Goal: Task Accomplishment & Management: Use online tool/utility

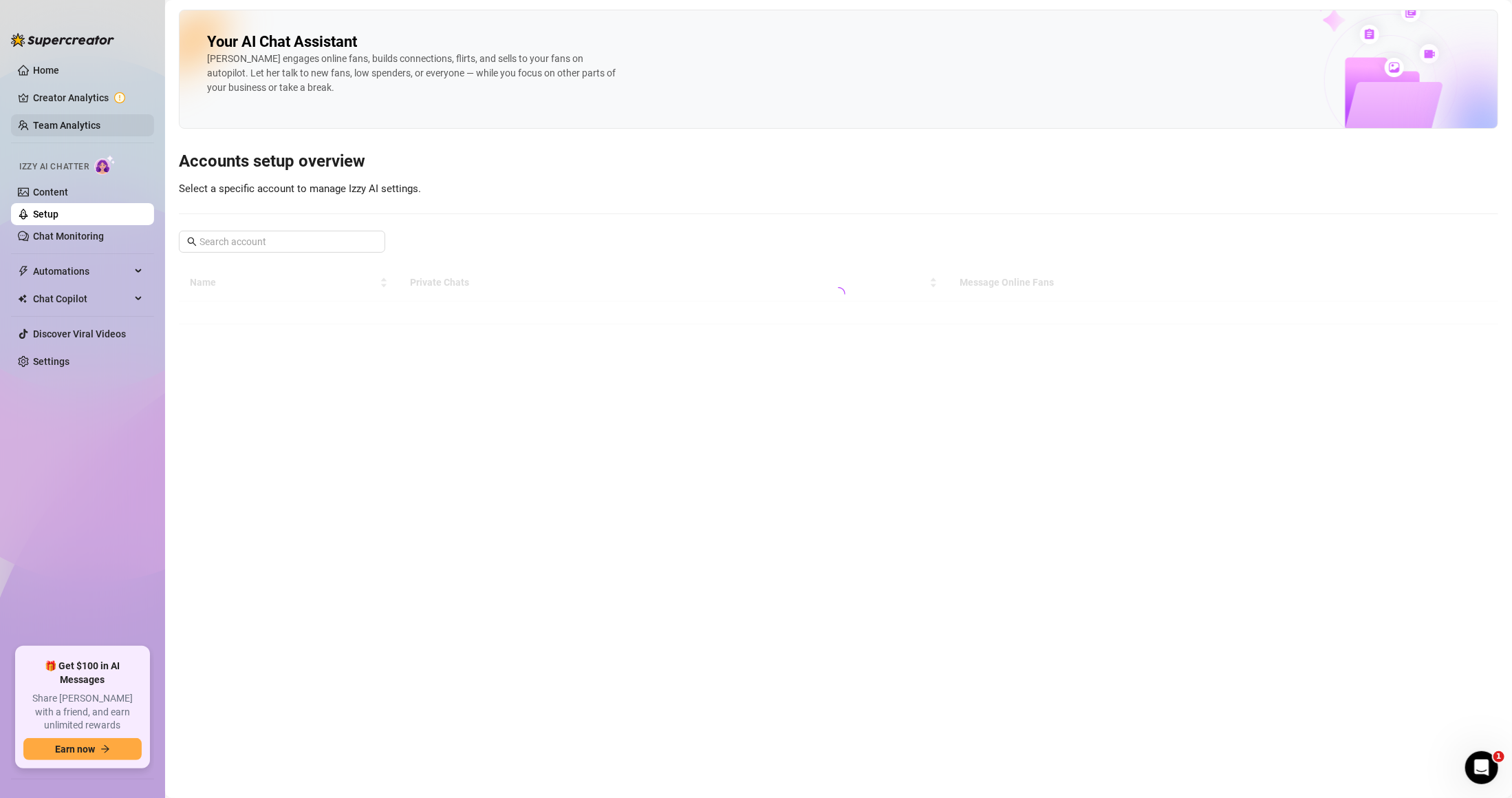
click at [78, 125] on link "Team Analytics" at bounding box center [66, 125] width 68 height 11
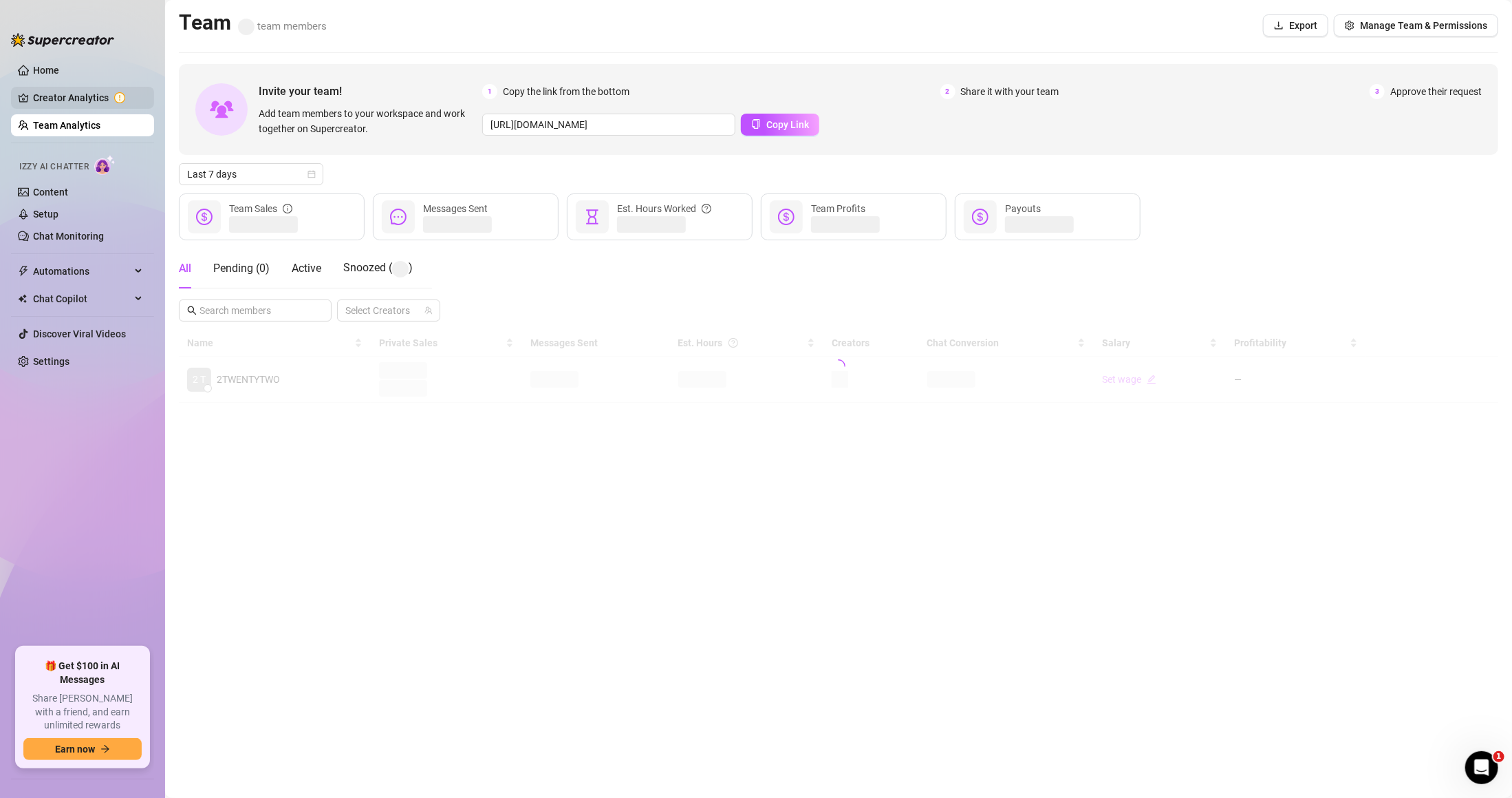
click at [85, 103] on link "Creator Analytics" at bounding box center [88, 98] width 110 height 22
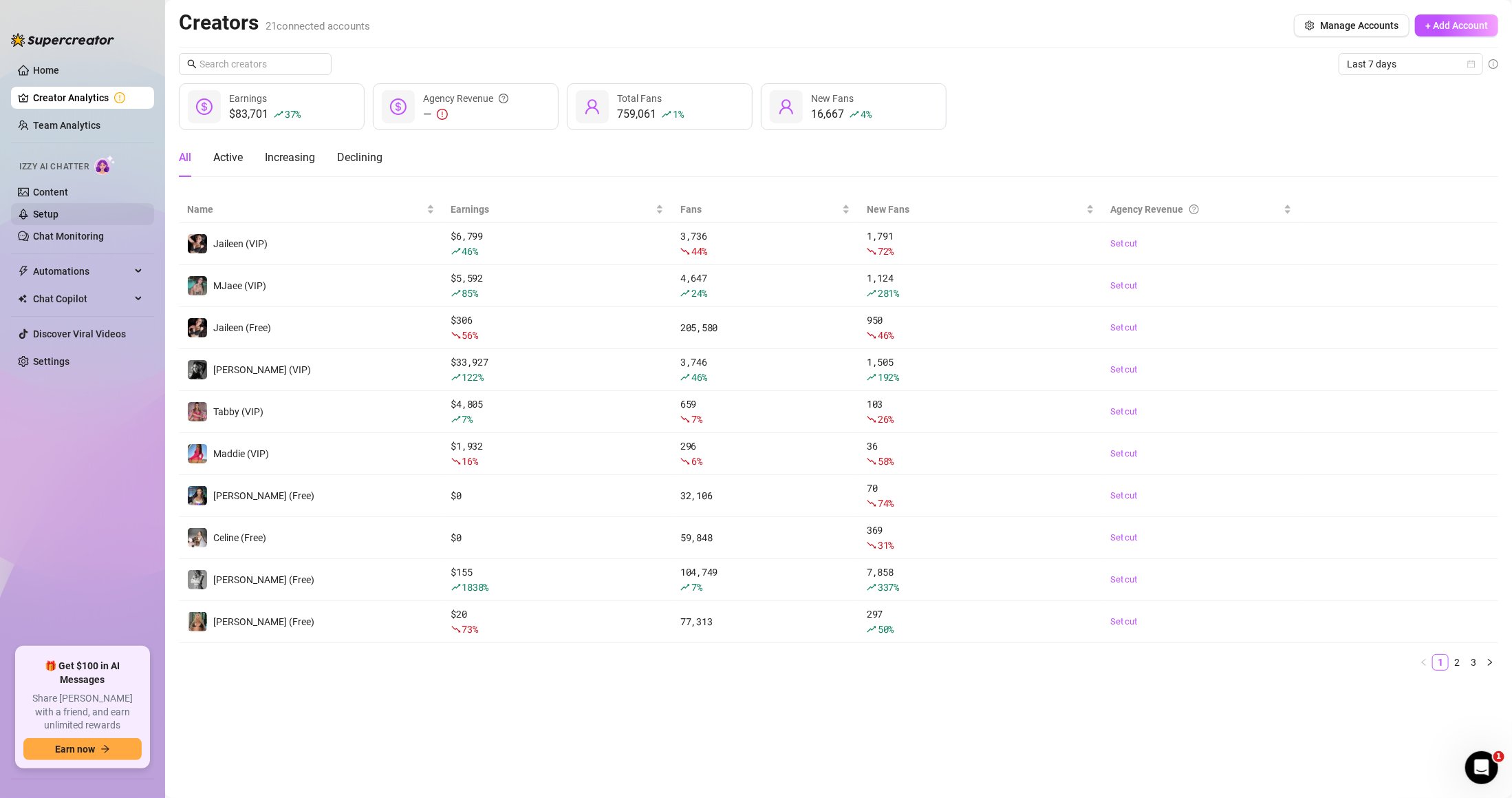
click at [59, 212] on link "Setup" at bounding box center [45, 214] width 25 height 11
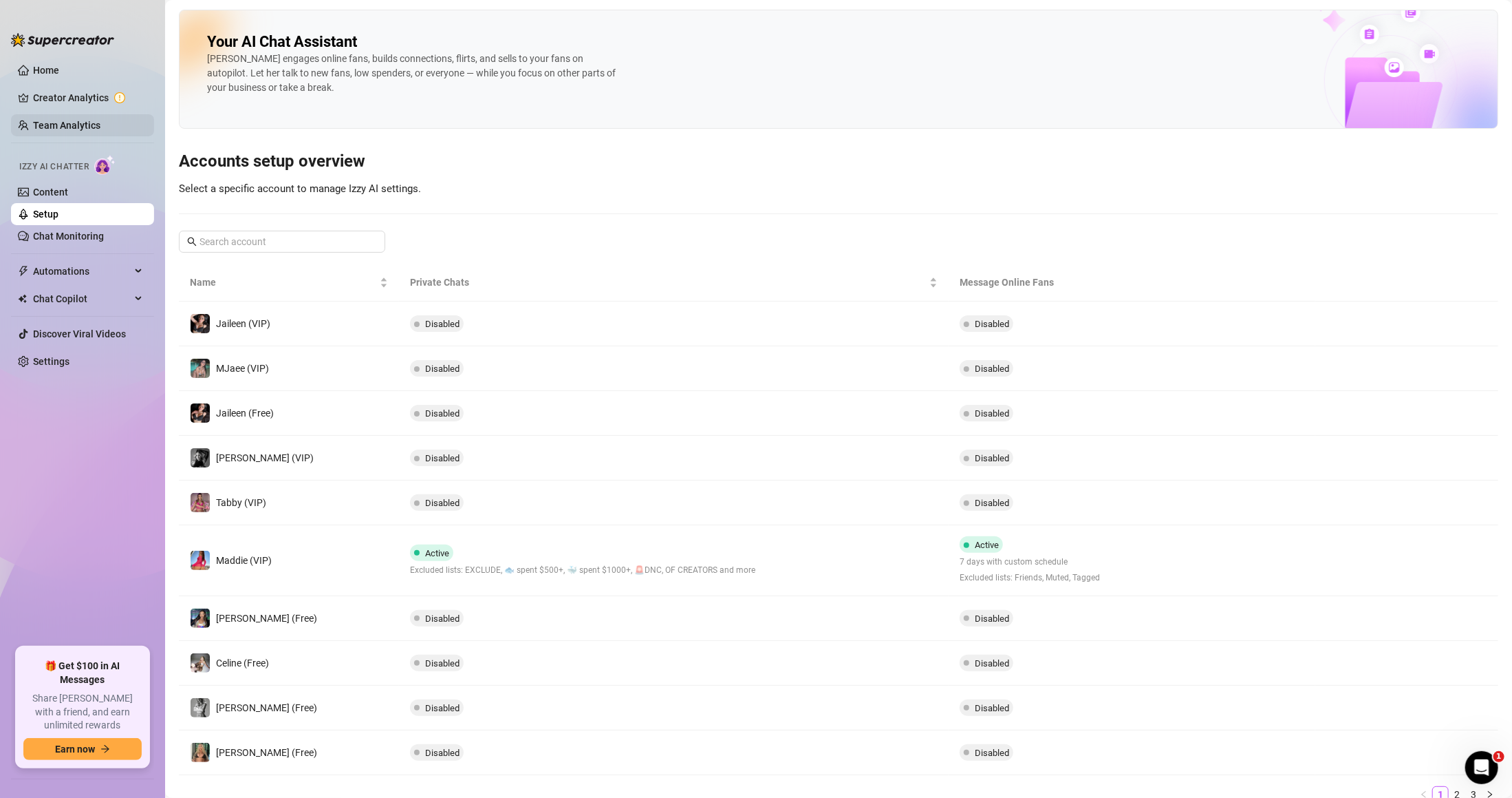
click at [89, 131] on link "Team Analytics" at bounding box center [66, 125] width 68 height 11
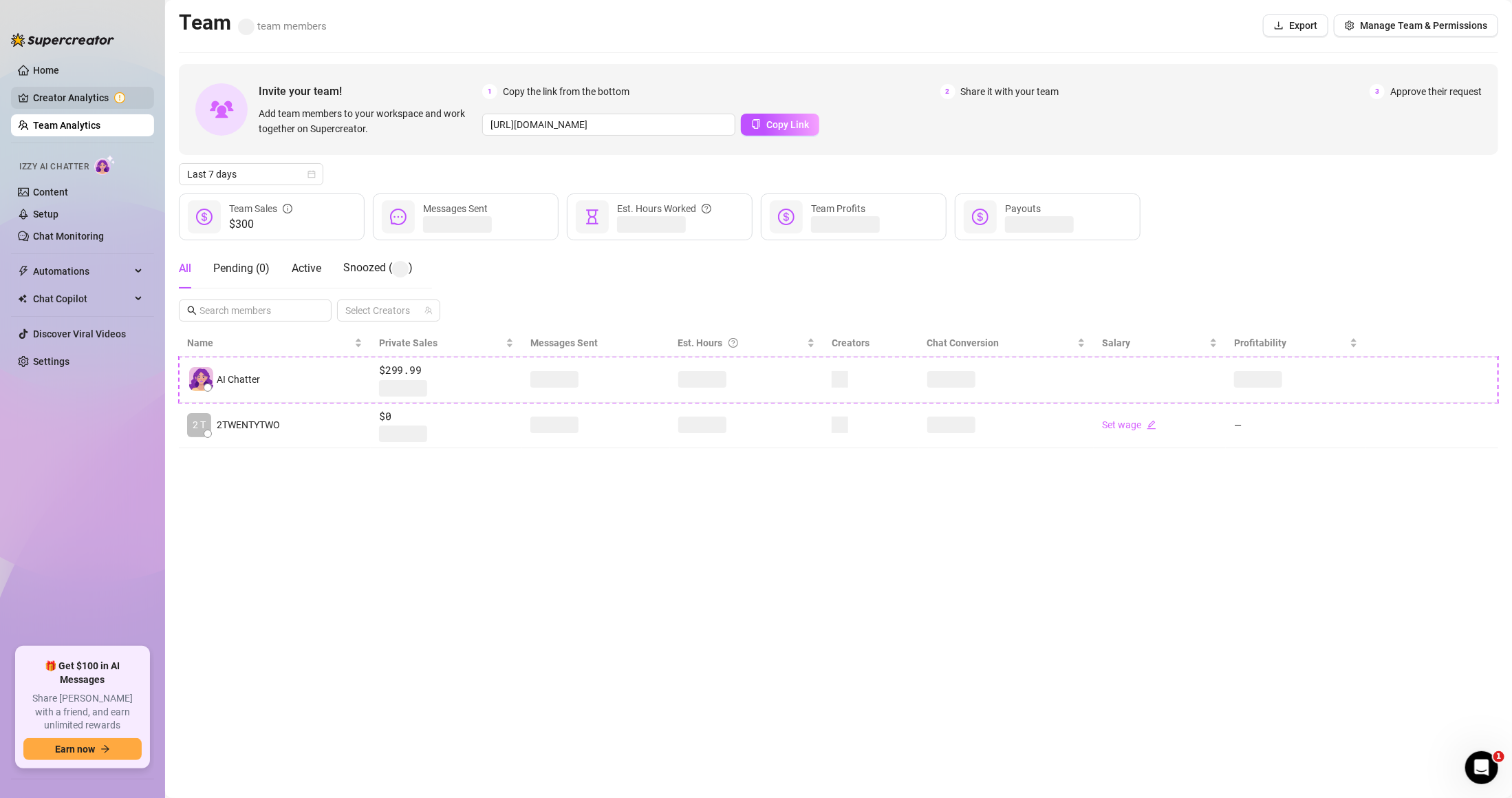
click at [93, 93] on link "Creator Analytics" at bounding box center [88, 98] width 110 height 22
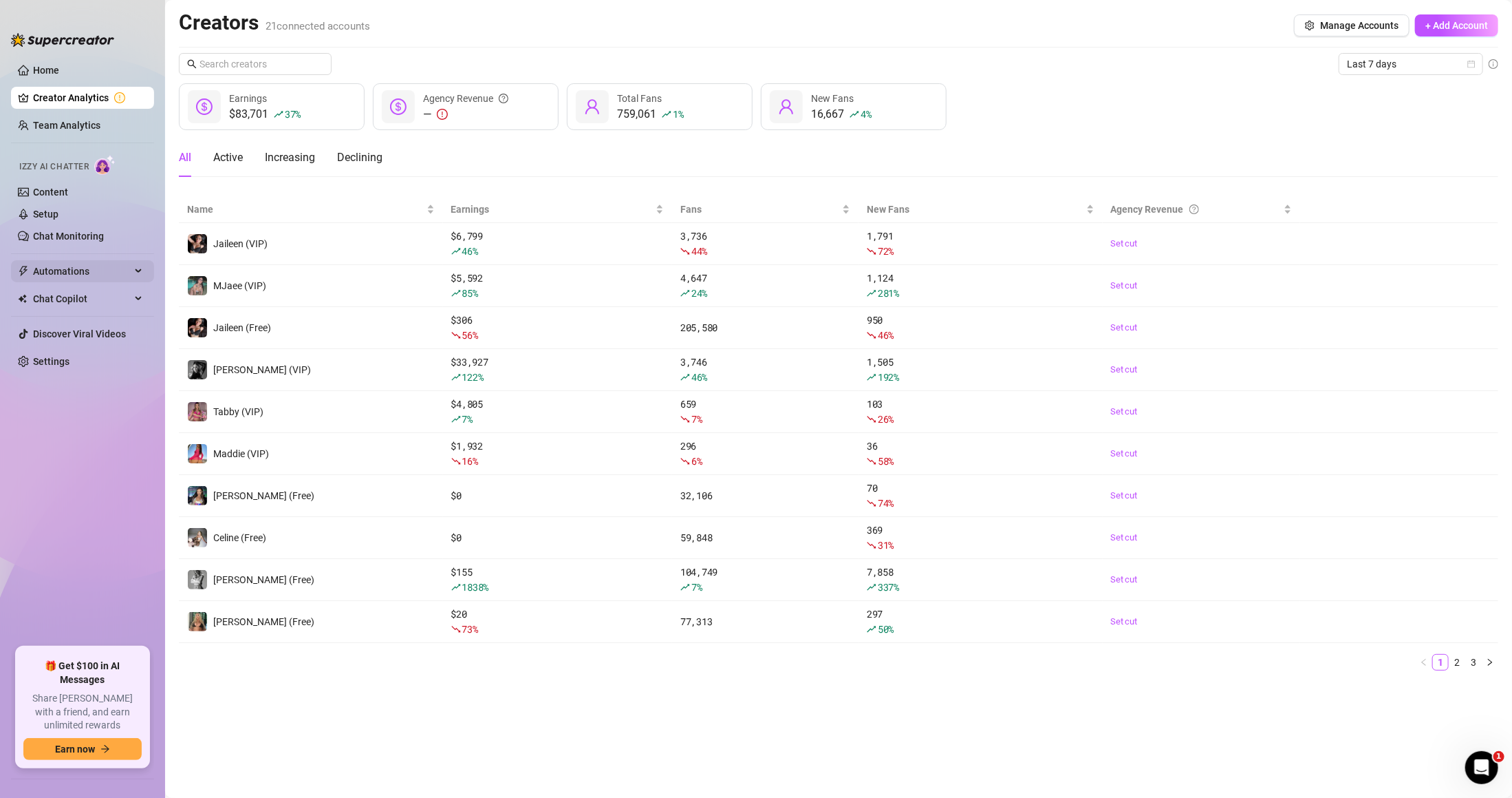
click at [82, 263] on span "Automations" at bounding box center [82, 271] width 97 height 22
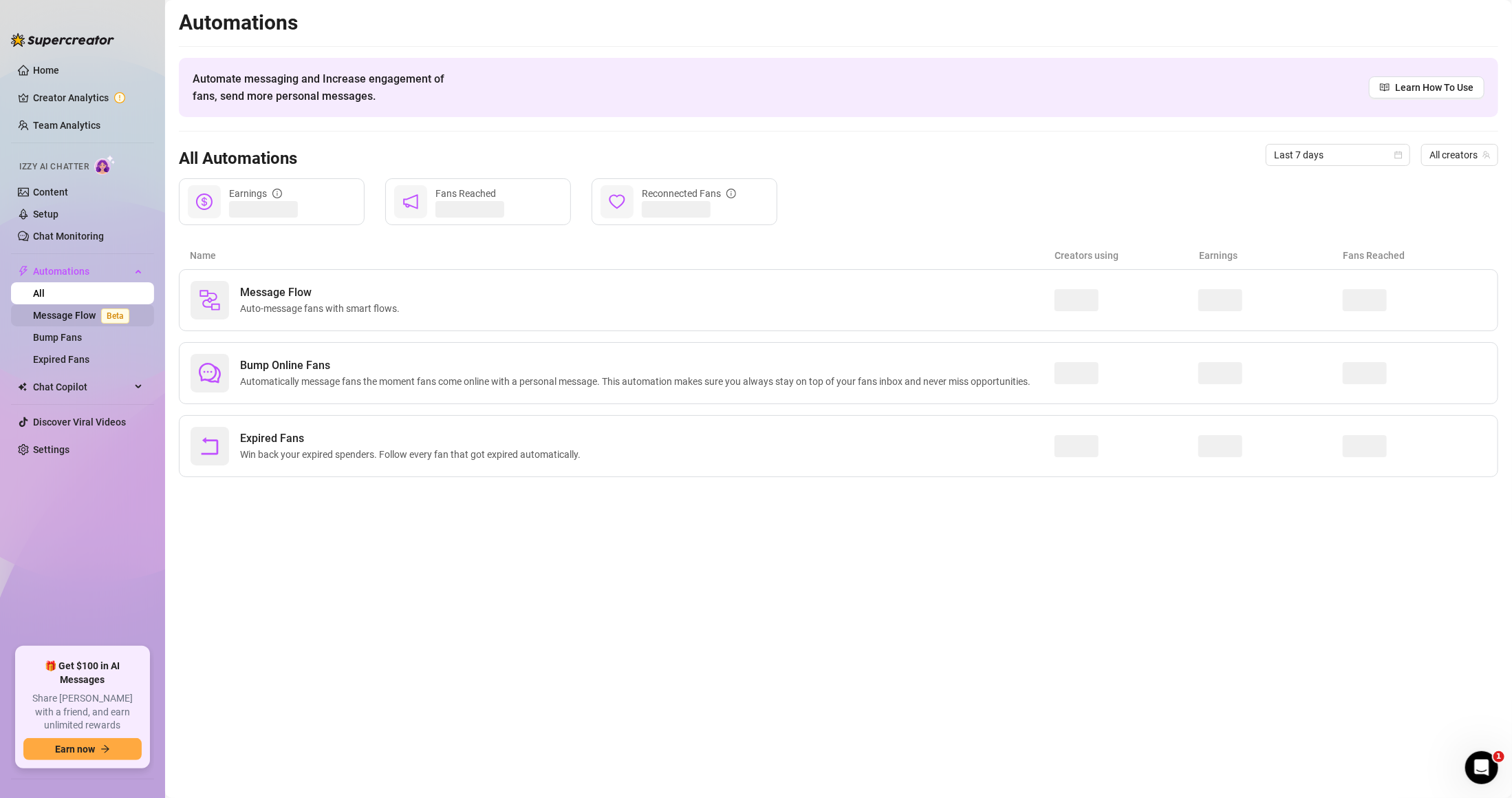
click at [94, 309] on link "Message Flow Beta" at bounding box center [84, 315] width 102 height 11
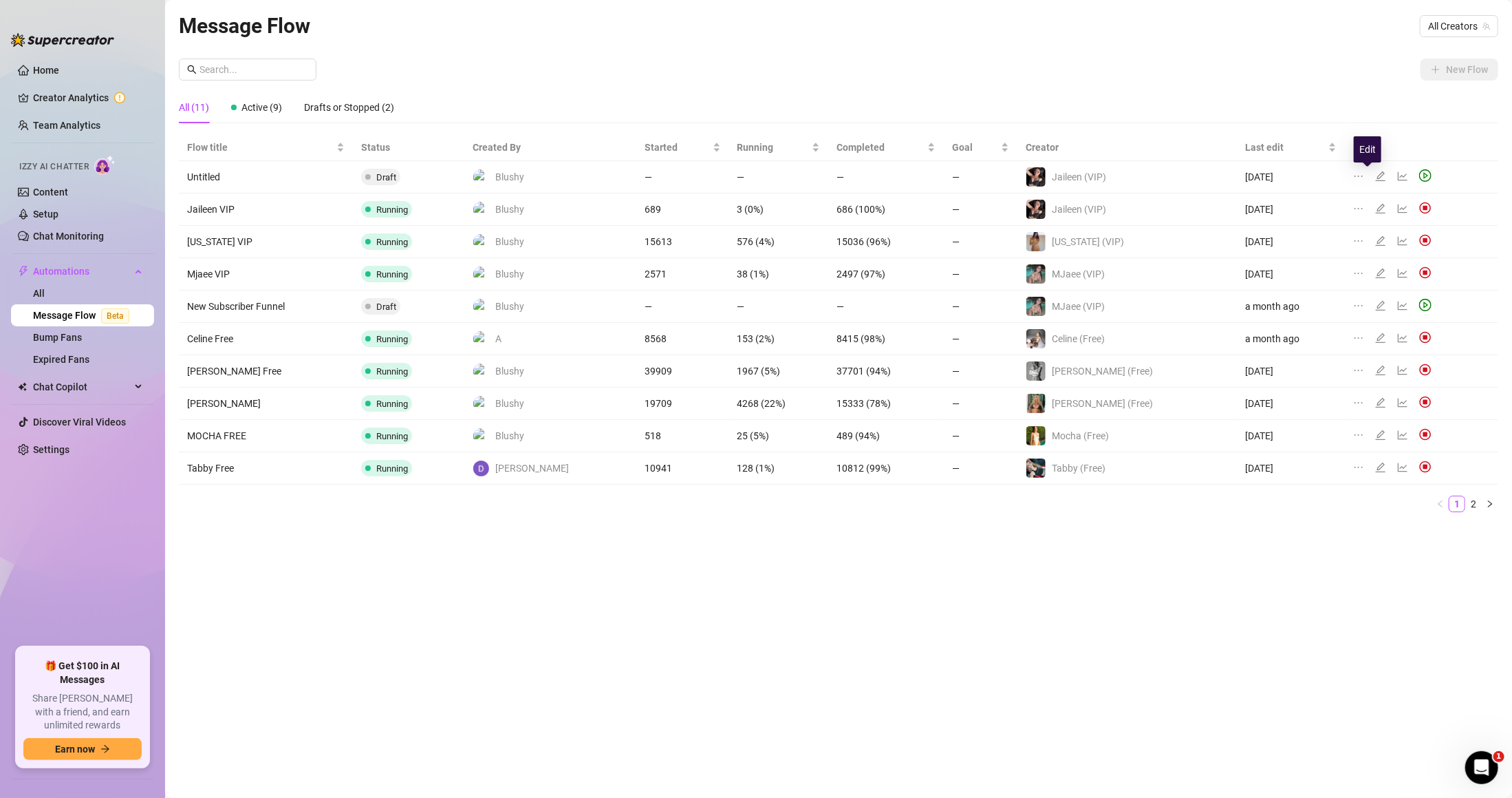
click at [1376, 175] on icon "edit" at bounding box center [1381, 176] width 10 height 10
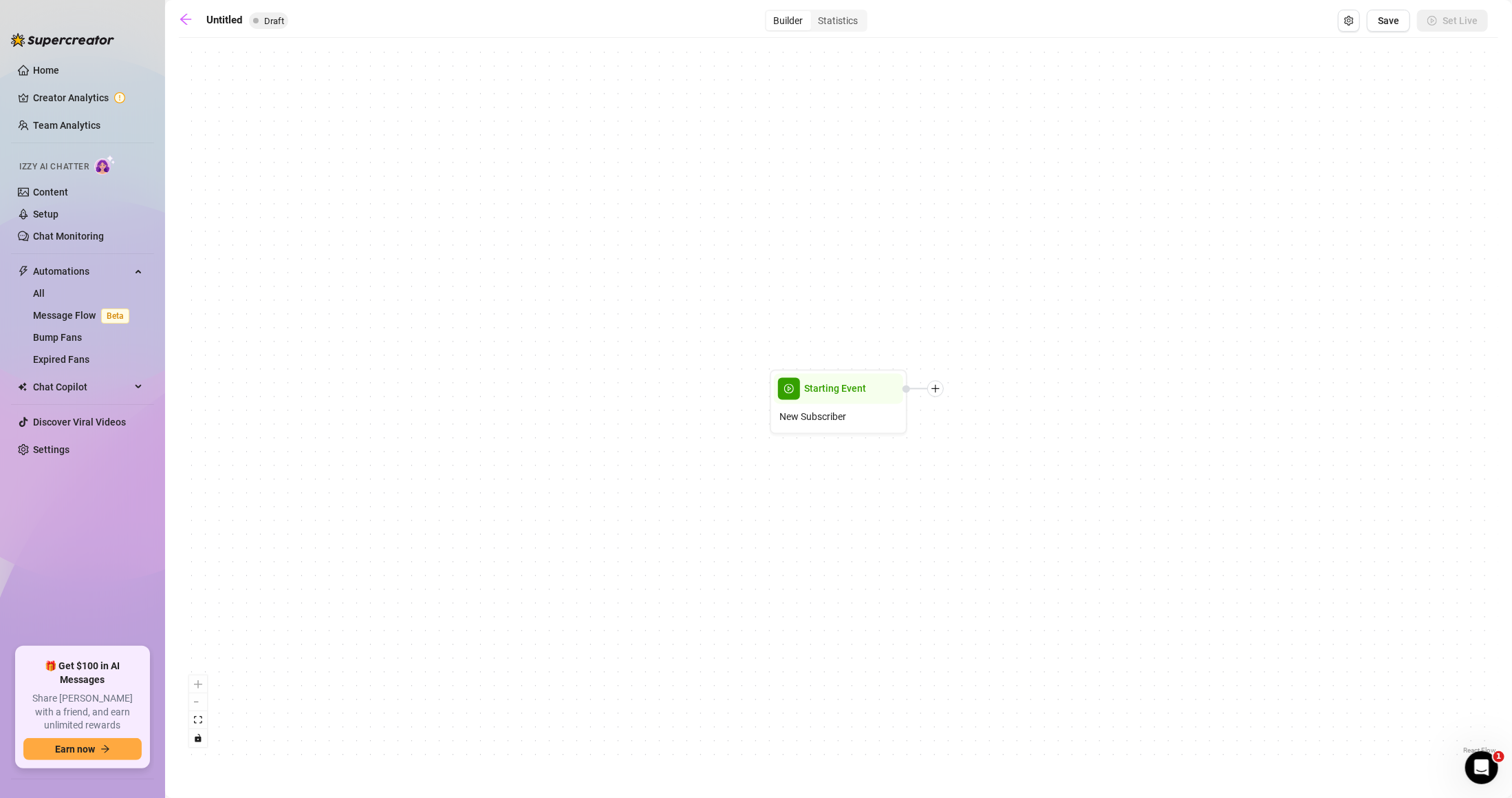
click at [938, 396] on div "Starting Event New Subscriber" at bounding box center [839, 401] width 1320 height 713
click at [938, 378] on div "Starting Event New Subscriber" at bounding box center [839, 401] width 1320 height 713
click at [935, 393] on icon "plus" at bounding box center [935, 389] width 10 height 10
click at [1004, 389] on div "Time Delay" at bounding box center [1004, 390] width 101 height 24
click at [995, 382] on div "Time Delay" at bounding box center [1004, 390] width 101 height 24
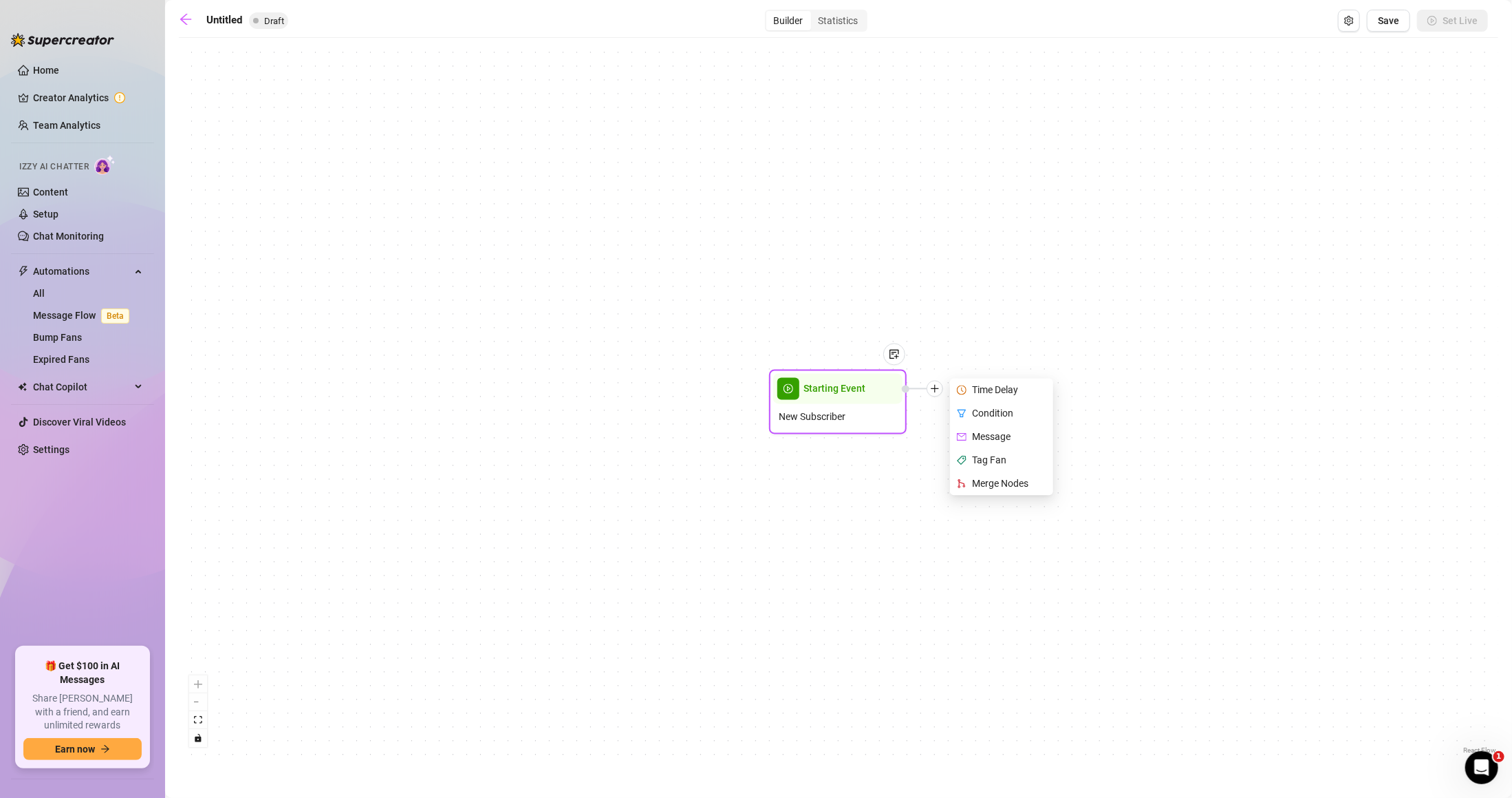
click at [979, 381] on div "Time Delay" at bounding box center [1003, 390] width 101 height 24
click at [988, 390] on div "Time Delay" at bounding box center [1003, 390] width 101 height 24
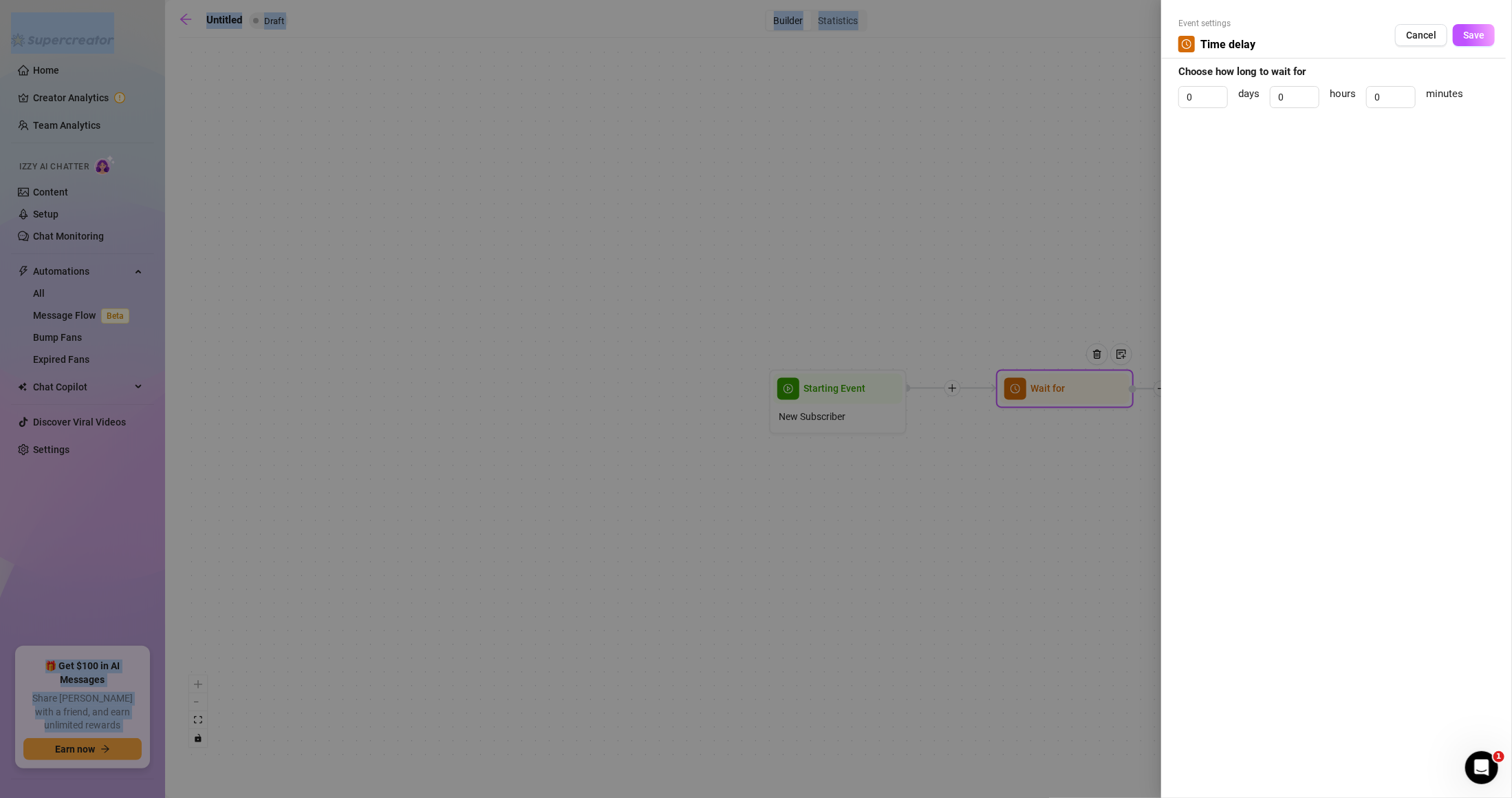
click at [988, 390] on div at bounding box center [756, 399] width 1512 height 798
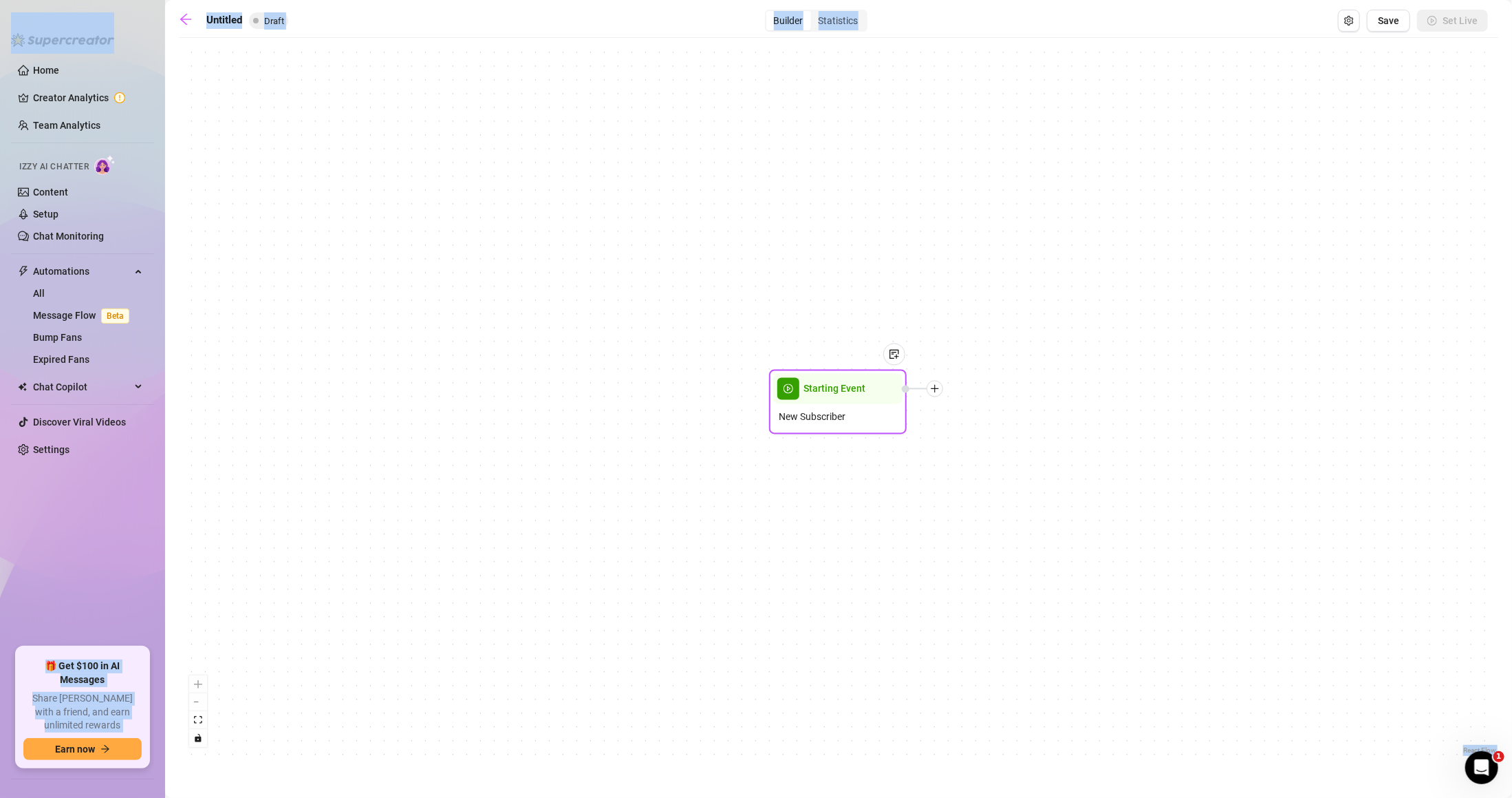
click at [930, 387] on icon "plus" at bounding box center [935, 389] width 10 height 10
click at [987, 381] on div "Time Delay" at bounding box center [1003, 390] width 101 height 24
click at [989, 393] on div "Time Delay" at bounding box center [1003, 390] width 101 height 24
click at [989, 390] on div "Time Delay" at bounding box center [1003, 390] width 101 height 24
click at [1005, 384] on div "Time Delay" at bounding box center [1003, 390] width 101 height 24
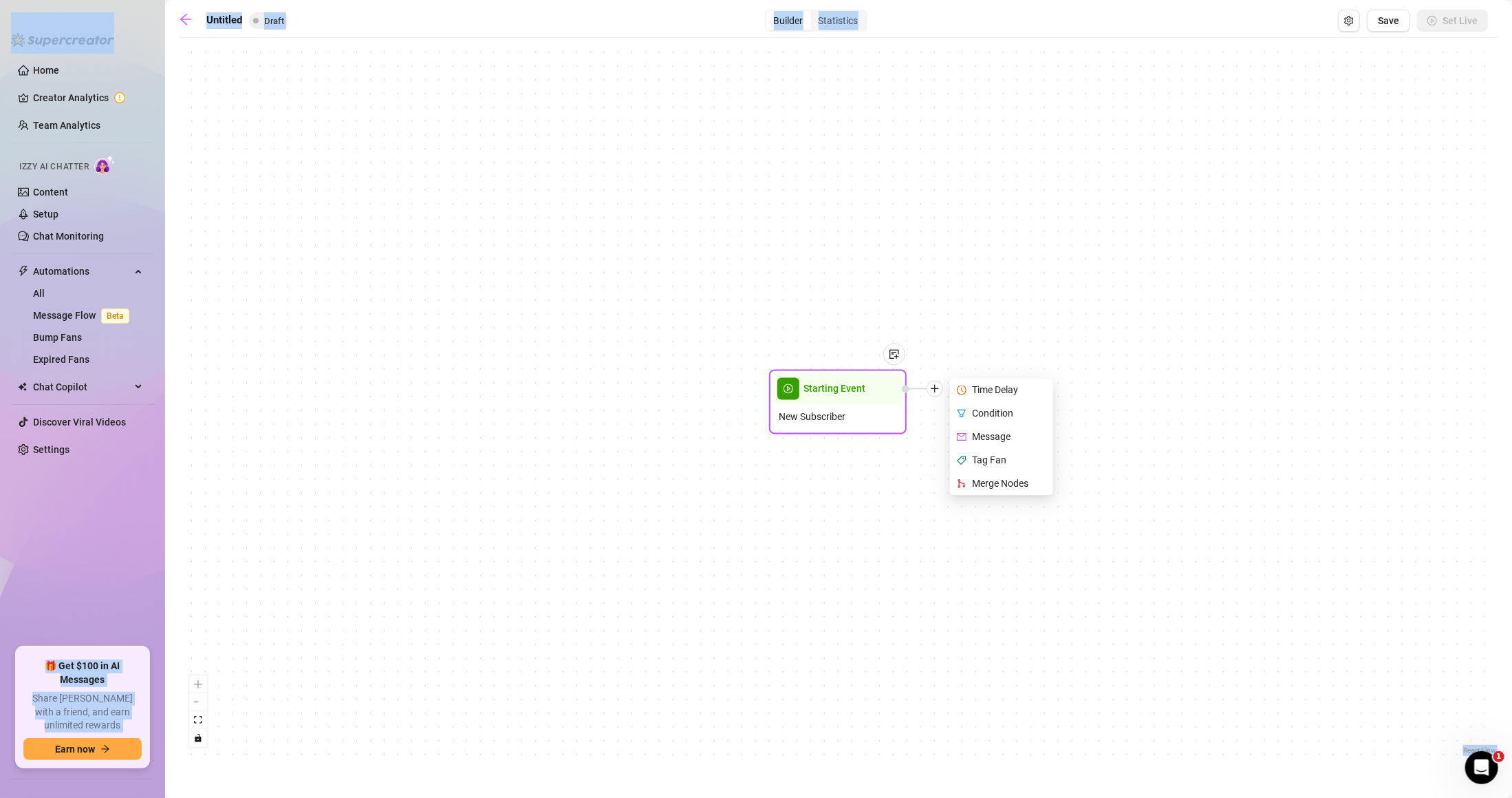
click at [988, 381] on div "Time Delay" at bounding box center [1003, 390] width 101 height 24
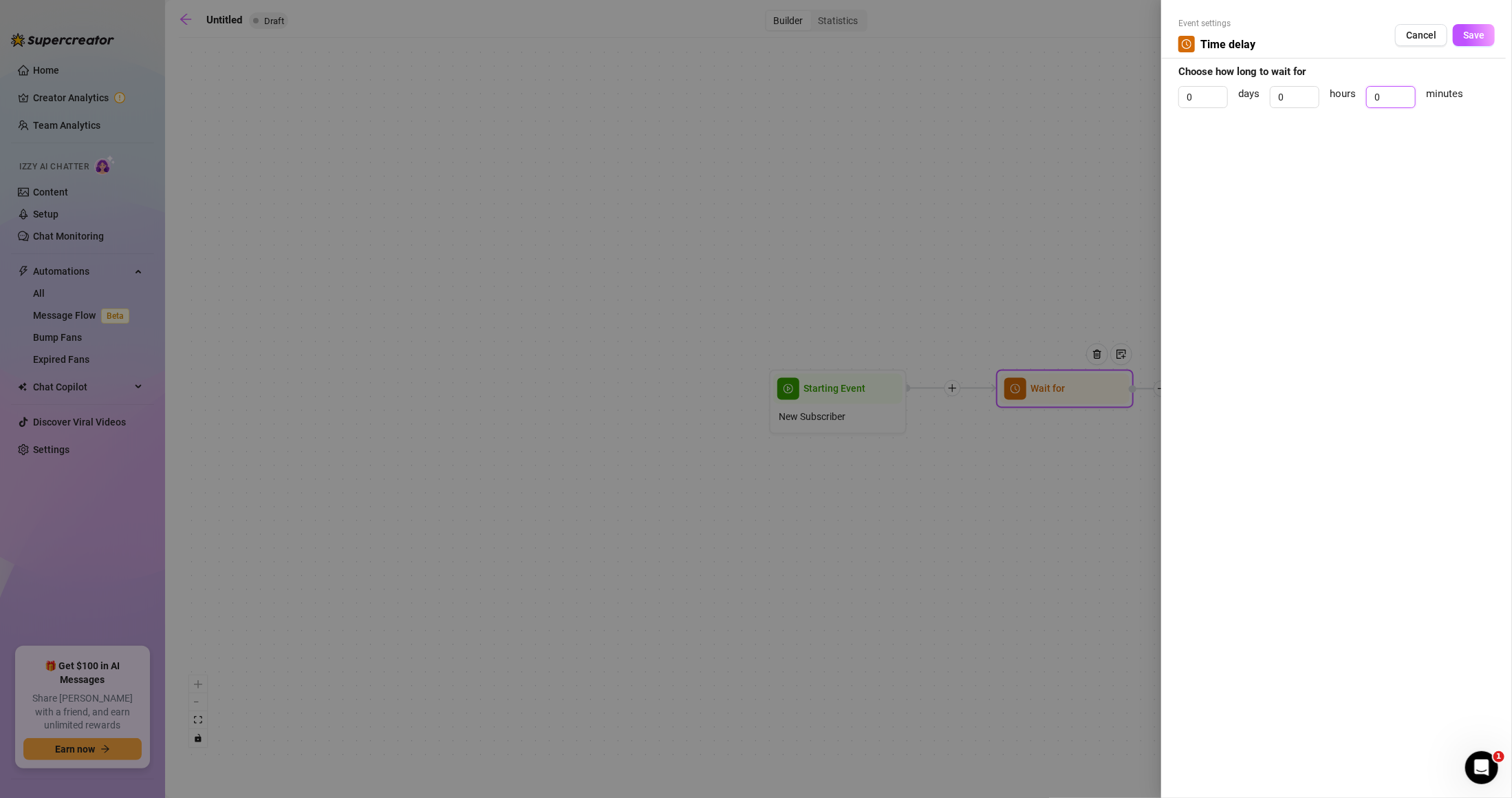
drag, startPoint x: 1392, startPoint y: 102, endPoint x: 1331, endPoint y: 109, distance: 61.4
click at [1331, 109] on div "0 days 0 hours 0 minutes" at bounding box center [1337, 103] width 317 height 34
type input "2"
click at [1476, 32] on span "Save" at bounding box center [1474, 35] width 21 height 11
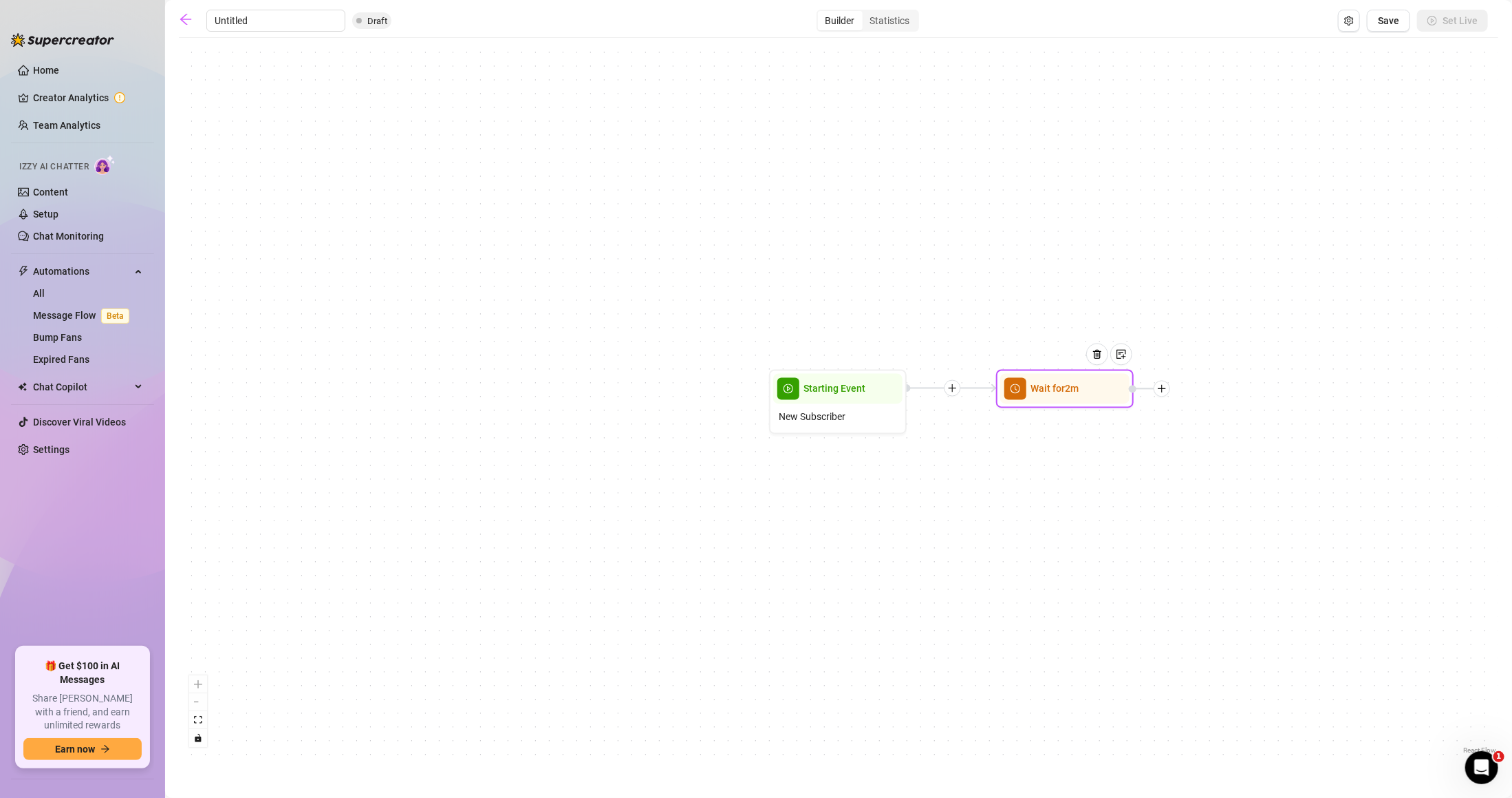
click at [216, 11] on input "Untitled" at bounding box center [276, 21] width 139 height 22
type input "Jaileen Free"
click at [422, 124] on div "Wait for 2m Starting Event New Subscriber" at bounding box center [839, 401] width 1320 height 713
click at [189, 22] on icon "arrow-left" at bounding box center [186, 19] width 14 height 14
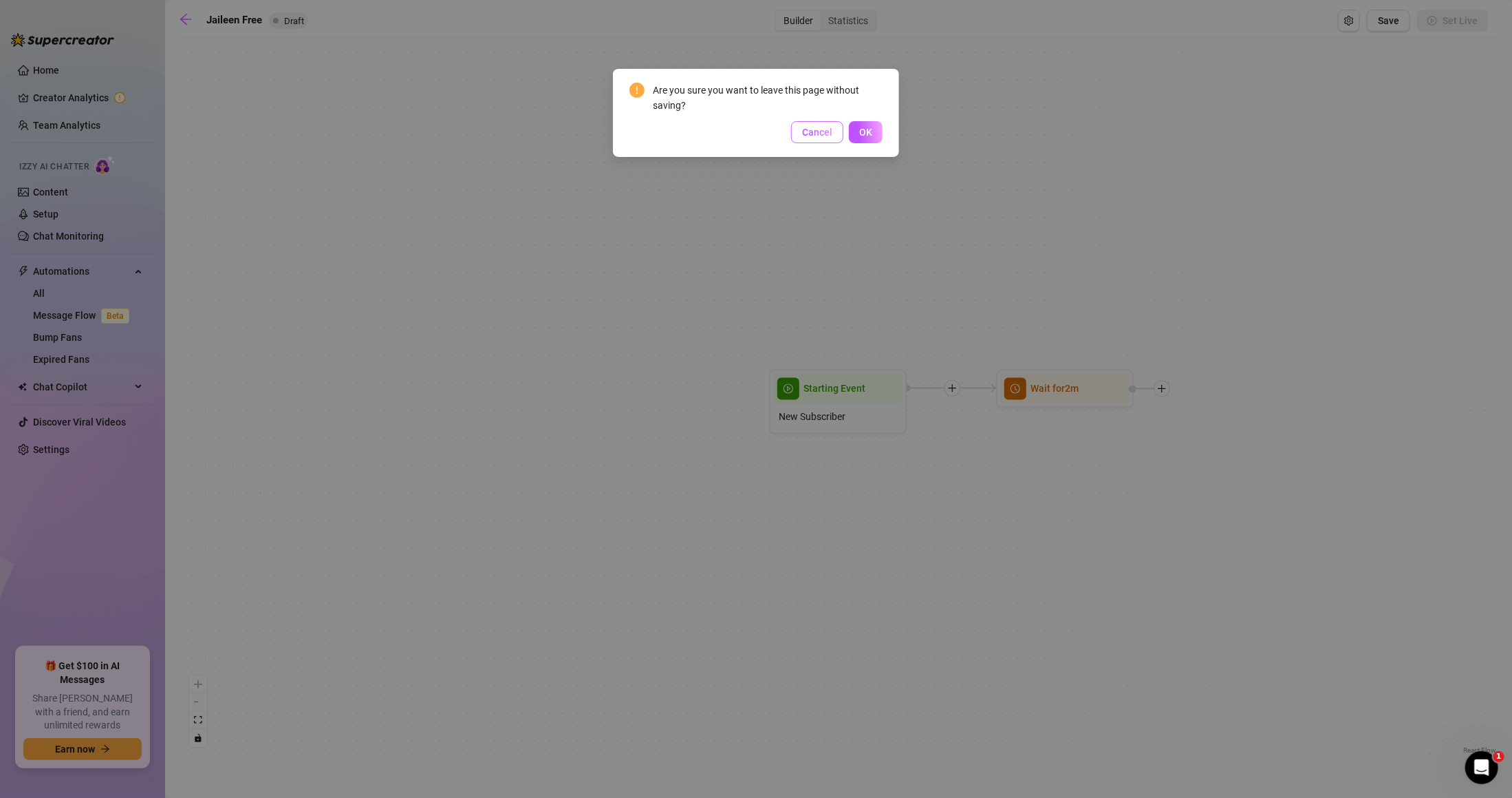
click at [819, 127] on span "Cancel" at bounding box center [817, 132] width 30 height 11
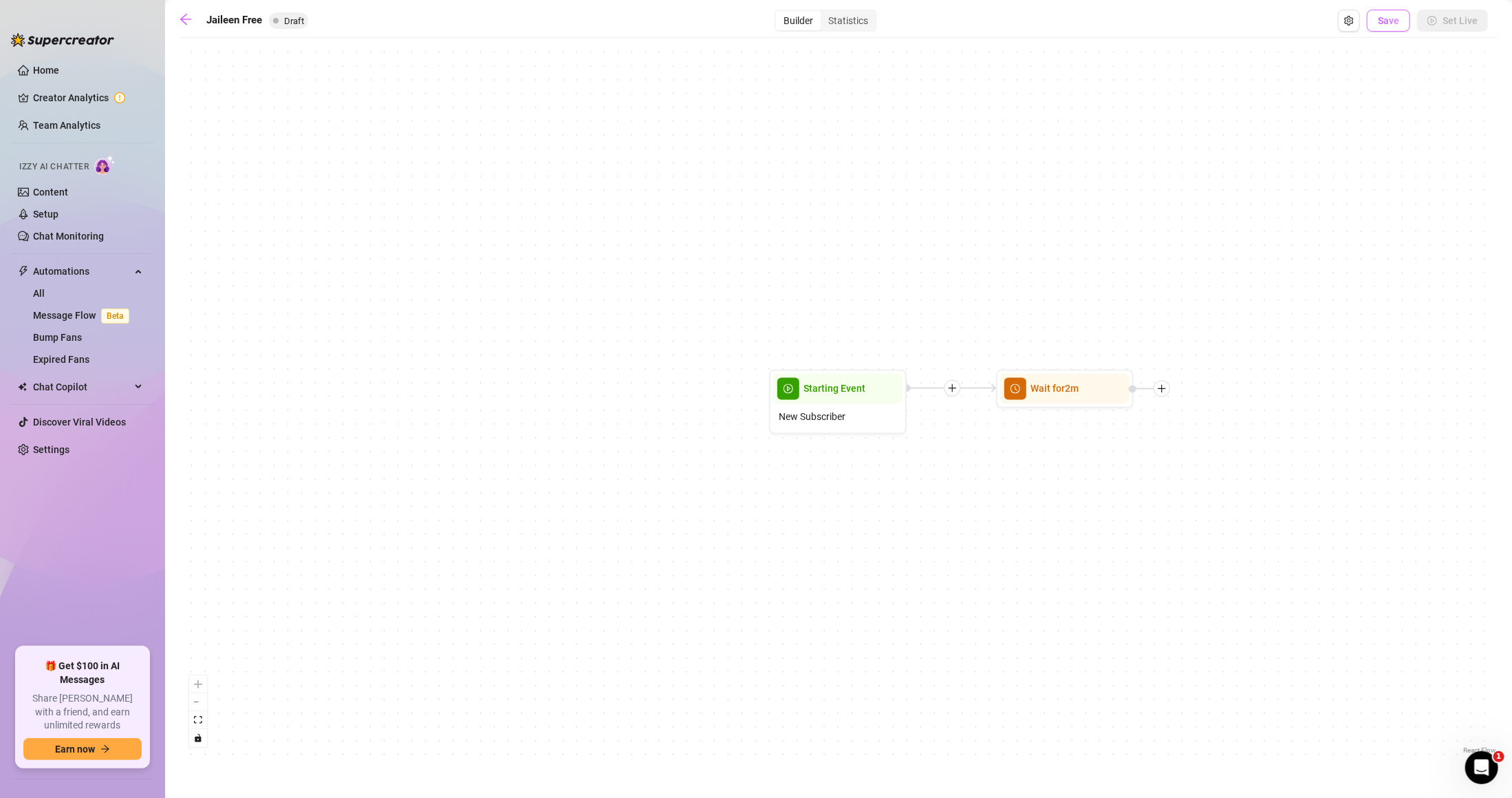
click at [1392, 21] on span "Save" at bounding box center [1389, 21] width 21 height 11
click at [1386, 17] on span "Save" at bounding box center [1389, 21] width 21 height 11
click at [192, 21] on icon "arrow-left" at bounding box center [186, 19] width 14 height 14
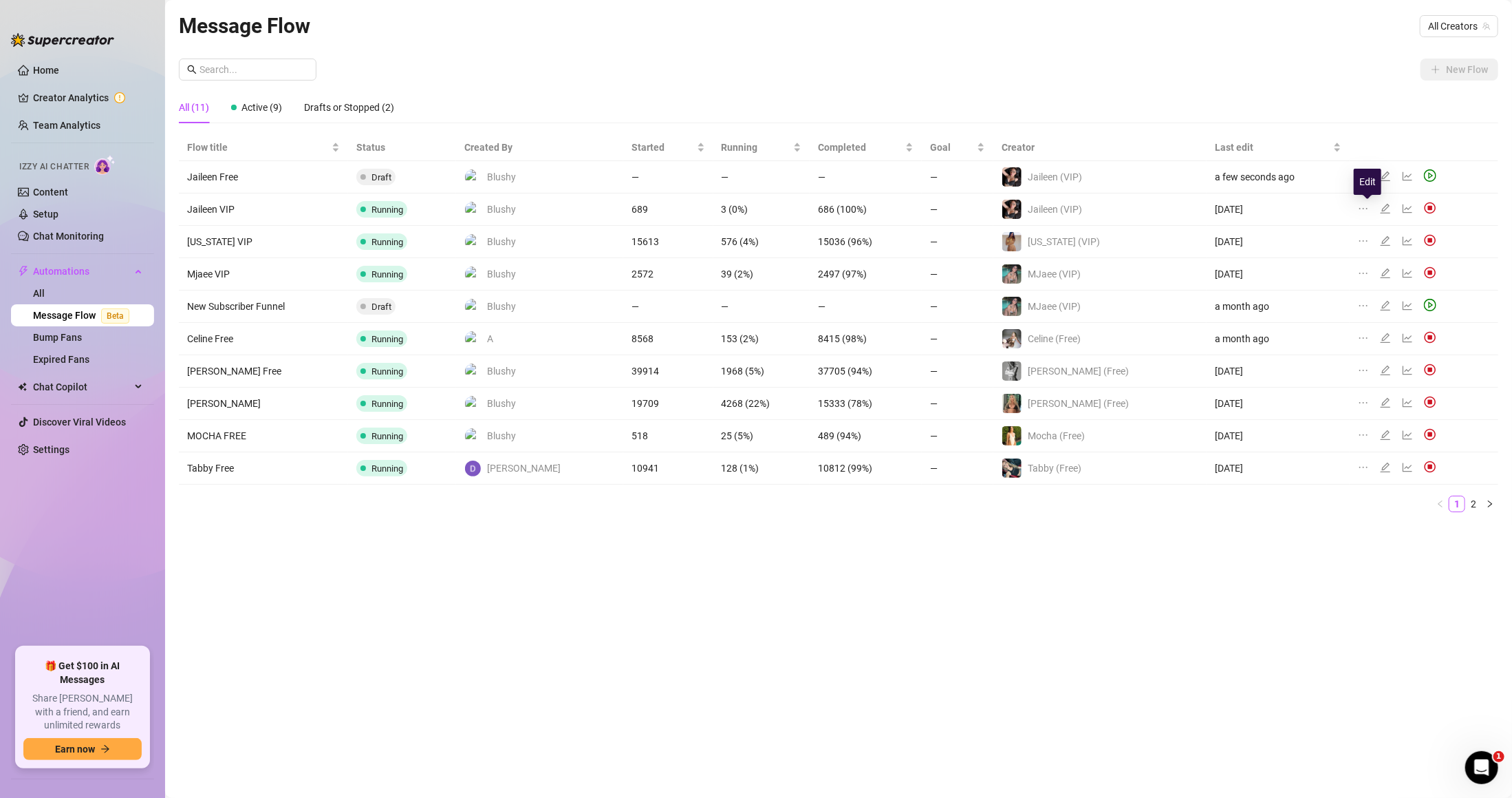
click at [1380, 205] on icon "edit" at bounding box center [1386, 208] width 11 height 11
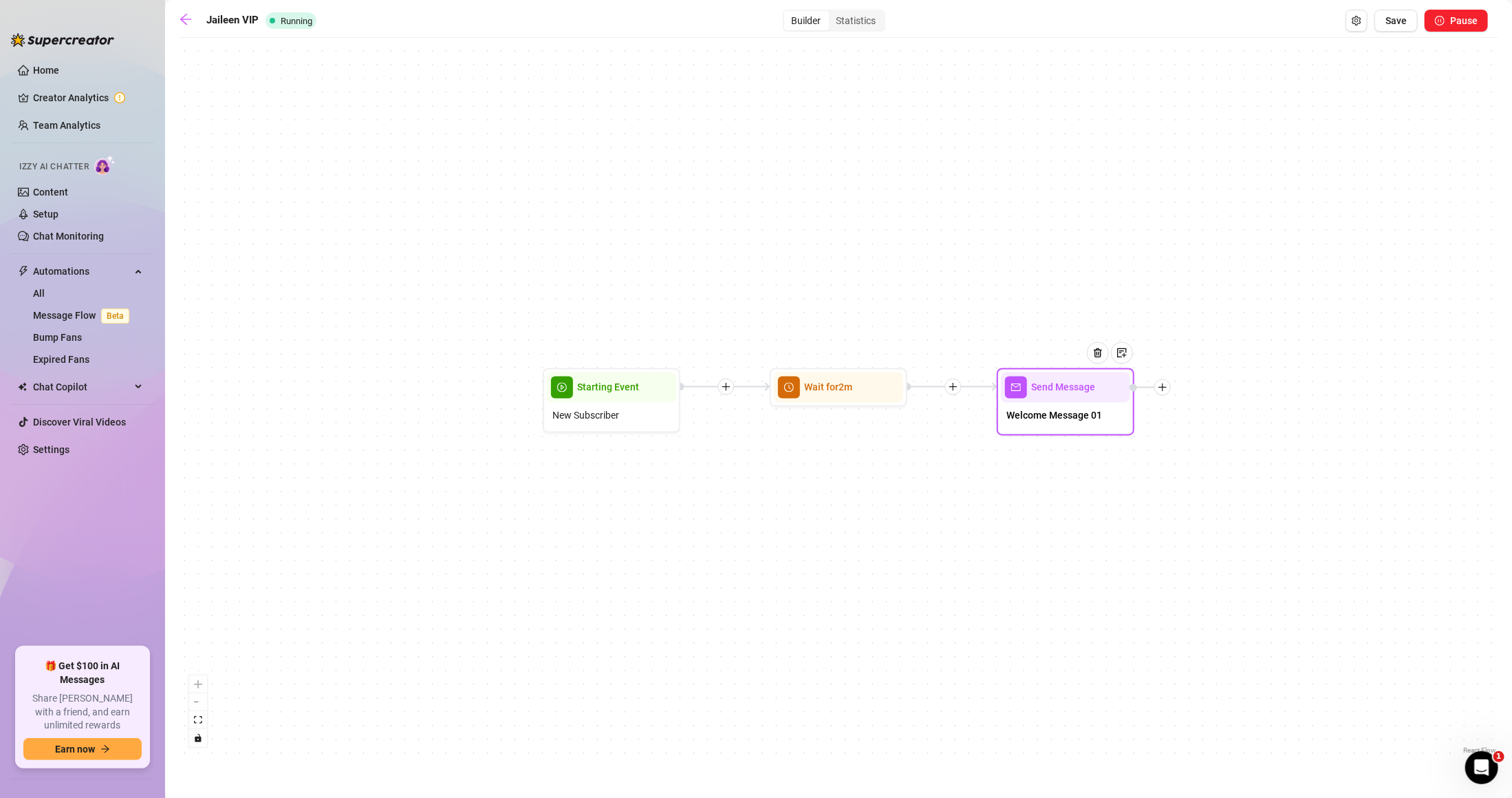
click at [1076, 411] on span "Welcome Message 01" at bounding box center [1055, 416] width 96 height 15
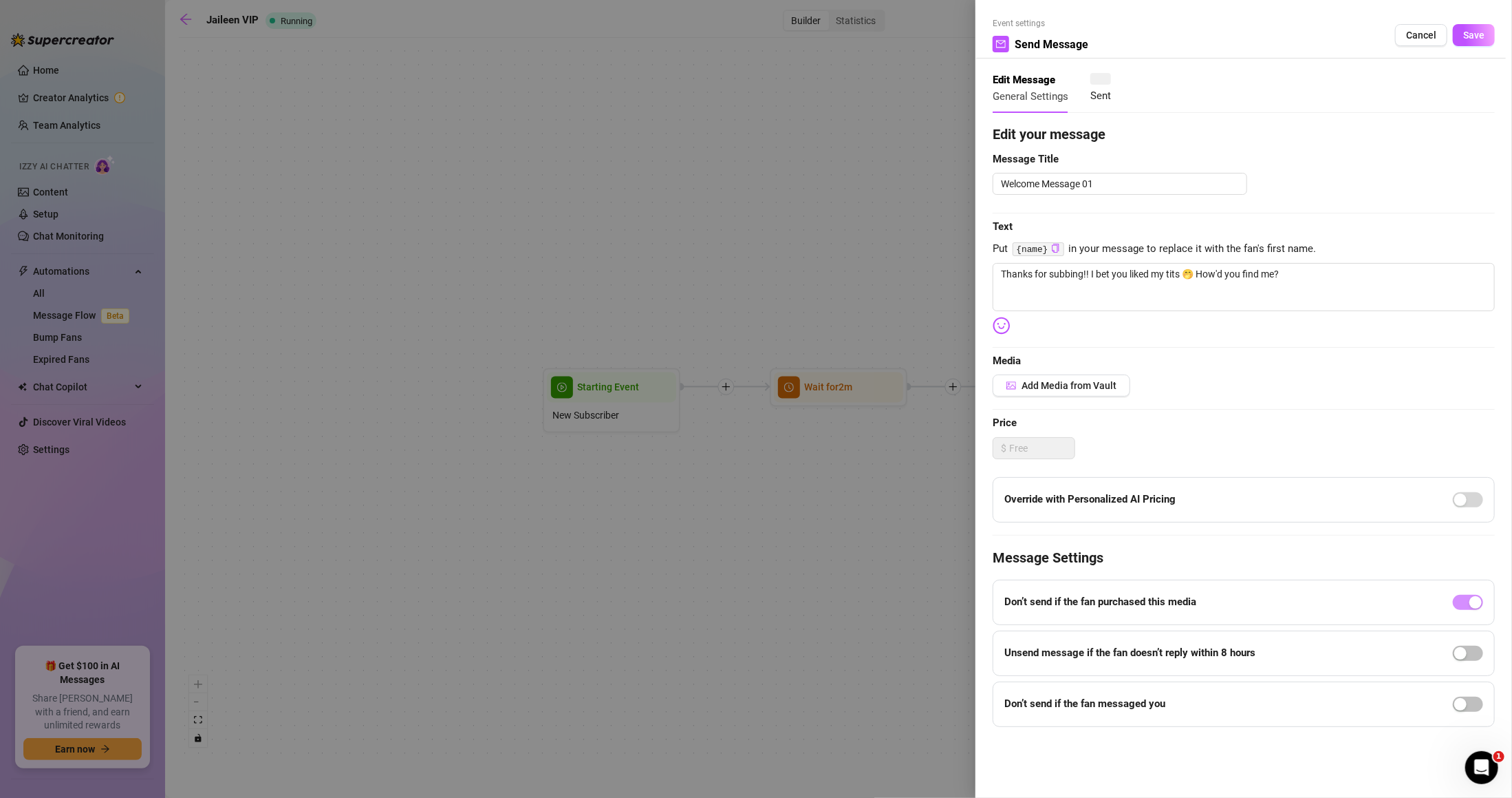
click at [811, 274] on div at bounding box center [756, 399] width 1512 height 798
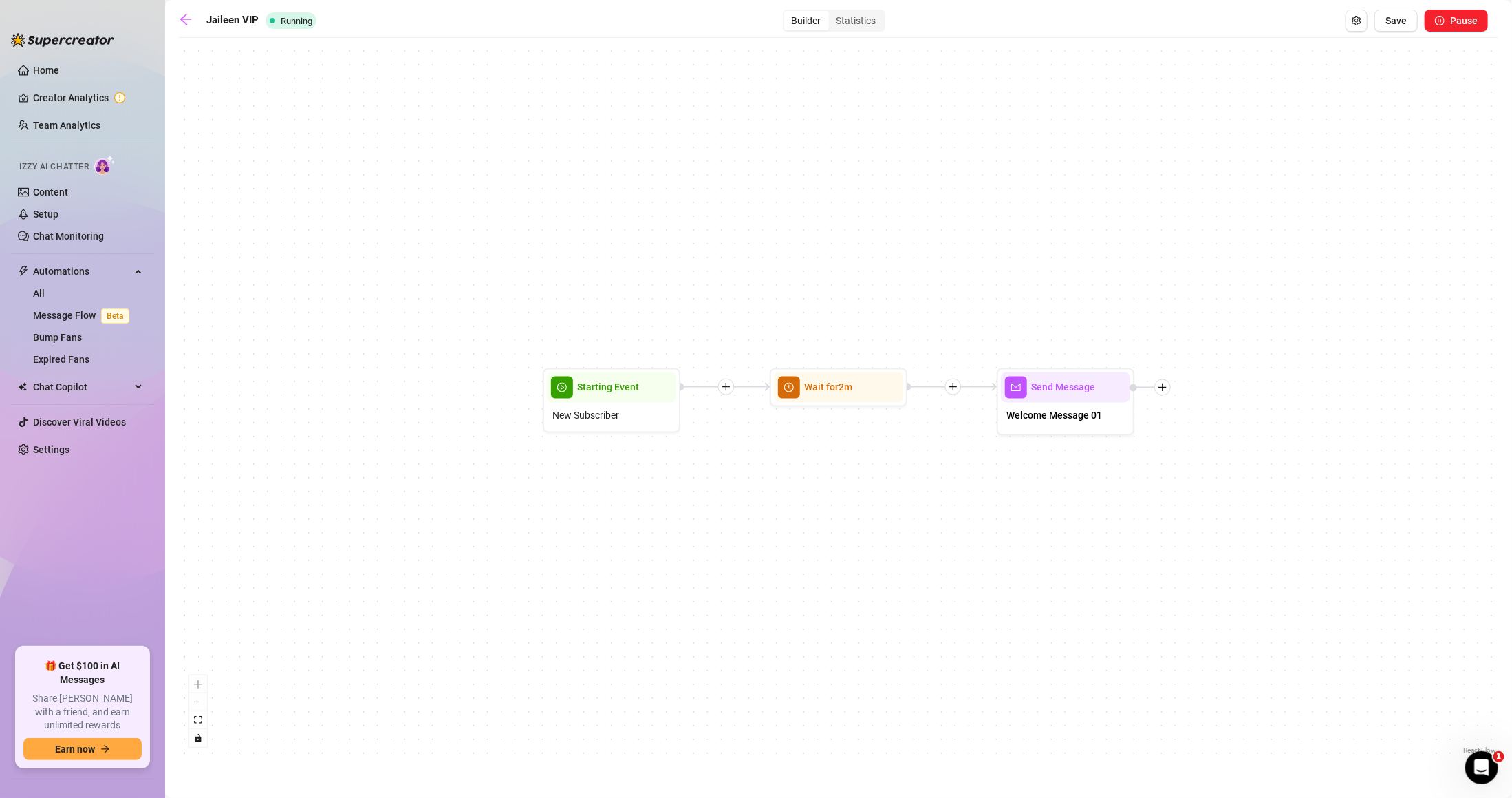
click at [190, 29] on div "Jaileen VIP Running Builder Statistics Save Pause" at bounding box center [833, 21] width 1309 height 22
click at [187, 25] on icon "arrow-left" at bounding box center [186, 19] width 14 height 14
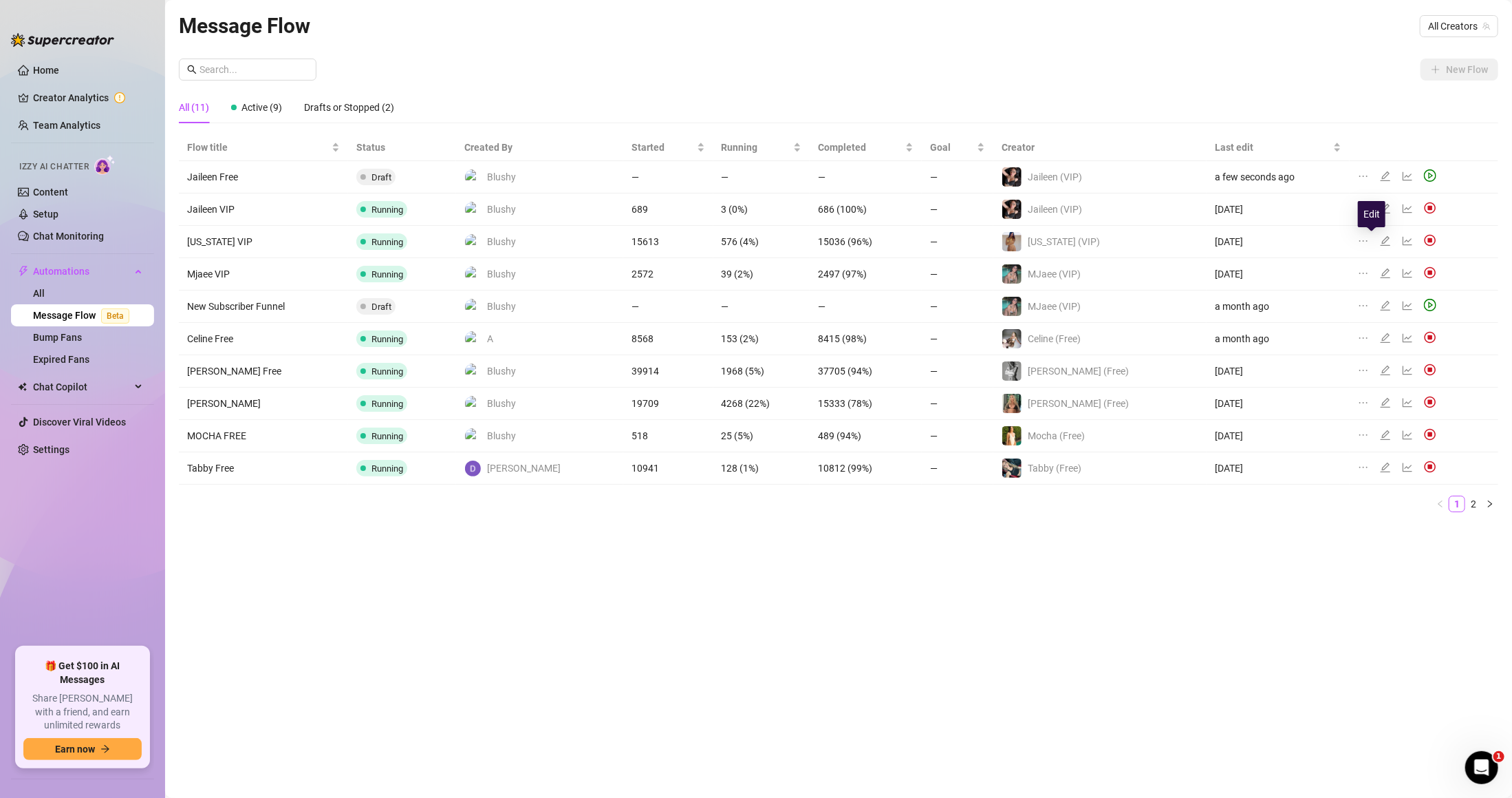
click at [1380, 239] on icon "edit" at bounding box center [1386, 241] width 11 height 11
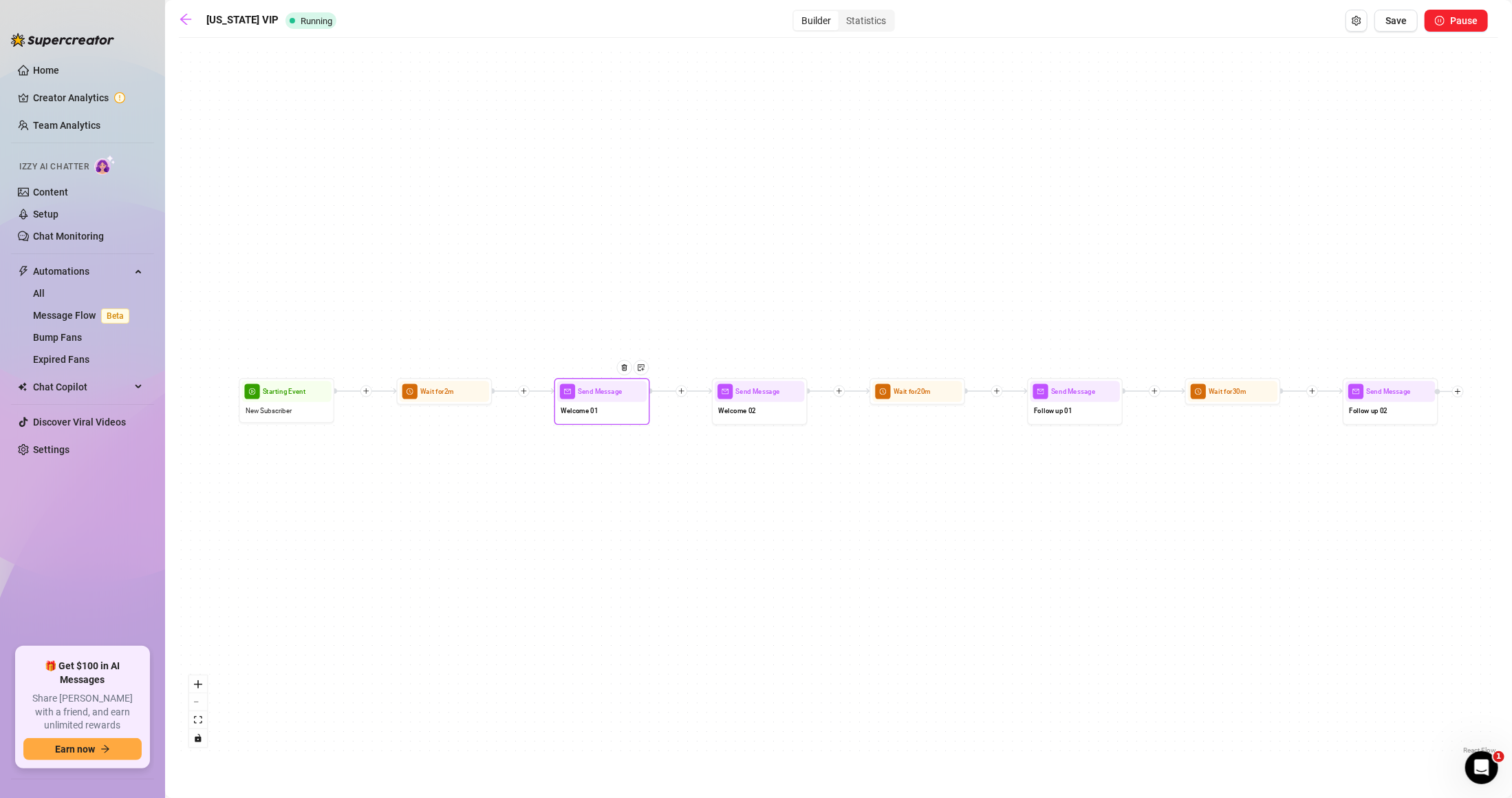
click at [591, 403] on div "Welcome 01" at bounding box center [603, 412] width 90 height 20
type textarea "Soooooo what did you think of my intro video?"
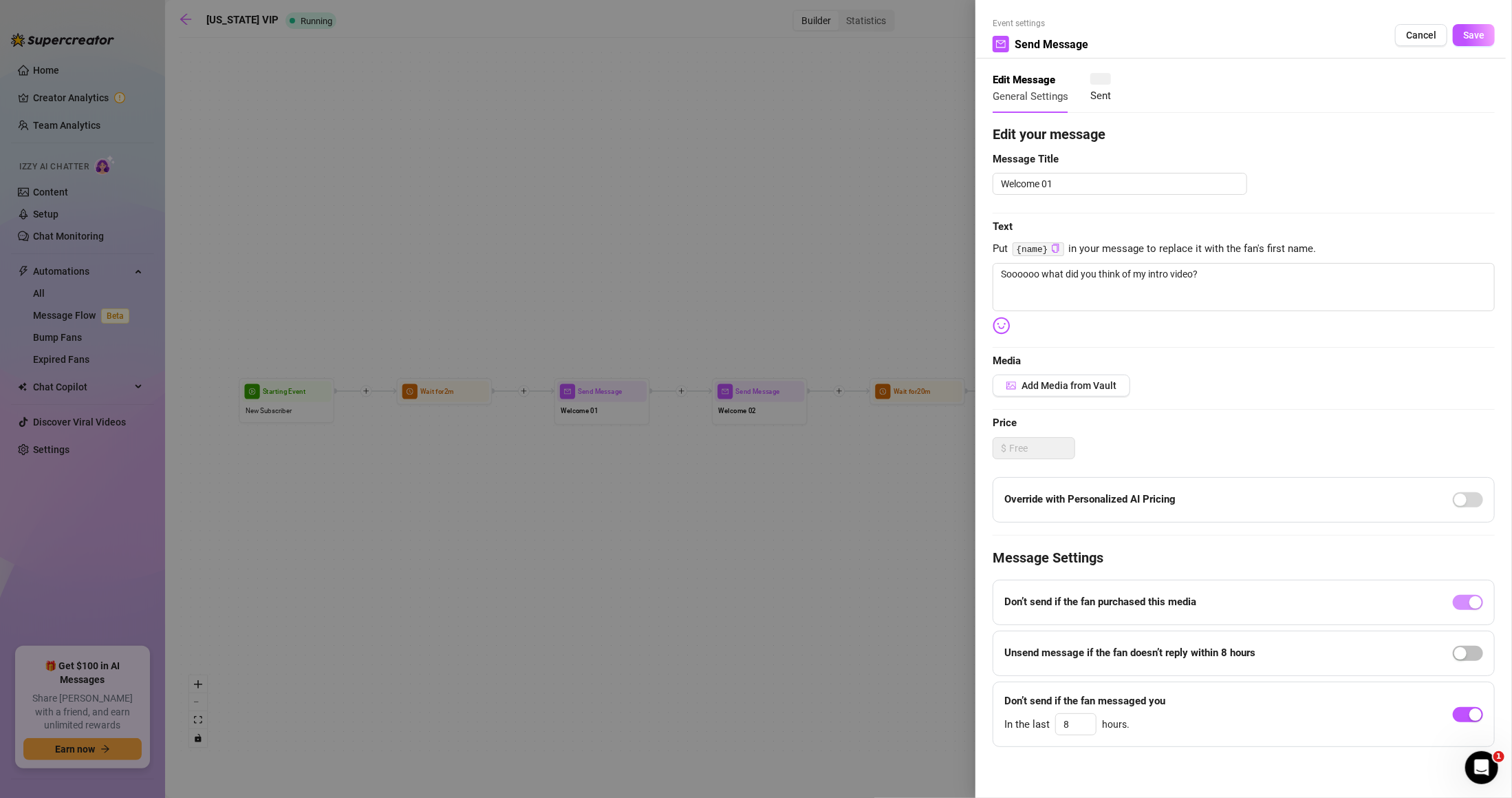
click at [753, 408] on div at bounding box center [756, 399] width 1512 height 798
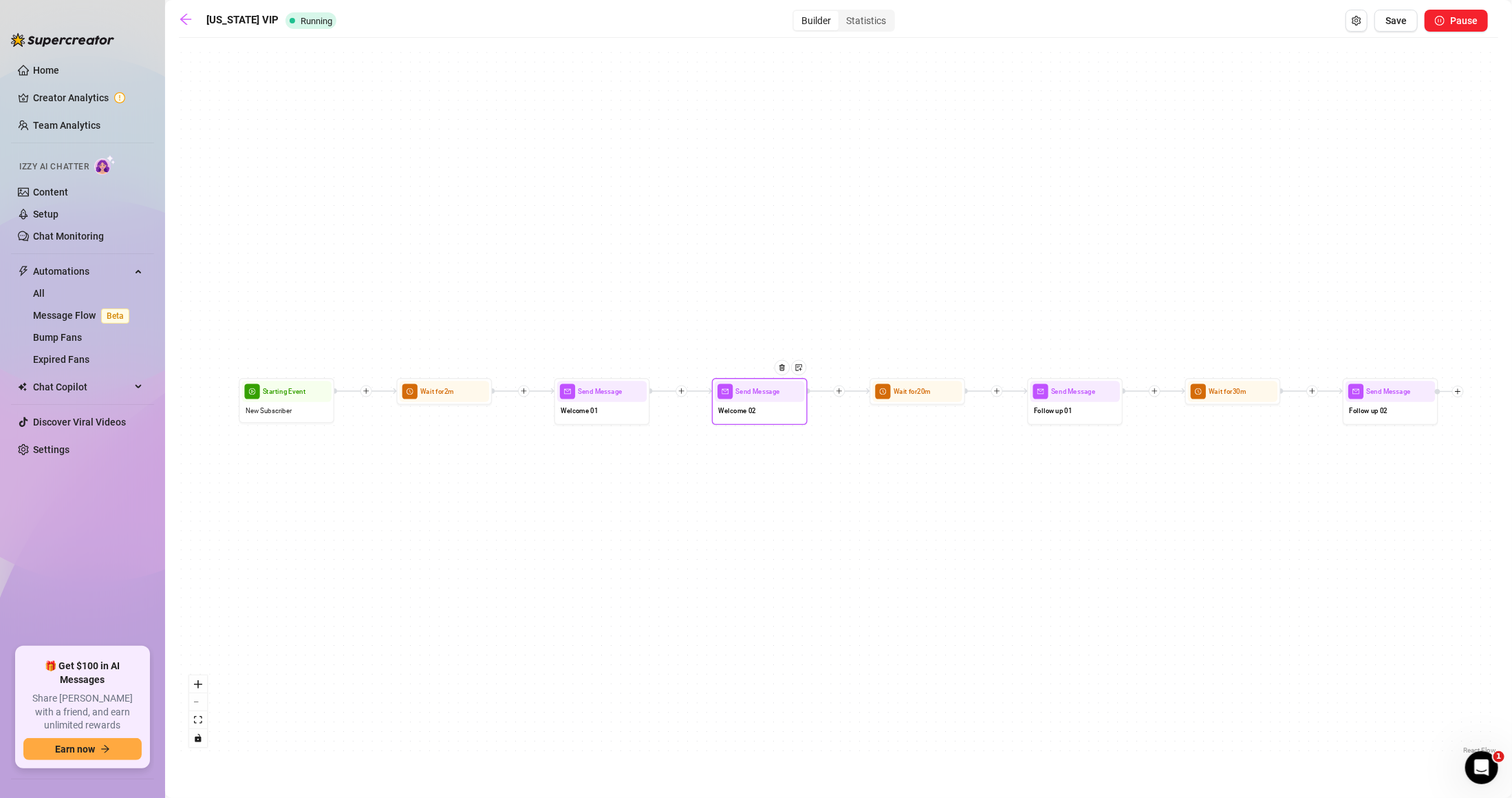
click at [747, 399] on div "Send Message Welcome 02" at bounding box center [760, 401] width 96 height 46
click at [748, 408] on span "Welcome 02" at bounding box center [737, 411] width 37 height 11
type textarea "Gonna tell me what your kink is?😈"
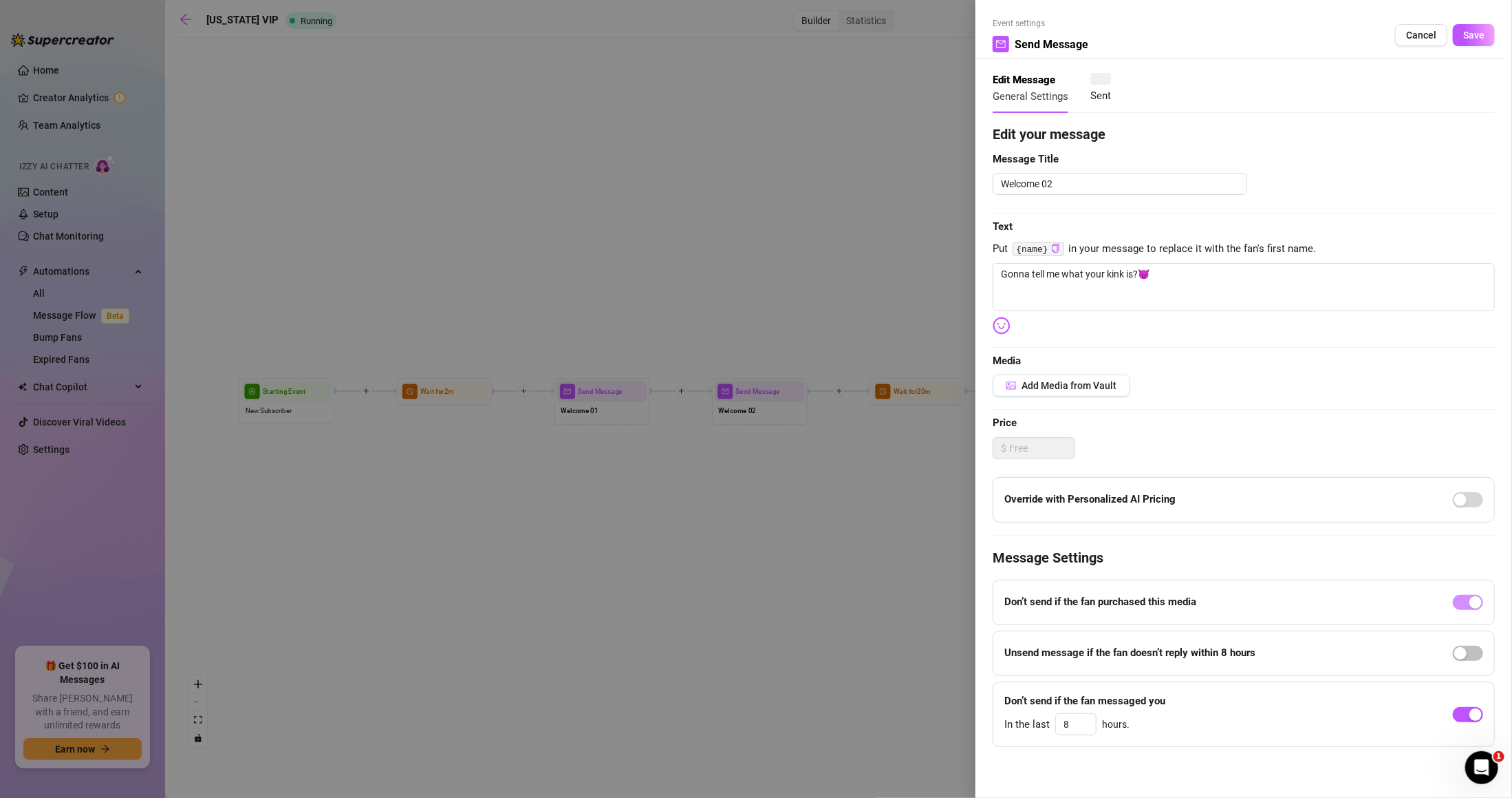
click at [750, 444] on div at bounding box center [756, 399] width 1512 height 798
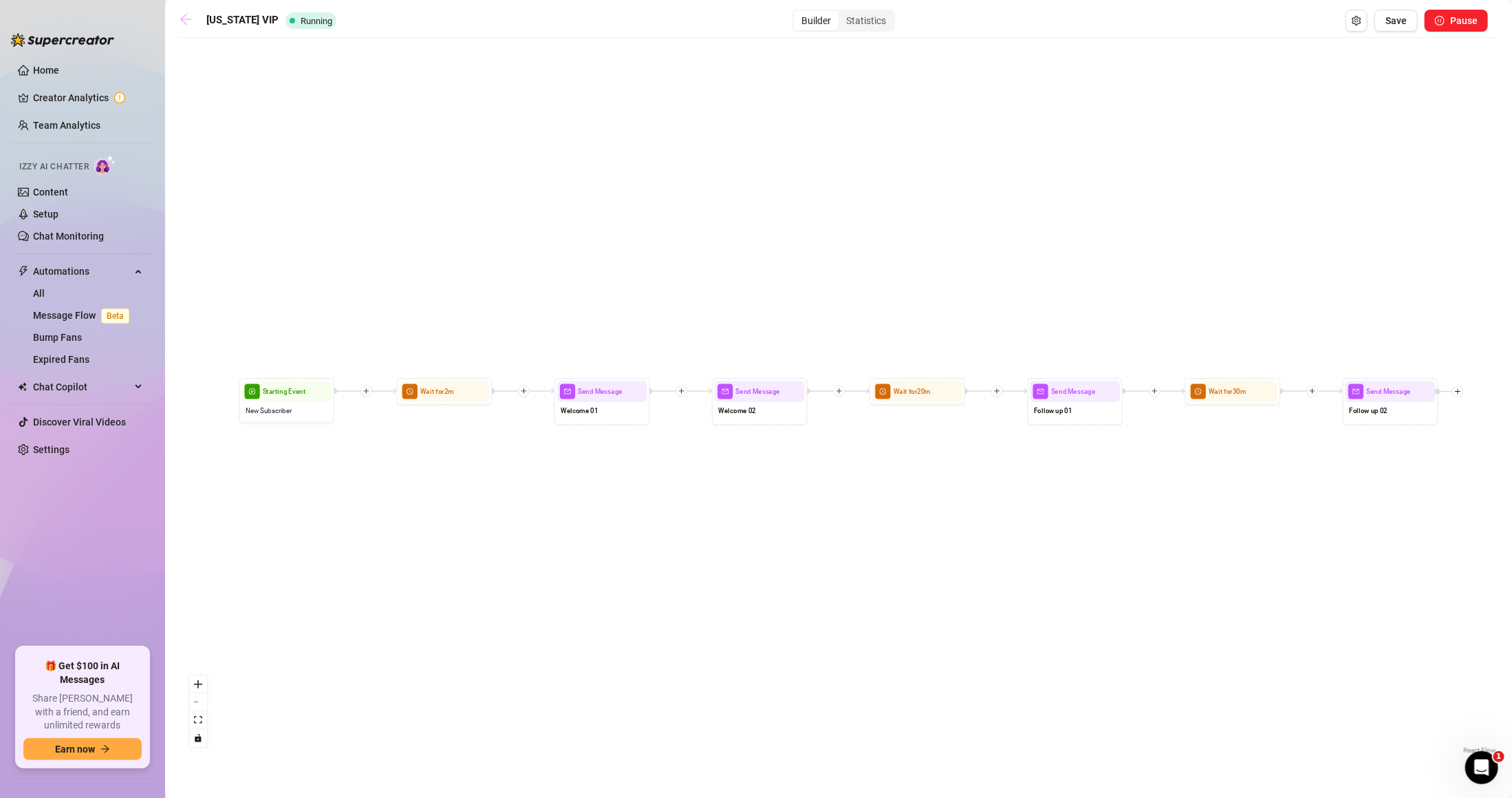
click at [197, 17] on link at bounding box center [189, 21] width 21 height 17
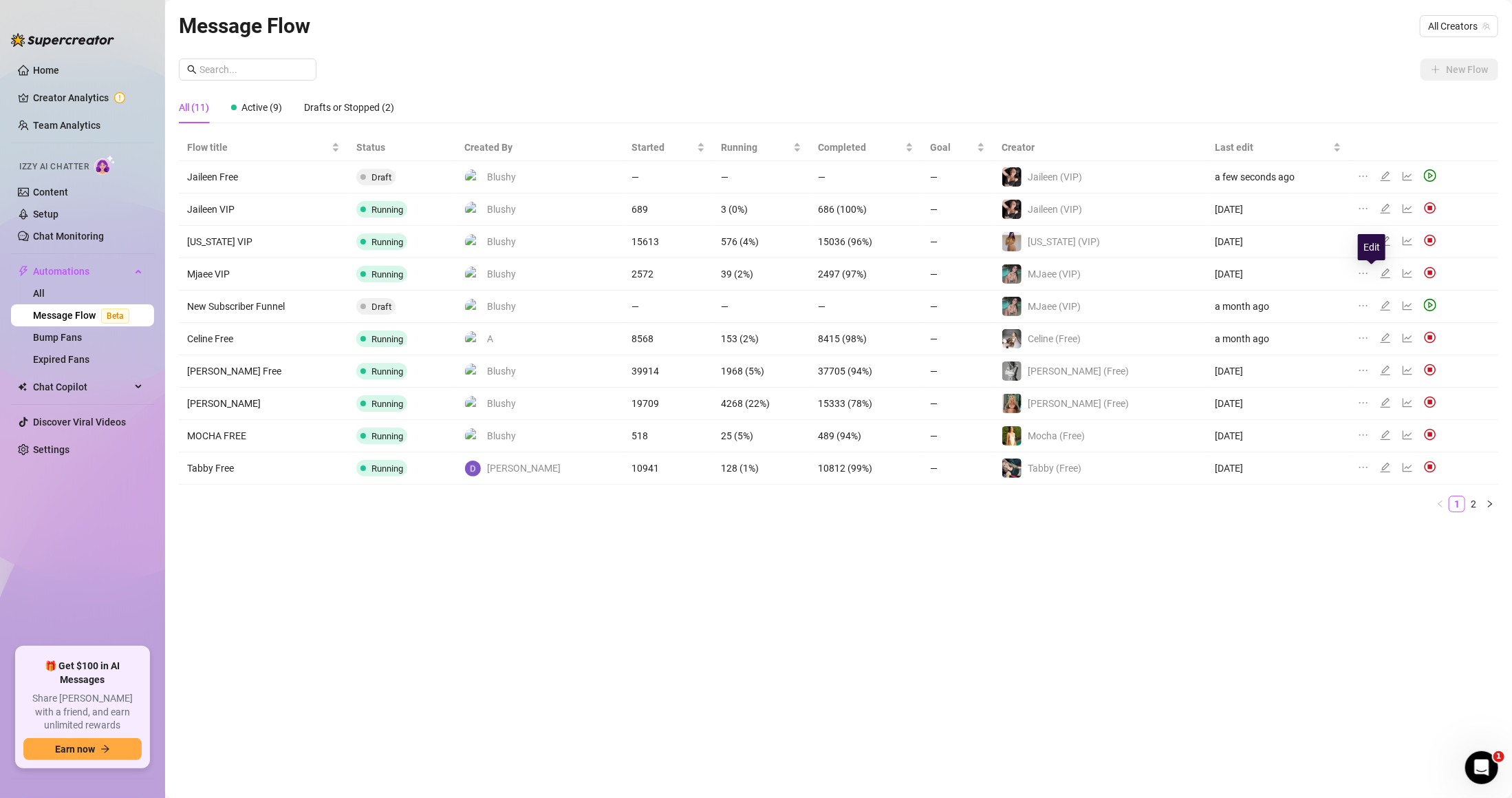
click at [1380, 274] on icon "edit" at bounding box center [1386, 273] width 11 height 11
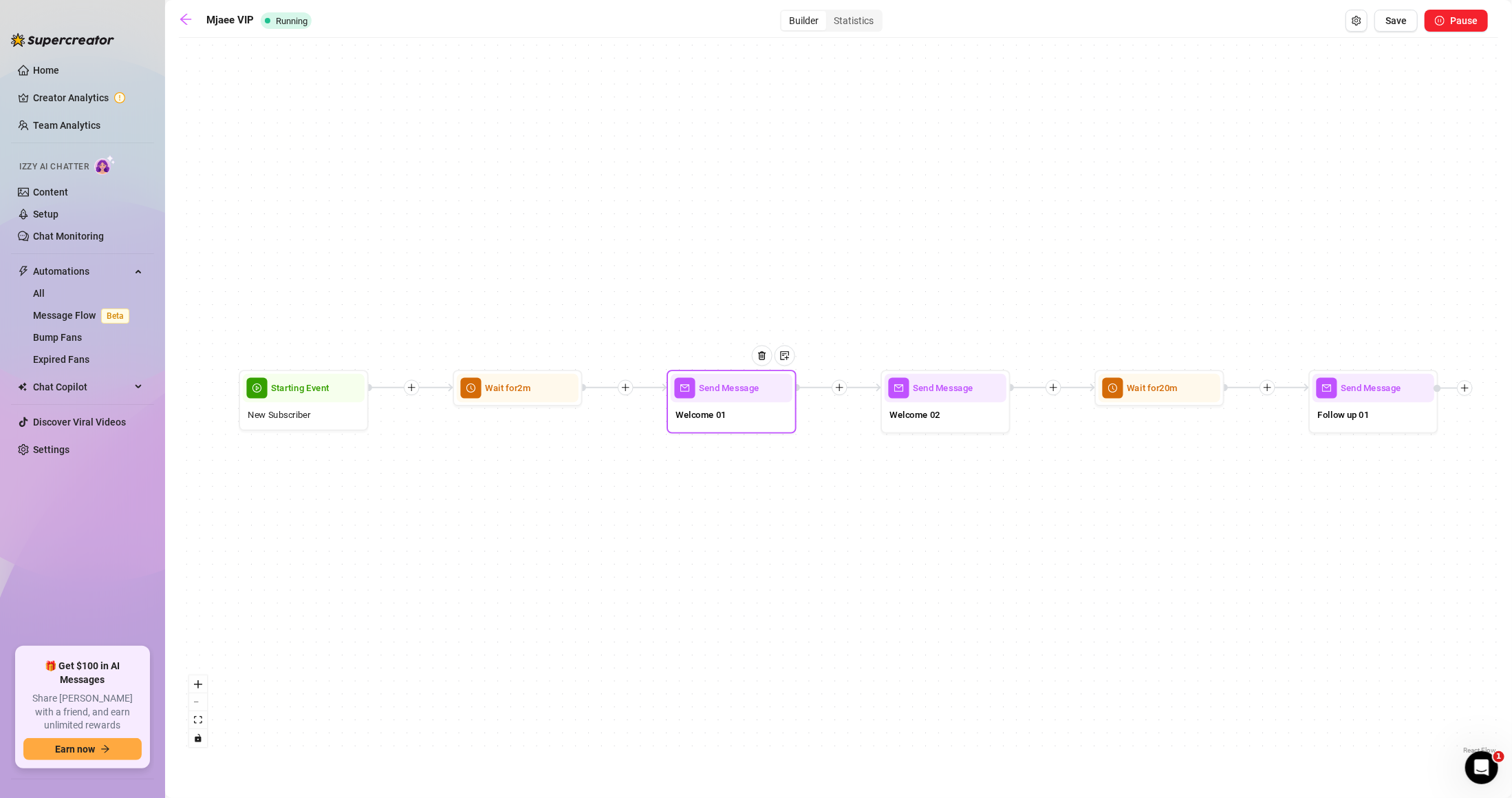
click at [727, 409] on div "Welcome 01" at bounding box center [732, 416] width 122 height 27
type textarea "Hiii I'm so glad you're here!"
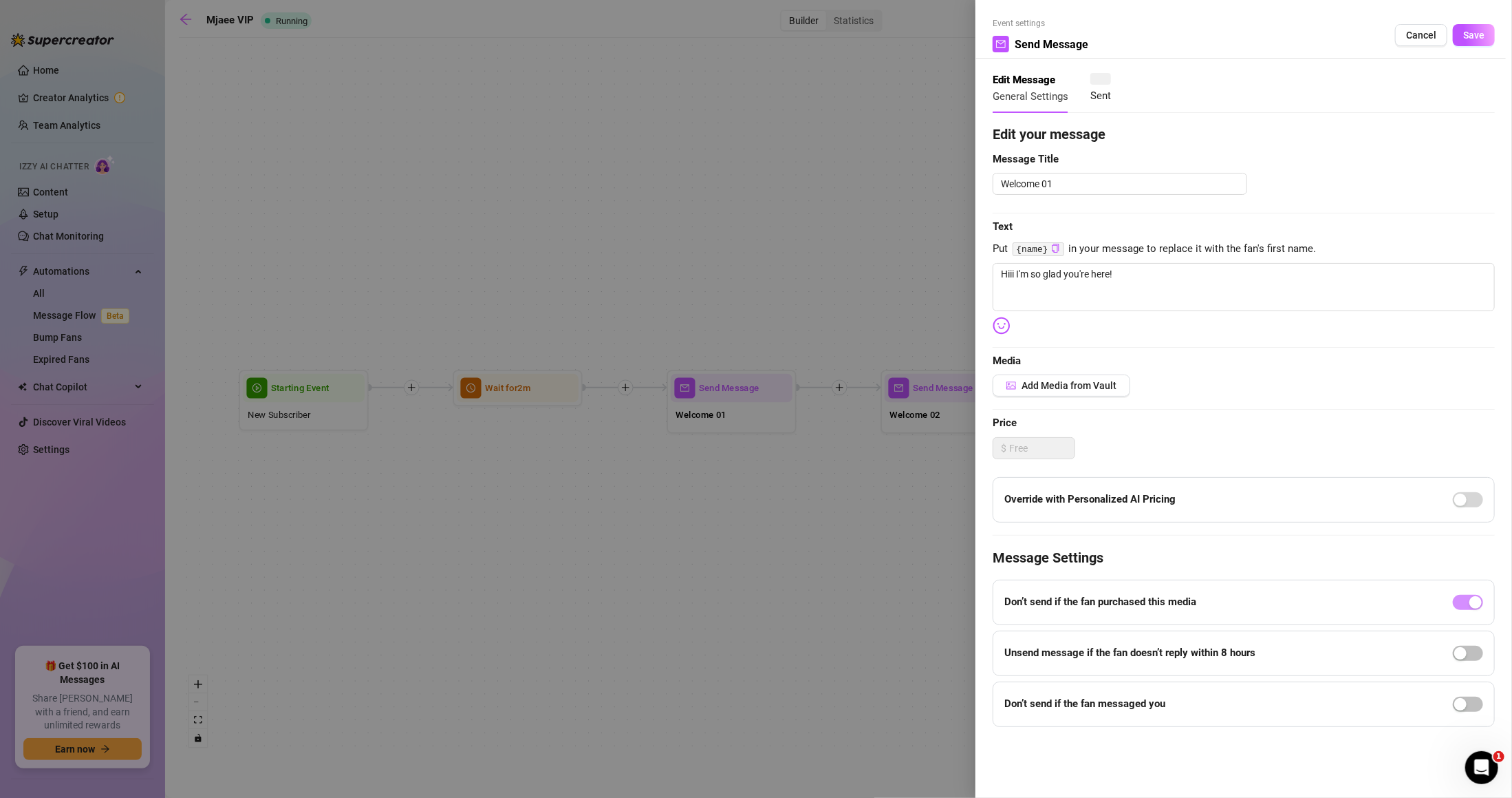
click at [838, 382] on div at bounding box center [756, 399] width 1512 height 798
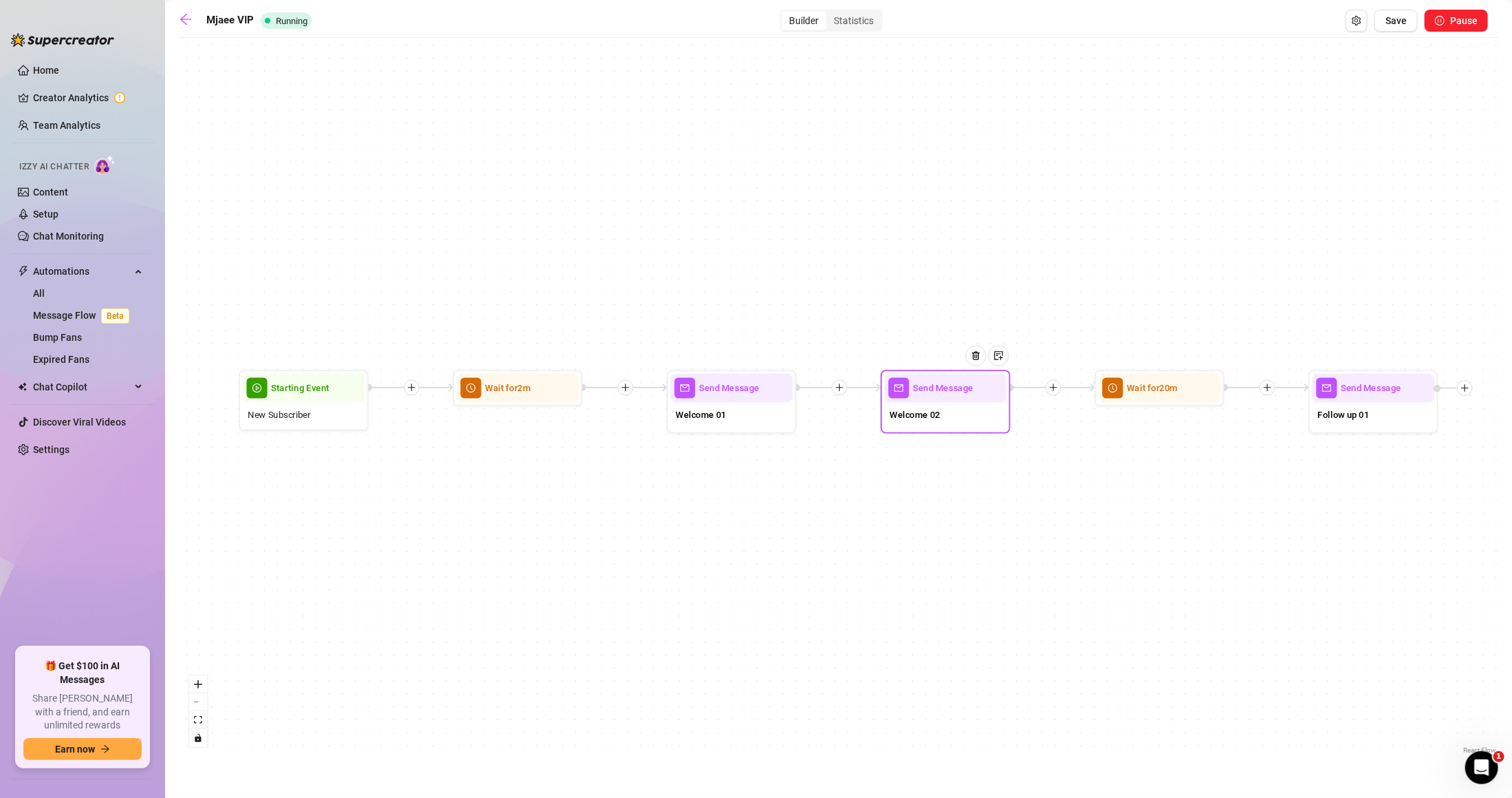
click at [917, 411] on span "Welcome 02" at bounding box center [915, 415] width 51 height 14
type textarea "What did you think of my welcome vid? 😘"
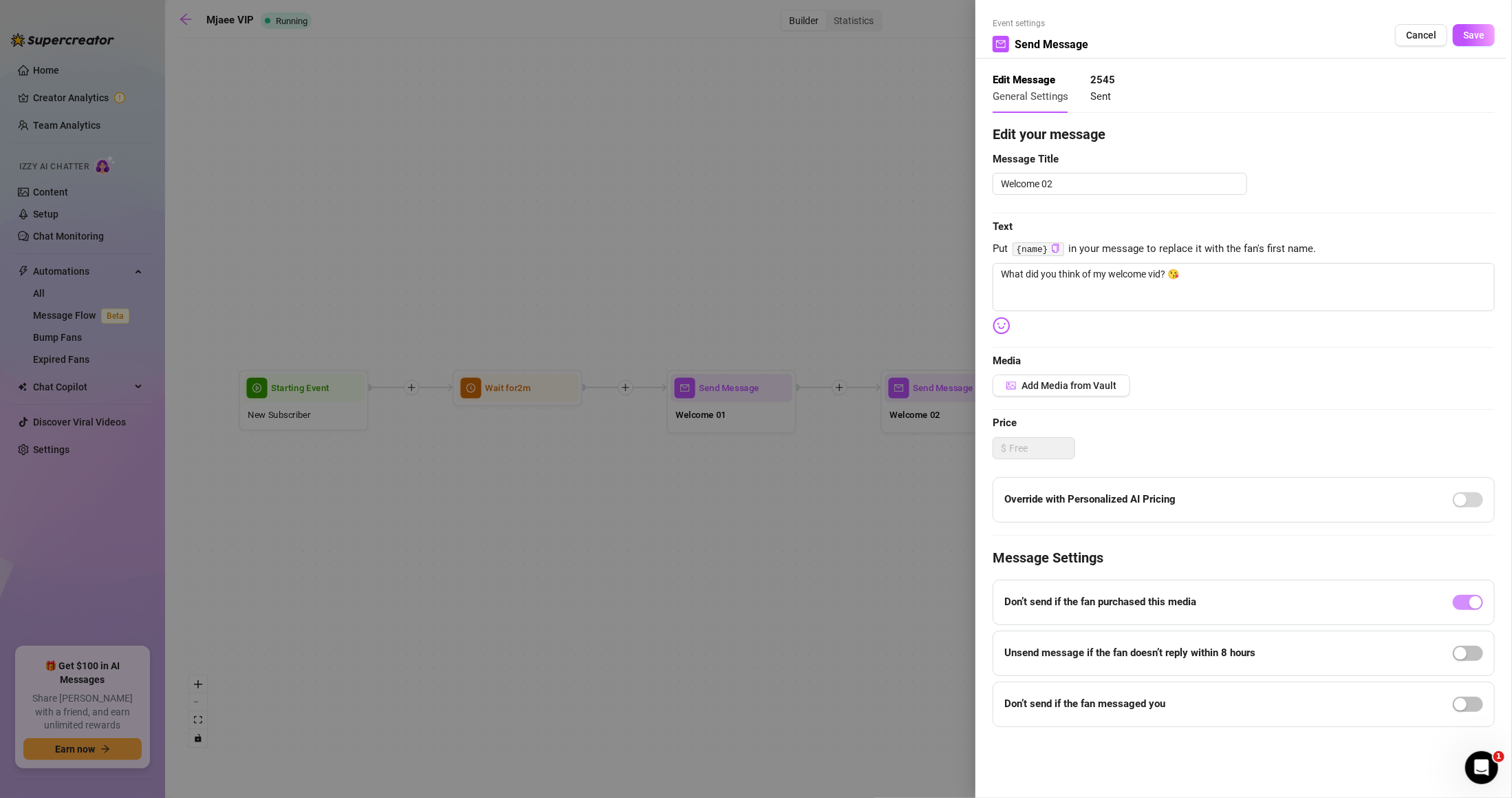
click at [815, 390] on div at bounding box center [756, 399] width 1512 height 798
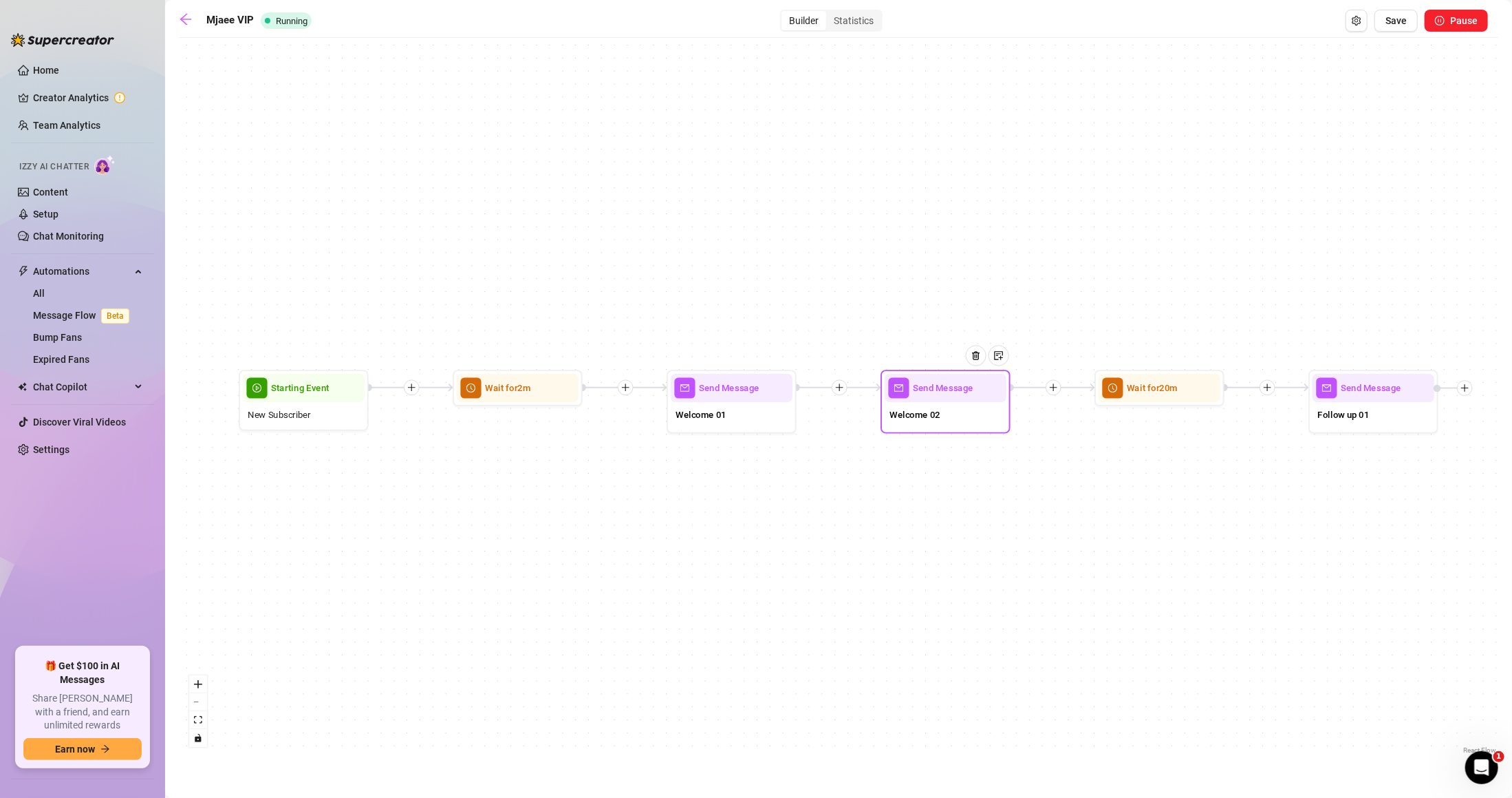
click at [919, 409] on span "Welcome 02" at bounding box center [915, 415] width 51 height 14
type textarea "What did you think of my welcome vid? 😘"
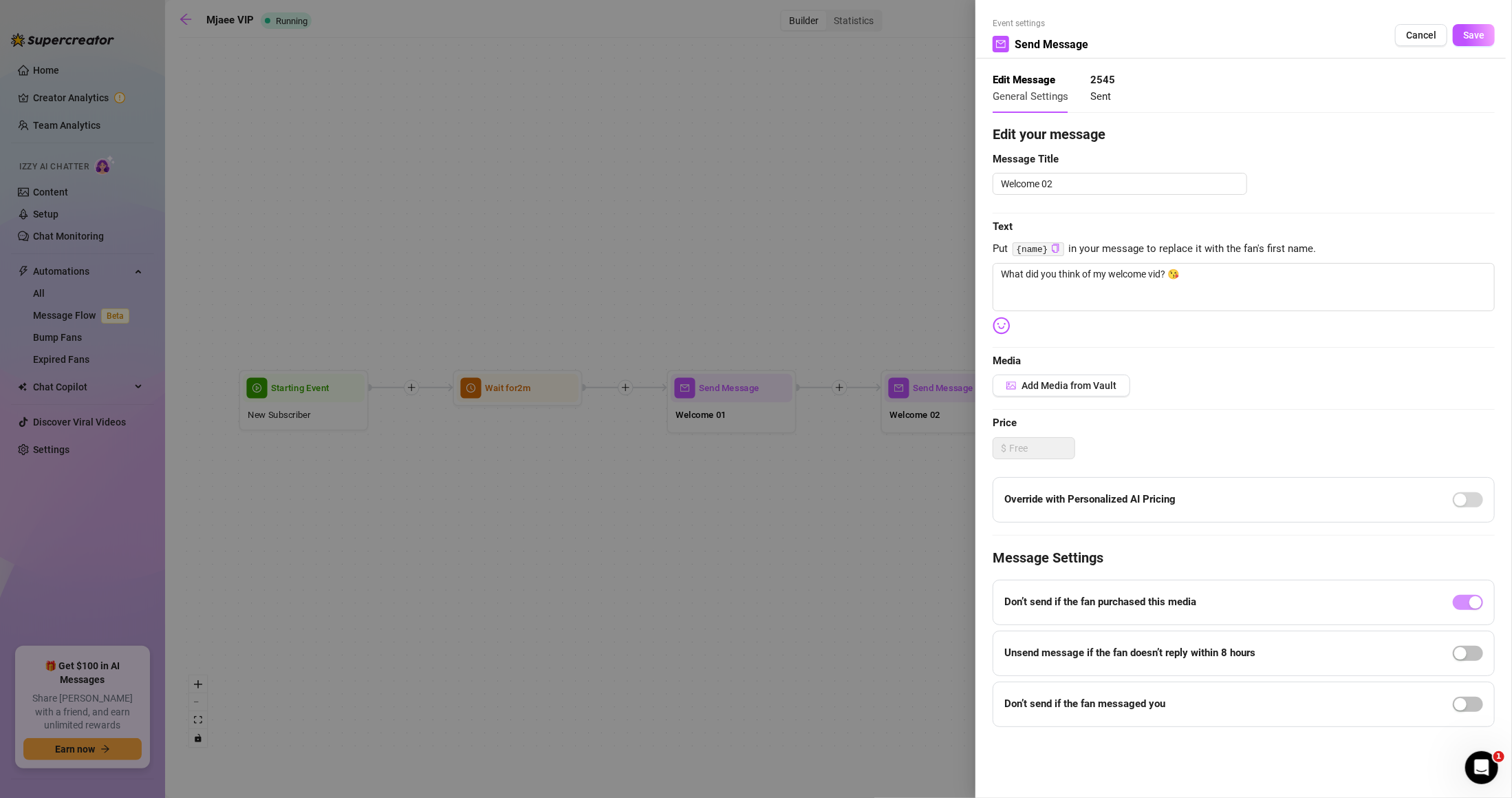
click at [694, 397] on div at bounding box center [756, 399] width 1512 height 798
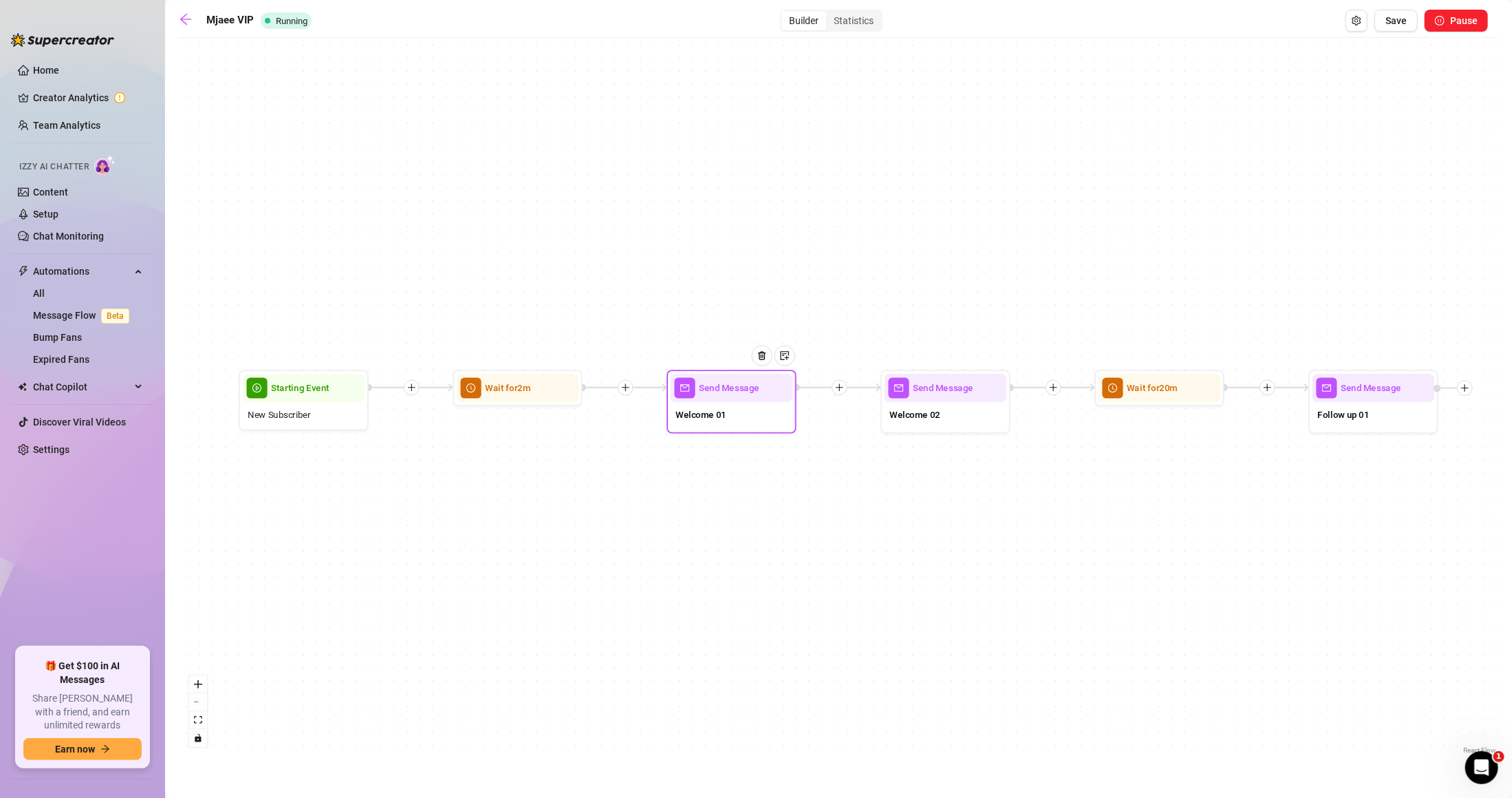
click at [793, 397] on div at bounding box center [767, 365] width 56 height 66
type textarea "Hiii I'm so glad you're here!"
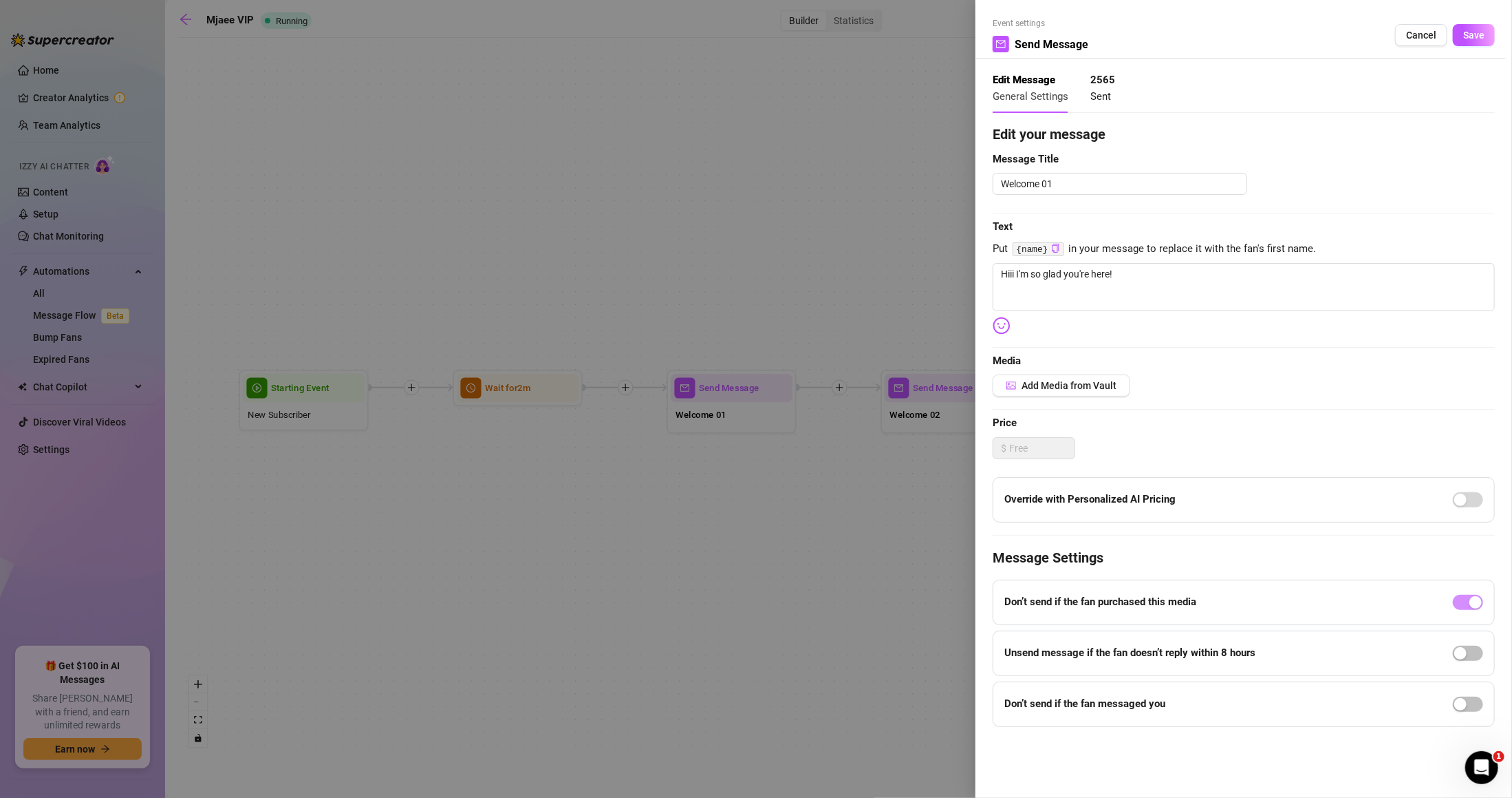
click at [607, 498] on div at bounding box center [756, 399] width 1512 height 798
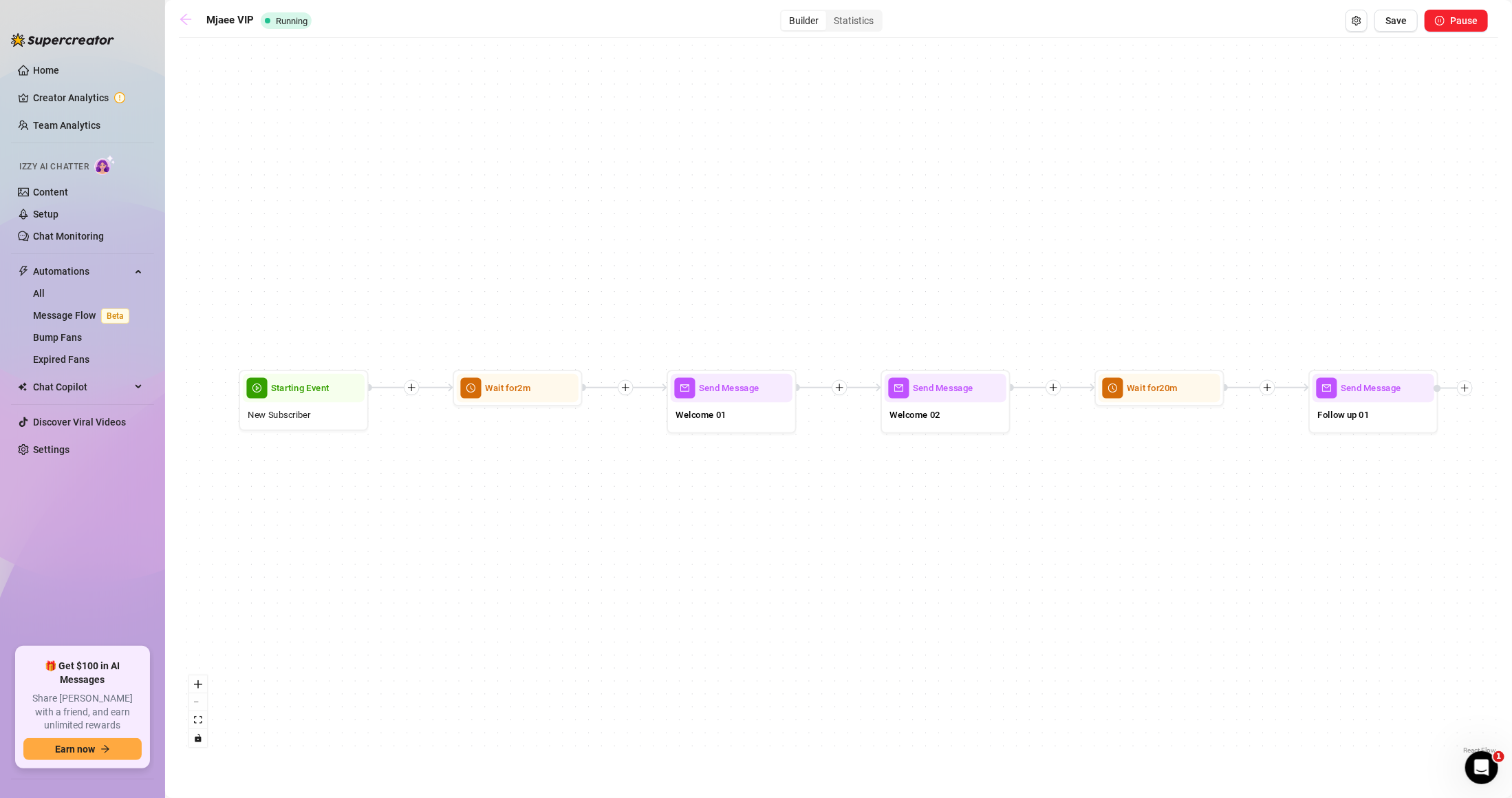
click at [192, 26] on link at bounding box center [189, 21] width 21 height 17
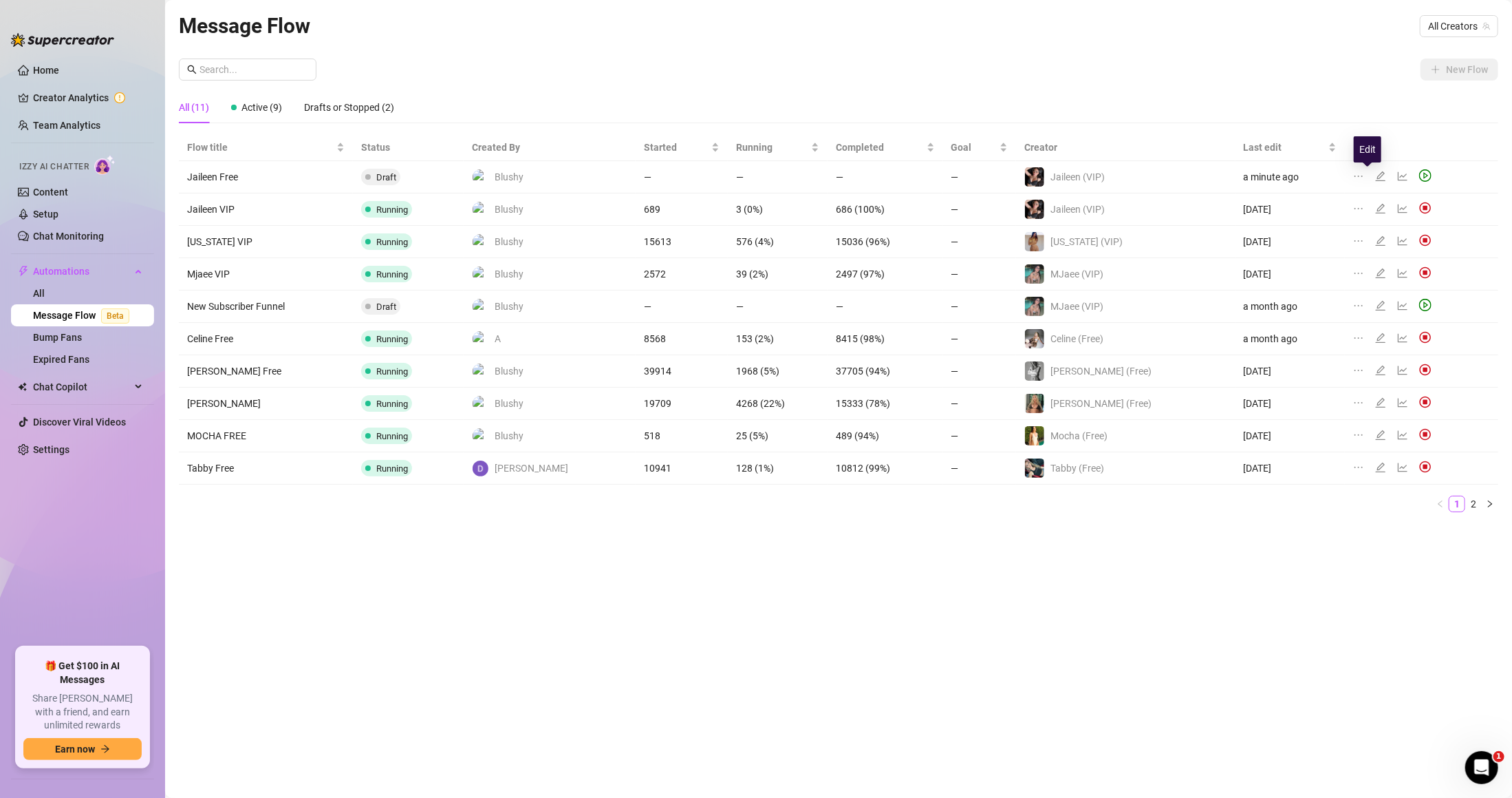
click at [1376, 180] on icon "edit" at bounding box center [1381, 176] width 11 height 11
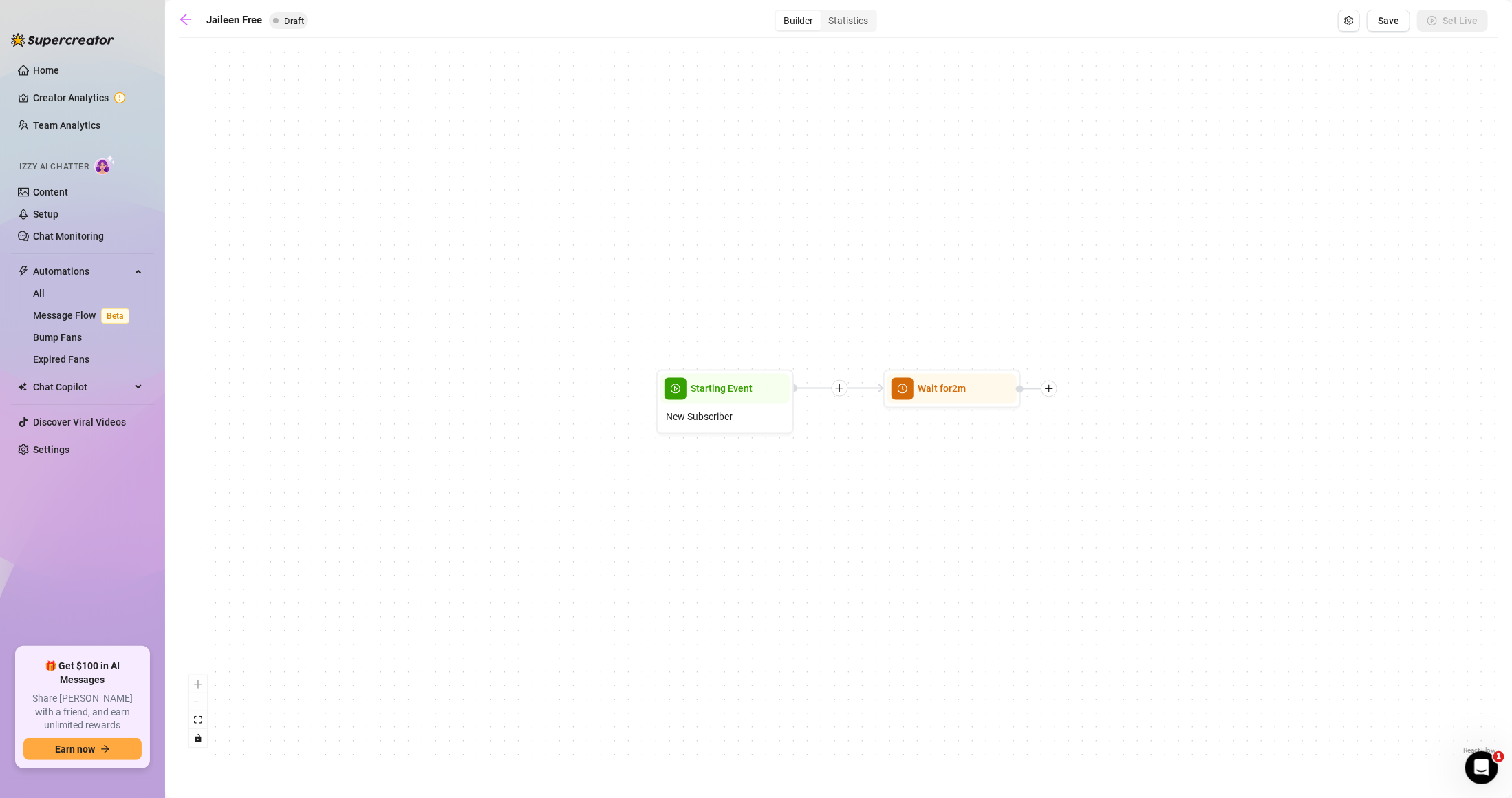
click at [1061, 389] on div "Wait for 2m Starting Event New Subscriber" at bounding box center [839, 401] width 1320 height 713
click at [1050, 389] on icon "plus" at bounding box center [1049, 389] width 1 height 8
click at [1108, 434] on div "Message" at bounding box center [1117, 437] width 101 height 24
type textarea "Write your message here"
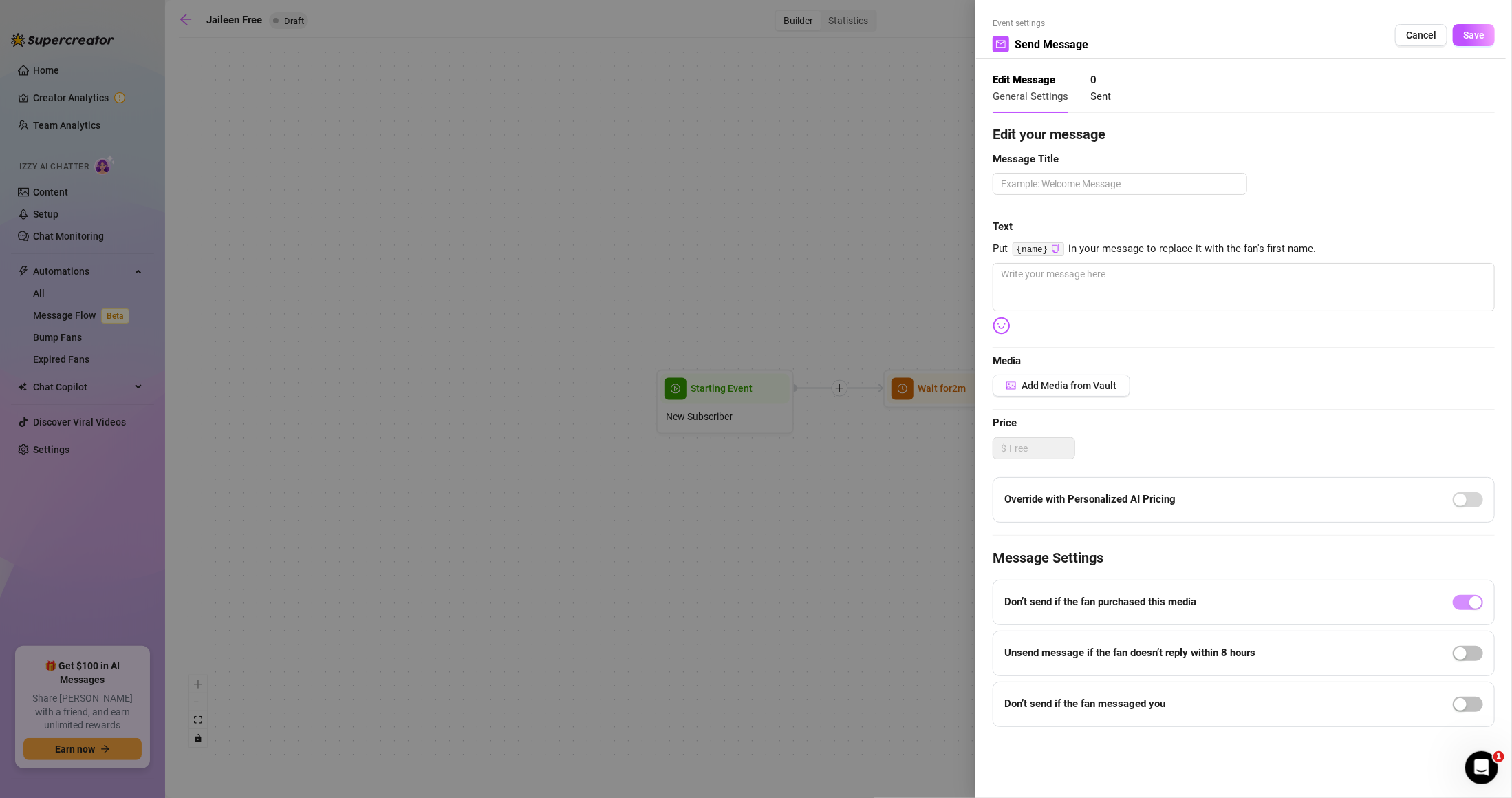
click at [1092, 200] on div "Edit your message Message Title Text Put {name} in your message to replace it w…" at bounding box center [1243, 425] width 502 height 603
click at [1087, 189] on textarea at bounding box center [1120, 184] width 254 height 22
type textarea "0"
type textarea "01"
click at [1096, 274] on textarea at bounding box center [1243, 287] width 502 height 48
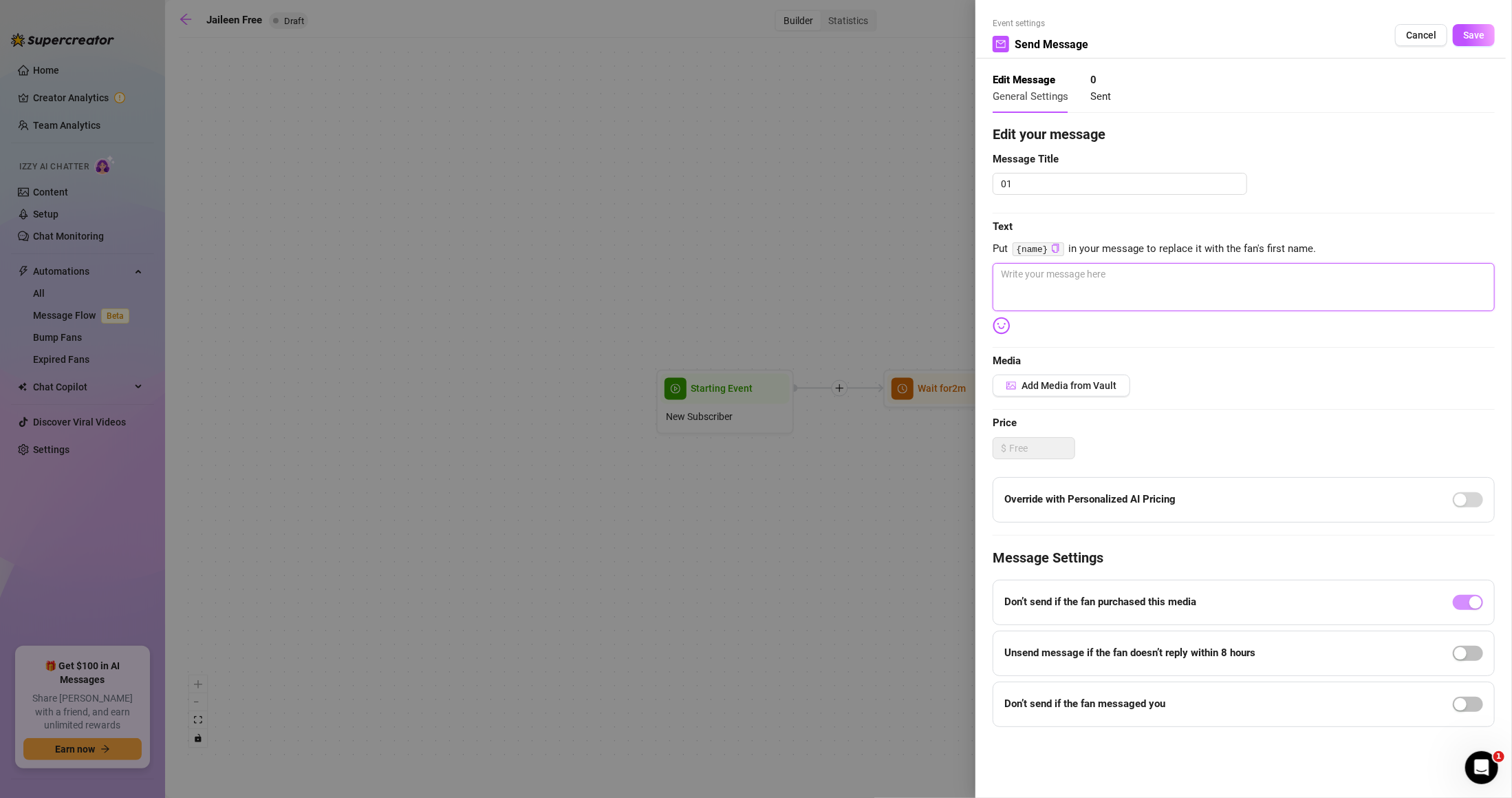
paste textarea "Heyyy ;) I’m sooo glad you’re here!"
type textarea "Heyyy ;) I’m sooo glad you’re here!"
click at [1092, 187] on textarea "01" at bounding box center [1120, 184] width 254 height 22
type textarea "W01"
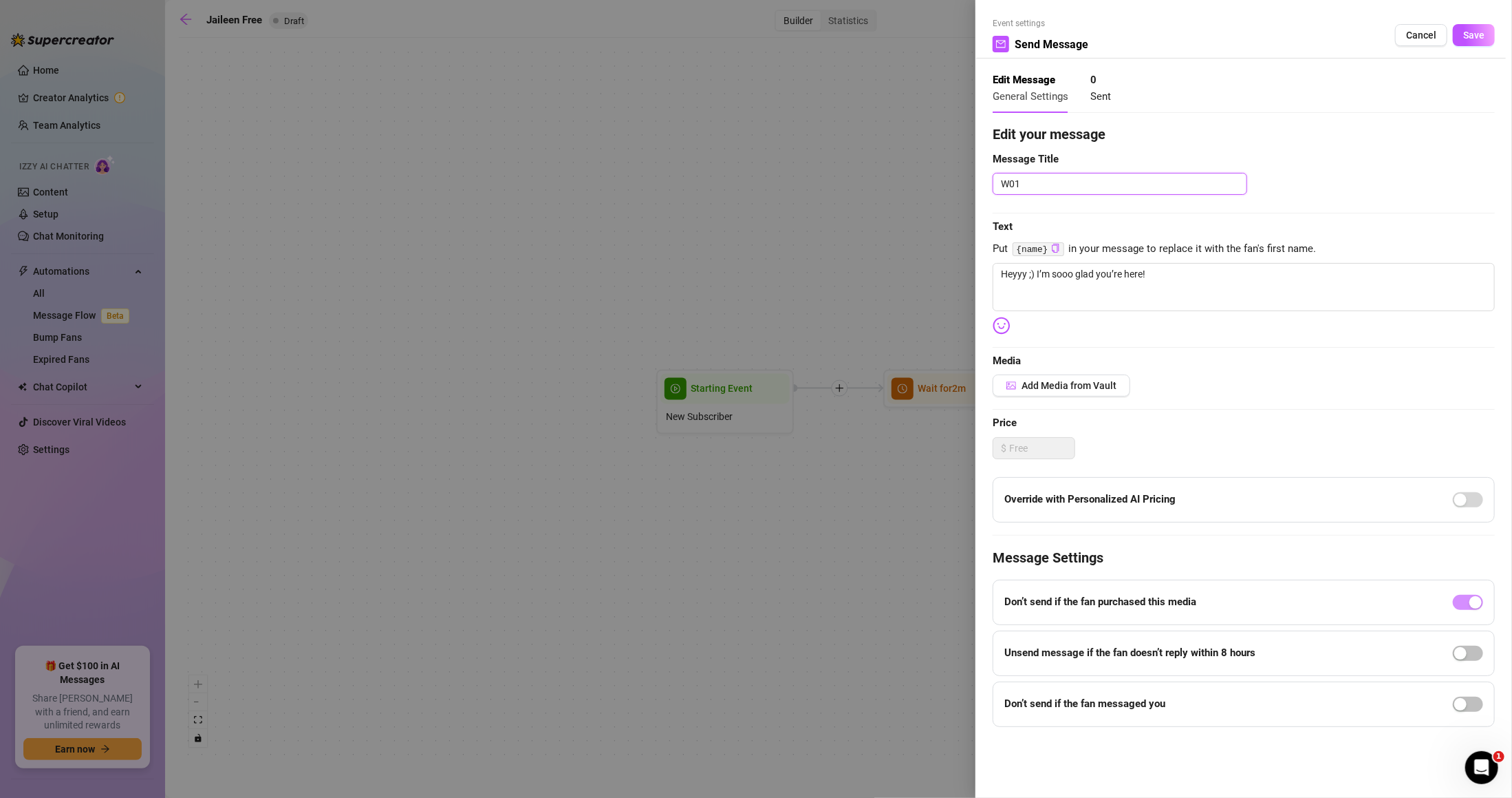
type textarea "We01"
type textarea "Wel01"
type textarea "Welc01"
type textarea "Welco01"
type textarea "Welcoi01"
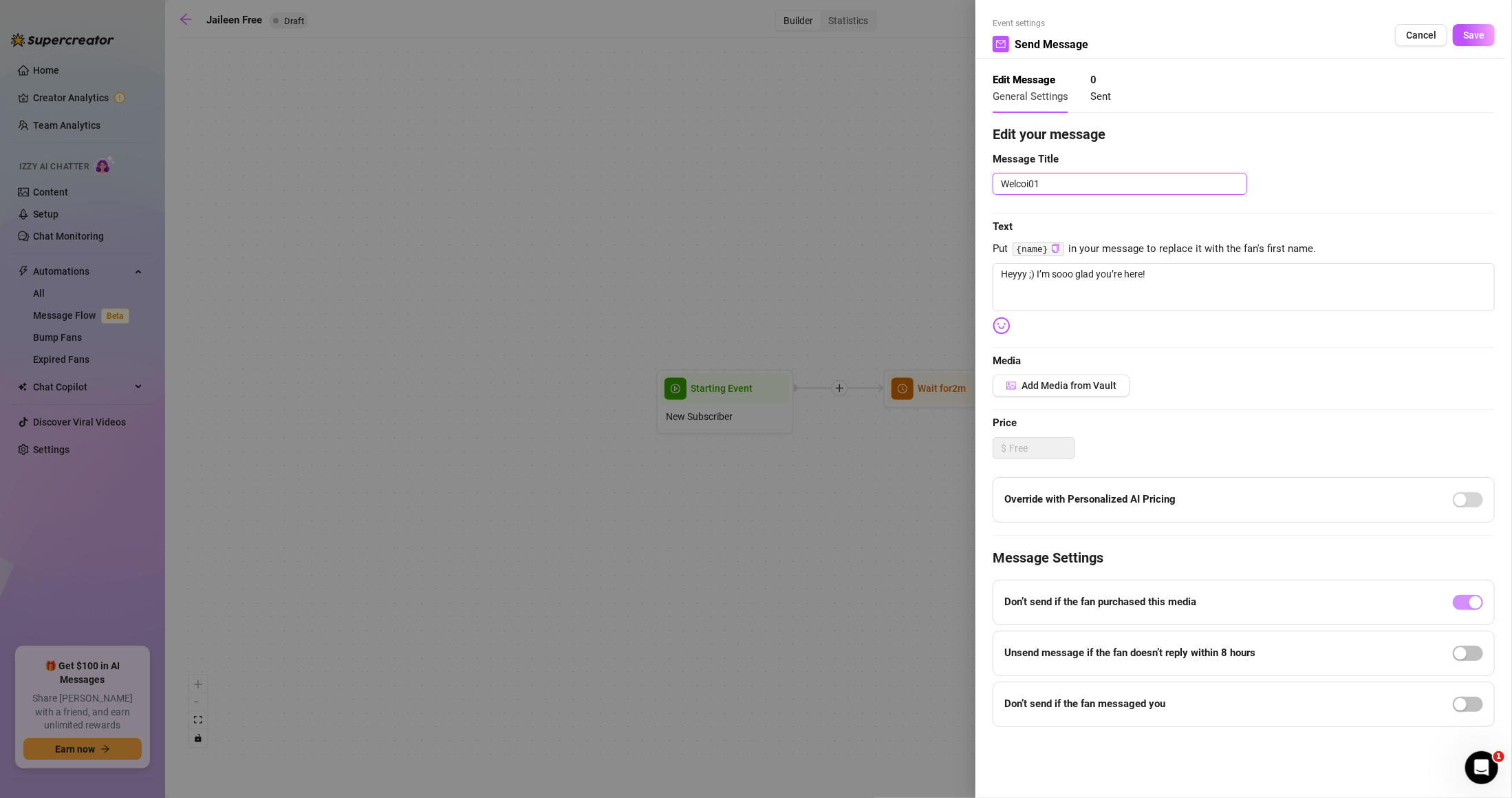
type textarea "Welcoim01"
type textarea "Welcoime01"
type textarea "Welcoime 01"
click at [1032, 180] on textarea "Welcoime 01" at bounding box center [1120, 184] width 254 height 22
type textarea "Welcome 01"
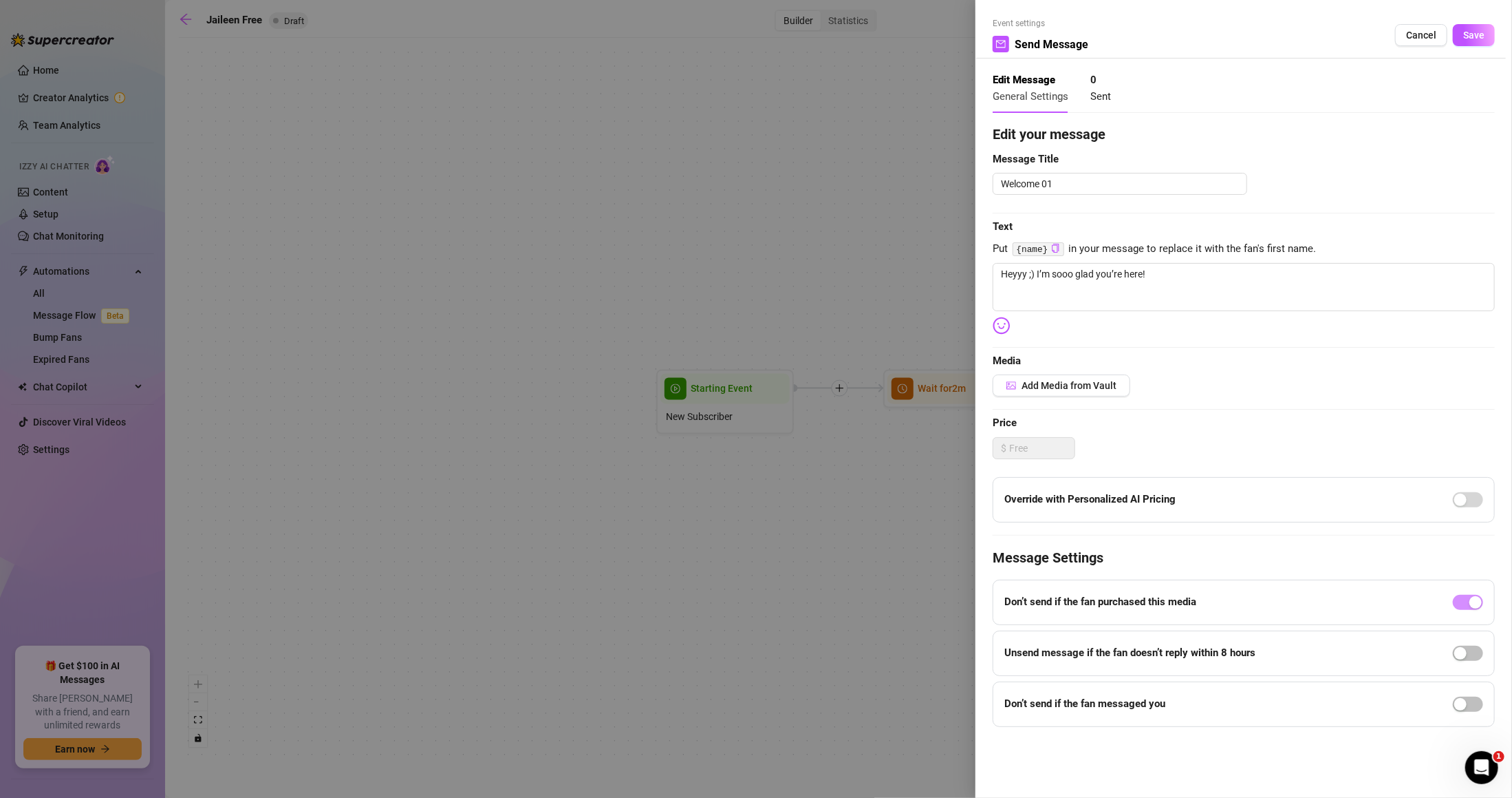
click at [1476, 34] on span "Save" at bounding box center [1474, 35] width 21 height 11
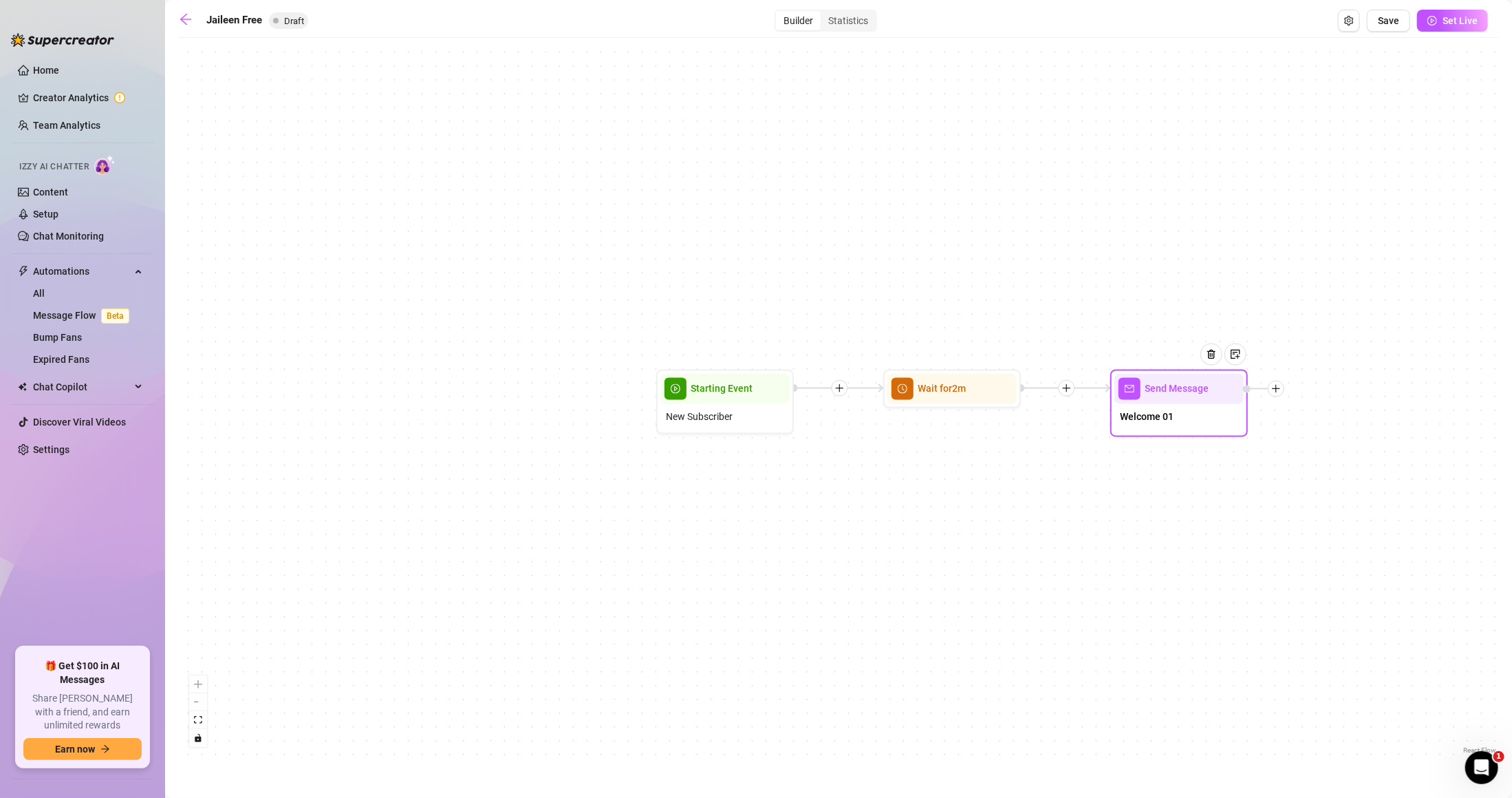
click at [1276, 391] on icon "plus" at bounding box center [1276, 389] width 10 height 10
click at [1276, 384] on icon "plus" at bounding box center [1276, 389] width 10 height 10
click at [1274, 381] on div at bounding box center [1277, 389] width 17 height 17
click at [1277, 384] on icon "plus" at bounding box center [1276, 389] width 10 height 10
click at [1350, 437] on div "Send Message Welcome 01 Wait for 2m Starting Event New Subscriber" at bounding box center [839, 401] width 1320 height 713
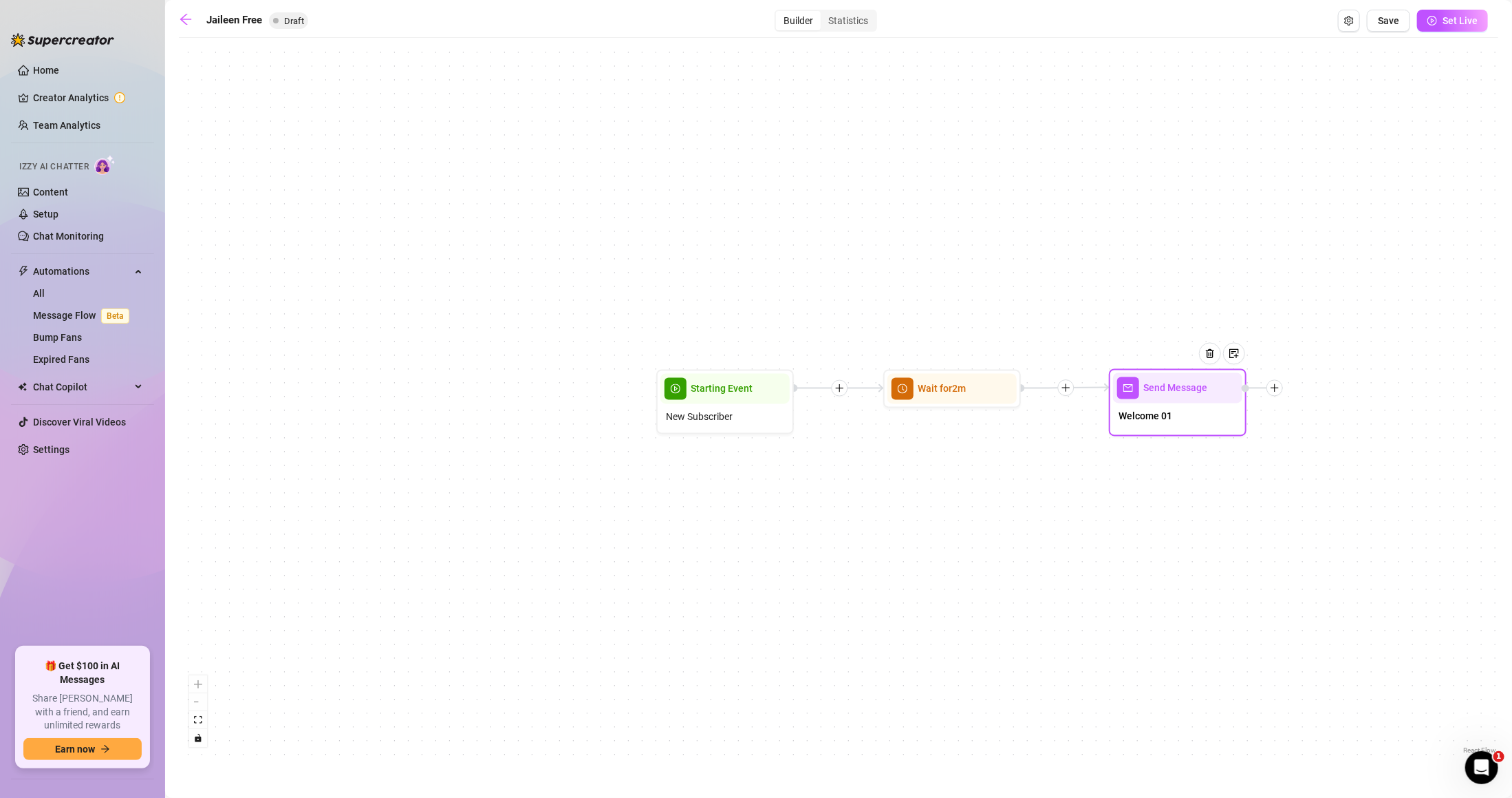
click at [1274, 391] on icon "plus" at bounding box center [1274, 388] width 10 height 10
click at [1272, 386] on icon "plus" at bounding box center [1274, 388] width 10 height 10
click at [1396, 390] on div "Send Message Welcome 01 Wait for 2m Starting Event New Subscriber" at bounding box center [839, 401] width 1320 height 713
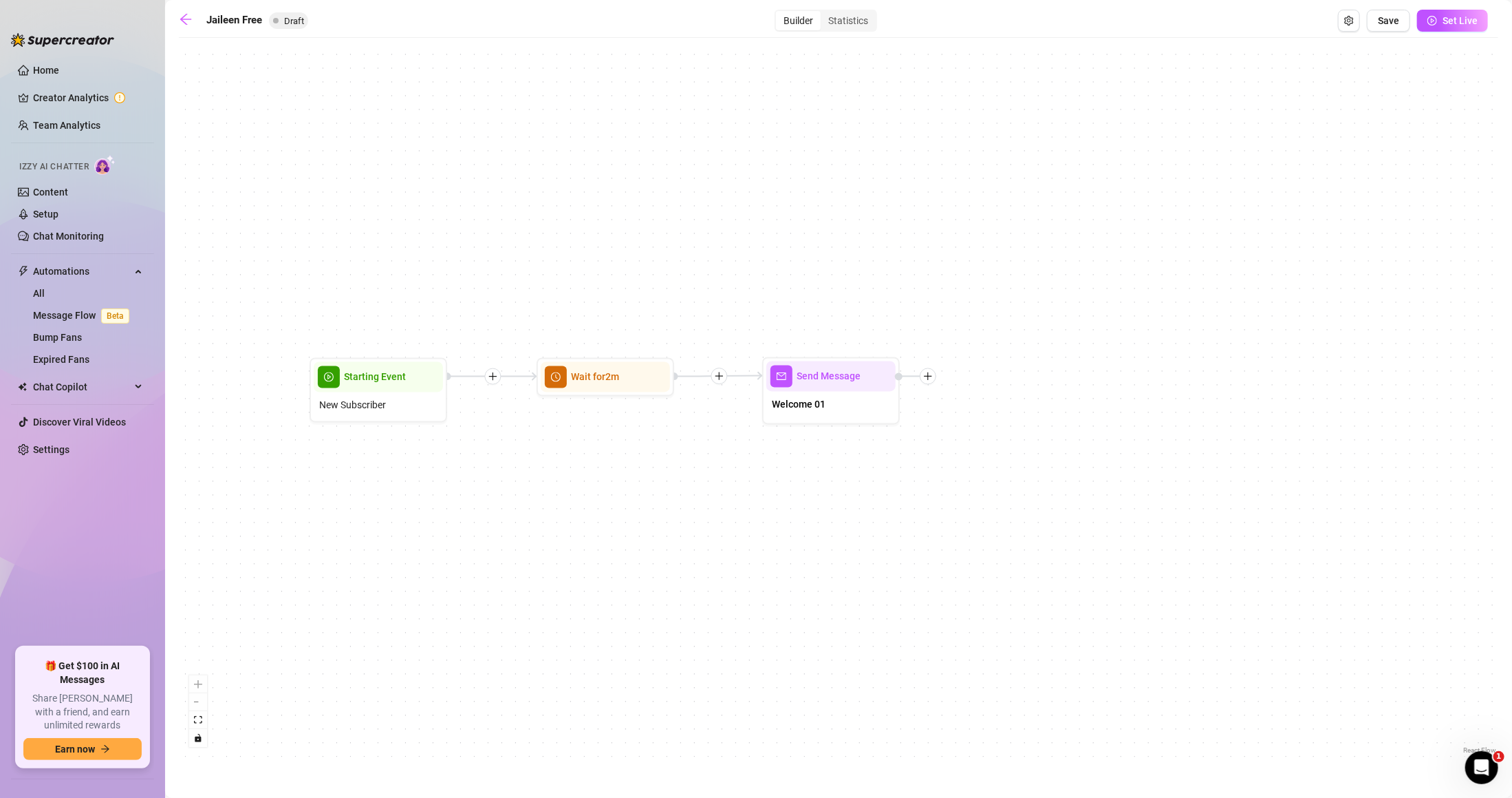
drag, startPoint x: 1372, startPoint y: 427, endPoint x: 1026, endPoint y: 416, distance: 346.2
click at [1026, 416] on div "Send Message Welcome 01 Wait for 2m Starting Event New Subscriber" at bounding box center [839, 401] width 1320 height 713
click at [934, 377] on div "Send Message Welcome 01 Wait for 2m Starting Event New Subscriber" at bounding box center [839, 401] width 1320 height 713
click at [929, 378] on icon "plus" at bounding box center [925, 377] width 10 height 10
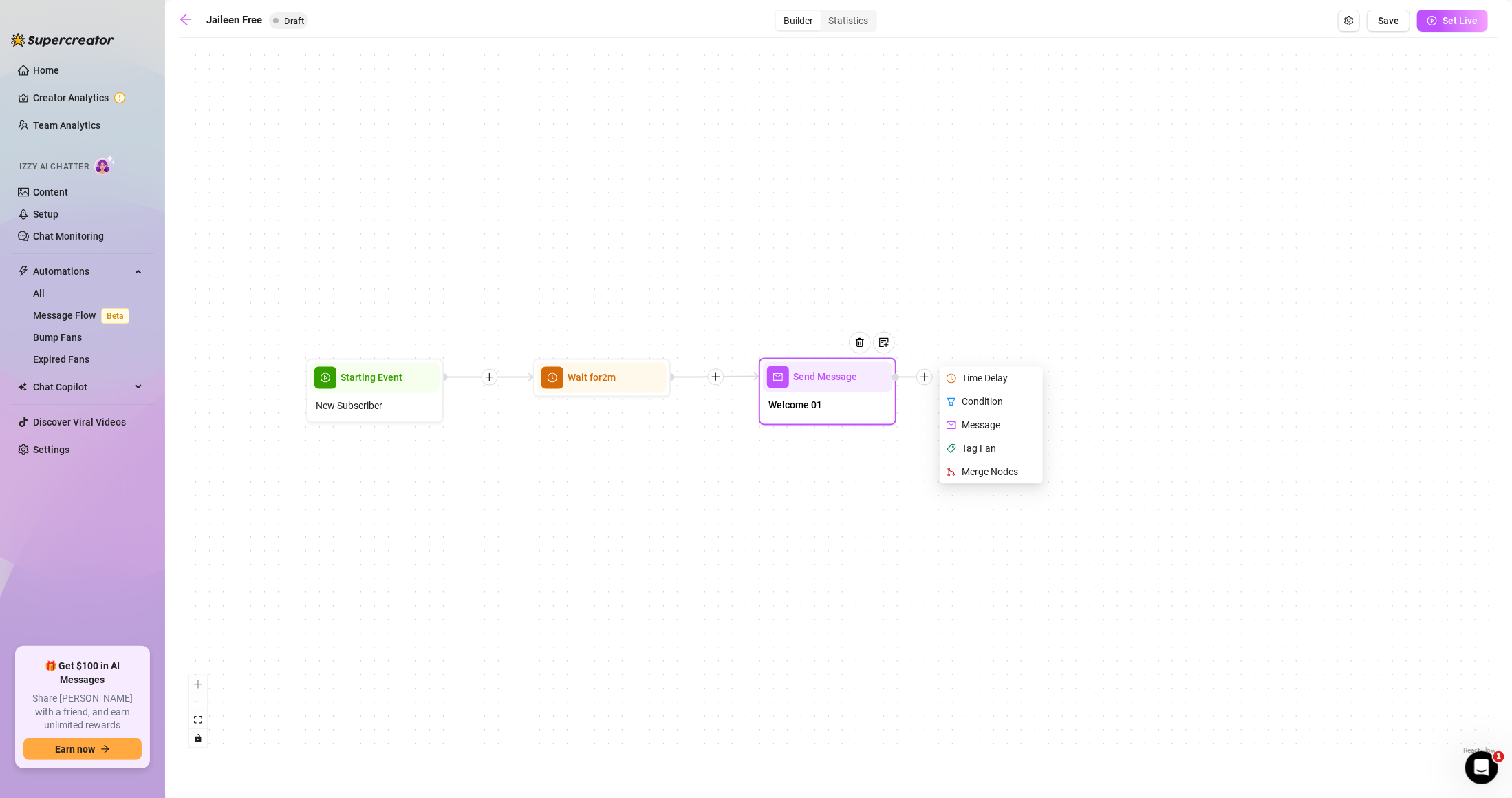
click at [992, 423] on div "Message" at bounding box center [993, 425] width 101 height 24
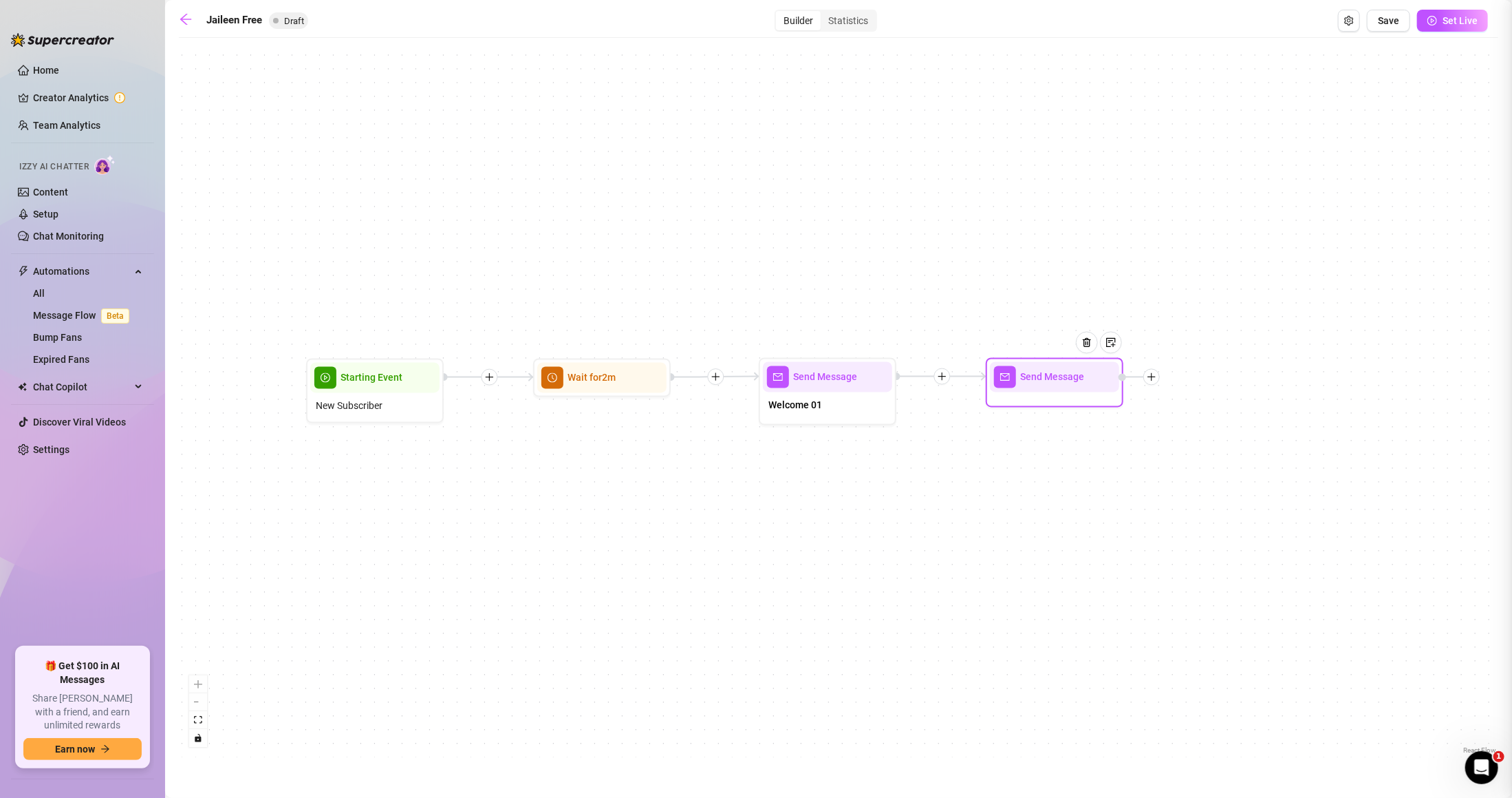
type textarea "Write your message here"
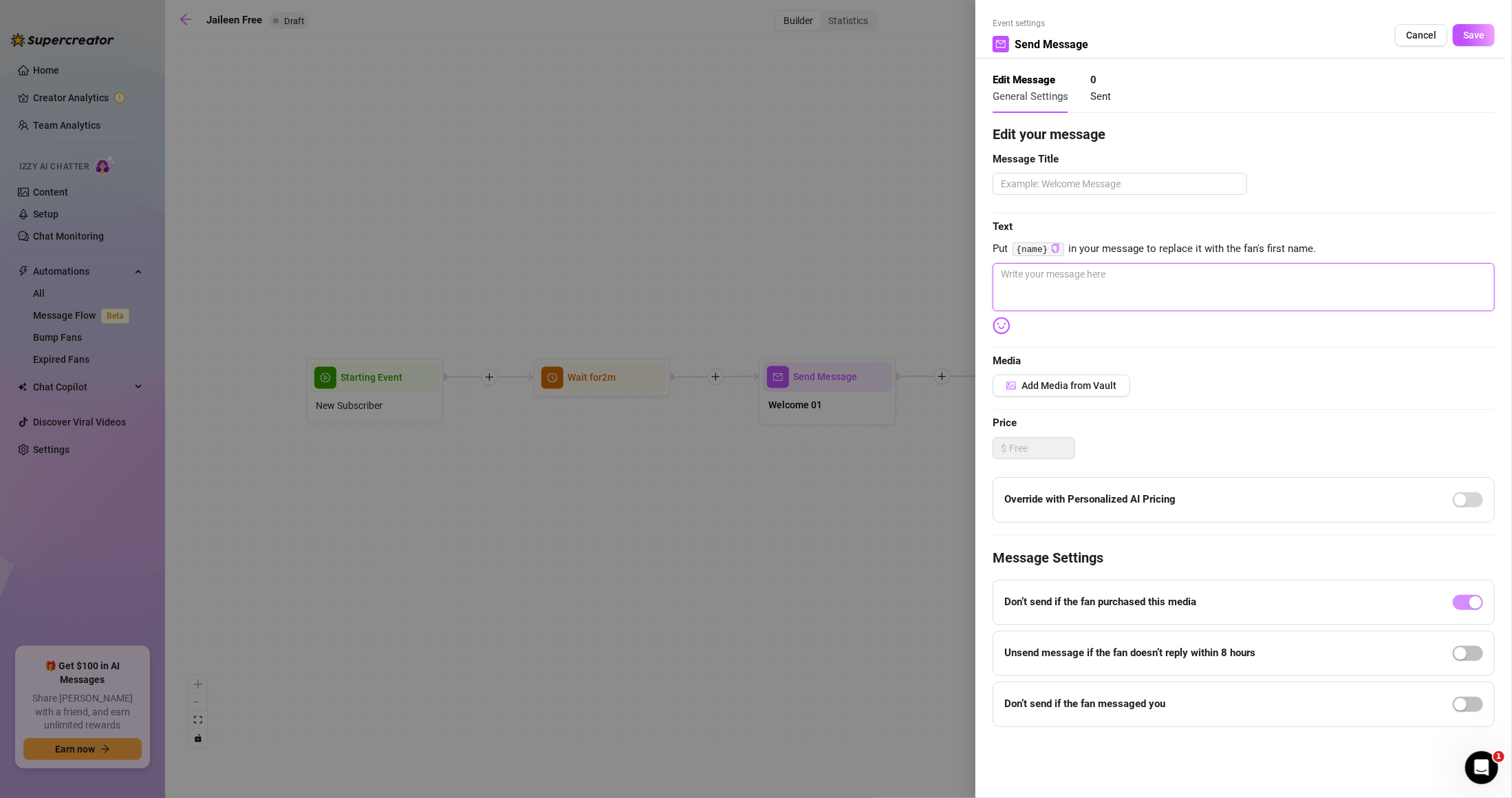
click at [1114, 284] on textarea at bounding box center [1243, 287] width 502 height 48
paste textarea "How’d you find me?"
type textarea "How’d you find me?"
click at [1080, 184] on textarea at bounding box center [1120, 184] width 254 height 22
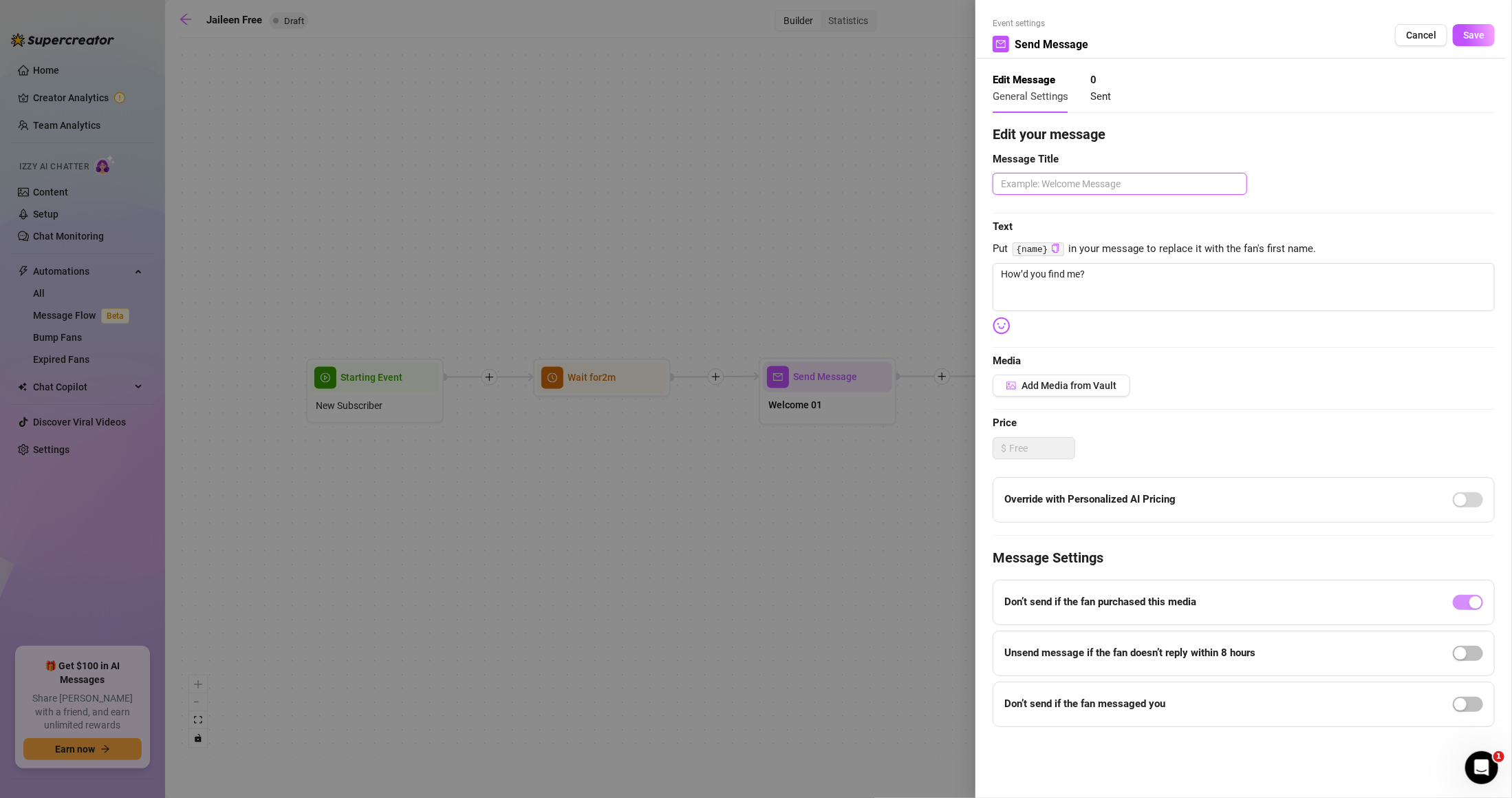
type textarea "0"
type textarea "02"
type textarea "W"
type textarea "We"
type textarea "Welcome 02"
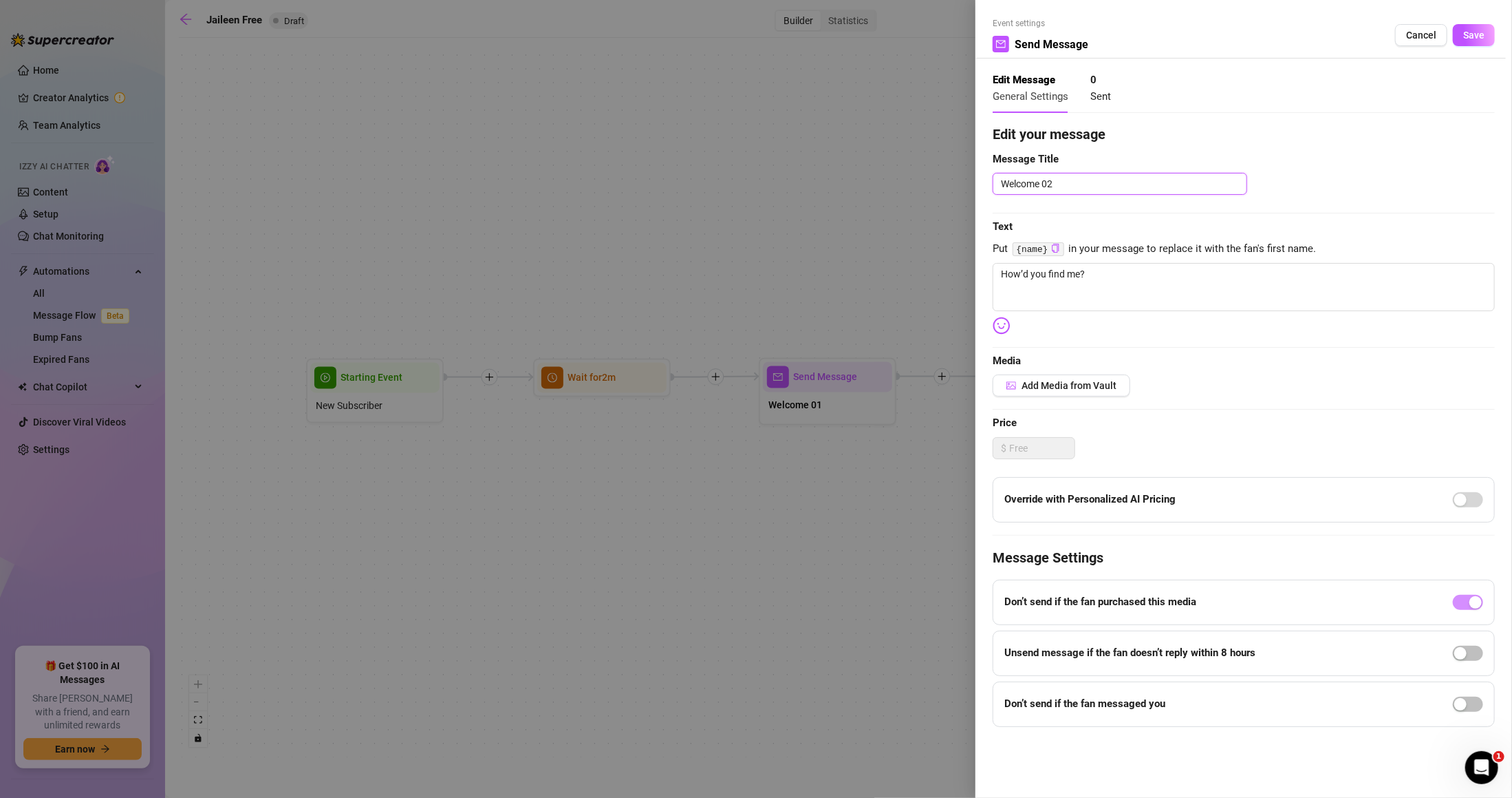
type textarea "Welcome 02"
click at [1178, 344] on div "Edit your message Message Title Welcome 02 Text Put {name} in your message to r…" at bounding box center [1243, 425] width 502 height 603
click at [1482, 38] on span "Save" at bounding box center [1474, 35] width 21 height 11
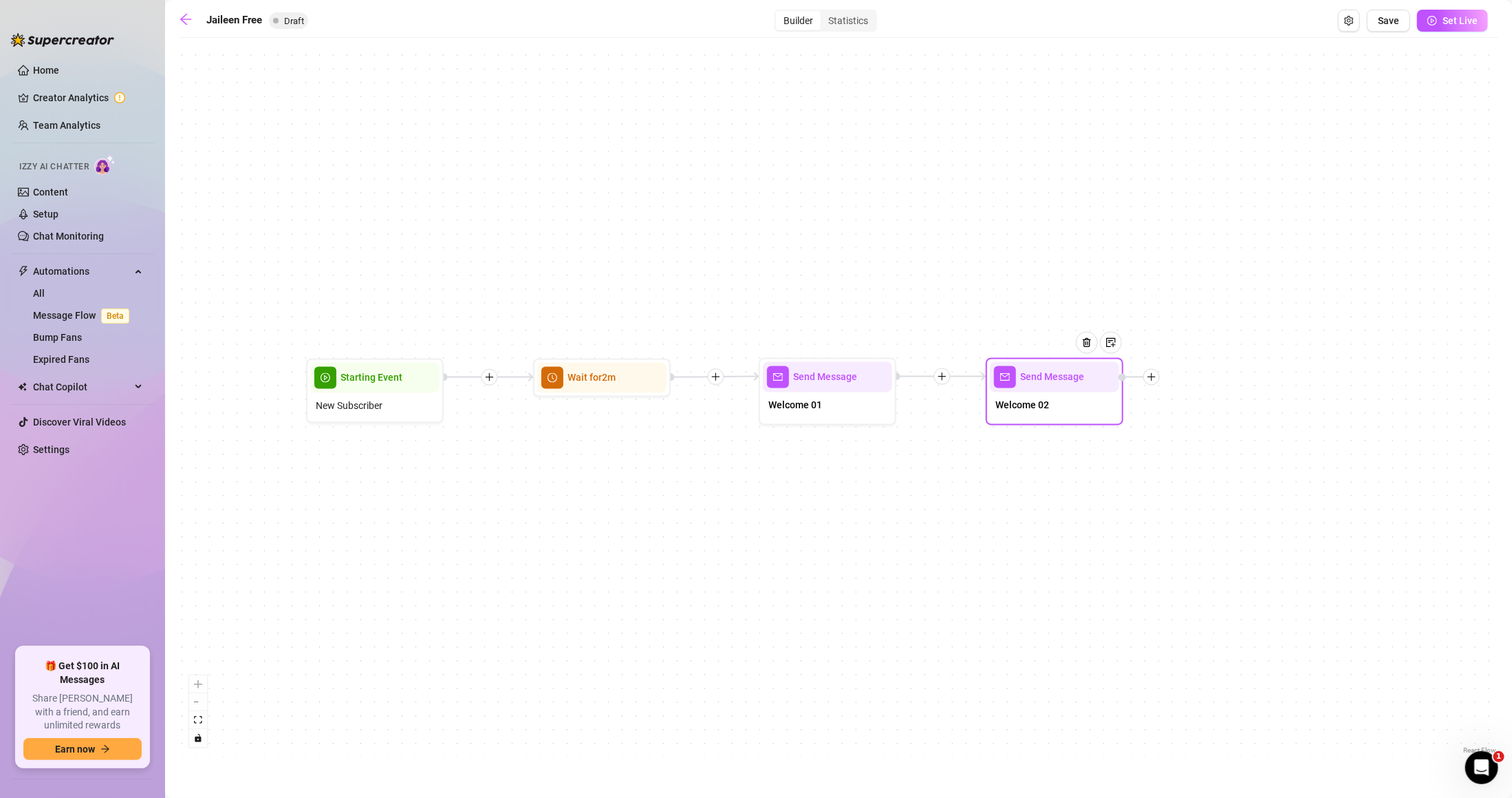
click at [1156, 381] on icon "plus" at bounding box center [1152, 377] width 10 height 10
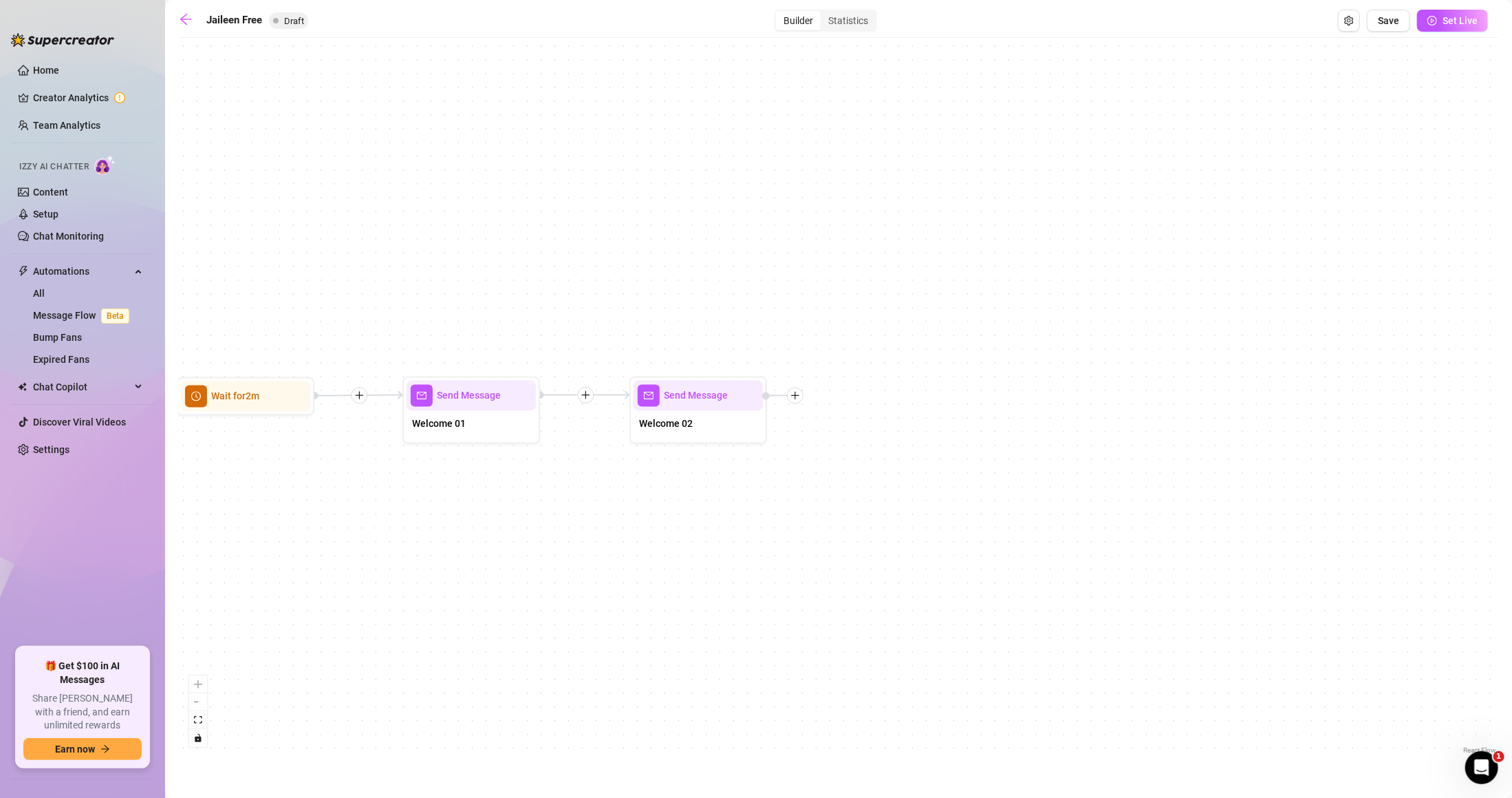
drag, startPoint x: 1296, startPoint y: 414, endPoint x: 950, endPoint y: 428, distance: 346.3
click at [950, 428] on div "Send Message Welcome 02 Send Message Welcome 01 Wait for 2m Starting Event New …" at bounding box center [839, 401] width 1320 height 713
click at [986, 431] on div "Send Message Welcome 02 Send Message Welcome 01 Wait for 2m Starting Event New …" at bounding box center [839, 401] width 1320 height 713
click at [795, 399] on icon "plus" at bounding box center [795, 396] width 10 height 10
click at [846, 393] on div "Time Delay" at bounding box center [864, 397] width 101 height 24
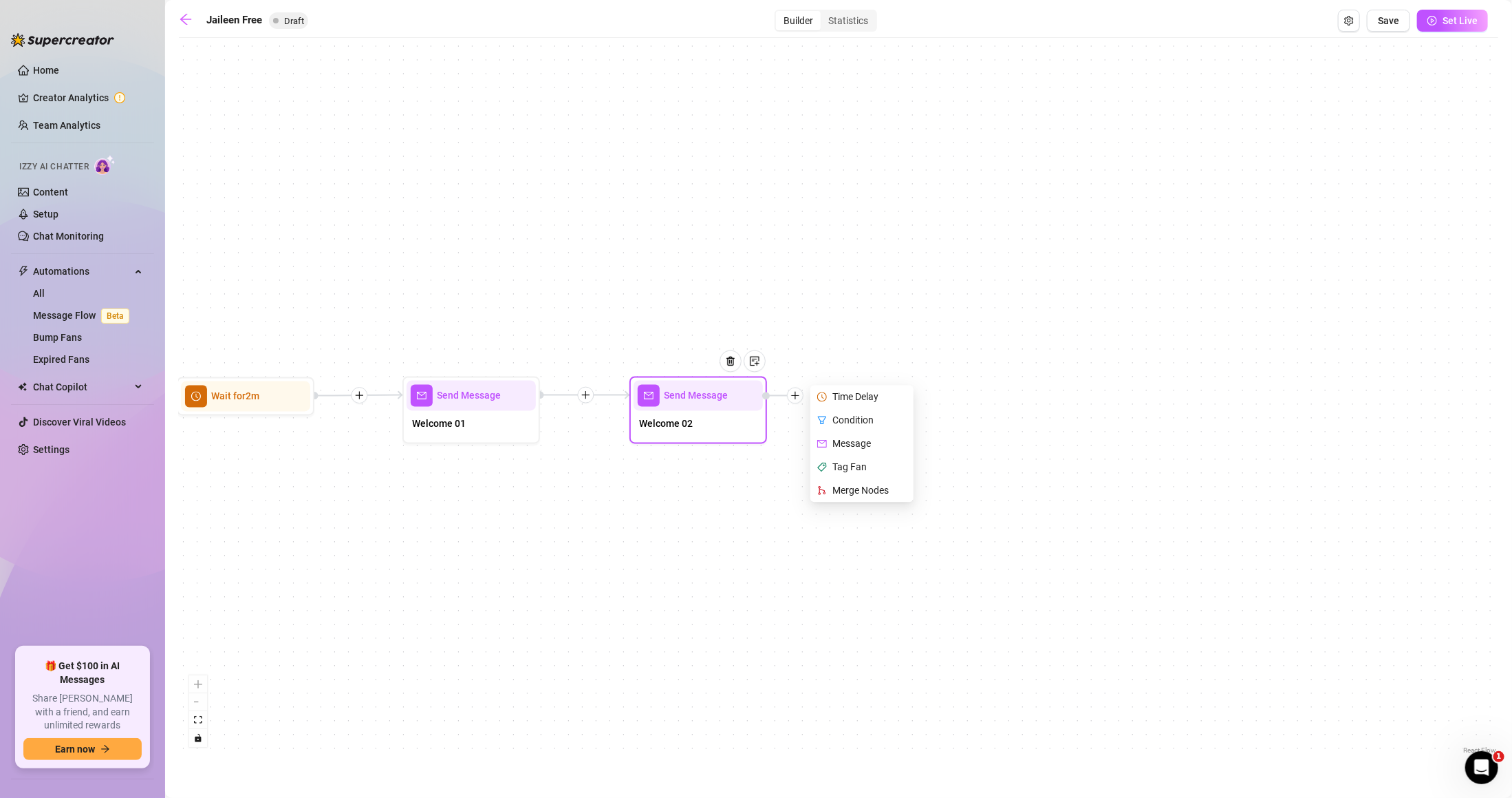
click at [856, 396] on div "Time Delay" at bounding box center [864, 397] width 101 height 24
click at [878, 394] on div "Time Delay" at bounding box center [864, 397] width 101 height 24
click at [869, 396] on div "Time Delay" at bounding box center [864, 397] width 101 height 24
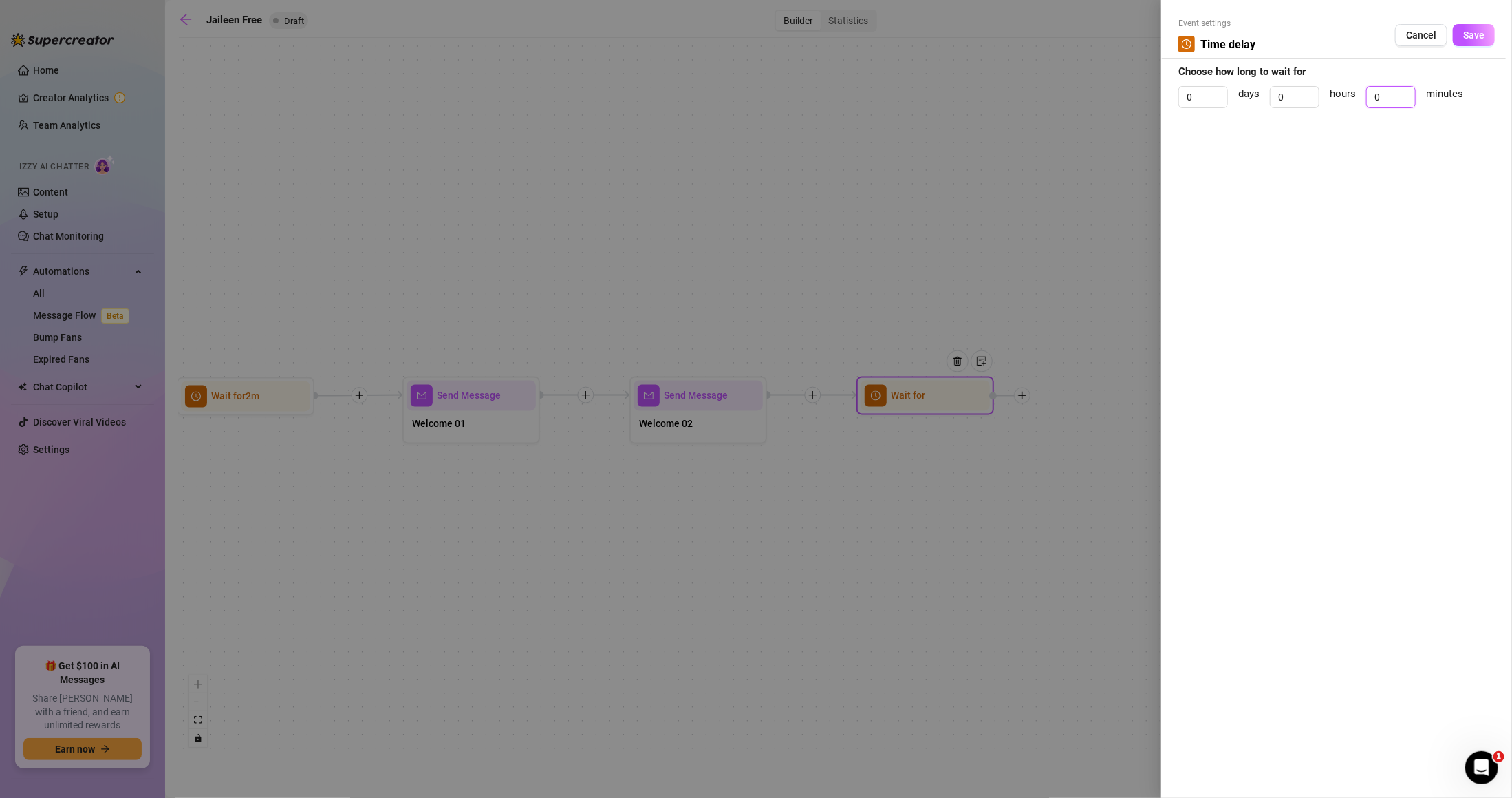
drag, startPoint x: 1397, startPoint y: 97, endPoint x: 1335, endPoint y: 103, distance: 62.3
click at [1335, 103] on div "0 days 0 hours 0 minutes" at bounding box center [1337, 103] width 317 height 34
drag, startPoint x: 1383, startPoint y: 91, endPoint x: 1373, endPoint y: 91, distance: 10.0
click at [1373, 91] on input "10" at bounding box center [1391, 97] width 48 height 21
type input "20"
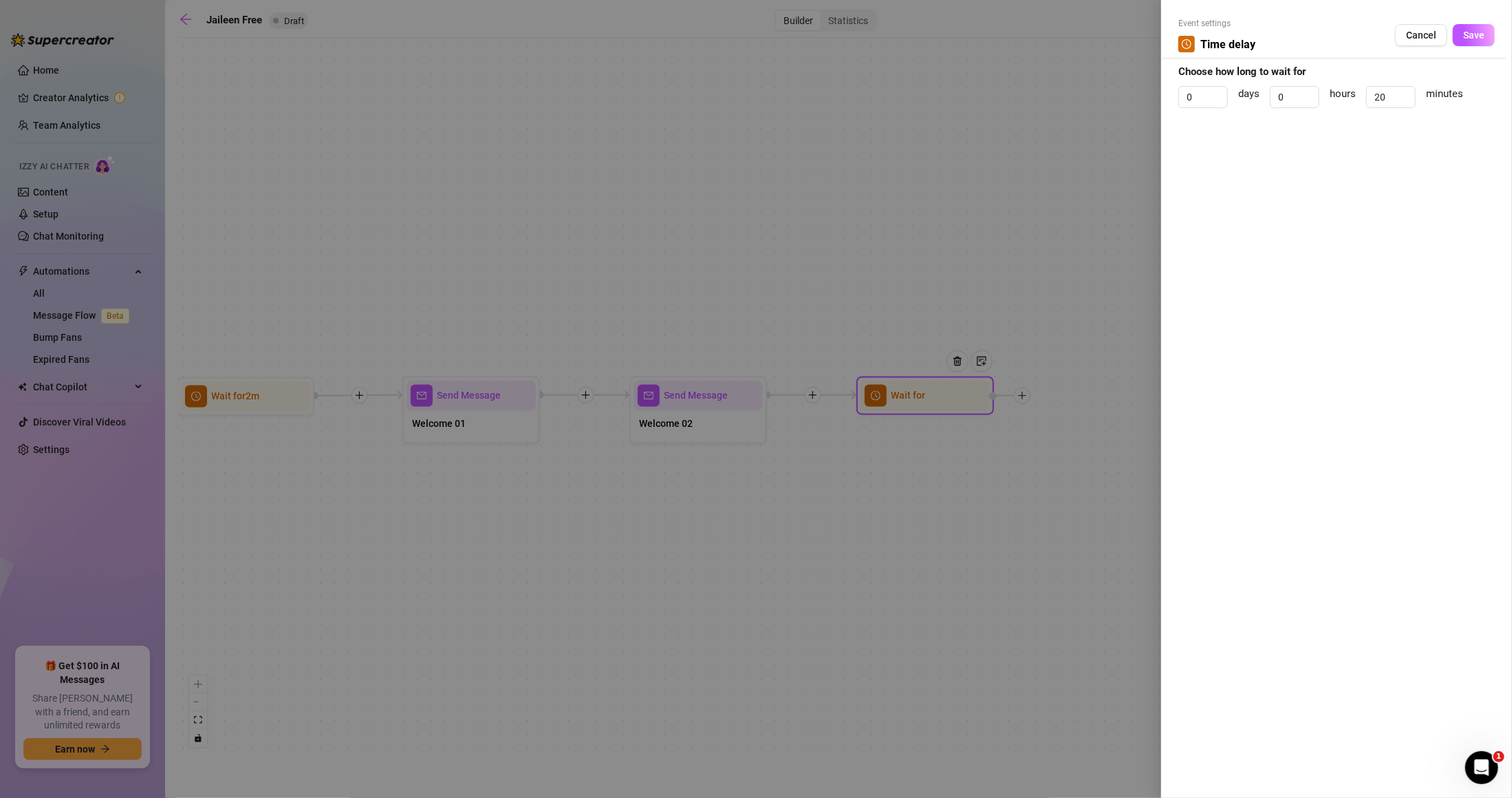
click at [1459, 56] on div "Event settings Time delay Cancel Save" at bounding box center [1337, 38] width 317 height 41
click at [1482, 38] on span "Save" at bounding box center [1474, 35] width 21 height 11
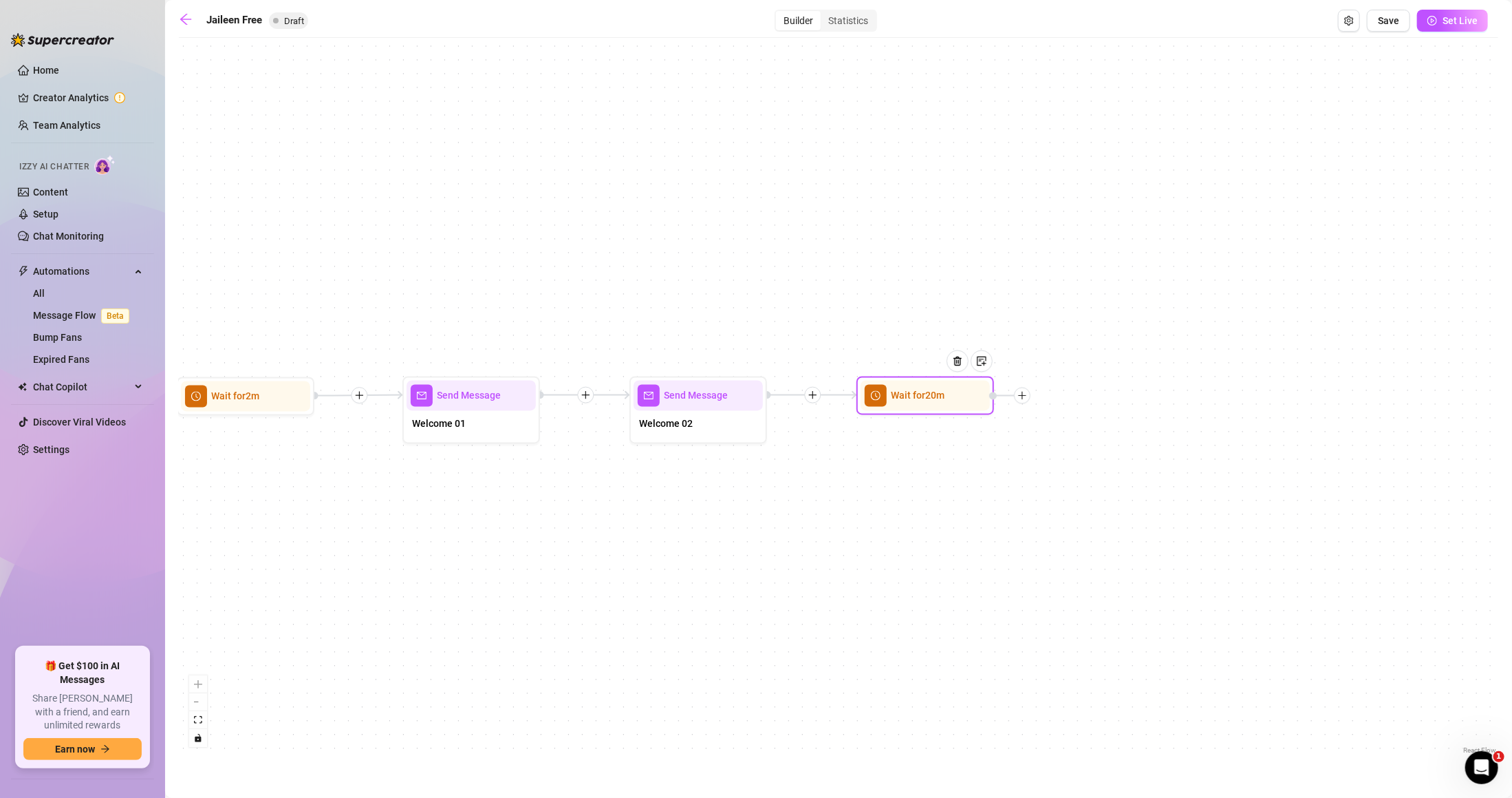
click at [1210, 312] on div "Wait for 20m Send Message Welcome 02 Send Message Welcome 01 Wait for 2m Starti…" at bounding box center [839, 401] width 1320 height 713
click at [1028, 396] on div at bounding box center [1022, 396] width 17 height 17
click at [1086, 437] on div "Message" at bounding box center [1091, 444] width 101 height 24
type textarea "Write your message here"
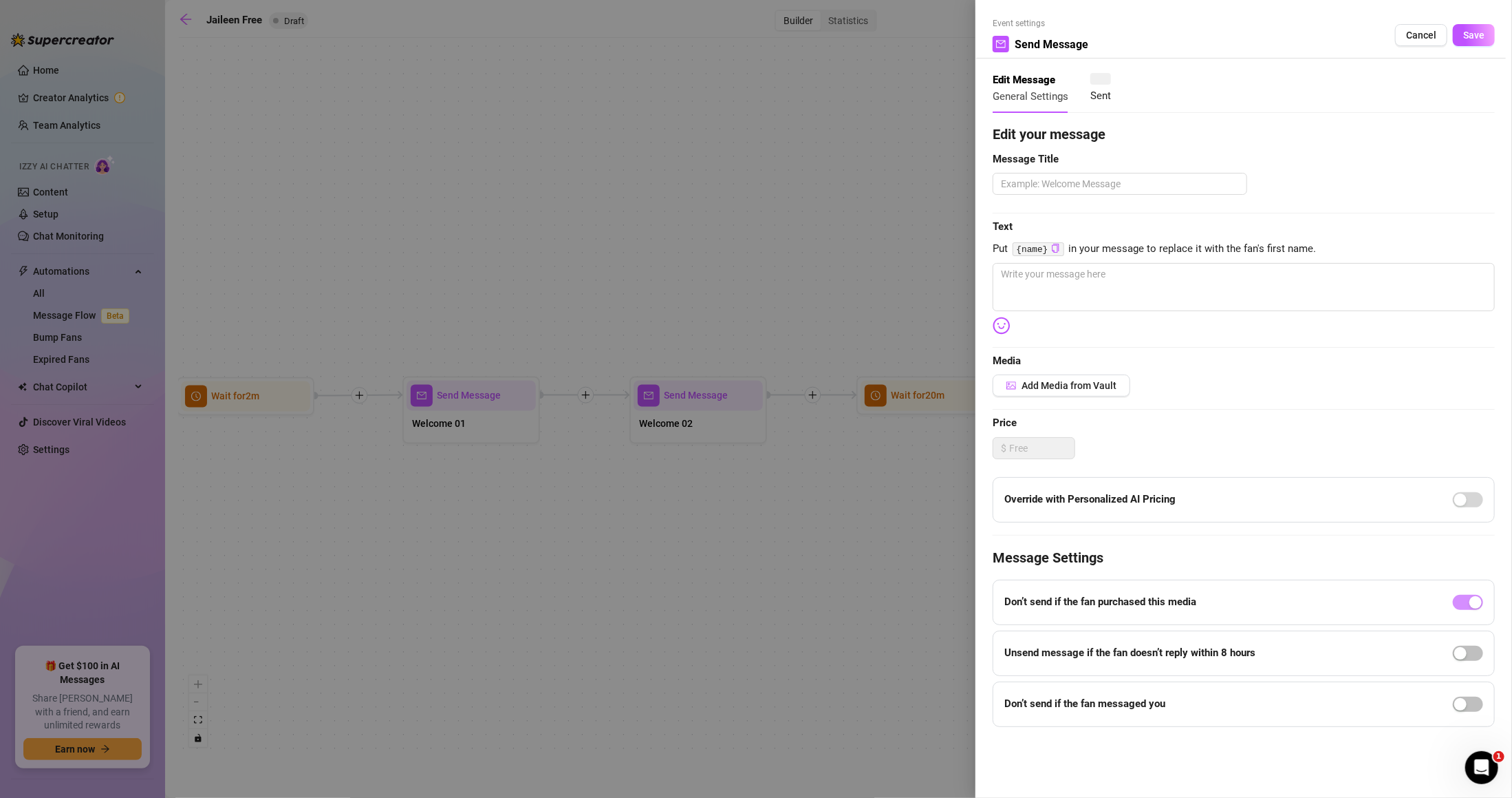
type textarea "Write your message here"
click at [1169, 285] on textarea at bounding box center [1243, 287] width 502 height 48
paste textarea "Come on… at least tell me your name!"
type textarea "Come on… at least tell me your name!"
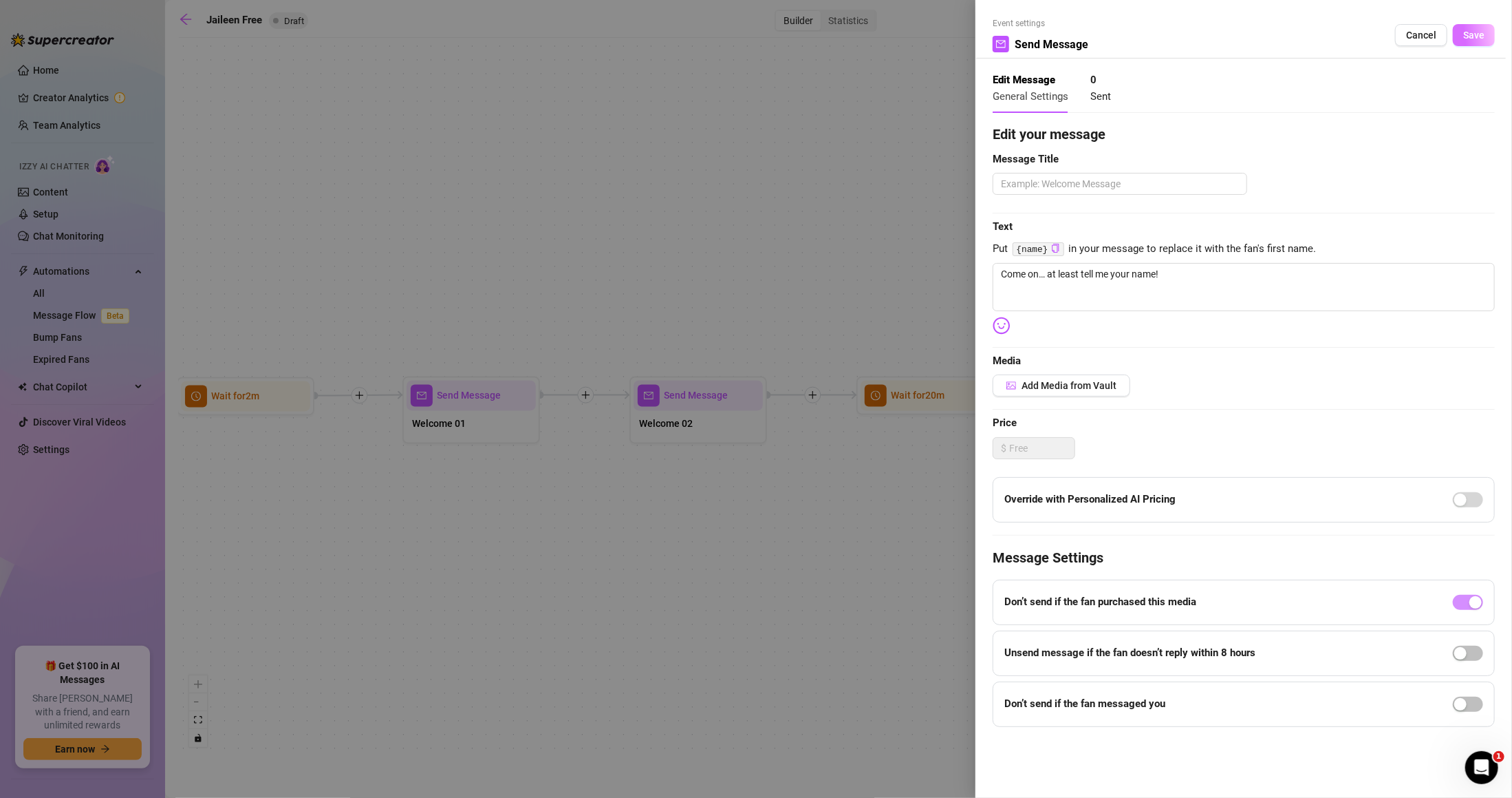
click at [1470, 37] on span "Save" at bounding box center [1474, 35] width 21 height 11
click at [1187, 178] on textarea at bounding box center [1120, 184] width 254 height 22
type textarea "F"
type textarea "Fo"
type textarea "Fol"
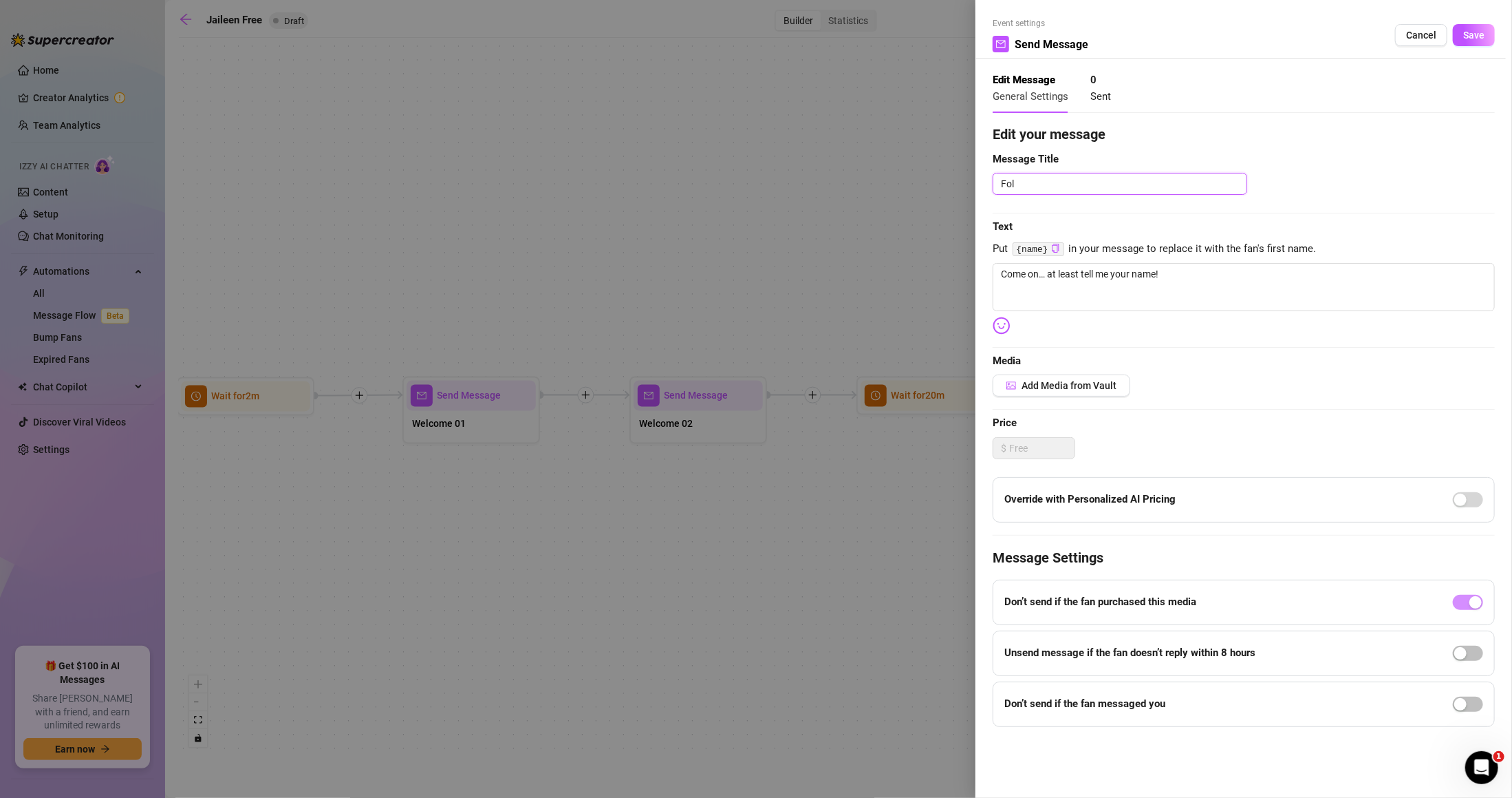
type textarea "Foll"
type textarea "Follo"
type textarea "Follow"
type textarea "Follow u"
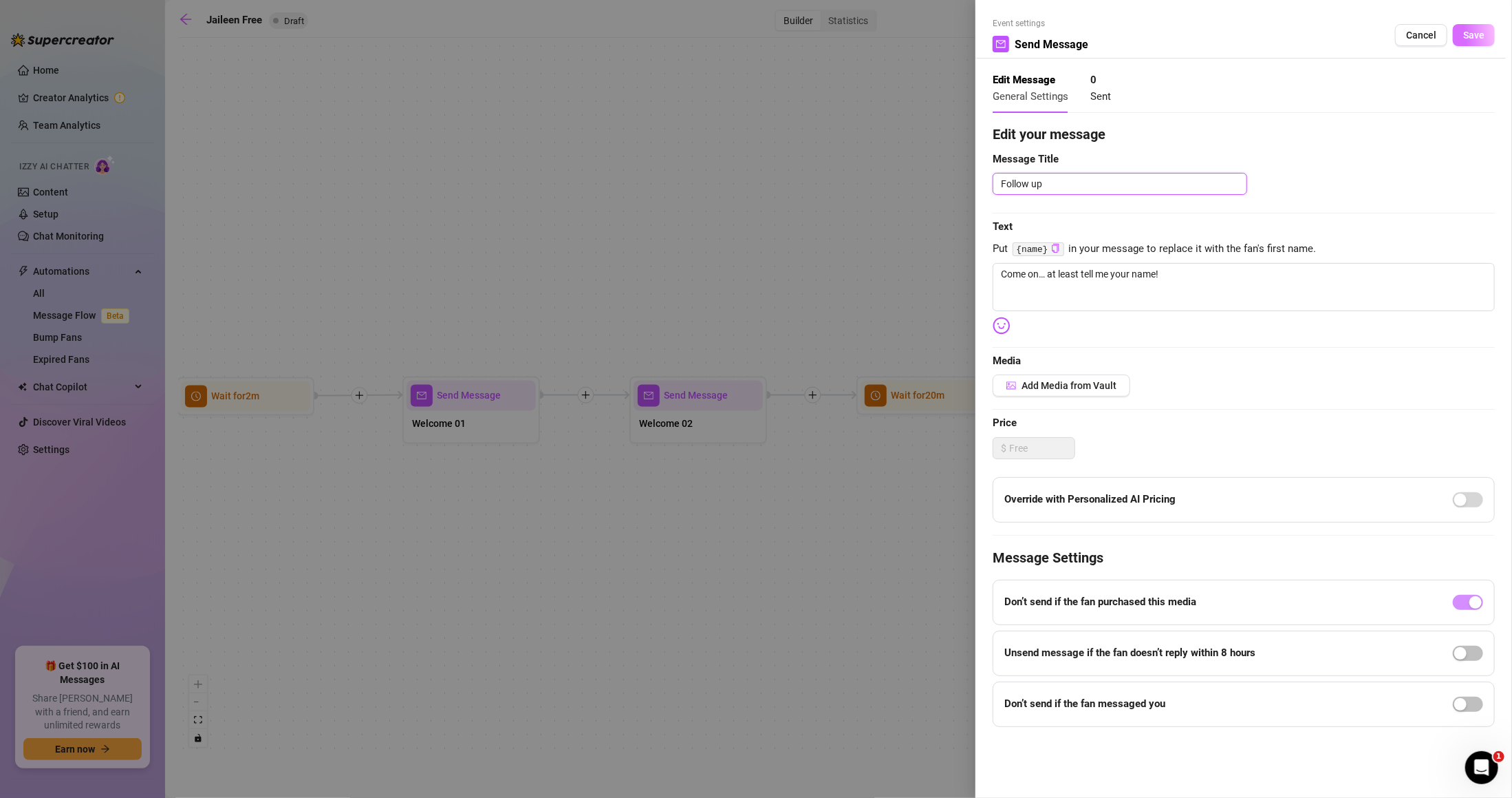
type textarea "Follow up"
click at [1474, 40] on span "Save" at bounding box center [1474, 35] width 21 height 11
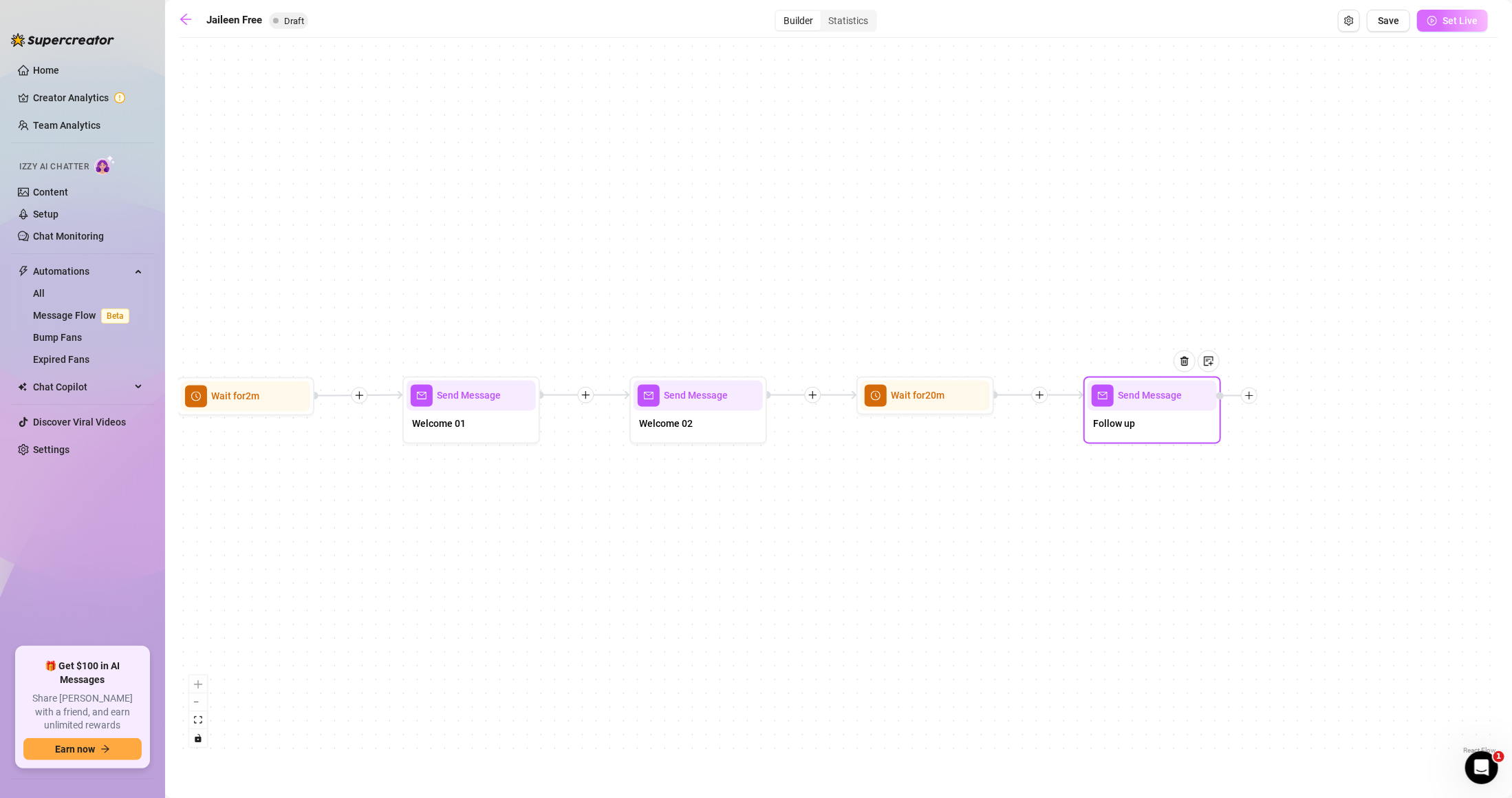
click at [1455, 11] on button "Set Live" at bounding box center [1453, 21] width 71 height 22
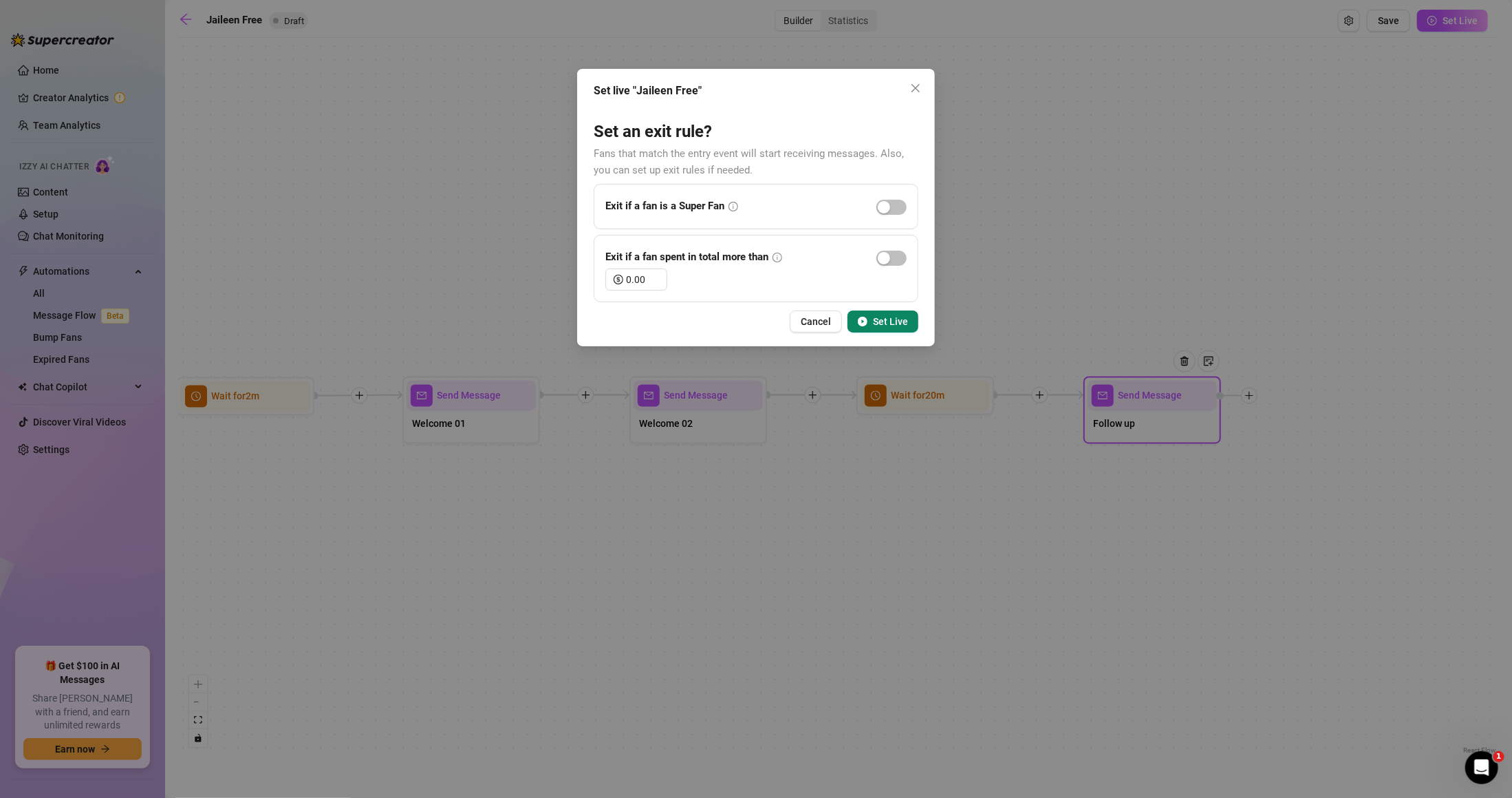
click at [881, 310] on button "Set Live" at bounding box center [883, 321] width 71 height 22
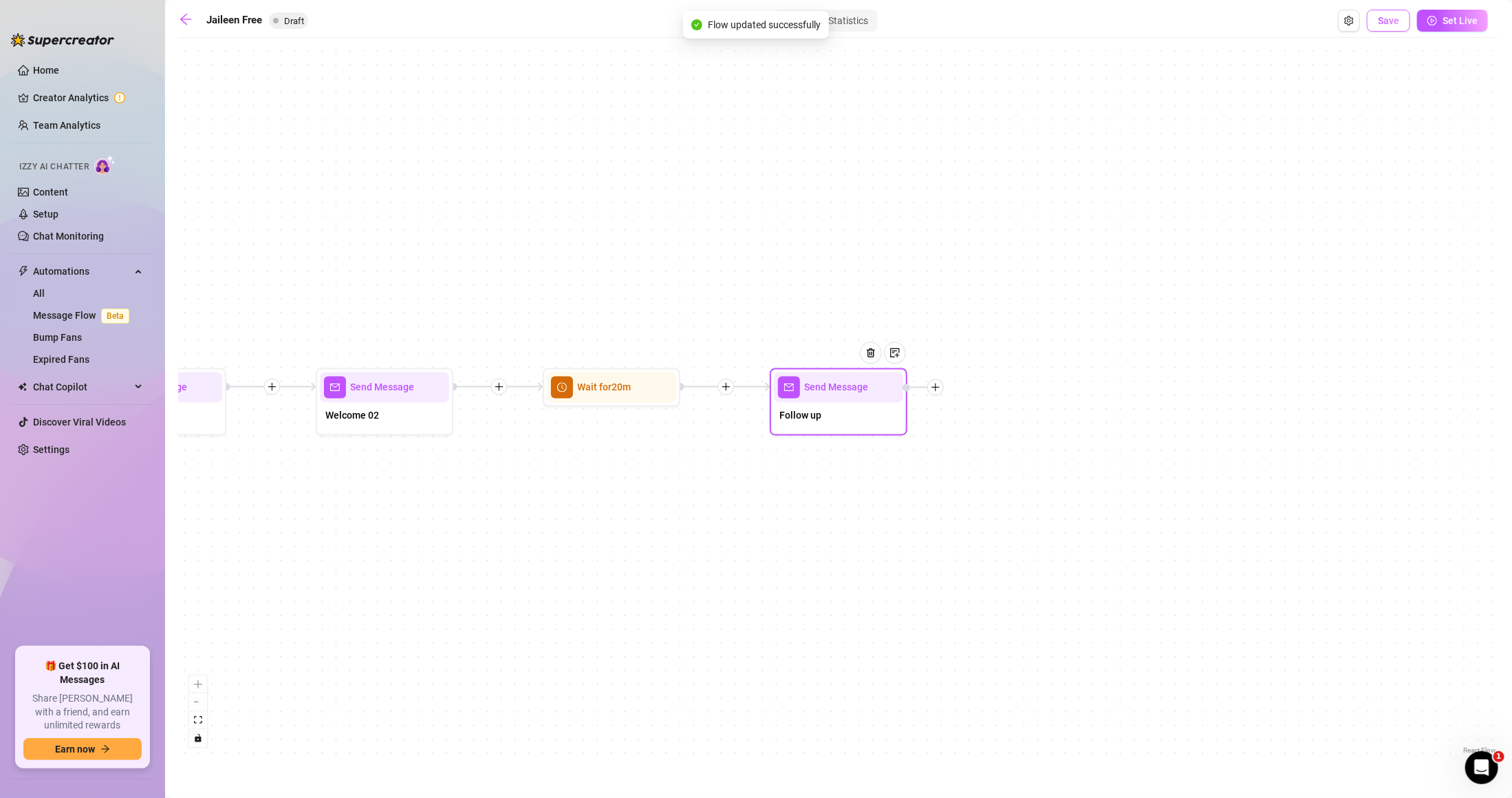
click at [1389, 13] on button "Save" at bounding box center [1389, 21] width 43 height 22
click at [1395, 15] on span "Save" at bounding box center [1389, 21] width 21 height 11
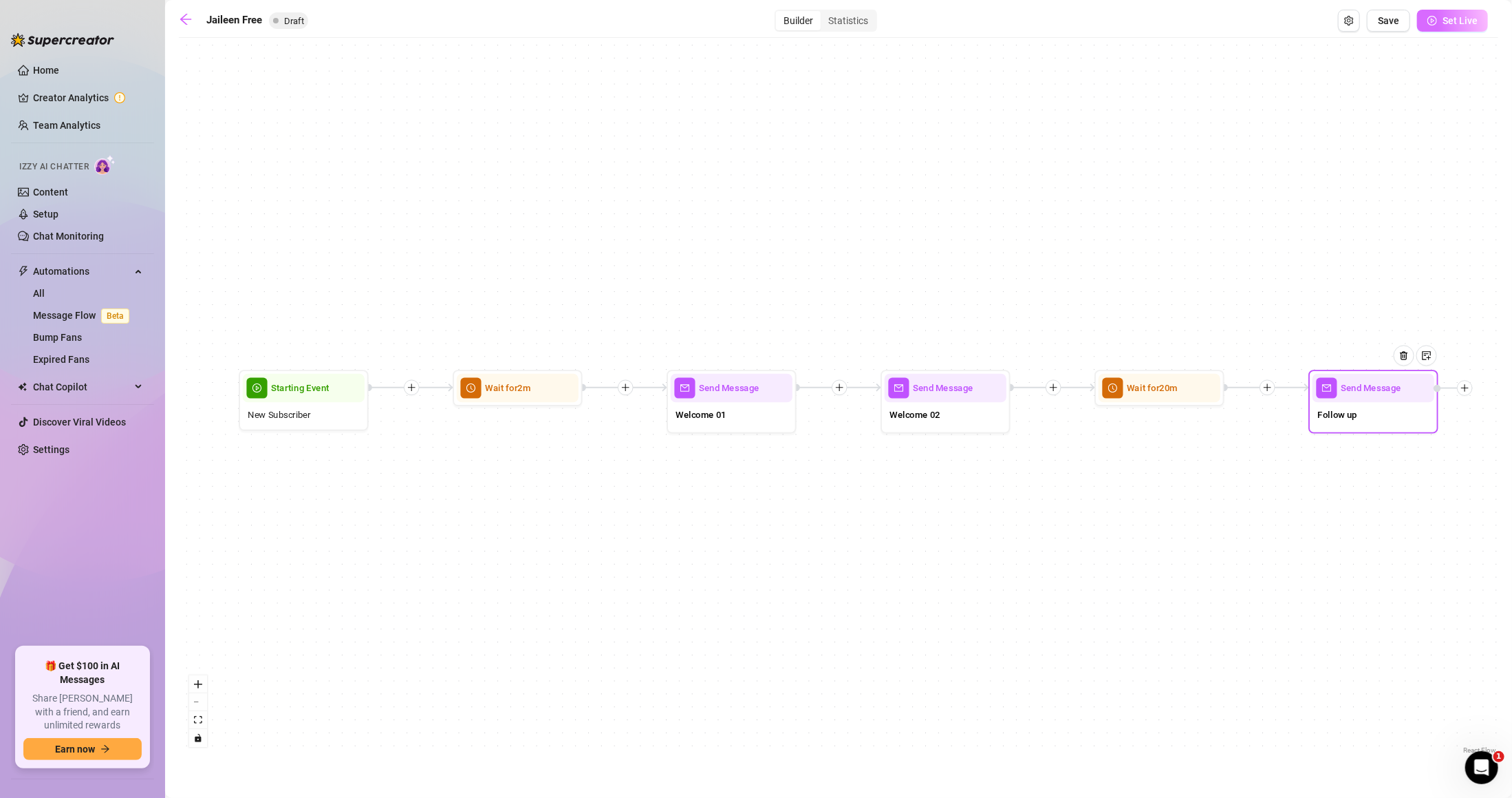
click at [1462, 25] on button "Set Live" at bounding box center [1453, 21] width 71 height 22
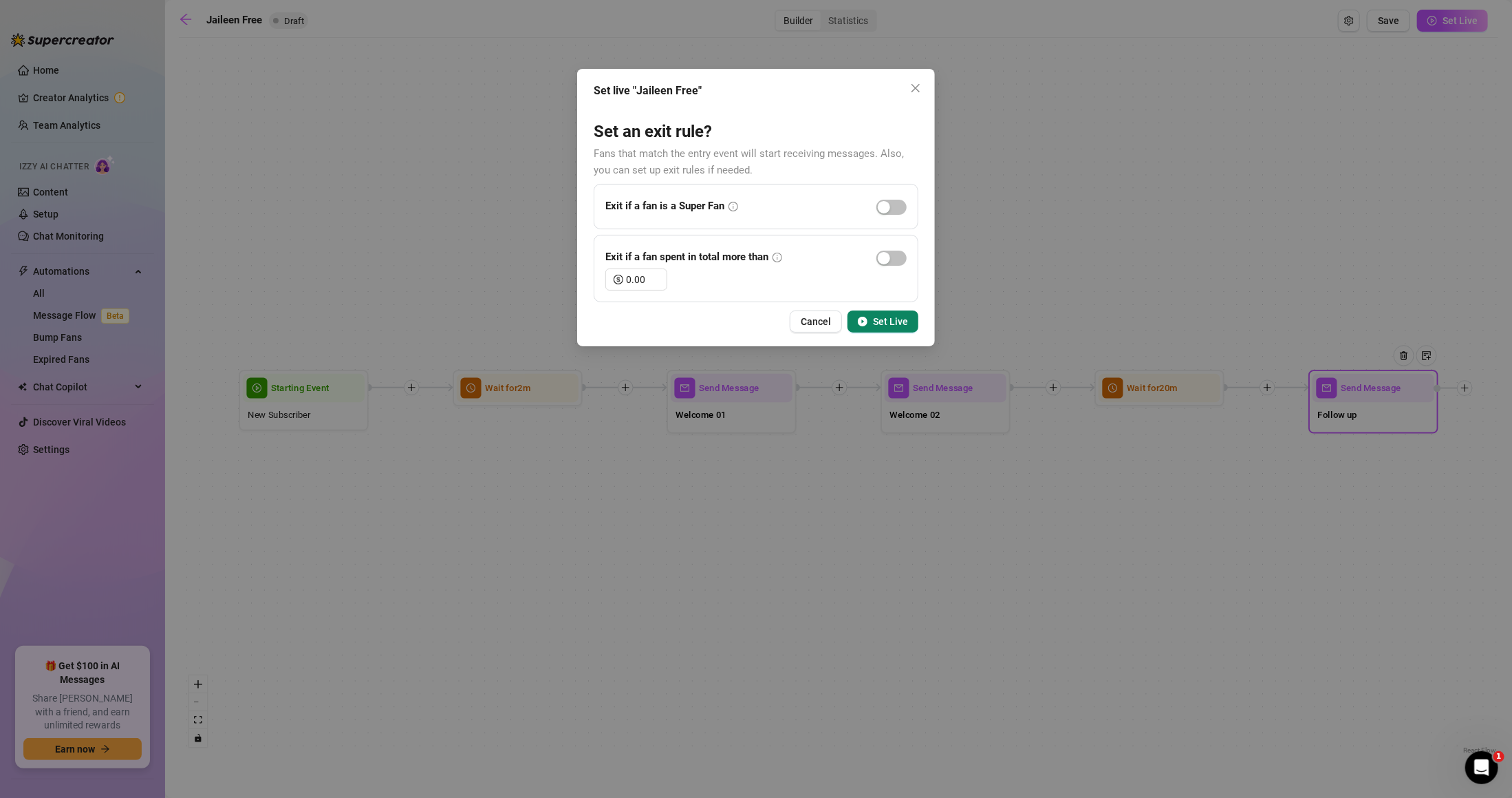
click at [877, 329] on button "Set Live" at bounding box center [883, 321] width 71 height 22
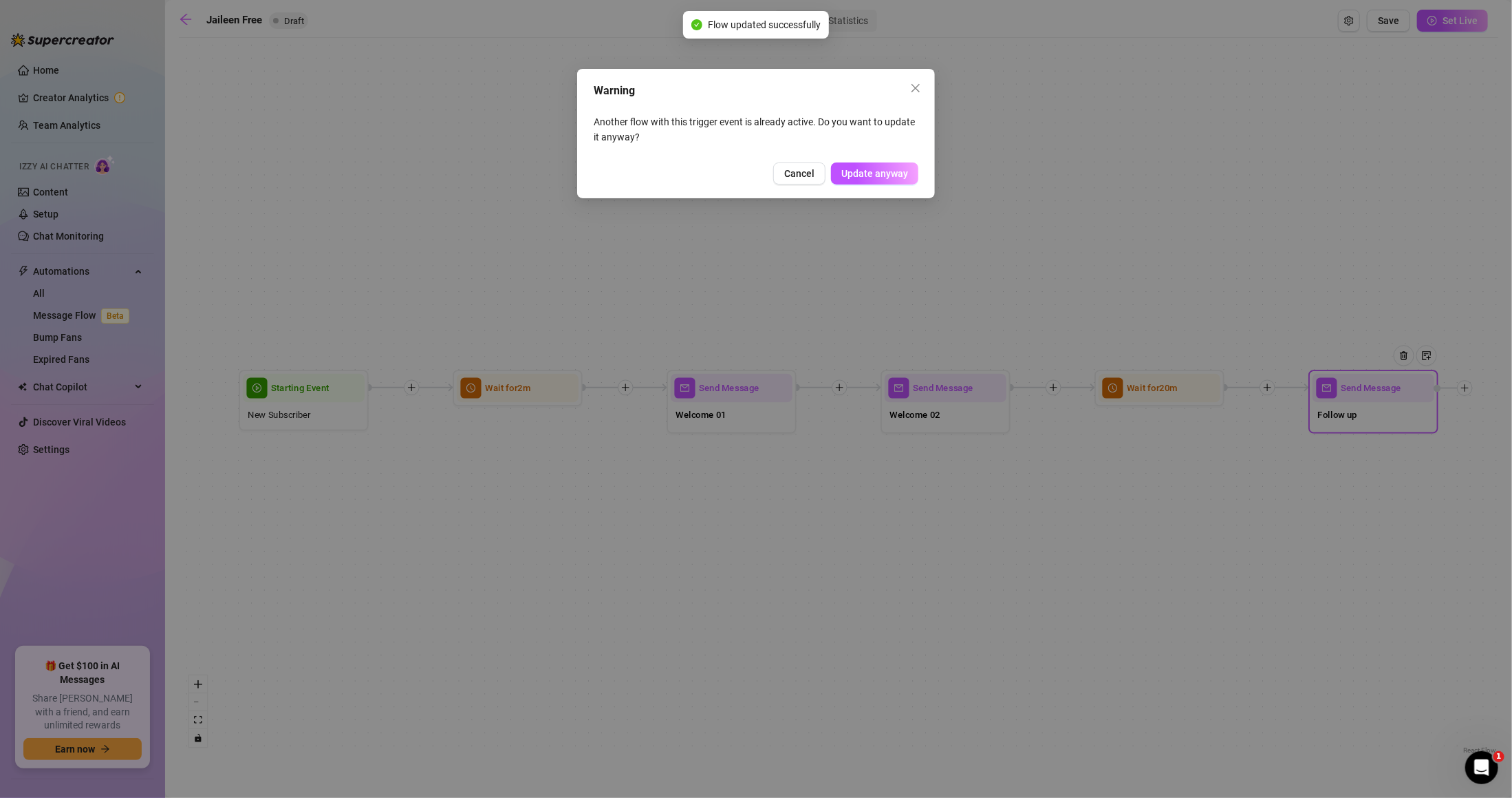
click at [1453, 27] on div "Warning Another flow with this trigger event is already active. Do you want to …" at bounding box center [756, 399] width 1512 height 798
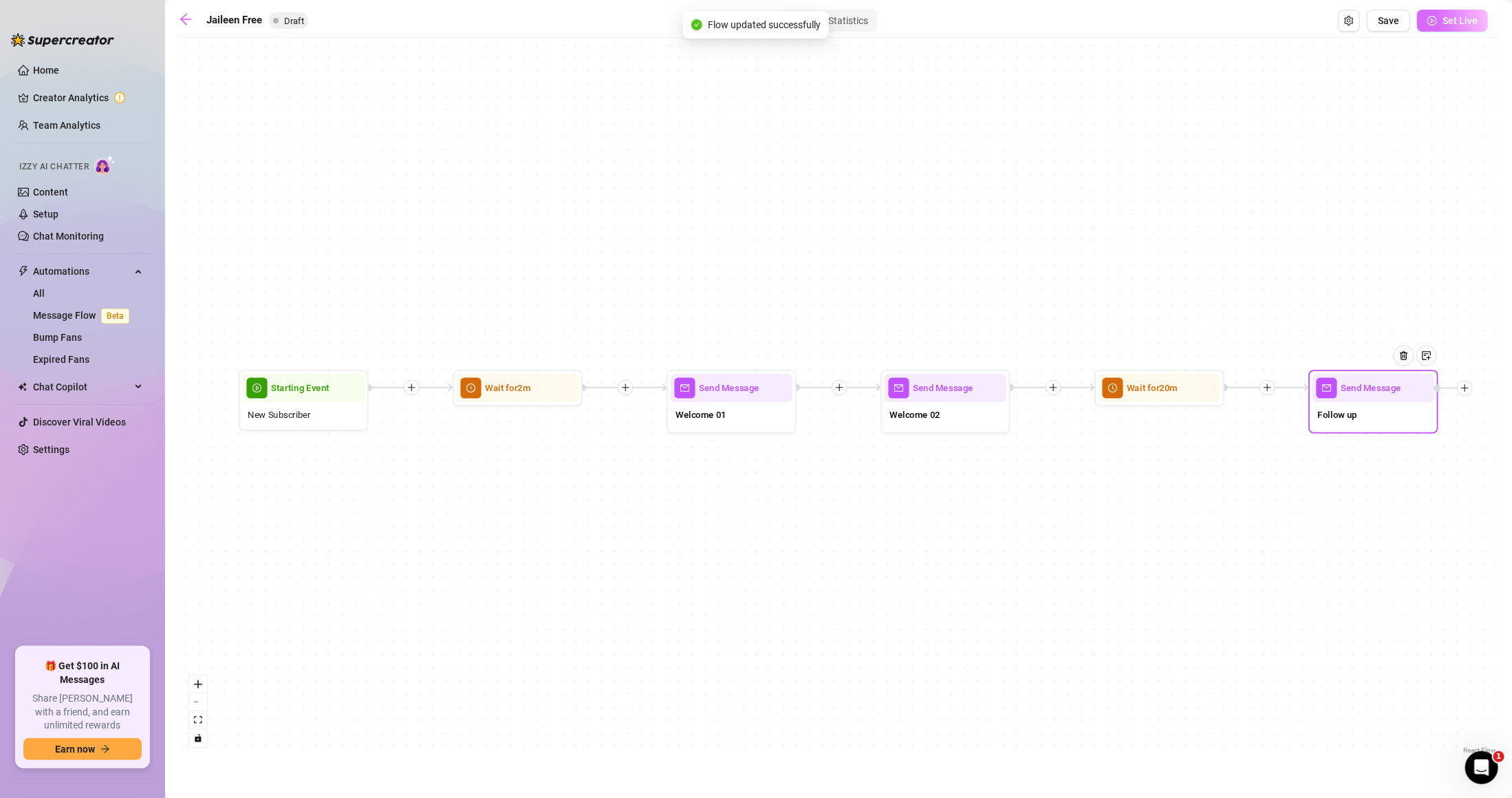
click at [1469, 27] on button "Set Live" at bounding box center [1453, 21] width 71 height 22
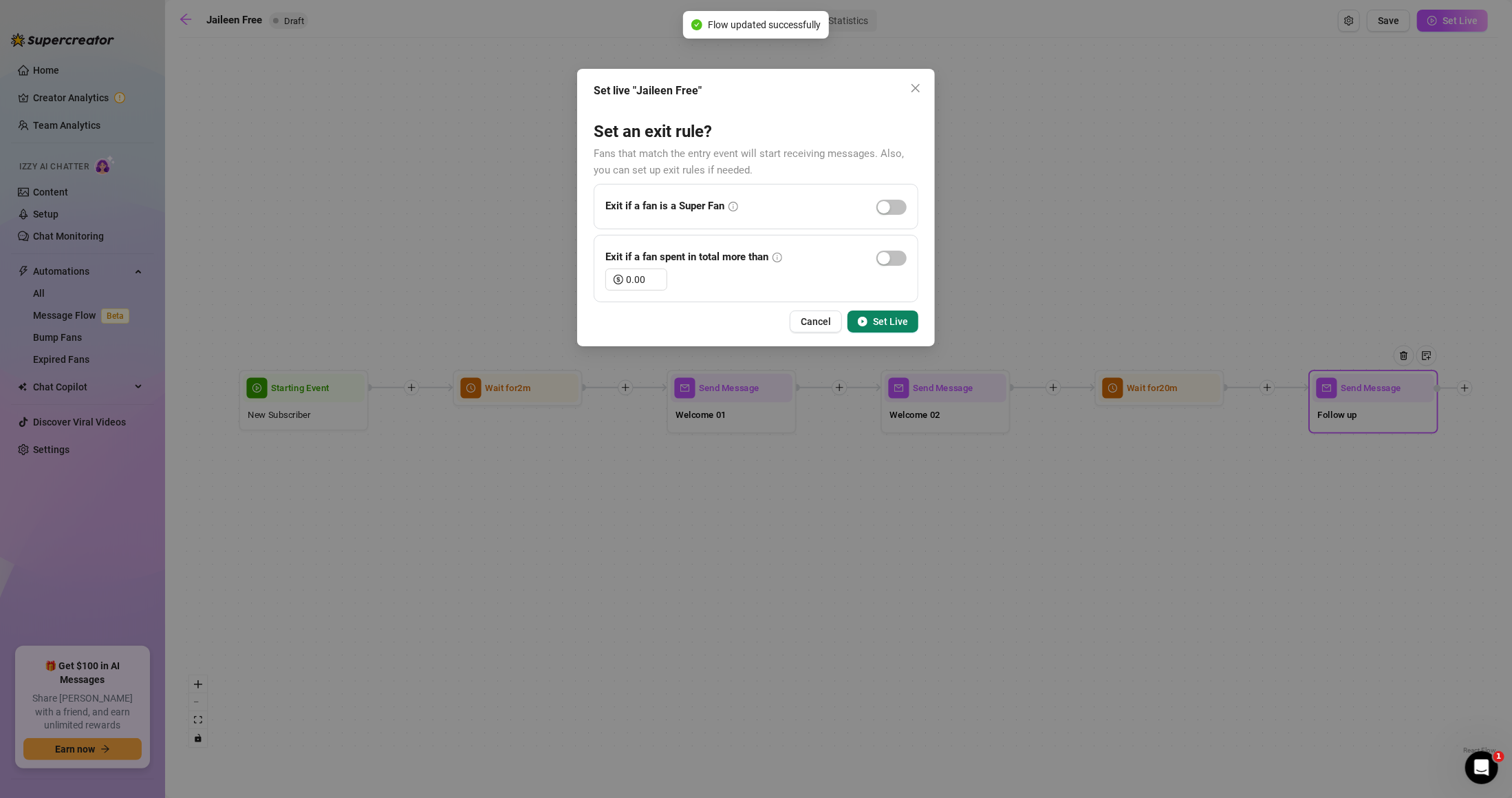
click at [903, 268] on div "0.00" at bounding box center [756, 279] width 302 height 22
click at [897, 258] on span "button" at bounding box center [892, 258] width 30 height 15
click at [630, 273] on input "0.00" at bounding box center [646, 279] width 40 height 21
type input "10.00"
click at [888, 324] on span "Set Live" at bounding box center [890, 322] width 35 height 11
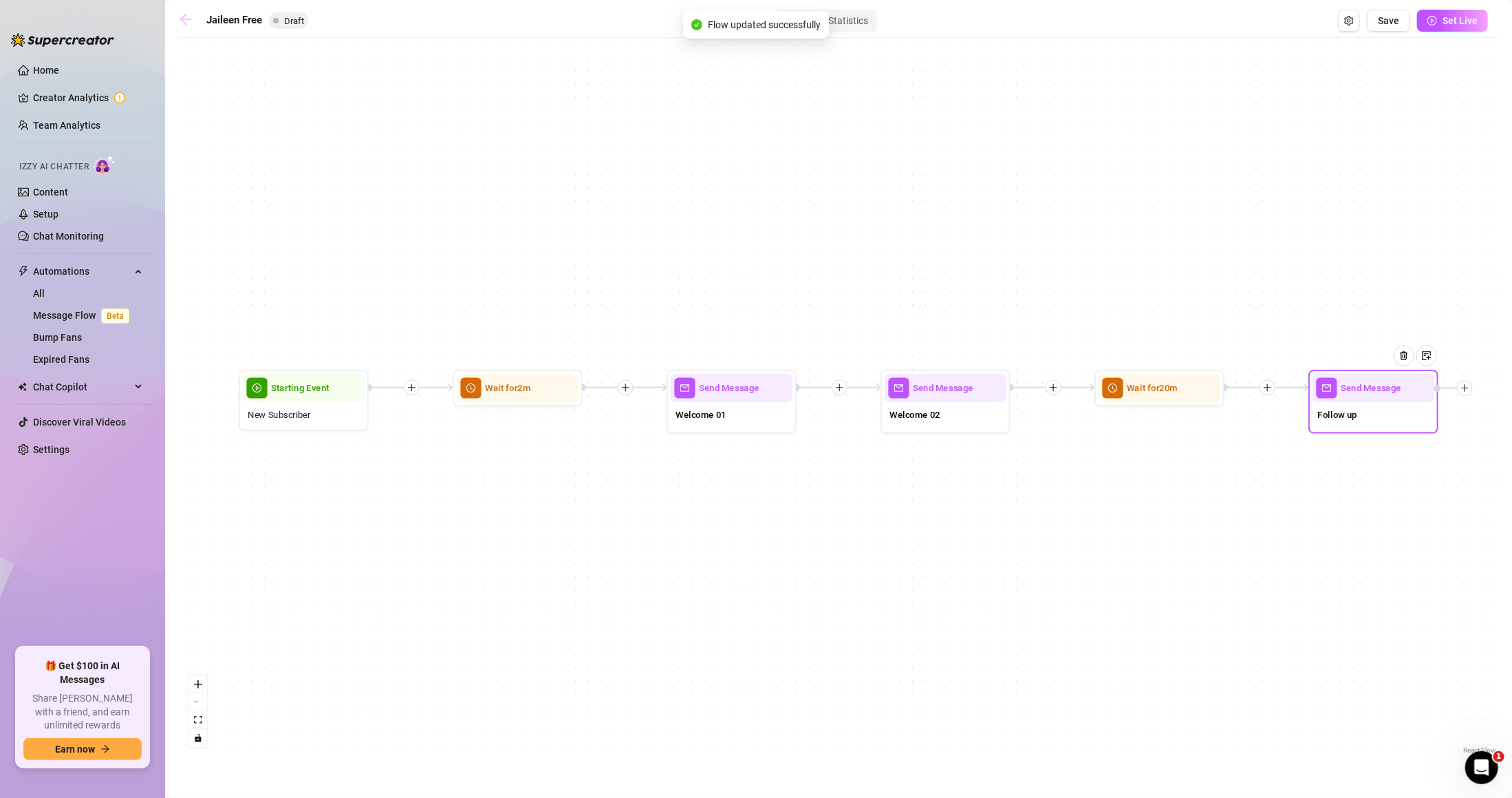
click at [181, 13] on icon "arrow-left" at bounding box center [186, 19] width 14 height 14
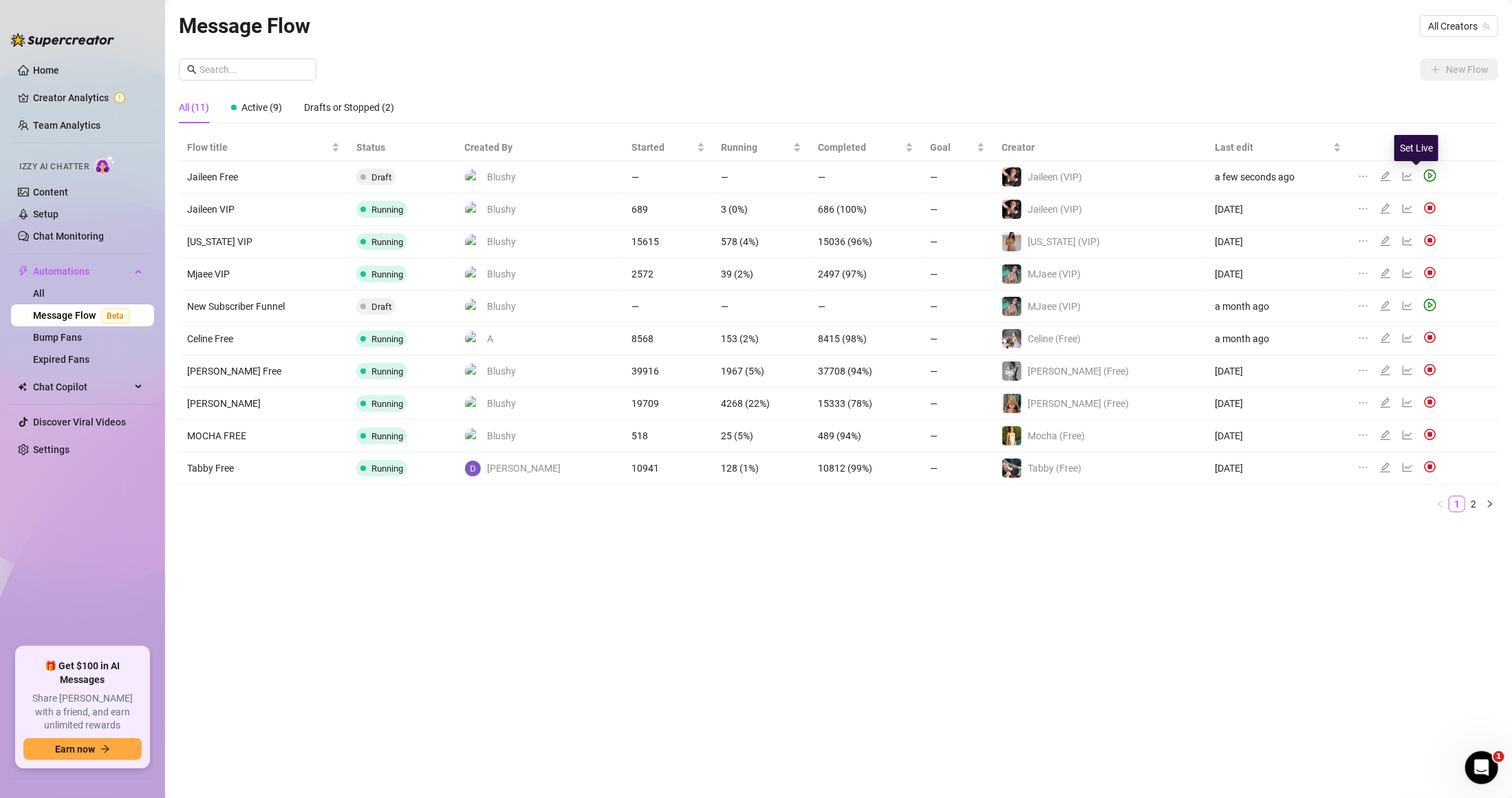
click at [1424, 174] on icon "play-circle" at bounding box center [1430, 175] width 12 height 12
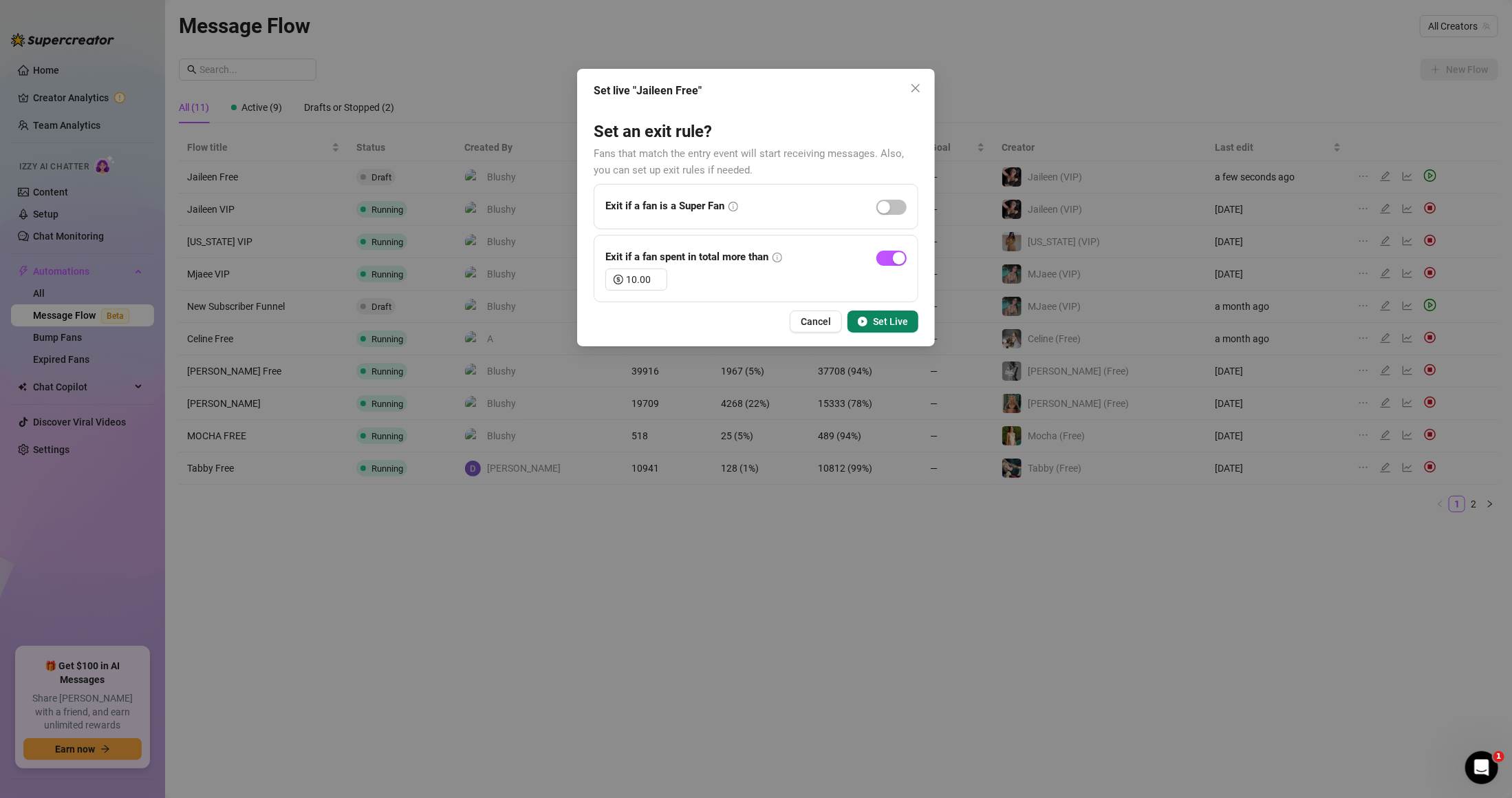
click at [892, 319] on button "Set Live" at bounding box center [883, 321] width 71 height 22
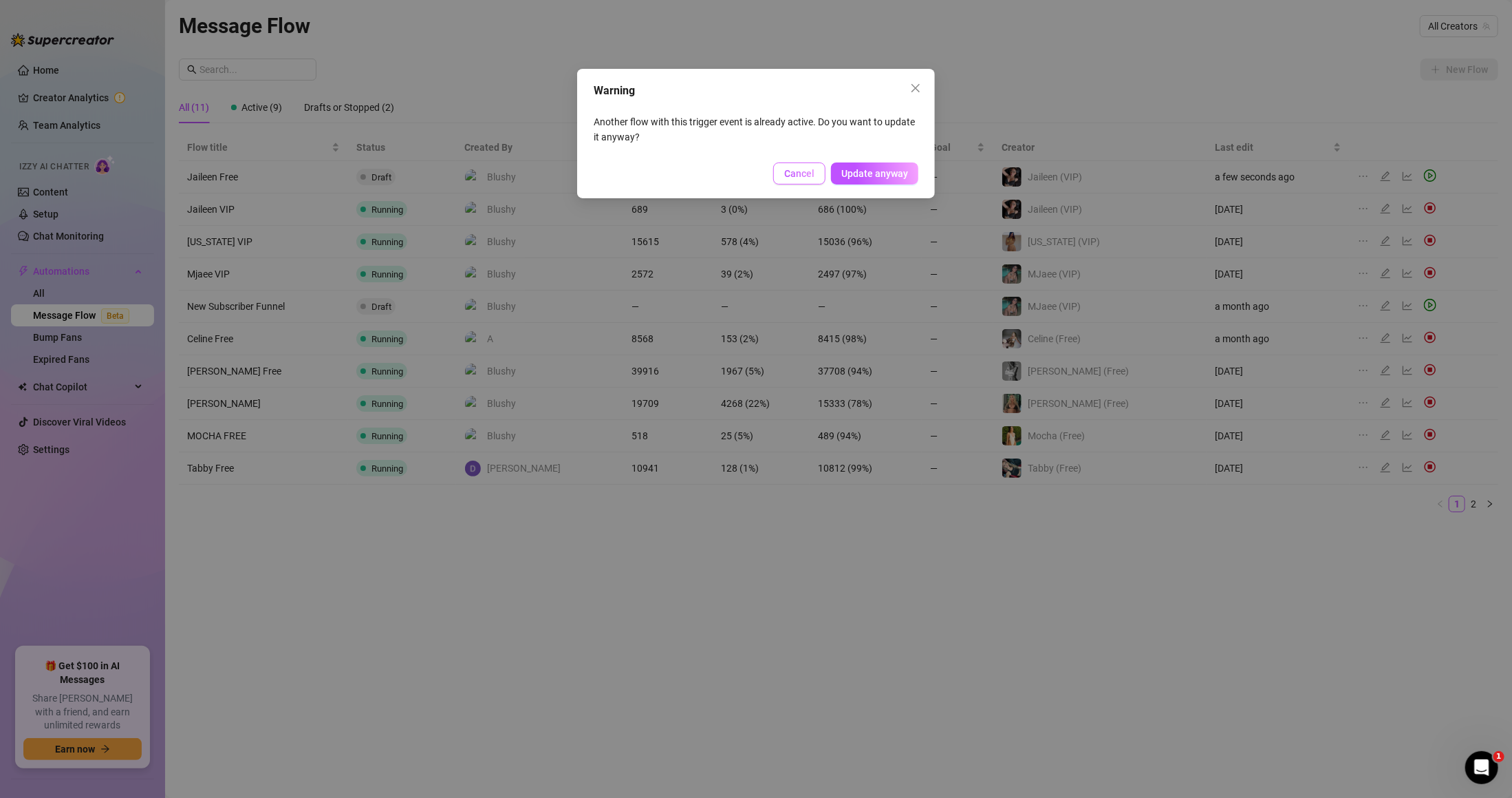
click at [799, 171] on span "Cancel" at bounding box center [800, 173] width 30 height 11
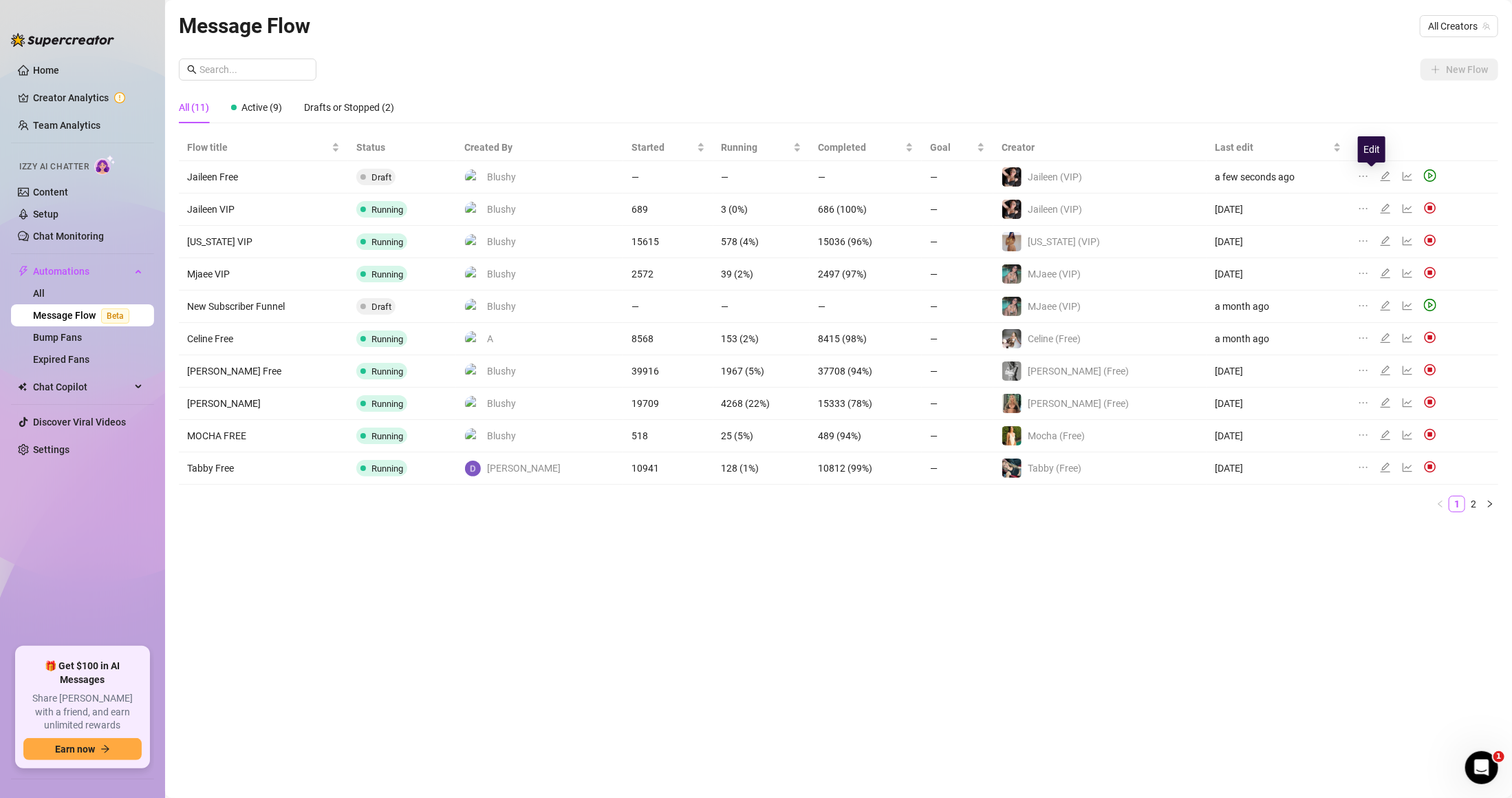
click at [1380, 178] on icon "edit" at bounding box center [1386, 176] width 11 height 11
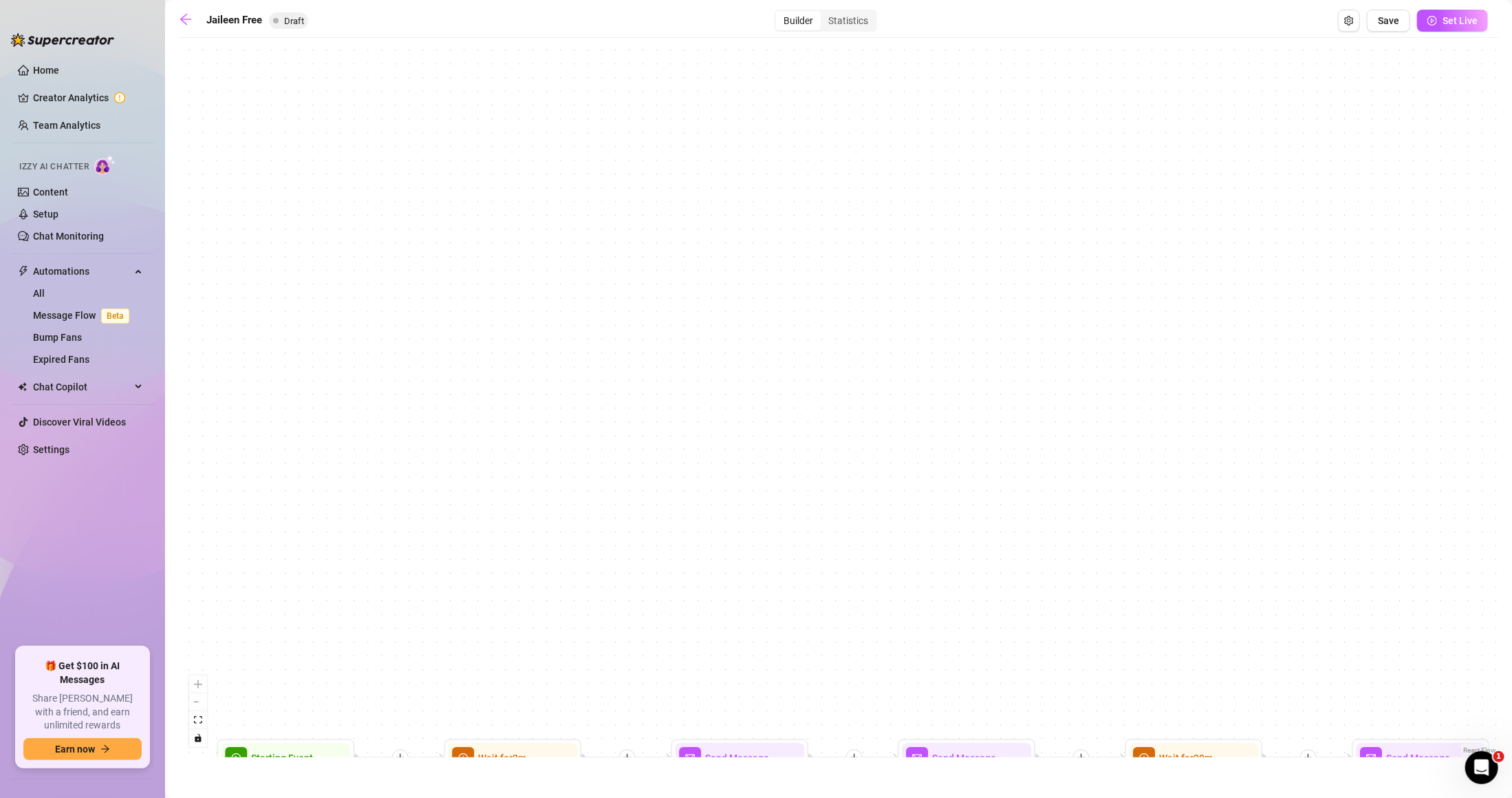
drag, startPoint x: 993, startPoint y: 186, endPoint x: 978, endPoint y: 286, distance: 101.1
click at [993, 425] on div "Send Message Follow up Wait for 20m Send Message Welcome 02 Send Message Welcom…" at bounding box center [839, 401] width 1320 height 713
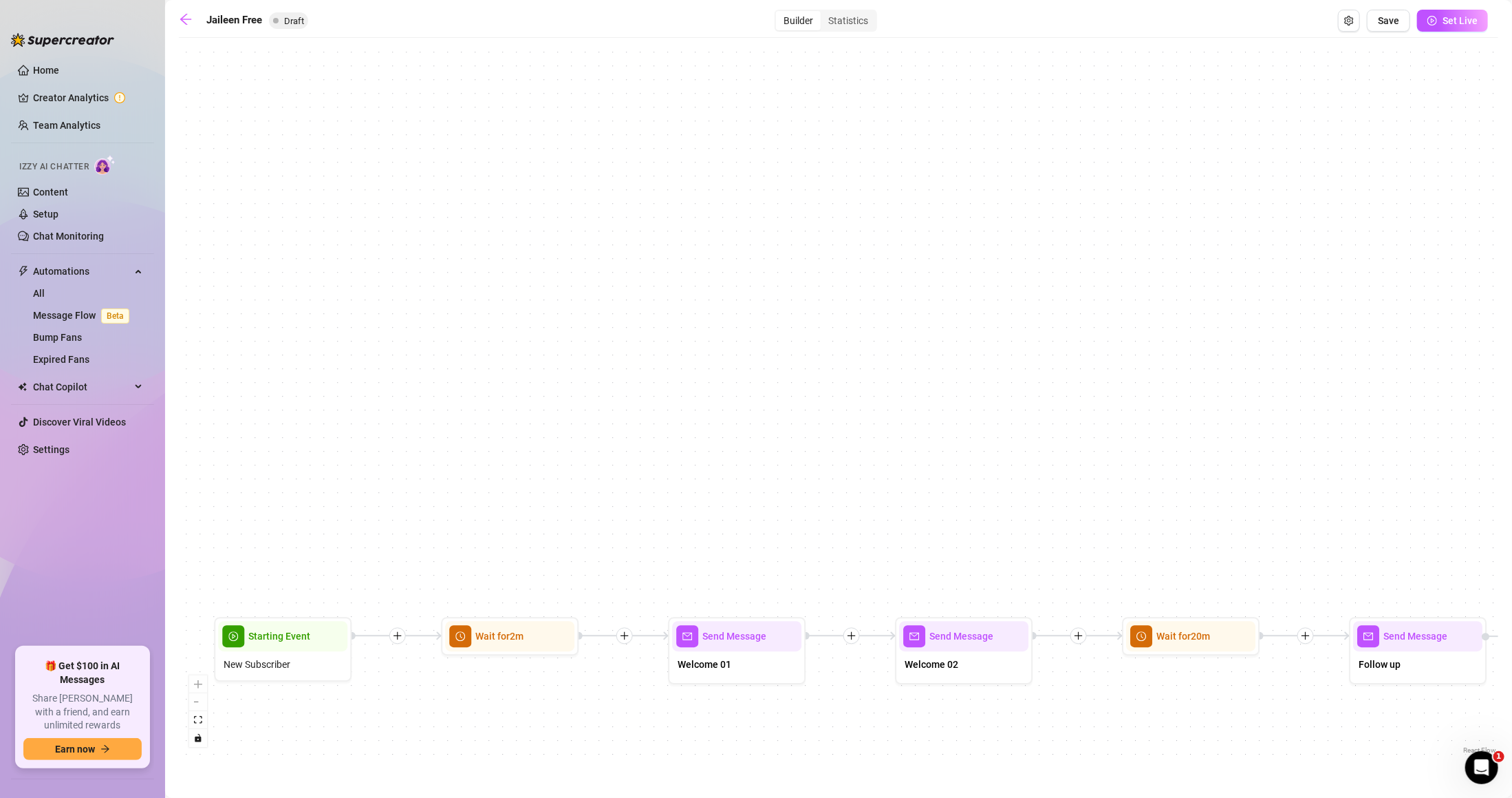
click at [1363, 21] on div "Jaileen Free Draft Builder Statistics Save Set Live" at bounding box center [833, 21] width 1309 height 22
click at [1352, 21] on icon "setting" at bounding box center [1349, 21] width 9 height 10
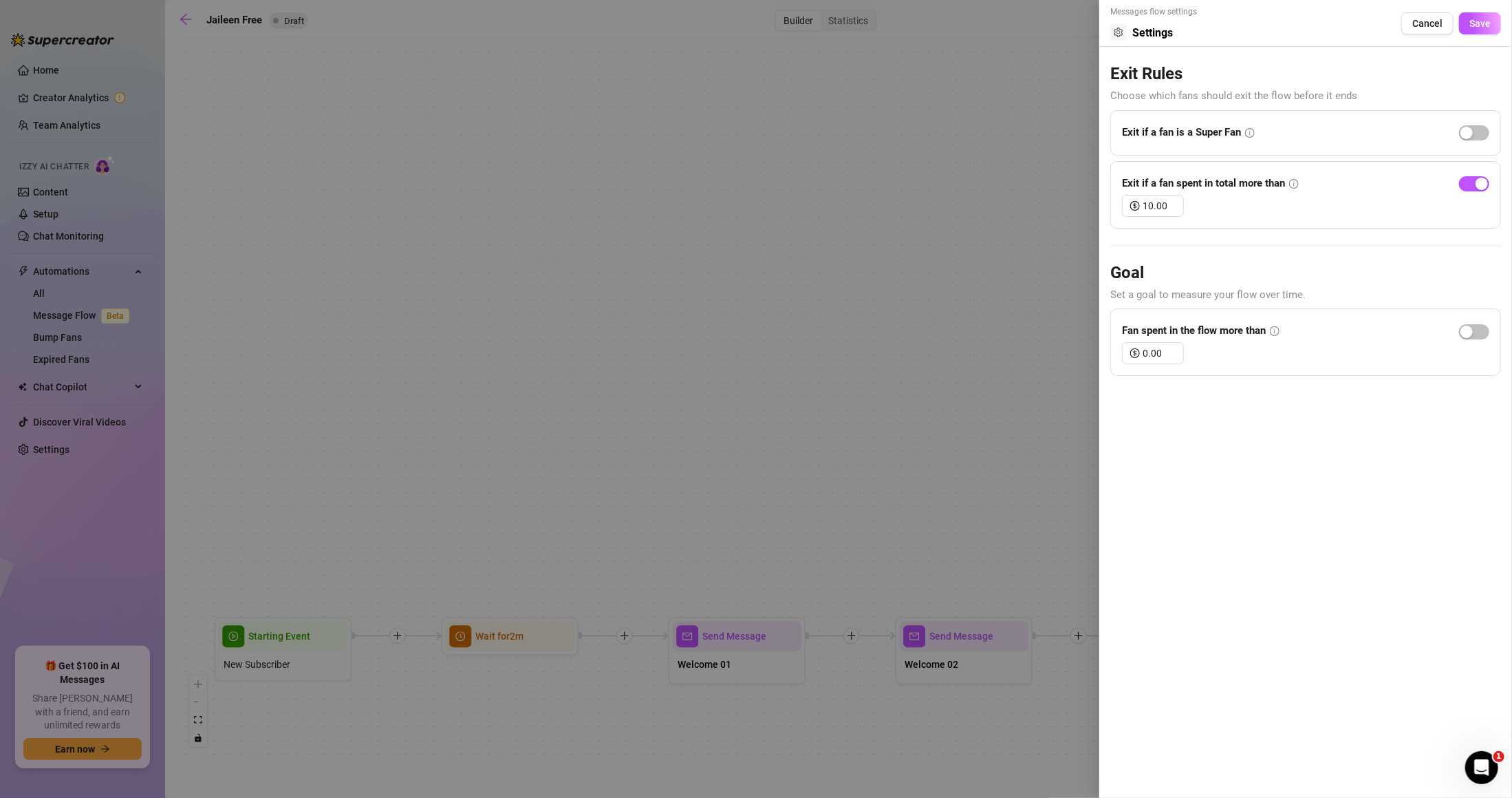
click at [993, 242] on div at bounding box center [756, 399] width 1512 height 798
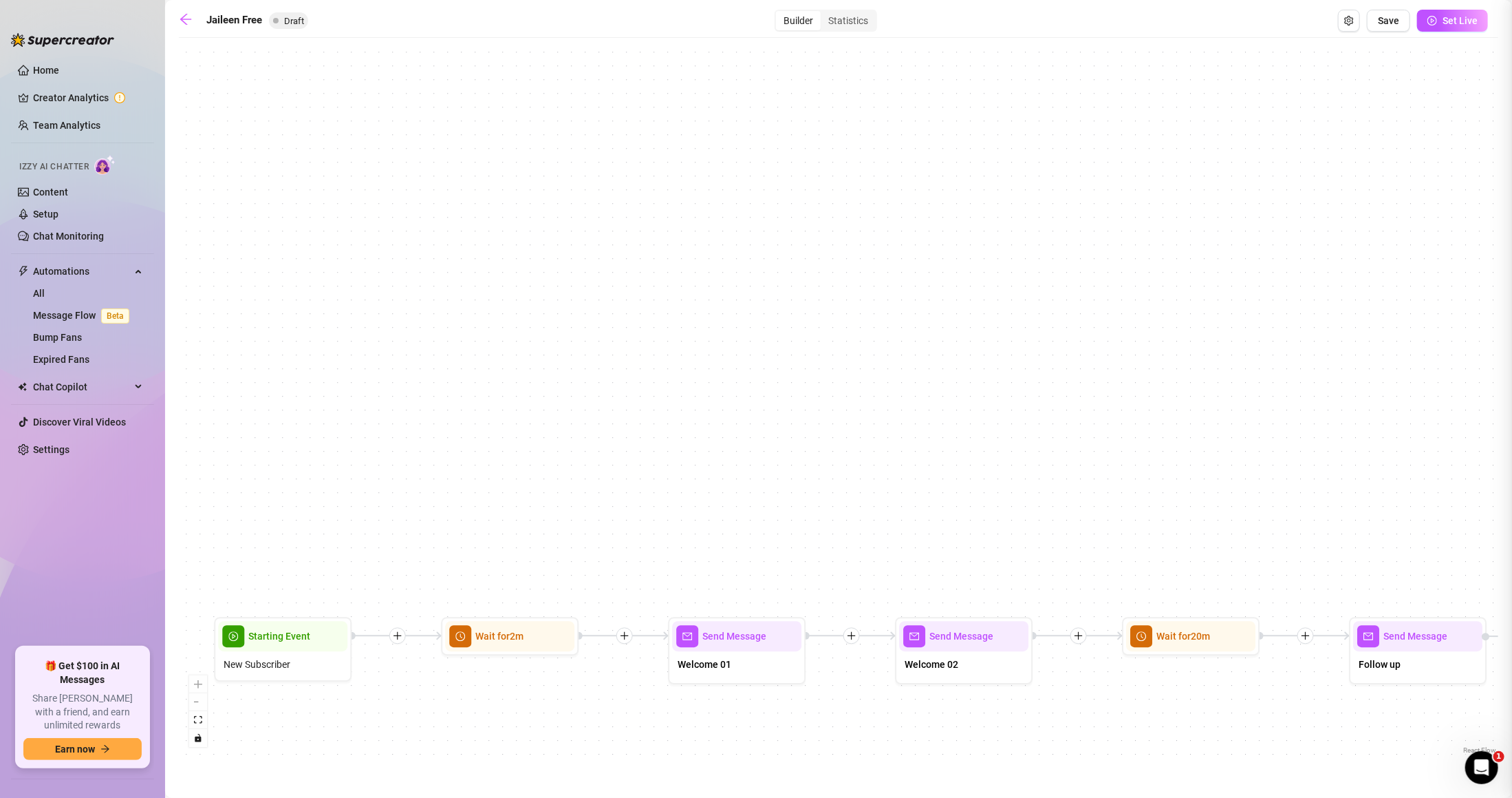
click at [996, 242] on div at bounding box center [756, 399] width 1512 height 798
click at [181, 13] on icon "arrow-left" at bounding box center [186, 19] width 14 height 14
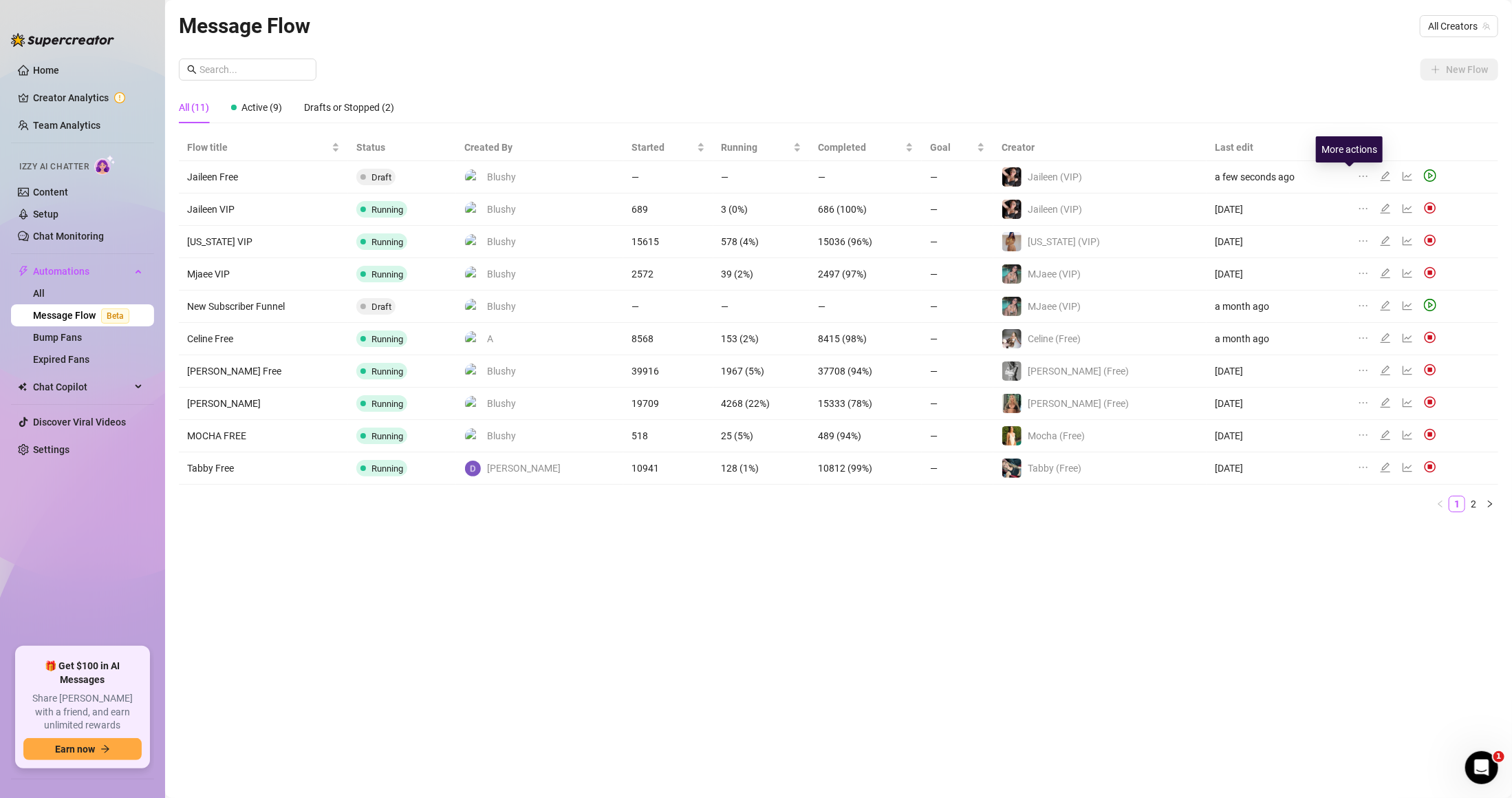
click at [1358, 174] on icon "ellipsis" at bounding box center [1363, 176] width 11 height 11
click at [1376, 244] on span "Delete" at bounding box center [1422, 242] width 104 height 15
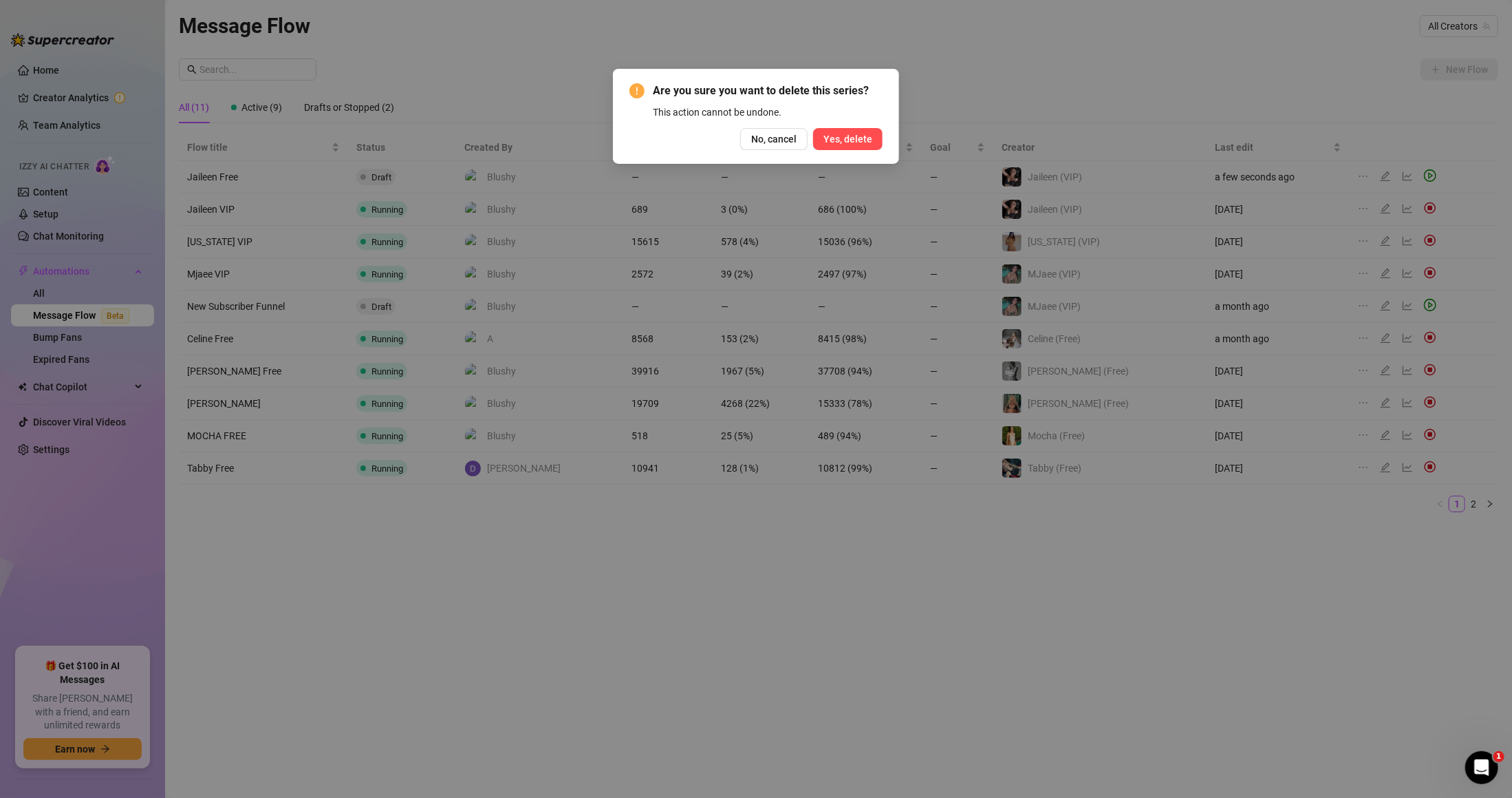
click at [865, 135] on span "Yes, delete" at bounding box center [848, 139] width 49 height 11
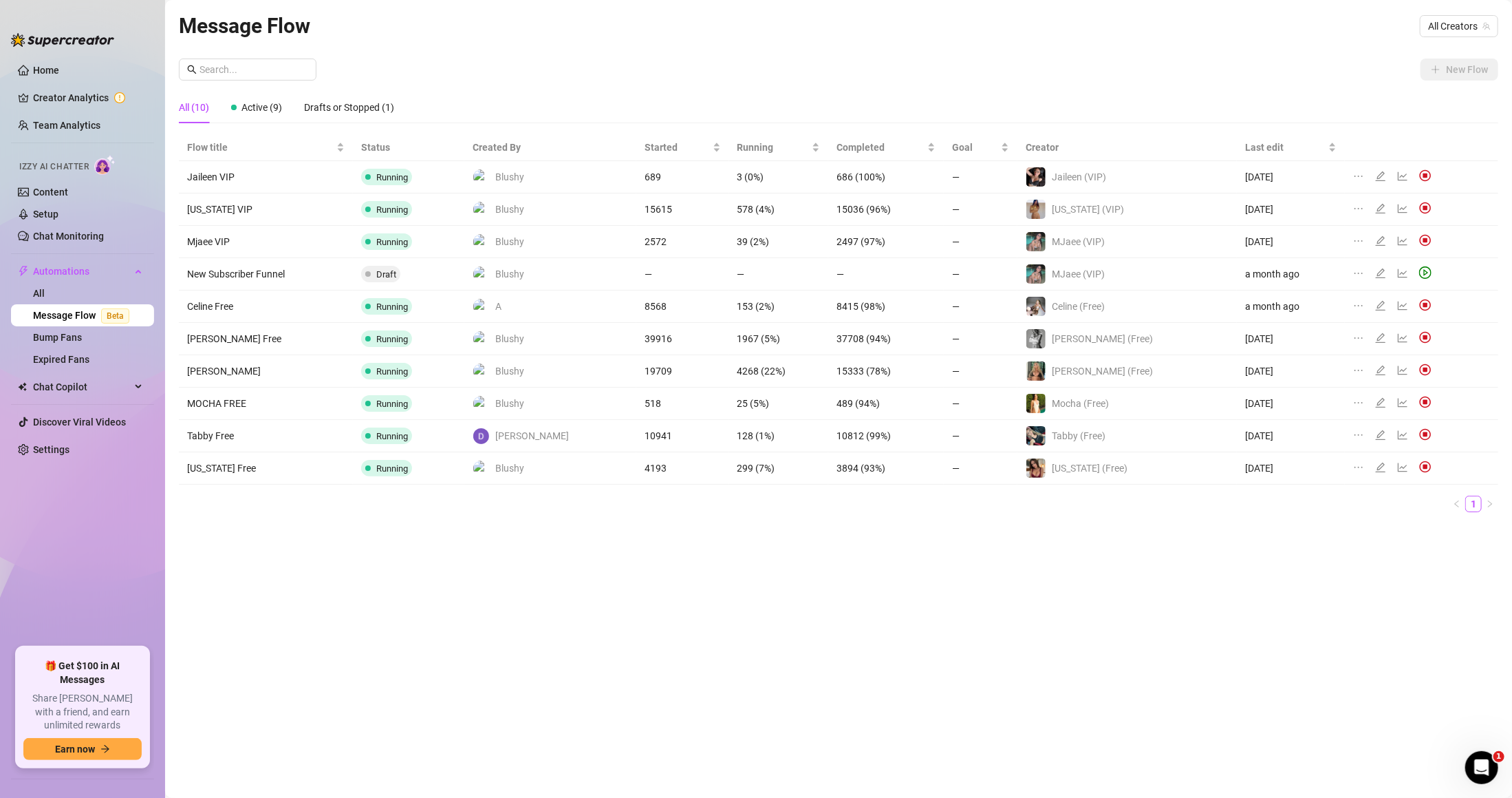
click at [1376, 91] on div "All (10) Active (9) Drafts or Stopped (1)" at bounding box center [839, 107] width 1320 height 32
click at [1449, 33] on span "All Creators" at bounding box center [1459, 26] width 62 height 21
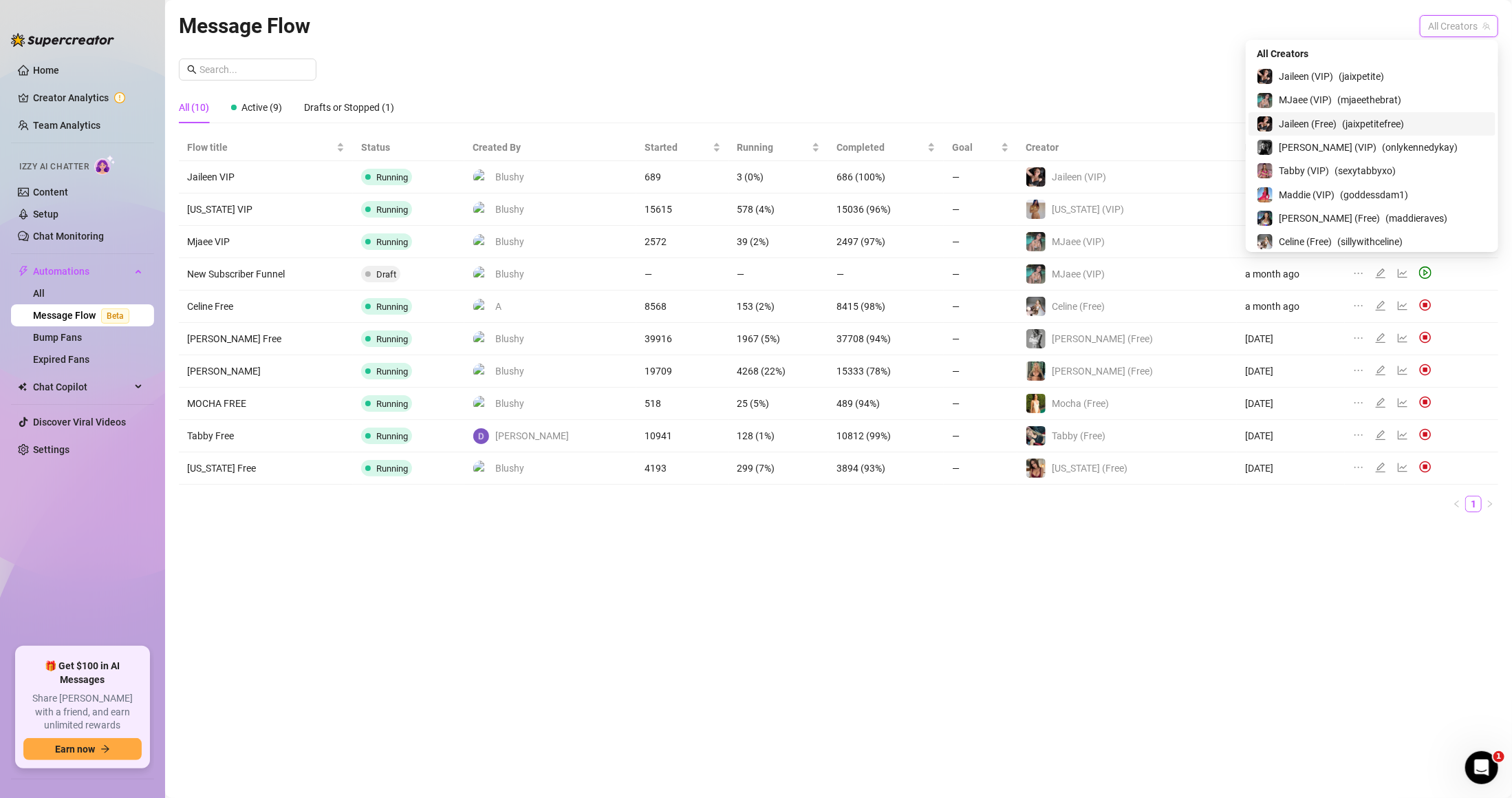
click at [1404, 120] on span "( jaixpetitefree )" at bounding box center [1373, 124] width 62 height 15
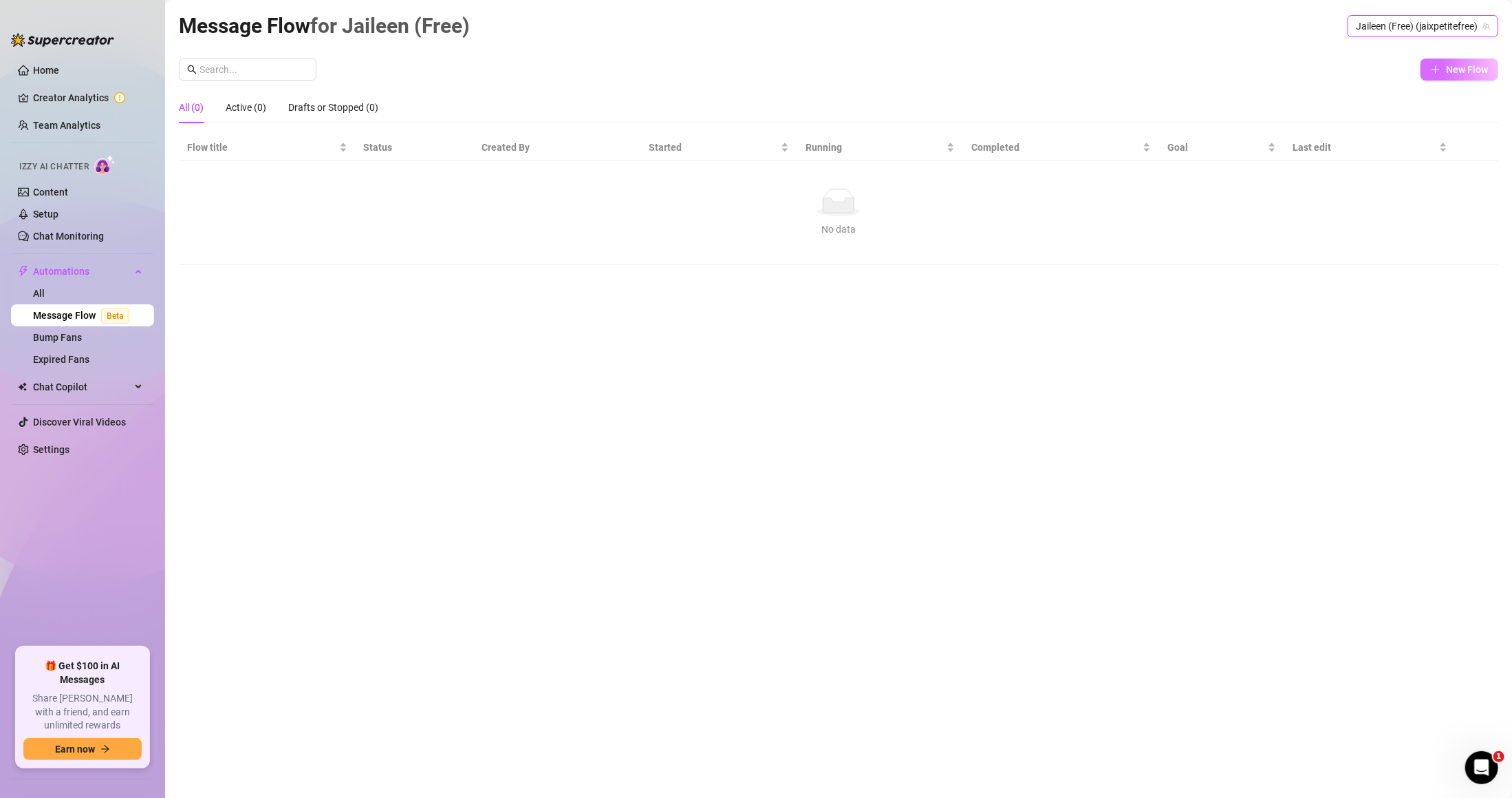
click at [1460, 76] on button "New Flow" at bounding box center [1459, 69] width 78 height 22
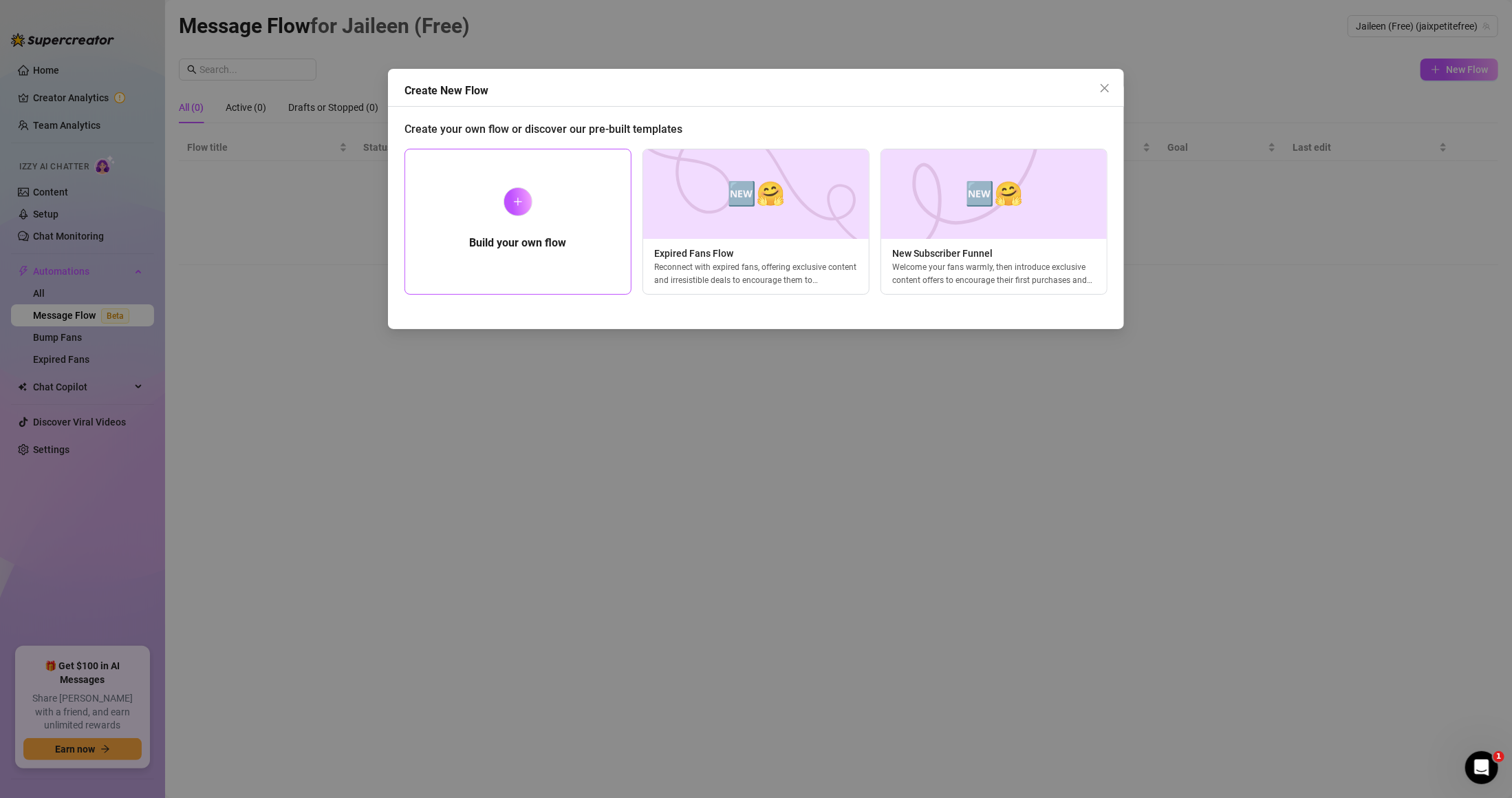
click at [564, 245] on h5 "Build your own flow" at bounding box center [517, 243] width 97 height 17
click at [591, 204] on div "Build your own flow" at bounding box center [518, 221] width 227 height 146
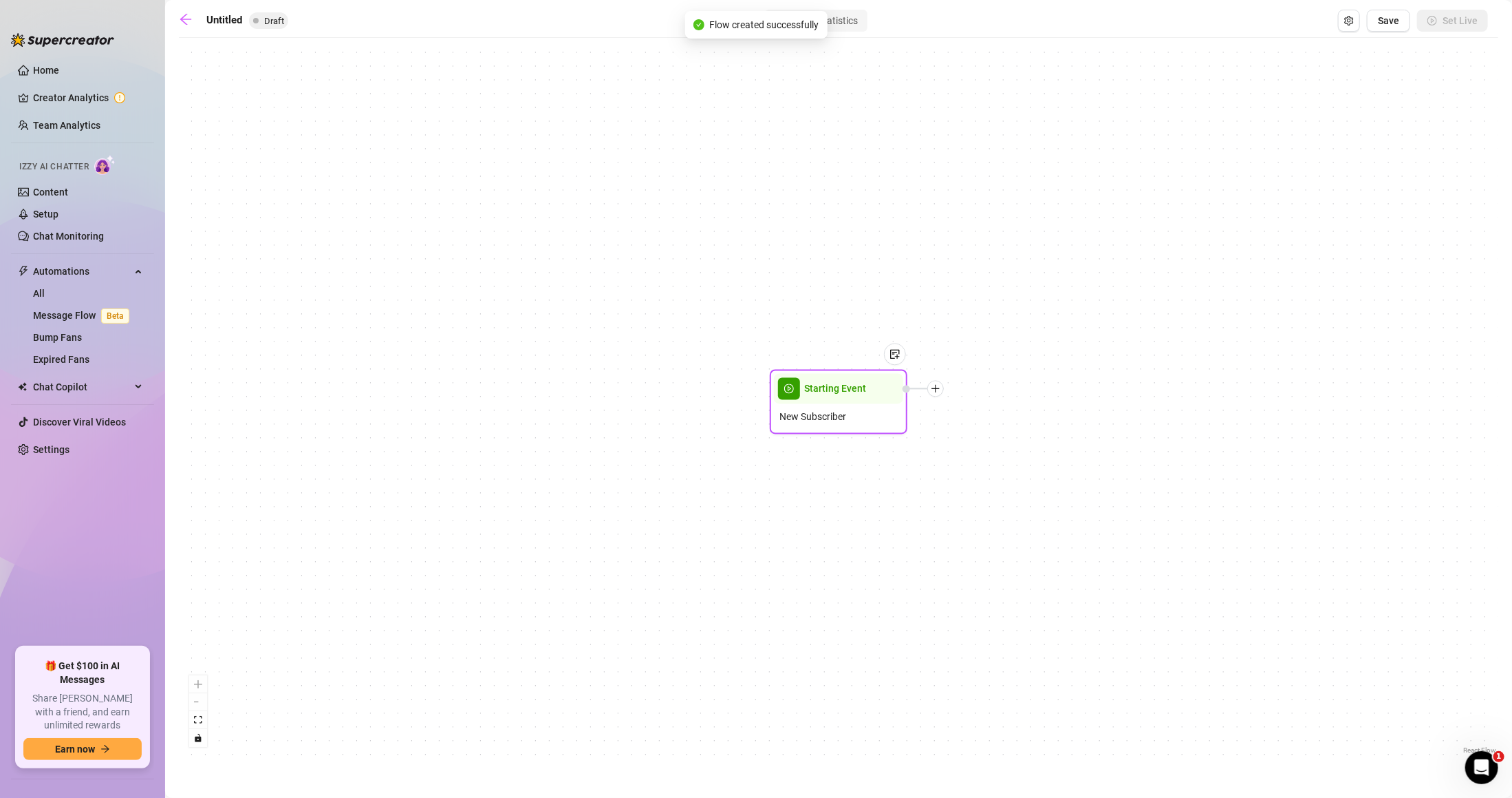
click at [938, 391] on icon "plus" at bounding box center [935, 389] width 10 height 10
click at [991, 388] on div "Time Delay" at bounding box center [1004, 390] width 101 height 24
click at [985, 387] on div "Time Delay" at bounding box center [1004, 390] width 101 height 24
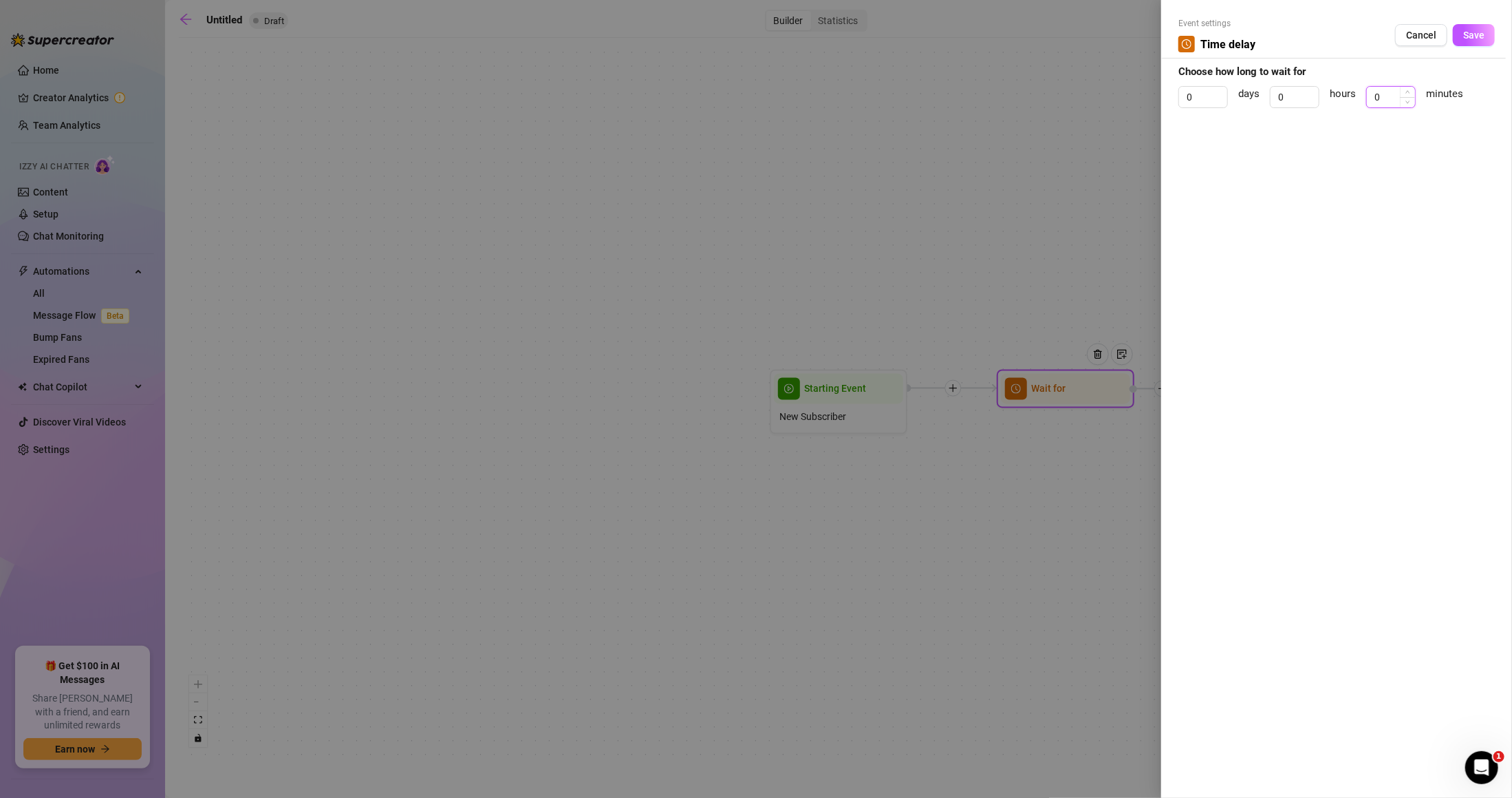
drag, startPoint x: 1375, startPoint y: 98, endPoint x: 1379, endPoint y: 88, distance: 10.8
click at [1351, 102] on div "0 days 0 hours 0 minutes" at bounding box center [1337, 103] width 317 height 34
type input "2"
click at [1479, 25] on button "Save" at bounding box center [1474, 35] width 42 height 22
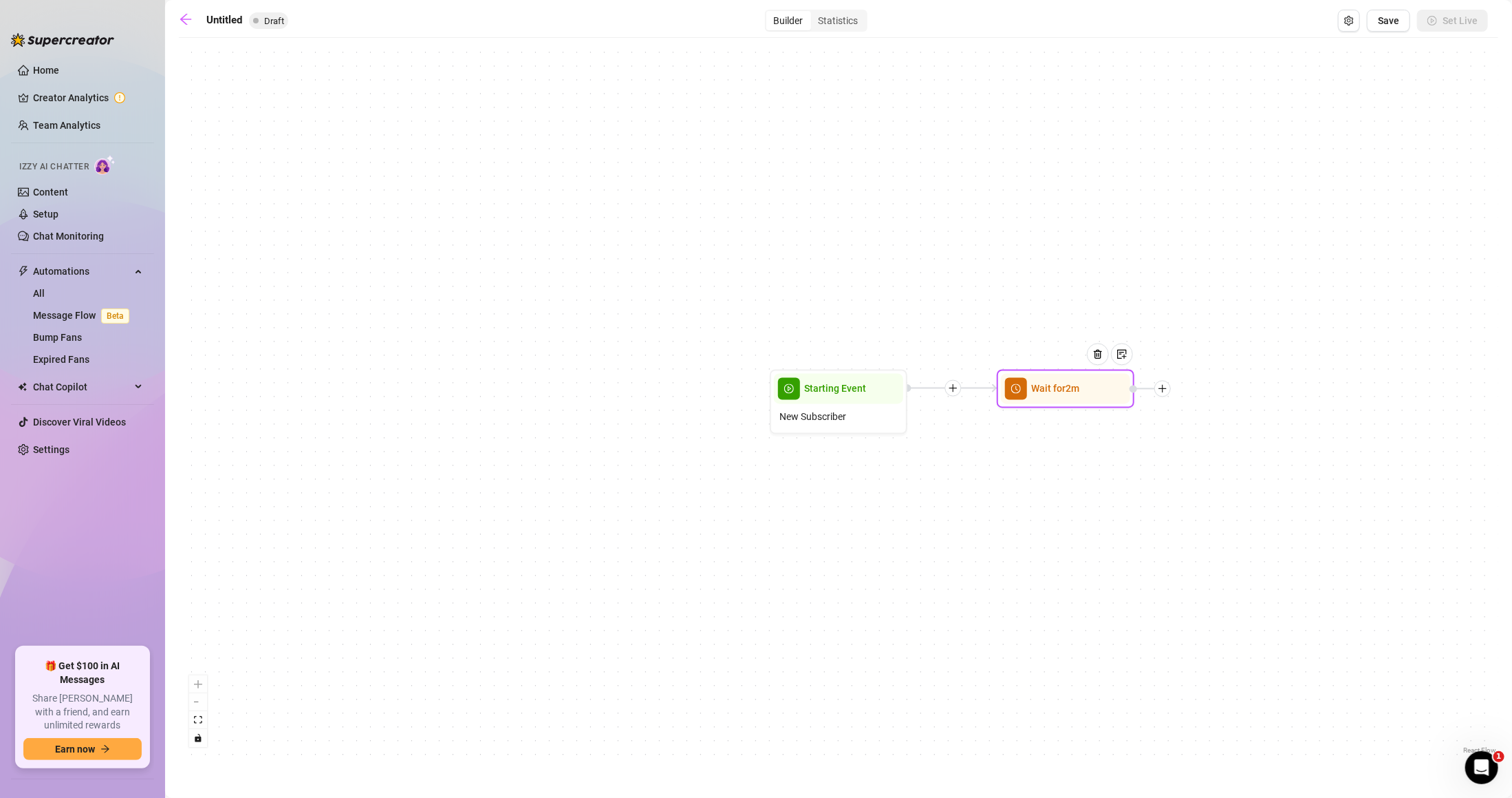
click at [1162, 393] on div at bounding box center [1163, 389] width 17 height 17
click at [1223, 393] on div "Time Delay" at bounding box center [1231, 390] width 101 height 24
click at [1220, 428] on div "Message" at bounding box center [1231, 437] width 101 height 24
type textarea "Write your message here"
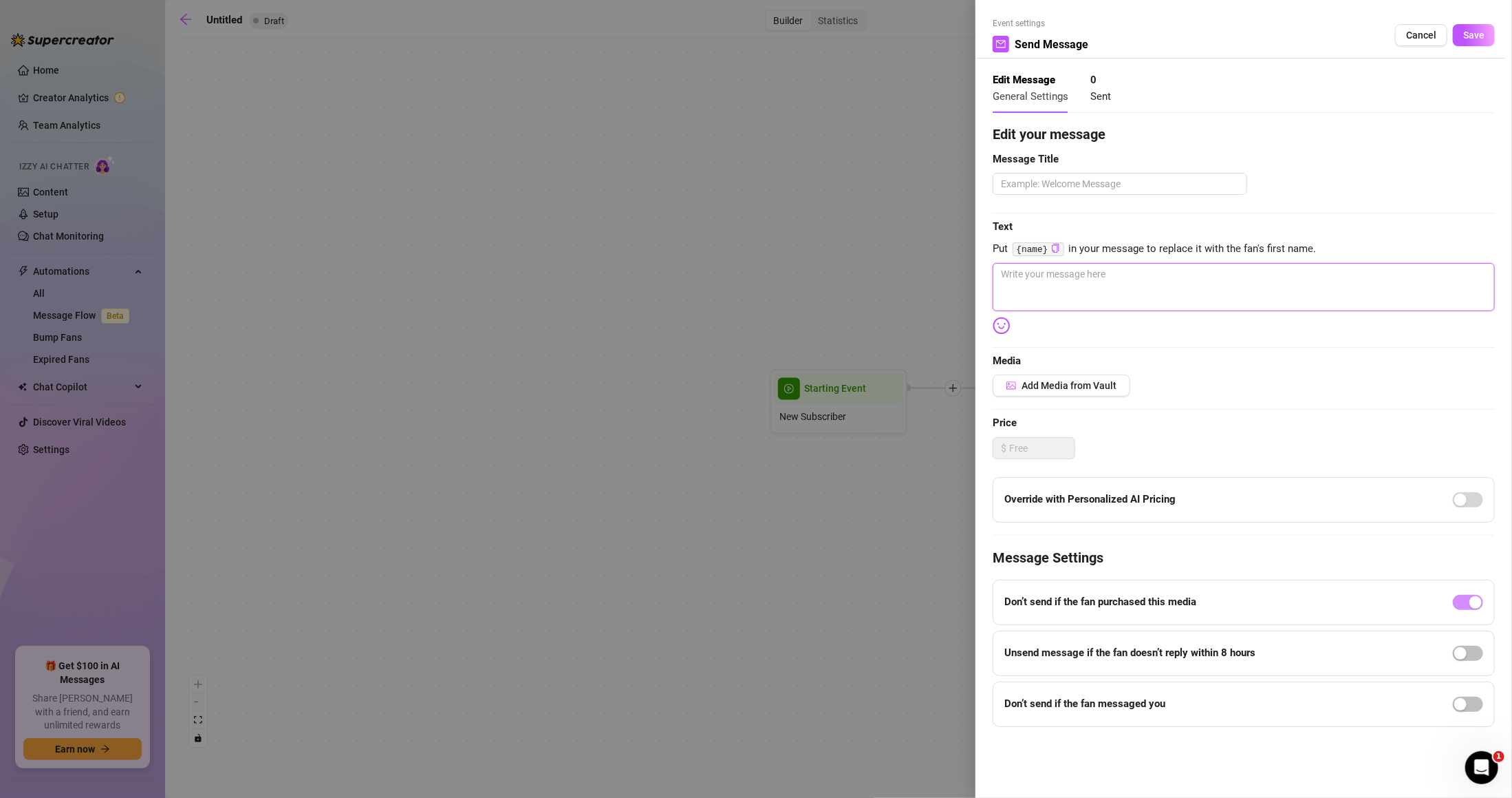
click at [1160, 299] on textarea at bounding box center [1243, 287] width 502 height 48
paste textarea "Heyyy ;) I’m sooo glad you’re here!"
type textarea "Heyyy ;) I’m sooo glad you’re here!"
click at [1097, 190] on textarea at bounding box center [1120, 184] width 254 height 22
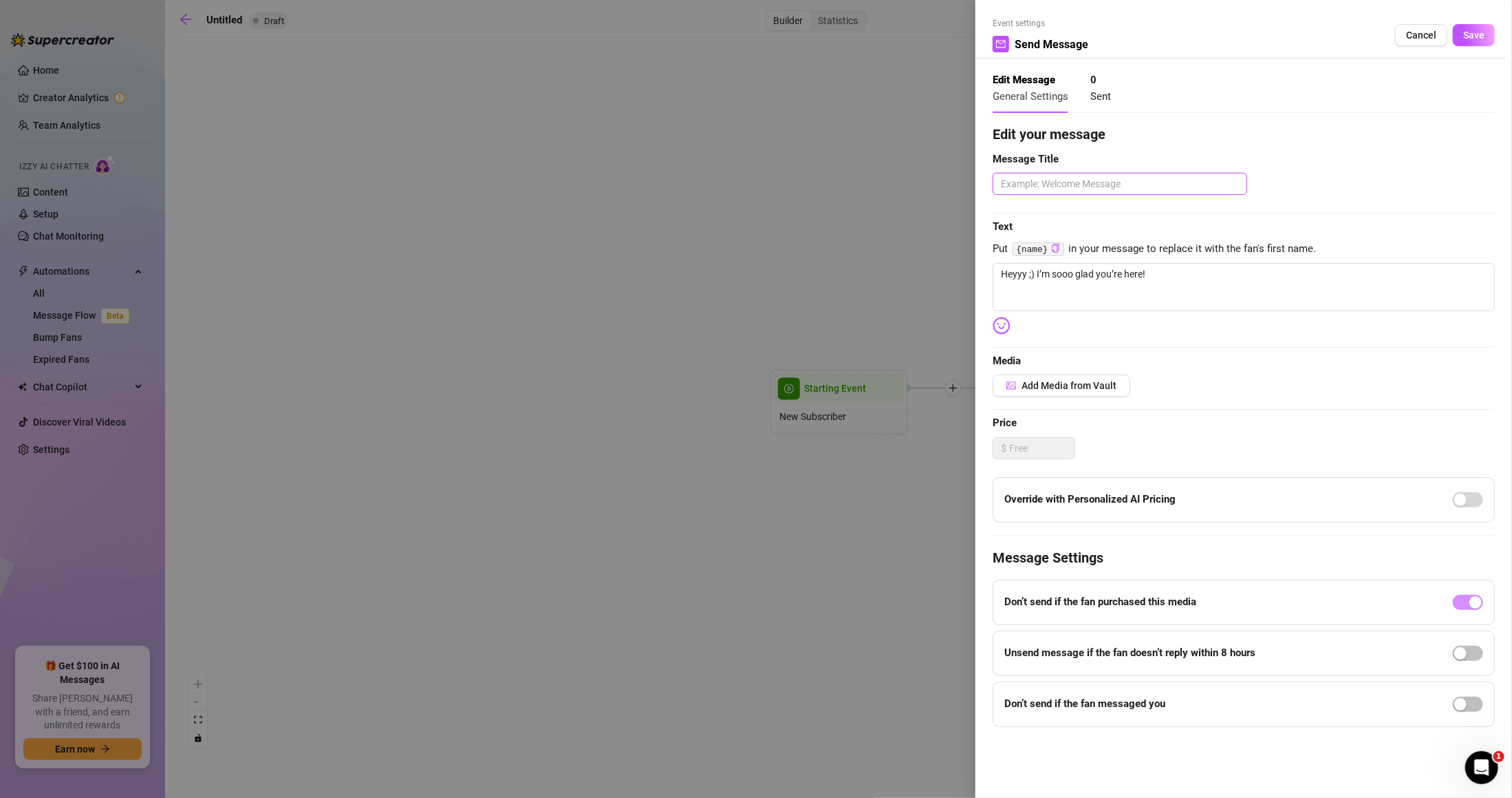
type textarea "W"
type textarea "Wl"
type textarea "Wle"
type textarea "Wleo"
type textarea "Wle"
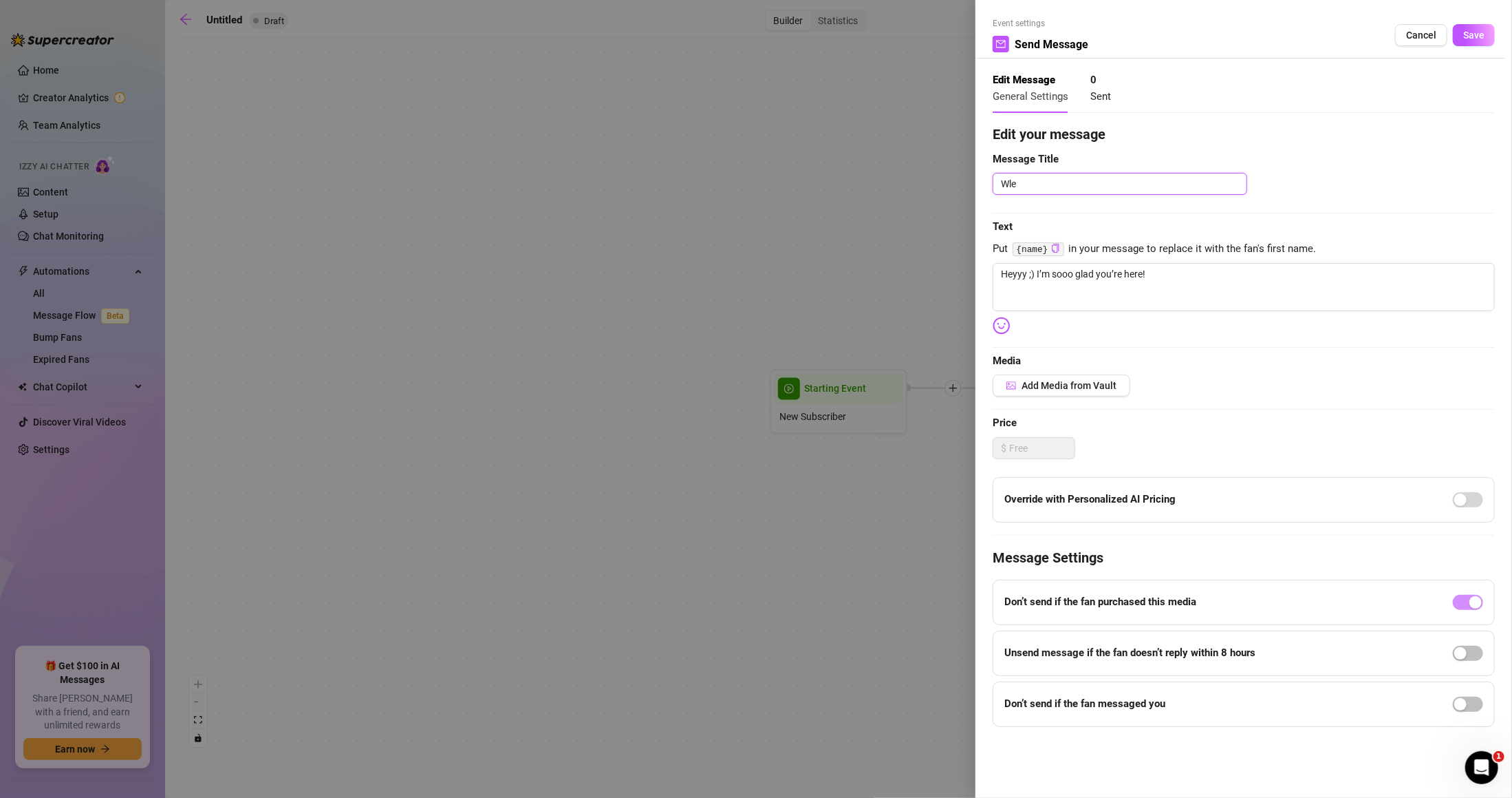
type textarea "Wl"
type textarea "W"
type textarea "We"
type textarea "Wel"
type textarea "Welc"
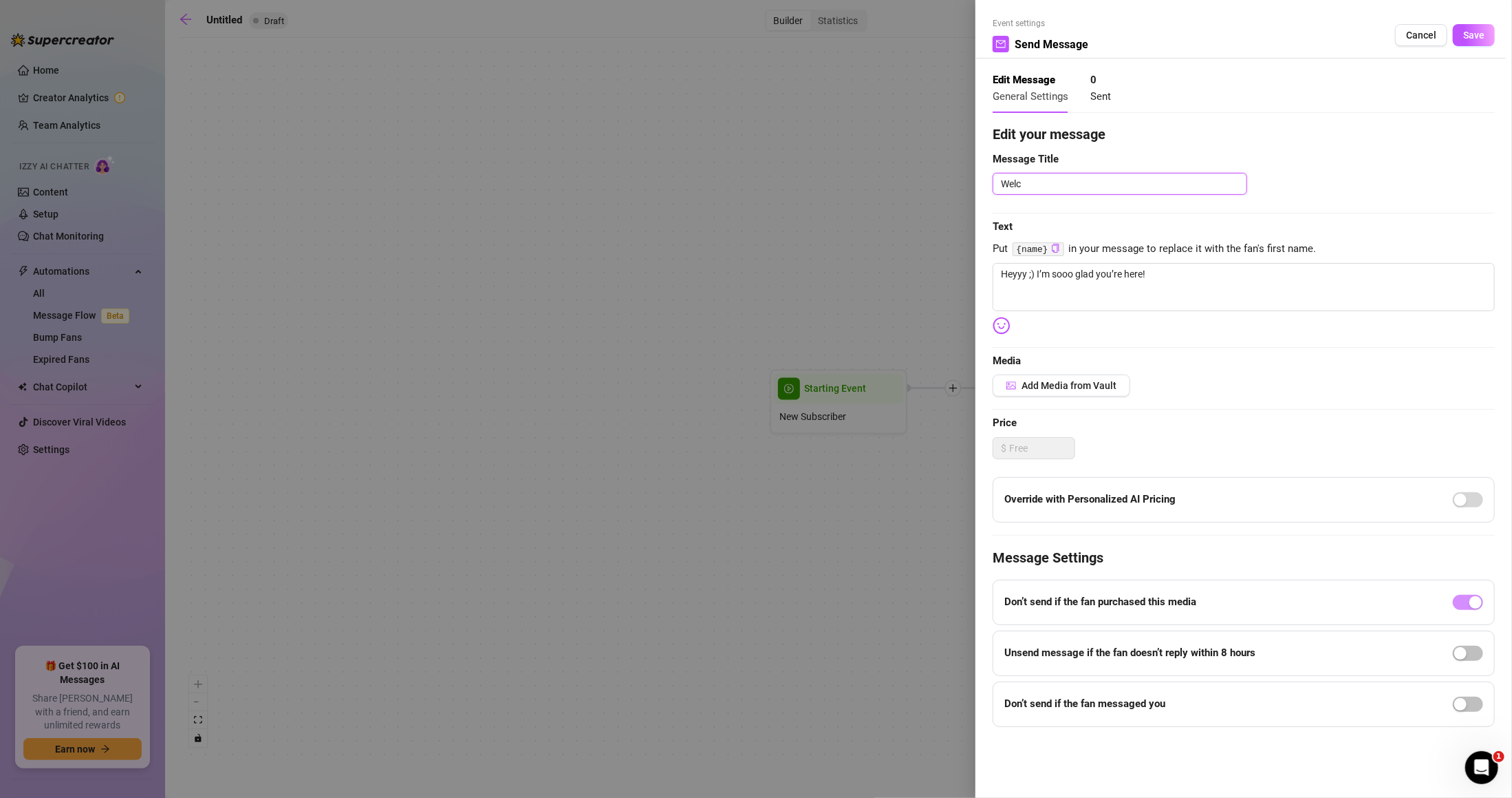
type textarea "Welco"
type textarea "Welcom"
type textarea "Welcome"
type textarea "Welcome 0"
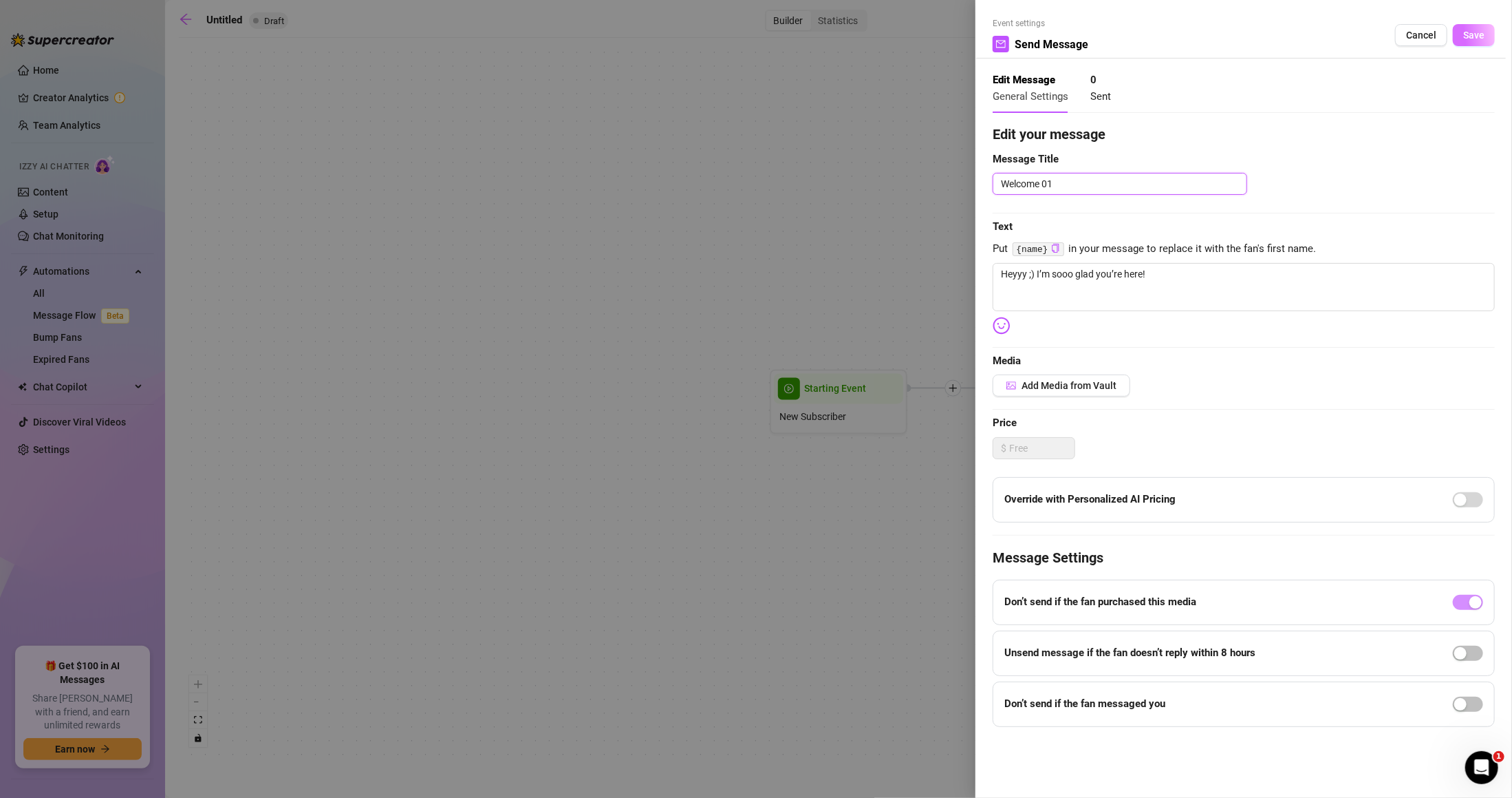
type textarea "Welcome 01"
click at [1457, 33] on button "Save" at bounding box center [1474, 35] width 42 height 22
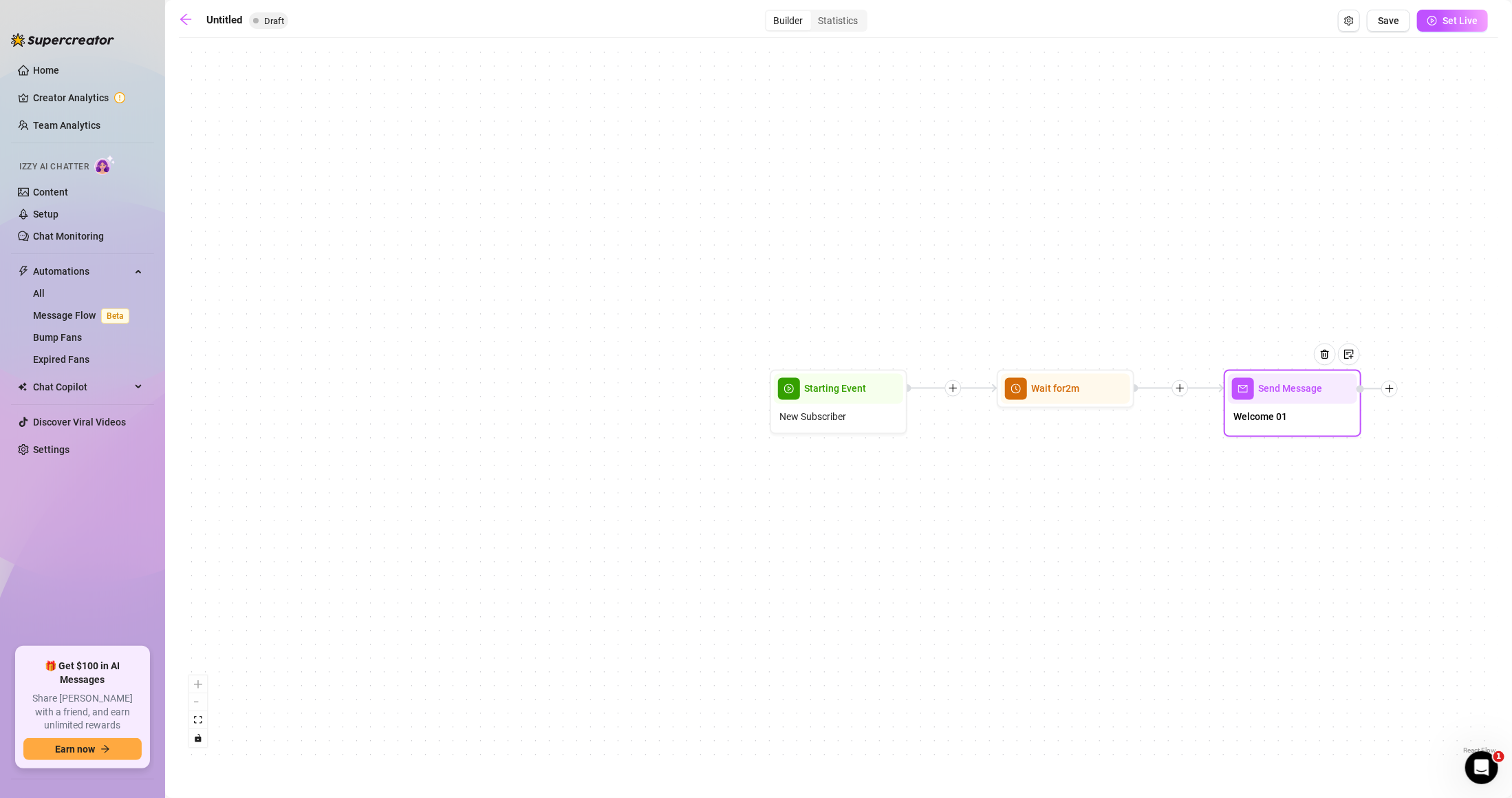
click at [1391, 394] on div at bounding box center [1390, 389] width 17 height 17
click at [1396, 387] on div at bounding box center [1390, 389] width 17 height 17
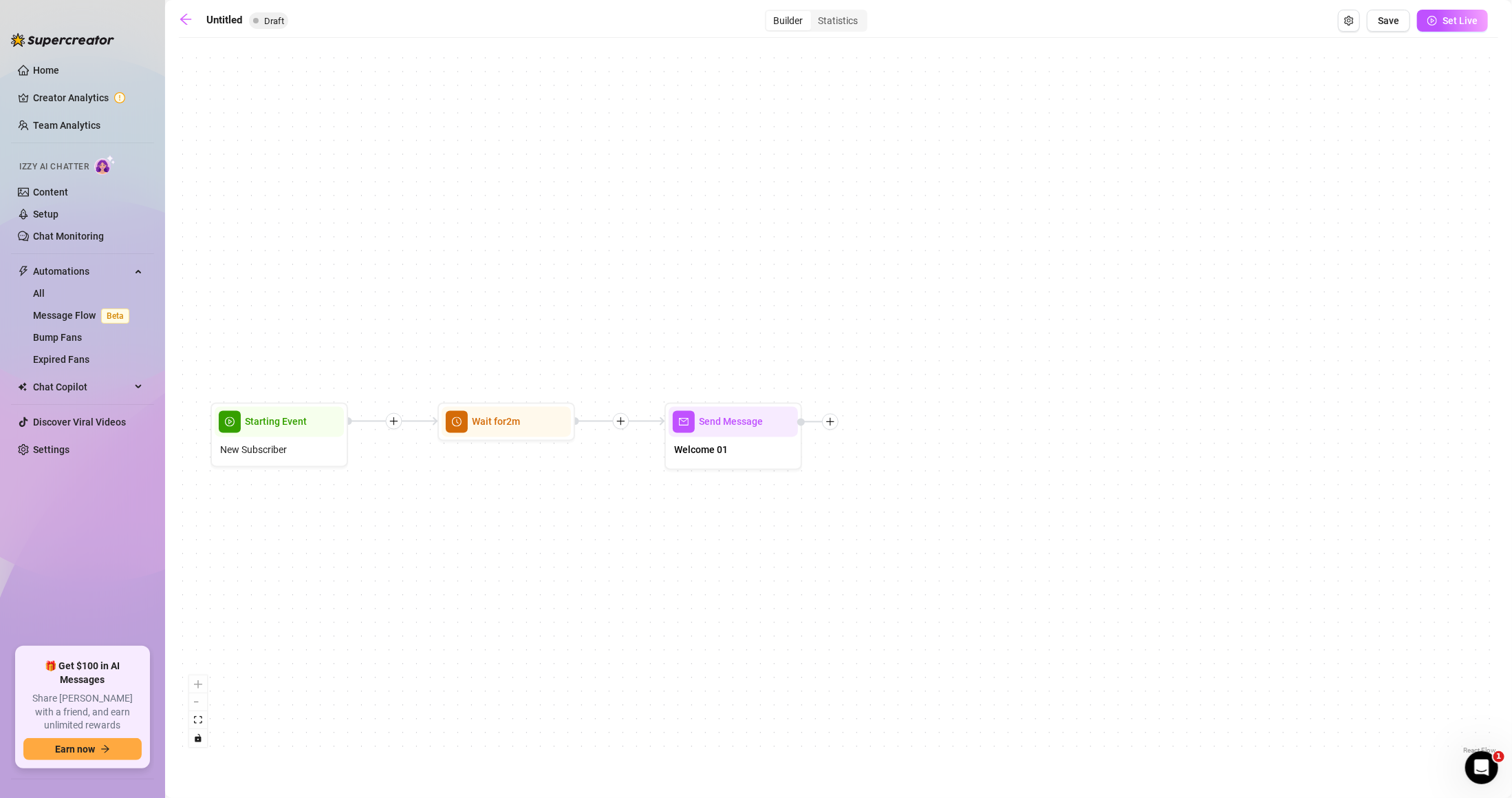
drag, startPoint x: 1394, startPoint y: 441, endPoint x: 871, endPoint y: 469, distance: 523.7
click at [884, 469] on div "Send Message Welcome 01 Wait for 2m Starting Event New Subscriber" at bounding box center [839, 401] width 1320 height 713
click at [836, 428] on div at bounding box center [817, 422] width 41 height 17
click at [810, 417] on div at bounding box center [817, 422] width 41 height 17
click at [859, 428] on div "Send Message Welcome 01 Wait for 2m Starting Event New Subscriber" at bounding box center [839, 401] width 1320 height 713
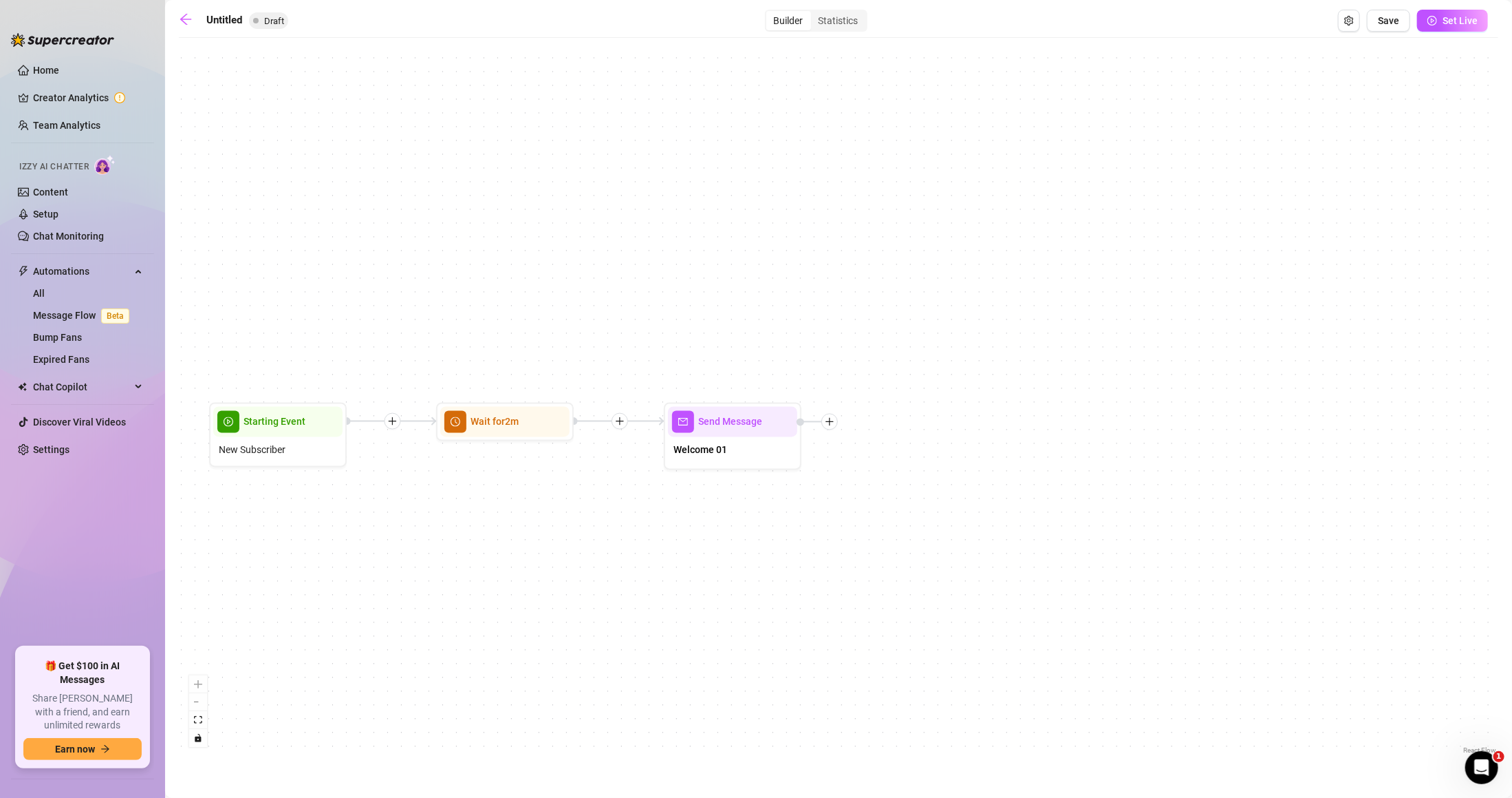
click at [935, 439] on div "Send Message Welcome 01 Wait for 2m Starting Event New Subscriber" at bounding box center [839, 401] width 1320 height 713
click at [832, 423] on div at bounding box center [826, 422] width 17 height 17
click at [887, 473] on div "Message" at bounding box center [893, 470] width 101 height 24
type textarea "Write your message here"
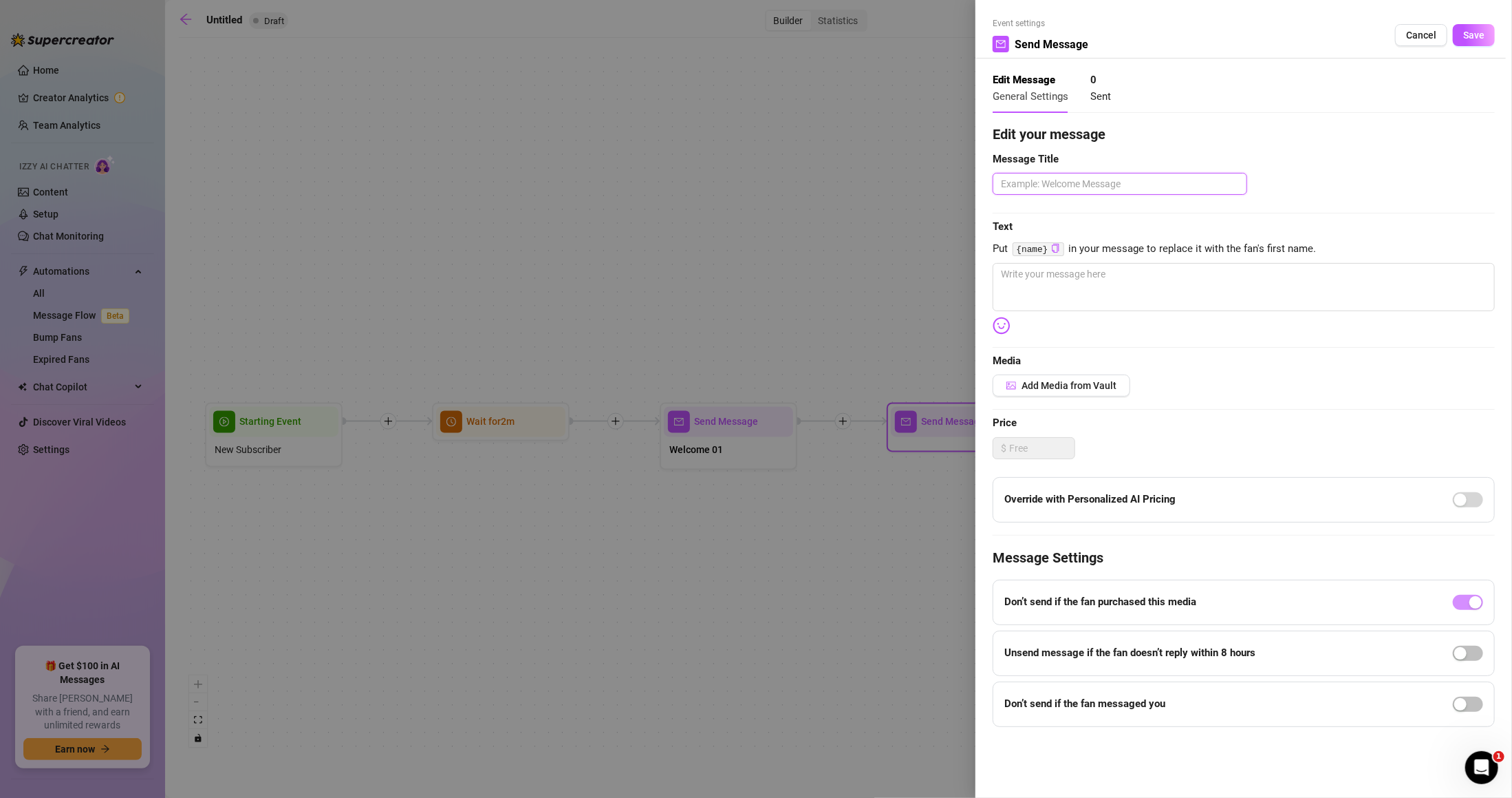
click at [1046, 181] on textarea at bounding box center [1120, 184] width 254 height 22
type textarea "W"
type textarea "We"
type textarea "Wel"
type textarea "Welc"
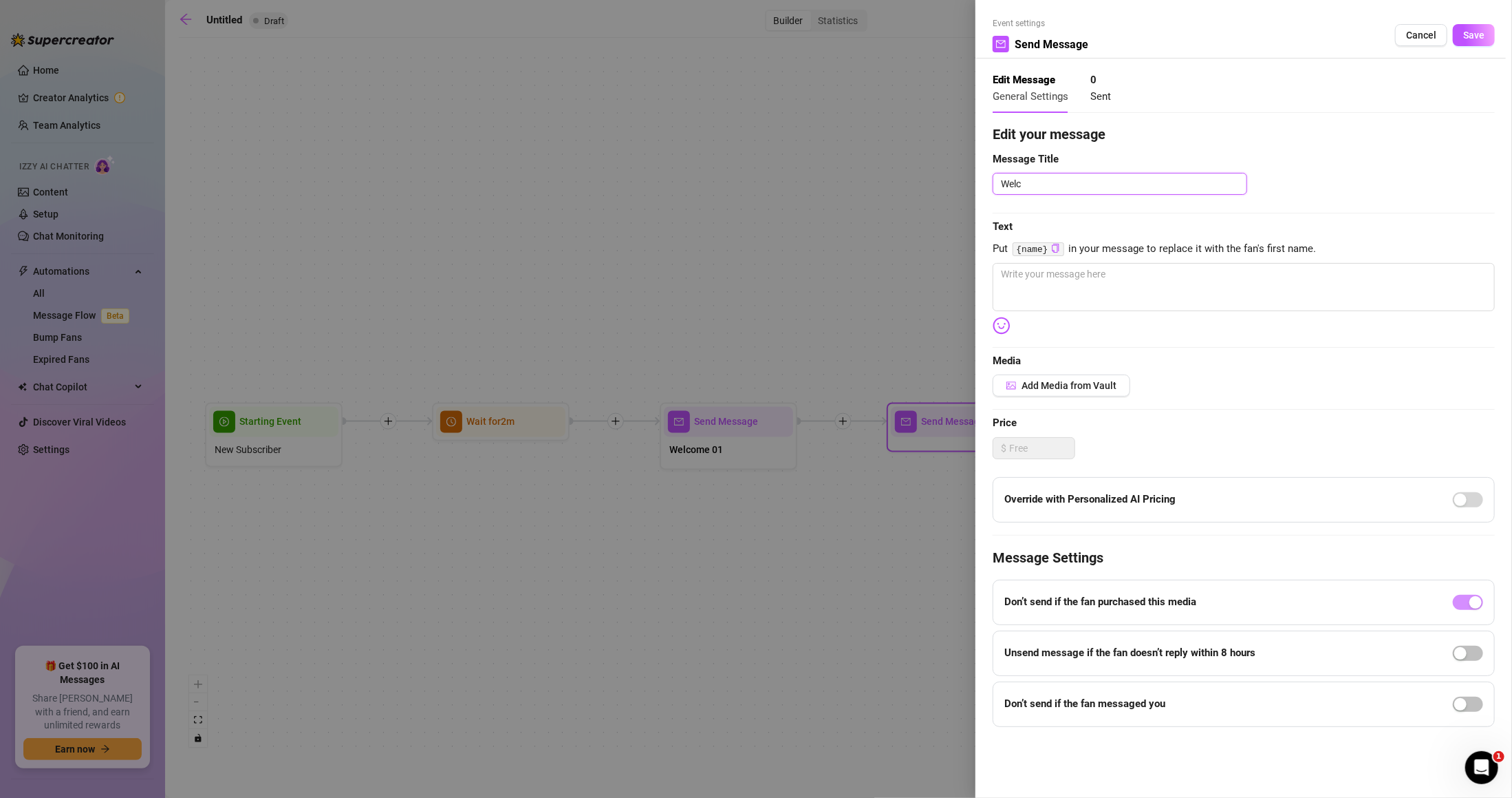
type textarea "Welco"
type textarea "Welcom"
type textarea "Welcome"
type textarea "Welcome 0"
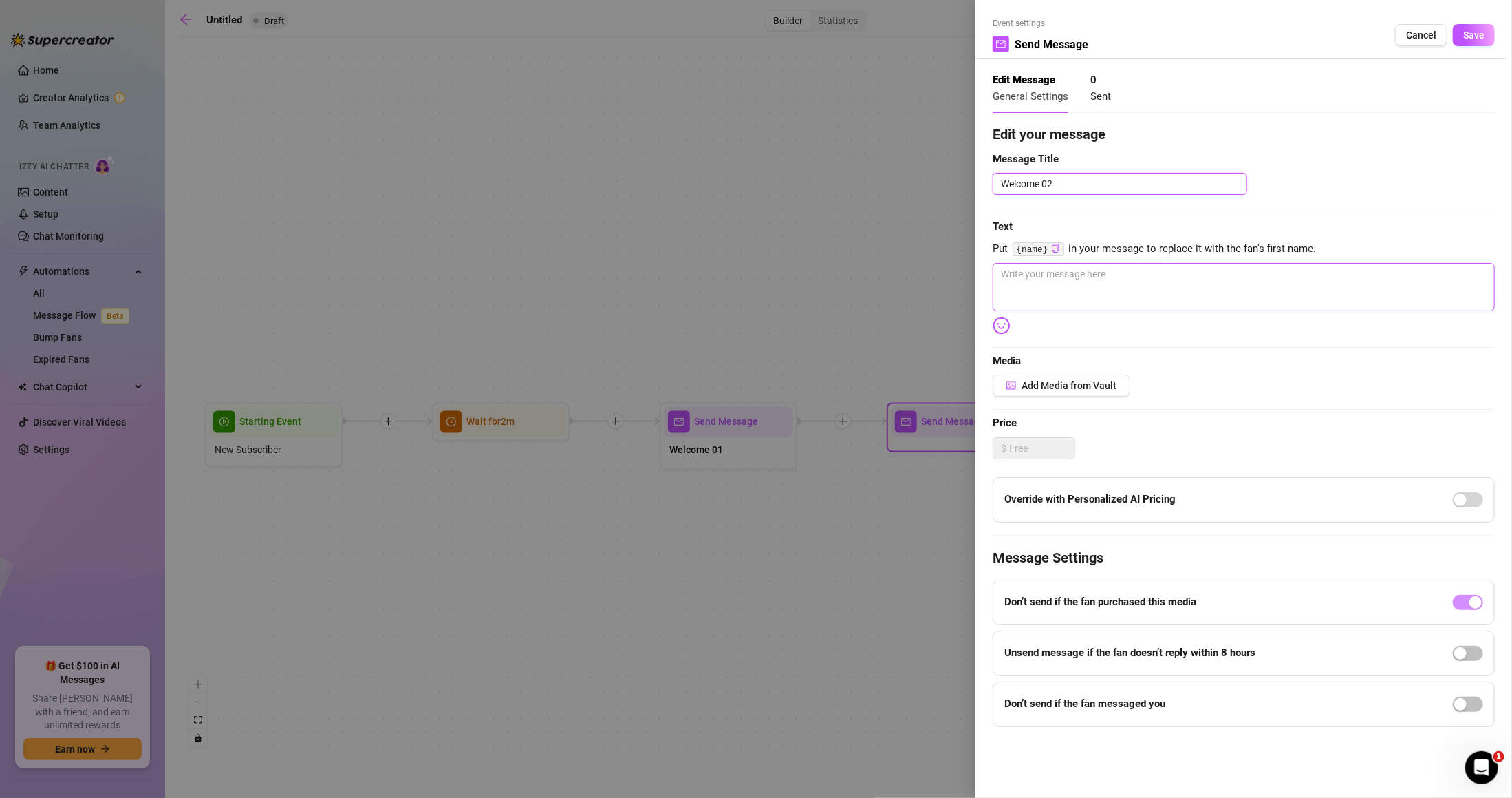
type textarea "Welcome 02"
click at [1094, 277] on textarea at bounding box center [1243, 287] width 502 height 48
paste textarea "How’d you find me?"
type textarea "How’d you find me?"
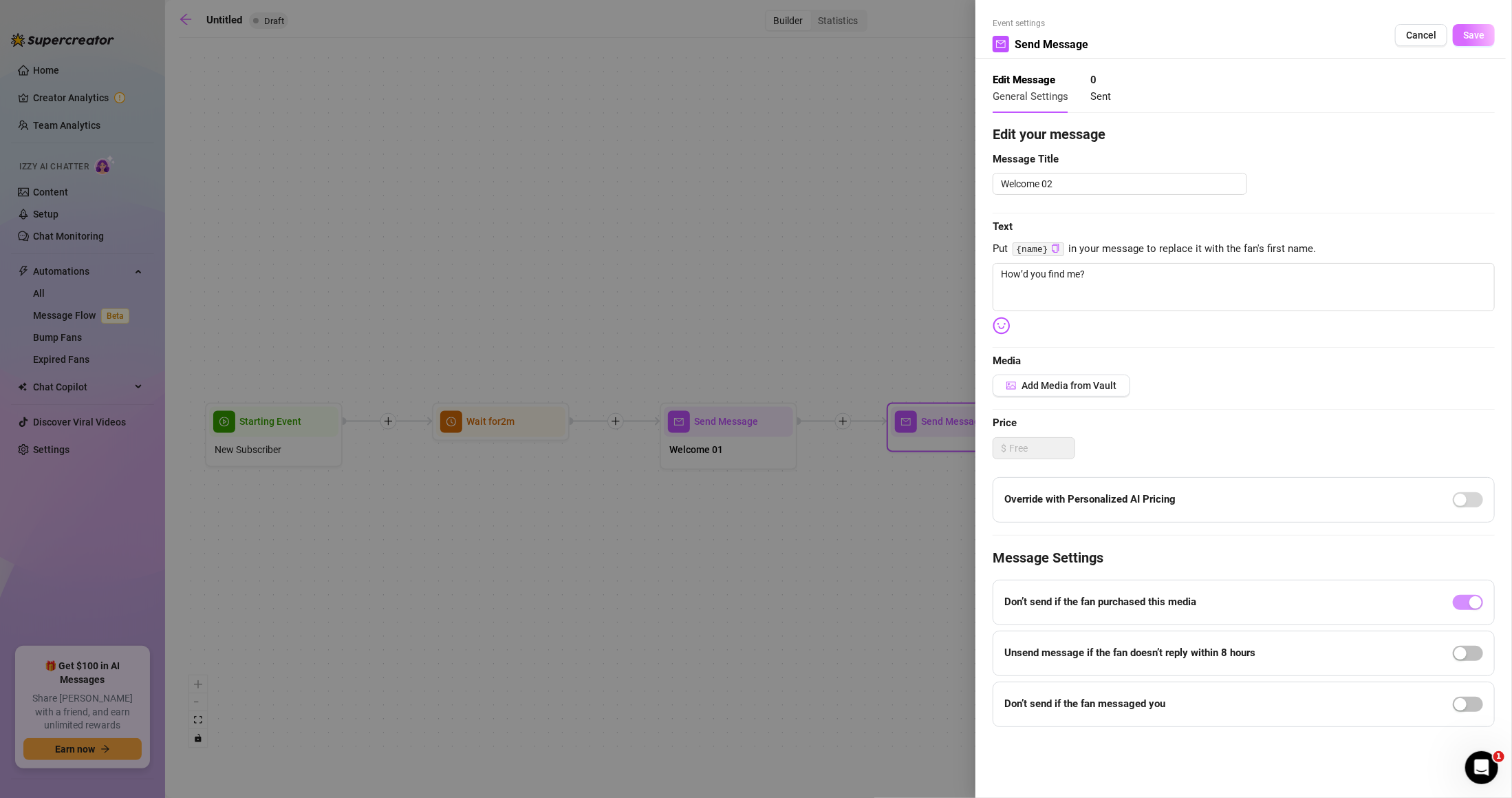
click at [1478, 43] on button "Save" at bounding box center [1474, 35] width 42 height 22
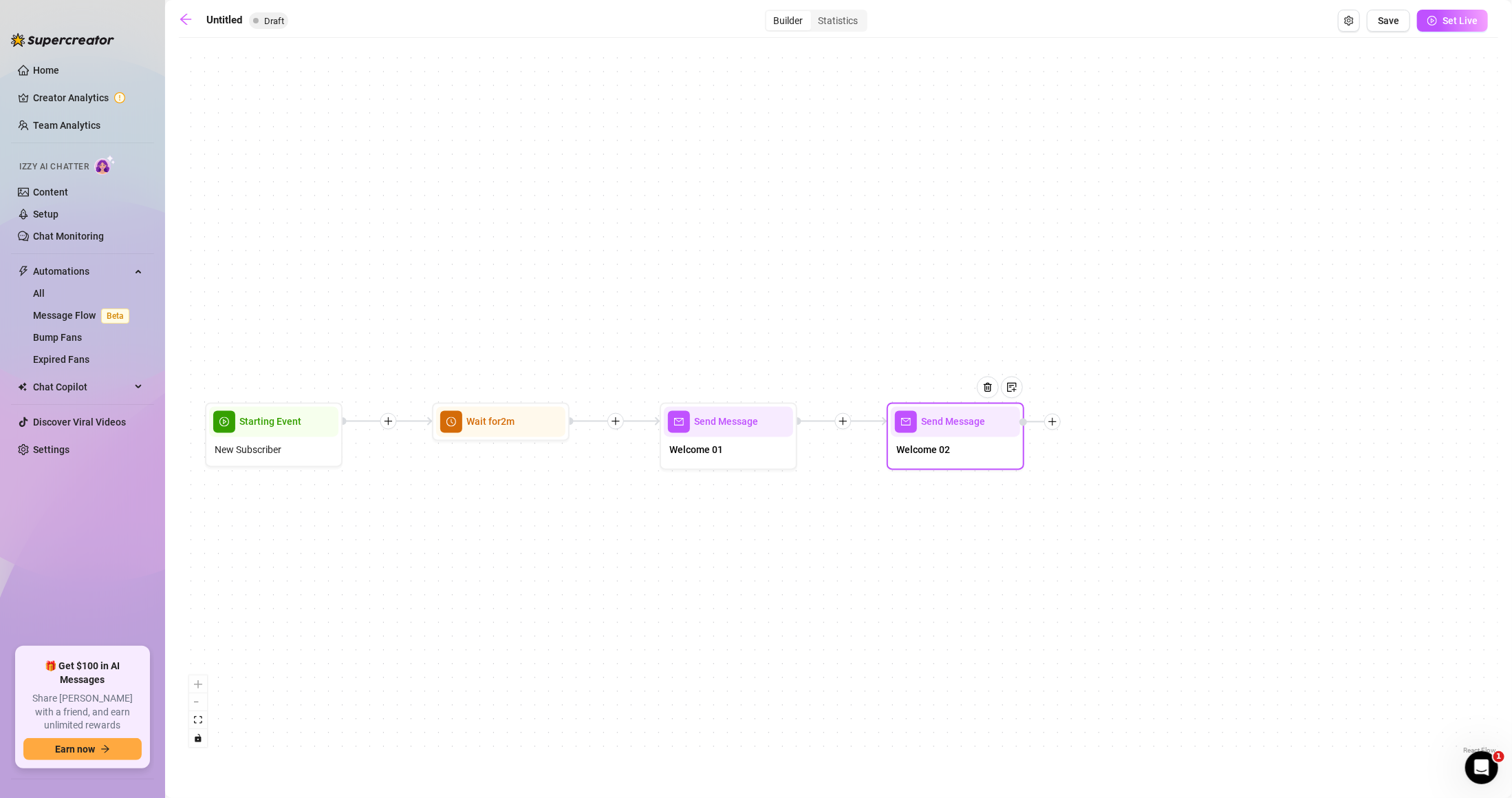
click at [1478, 39] on div "Untitled Draft Builder Statistics Save Set Live Send Message Welcome 02 Send Me…" at bounding box center [839, 383] width 1320 height 747
drag, startPoint x: 1144, startPoint y: 452, endPoint x: 1127, endPoint y: 442, distance: 19.7
click at [1143, 452] on div "Send Message Welcome 02 Send Message Welcome 01 Wait for 2m Starting Event New …" at bounding box center [839, 401] width 1320 height 713
click at [1055, 423] on icon "plus" at bounding box center [1052, 421] width 10 height 10
click at [1125, 470] on div "Message" at bounding box center [1120, 470] width 101 height 24
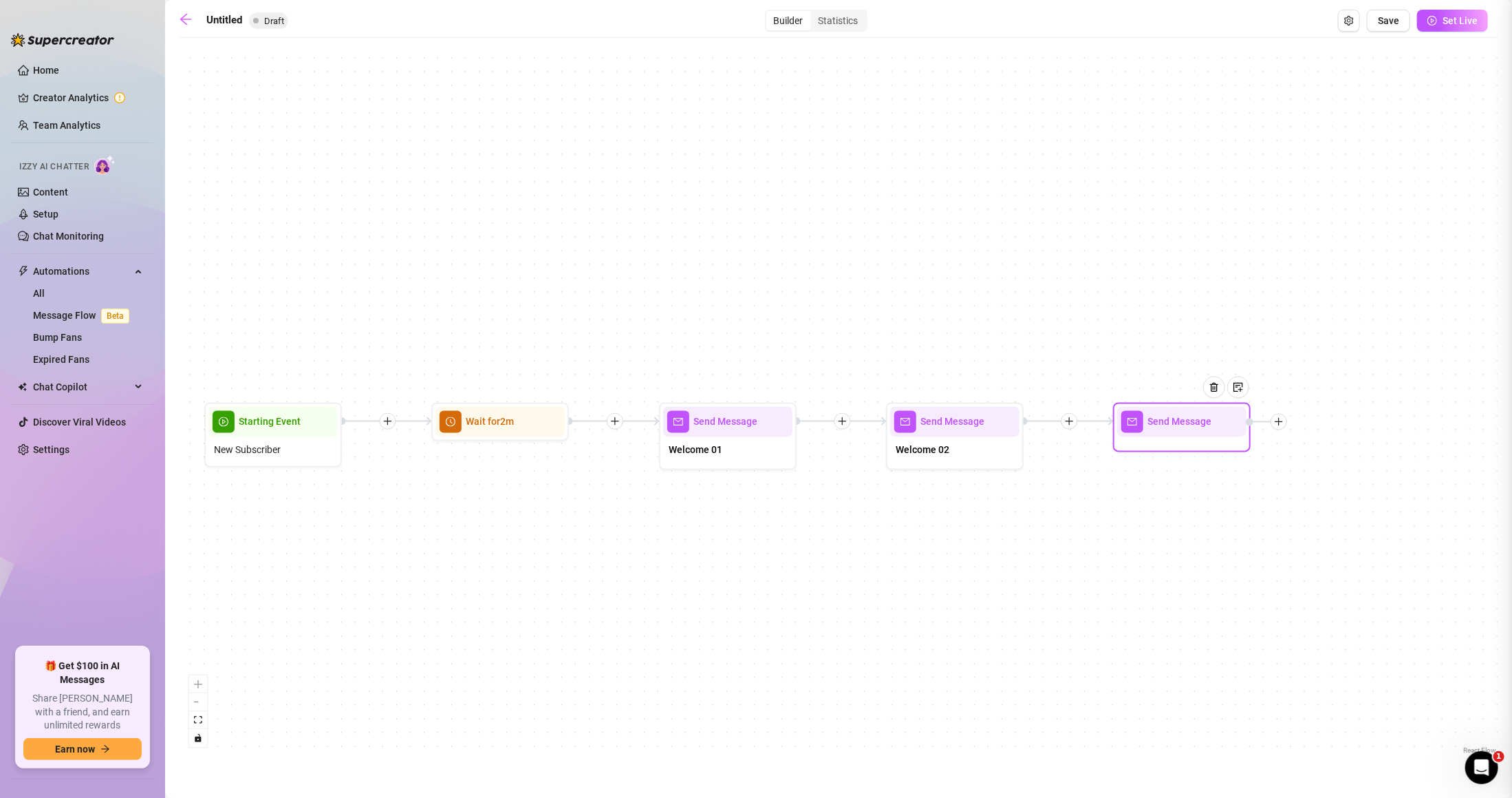
type textarea "Write your message here"
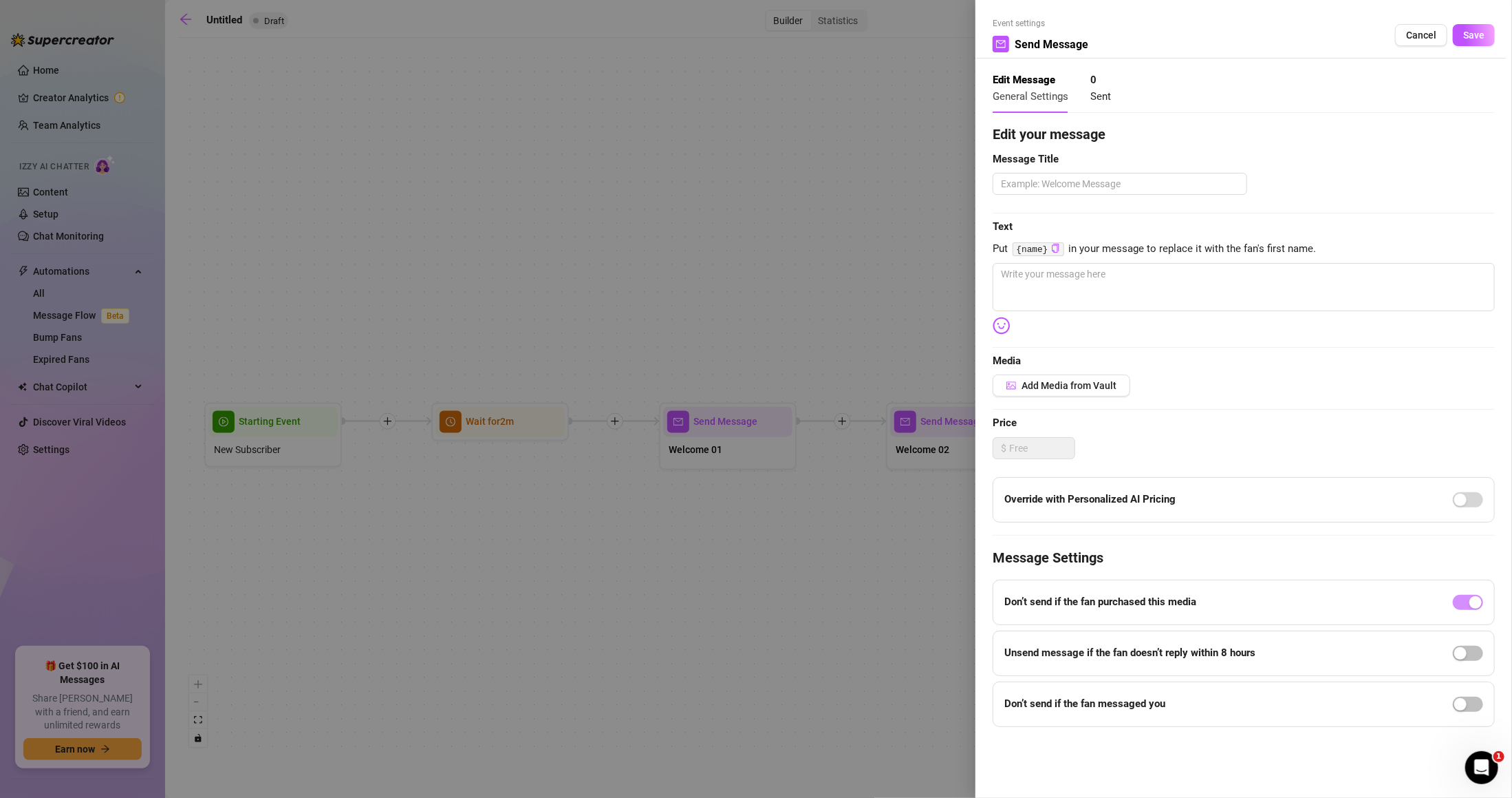
click at [913, 106] on div at bounding box center [756, 399] width 1512 height 798
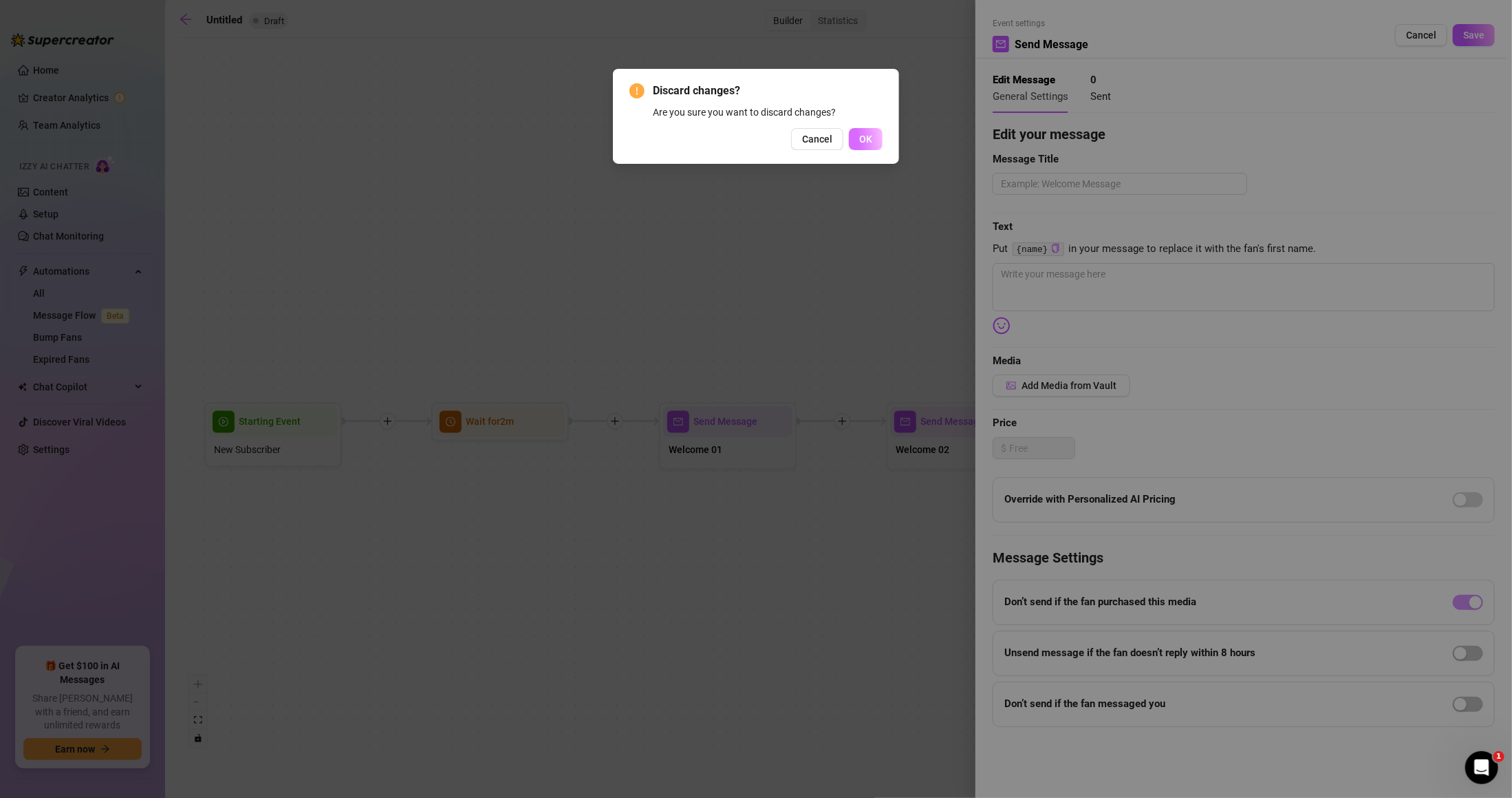
click at [852, 146] on button "OK" at bounding box center [866, 139] width 34 height 22
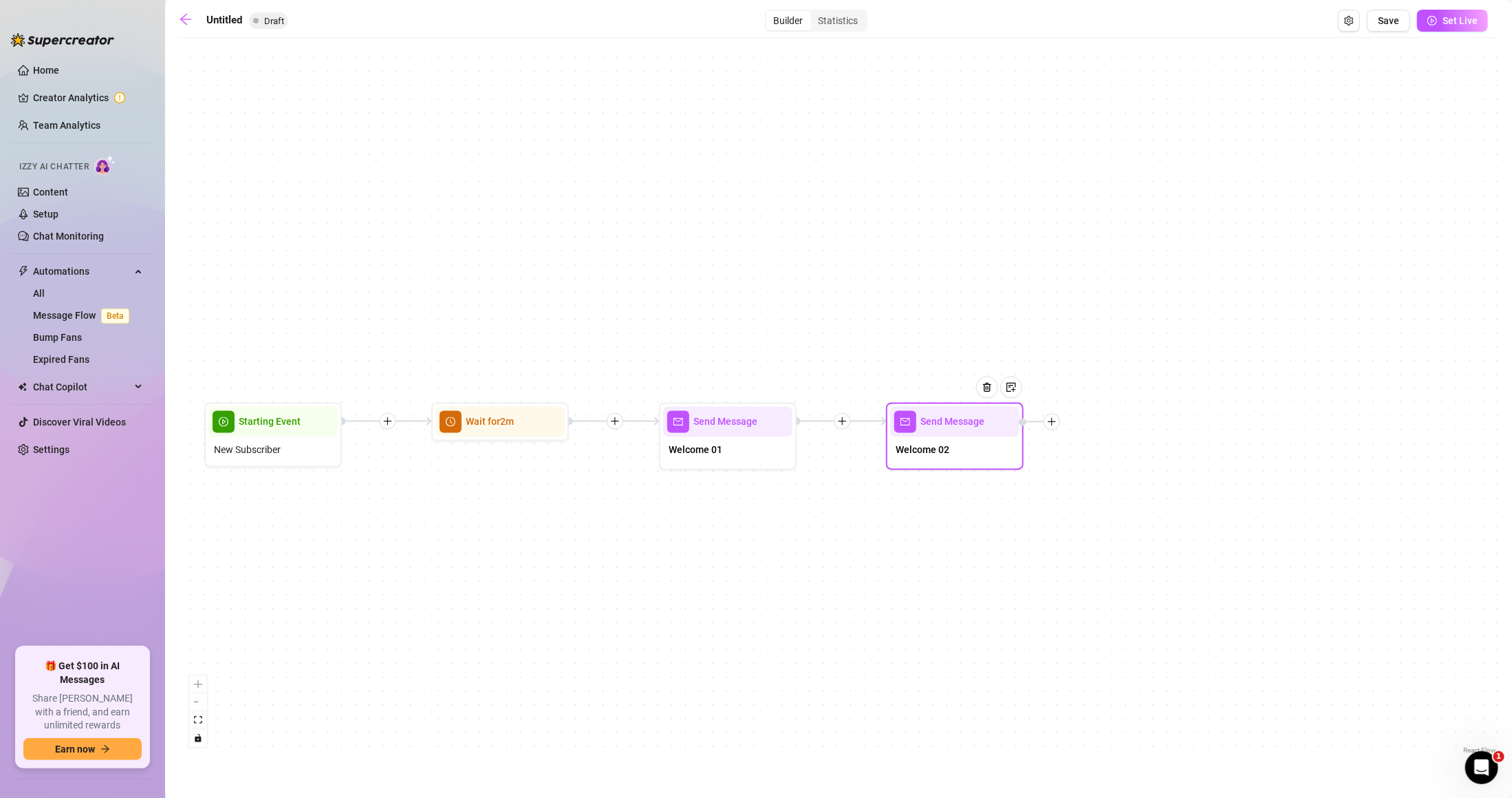
click at [1055, 420] on icon "plus" at bounding box center [1052, 421] width 10 height 10
click at [1098, 416] on div "Time Delay" at bounding box center [1120, 423] width 101 height 24
click at [1109, 423] on div "Time Delay" at bounding box center [1120, 423] width 101 height 24
click at [1111, 425] on div "Time Delay" at bounding box center [1121, 426] width 101 height 24
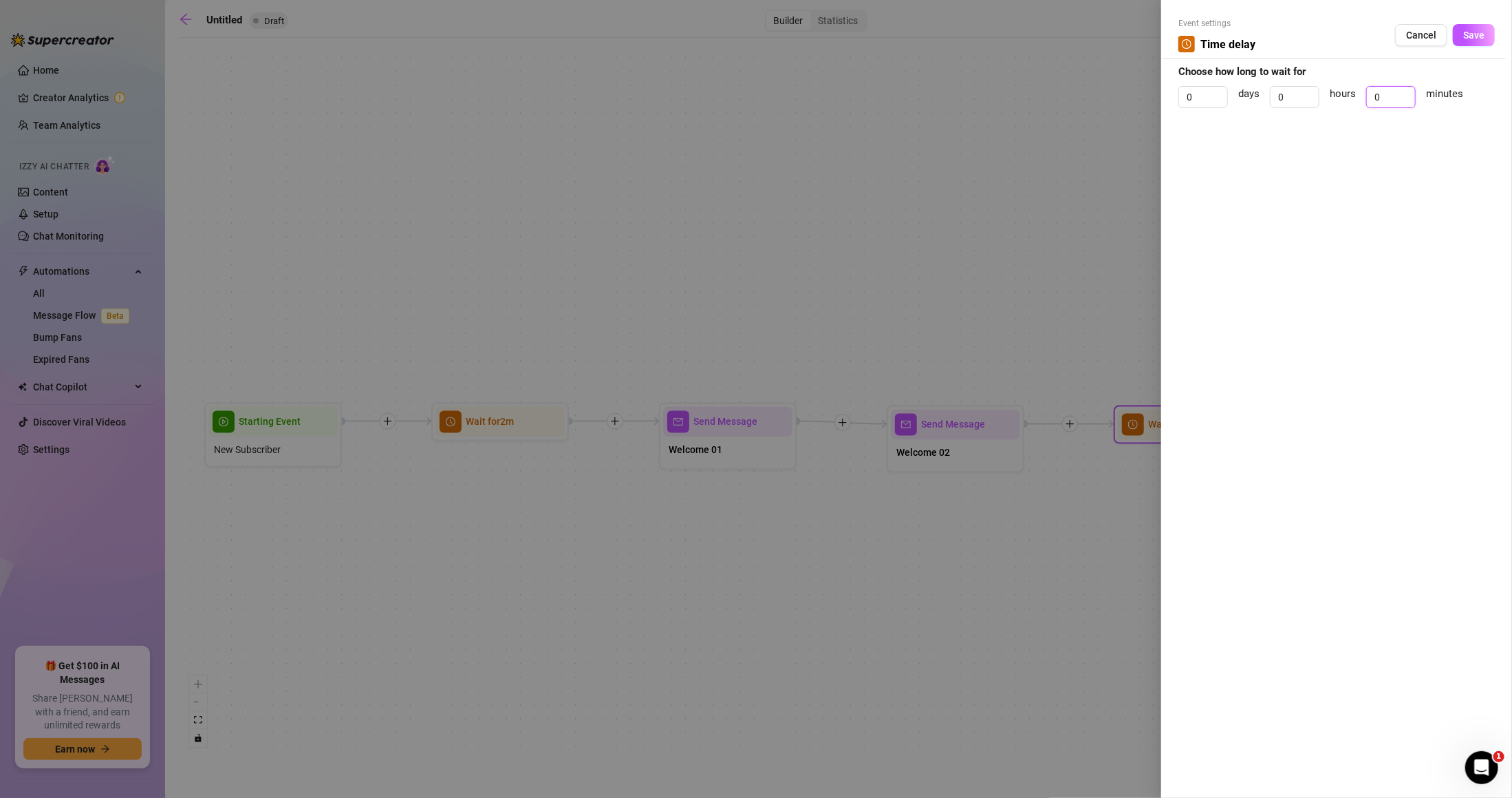
drag, startPoint x: 1381, startPoint y: 101, endPoint x: 1357, endPoint y: 101, distance: 24.0
click at [1357, 101] on div "0 days 0 hours 0 minutes" at bounding box center [1337, 103] width 317 height 34
type input "20"
click at [1487, 29] on button "Save" at bounding box center [1474, 35] width 42 height 22
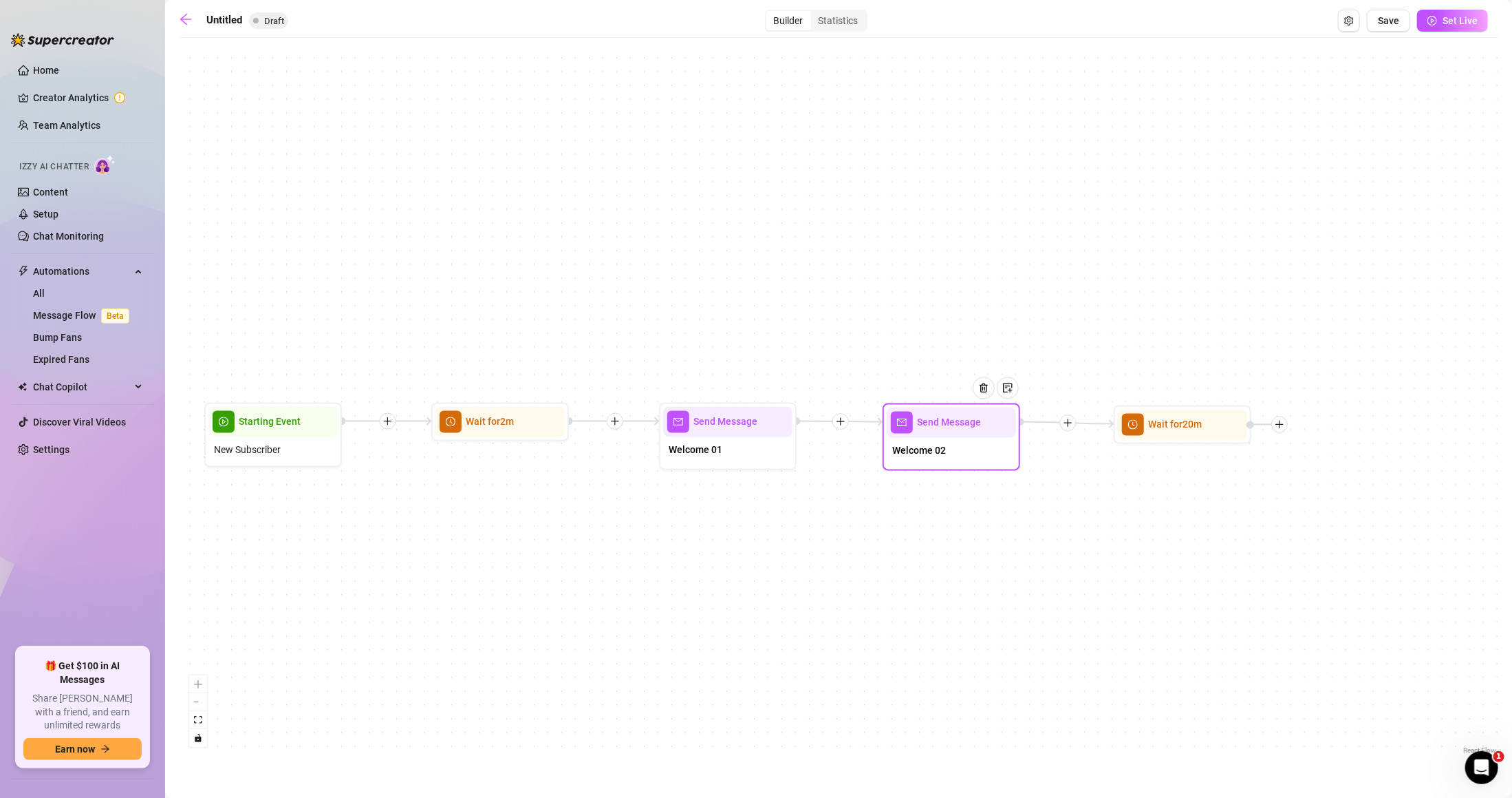
click at [977, 434] on div "Send Message" at bounding box center [951, 423] width 129 height 30
click at [1198, 434] on div "Wait for 20m" at bounding box center [1185, 421] width 129 height 30
click at [1235, 461] on div "Wait for 20m Send Message Welcome 02 Send Message Welcome 01 Wait for 2m Starti…" at bounding box center [839, 401] width 1320 height 713
click at [1280, 419] on icon "plus" at bounding box center [1282, 421] width 10 height 10
click at [1286, 419] on icon "plus" at bounding box center [1282, 421] width 10 height 10
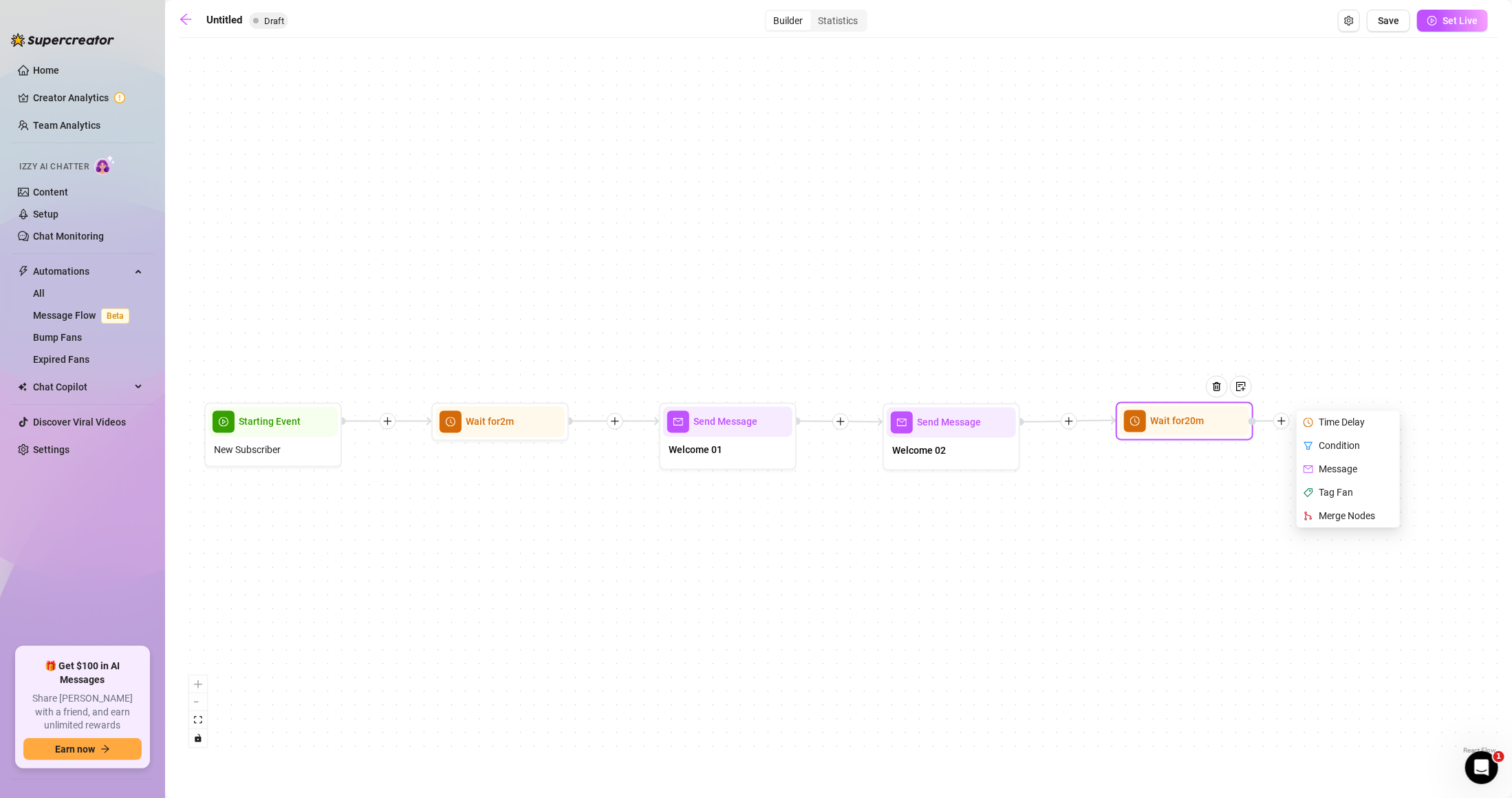
click at [1331, 468] on div "Message" at bounding box center [1350, 470] width 101 height 24
click at [1348, 466] on div "Message" at bounding box center [1350, 470] width 101 height 24
click at [1336, 460] on div "Message" at bounding box center [1350, 470] width 101 height 24
click at [1318, 473] on div "Message" at bounding box center [1350, 470] width 101 height 24
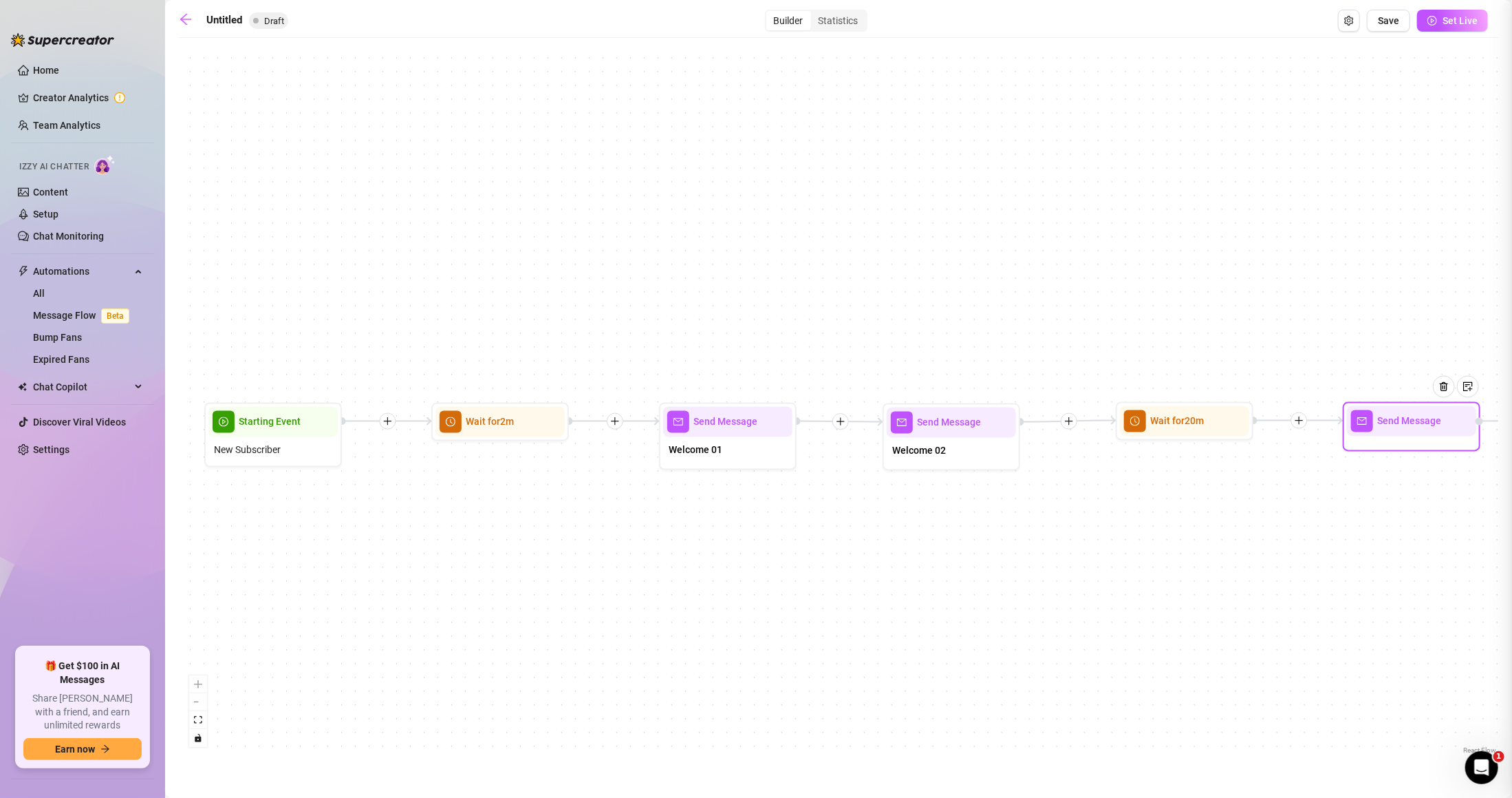
type textarea "Write your message here"
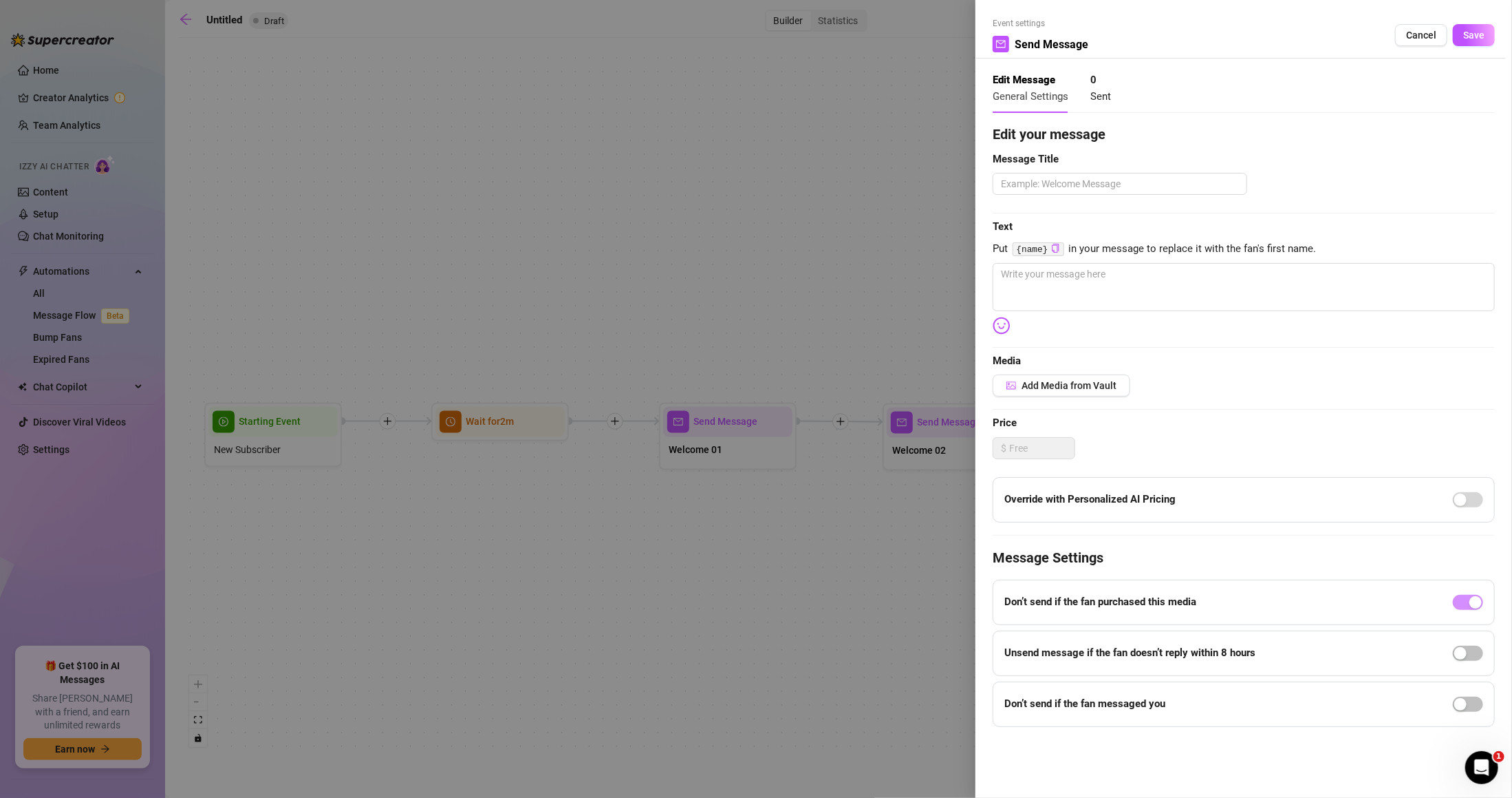
click at [1133, 169] on div "Edit your message Message Title Text Put {name} in your message to replace it w…" at bounding box center [1243, 425] width 502 height 603
click at [1130, 194] on textarea at bounding box center [1120, 184] width 254 height 22
click at [1094, 303] on textarea at bounding box center [1243, 287] width 502 height 48
paste textarea "Come on… at least tell me your name!"
type textarea "Come on… at least tell me your name!"
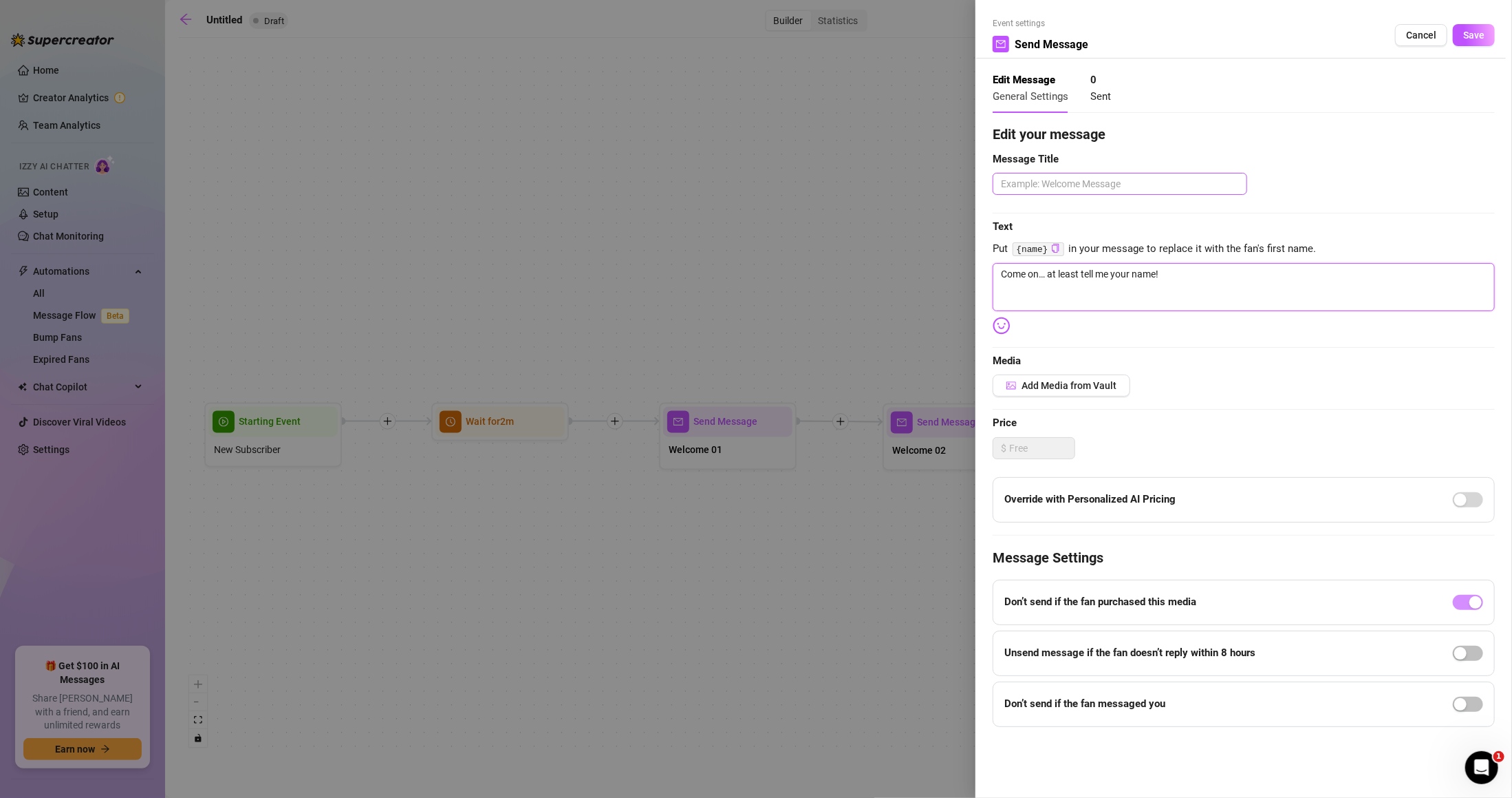
type textarea "Come on… at least tell me your name!"
click at [1115, 178] on textarea at bounding box center [1120, 184] width 254 height 22
type textarea "F"
type textarea "Fo"
type textarea "Fol"
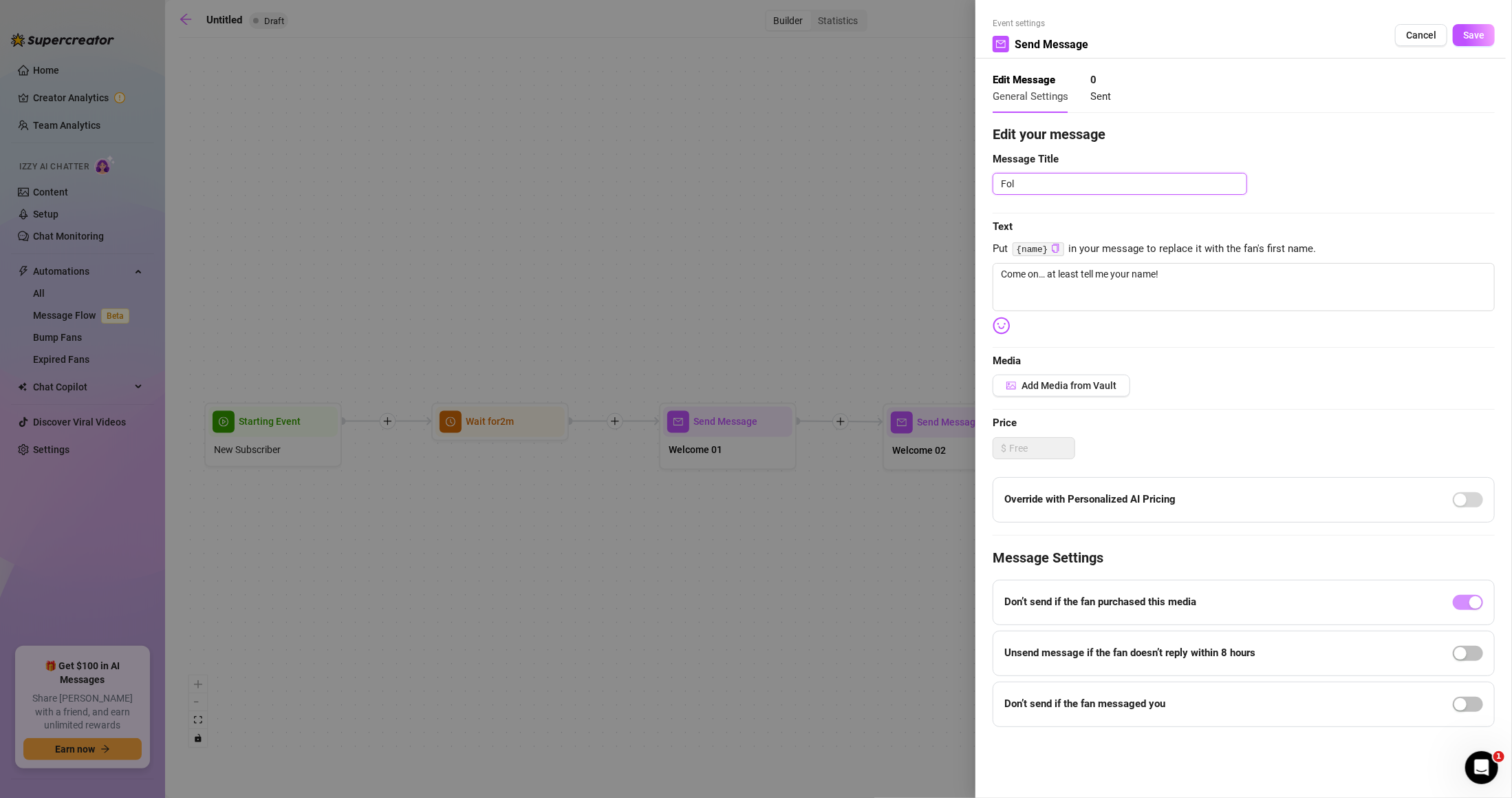
type textarea "Foll"
type textarea "Follo"
type textarea "Follow"
type textarea "Follow U"
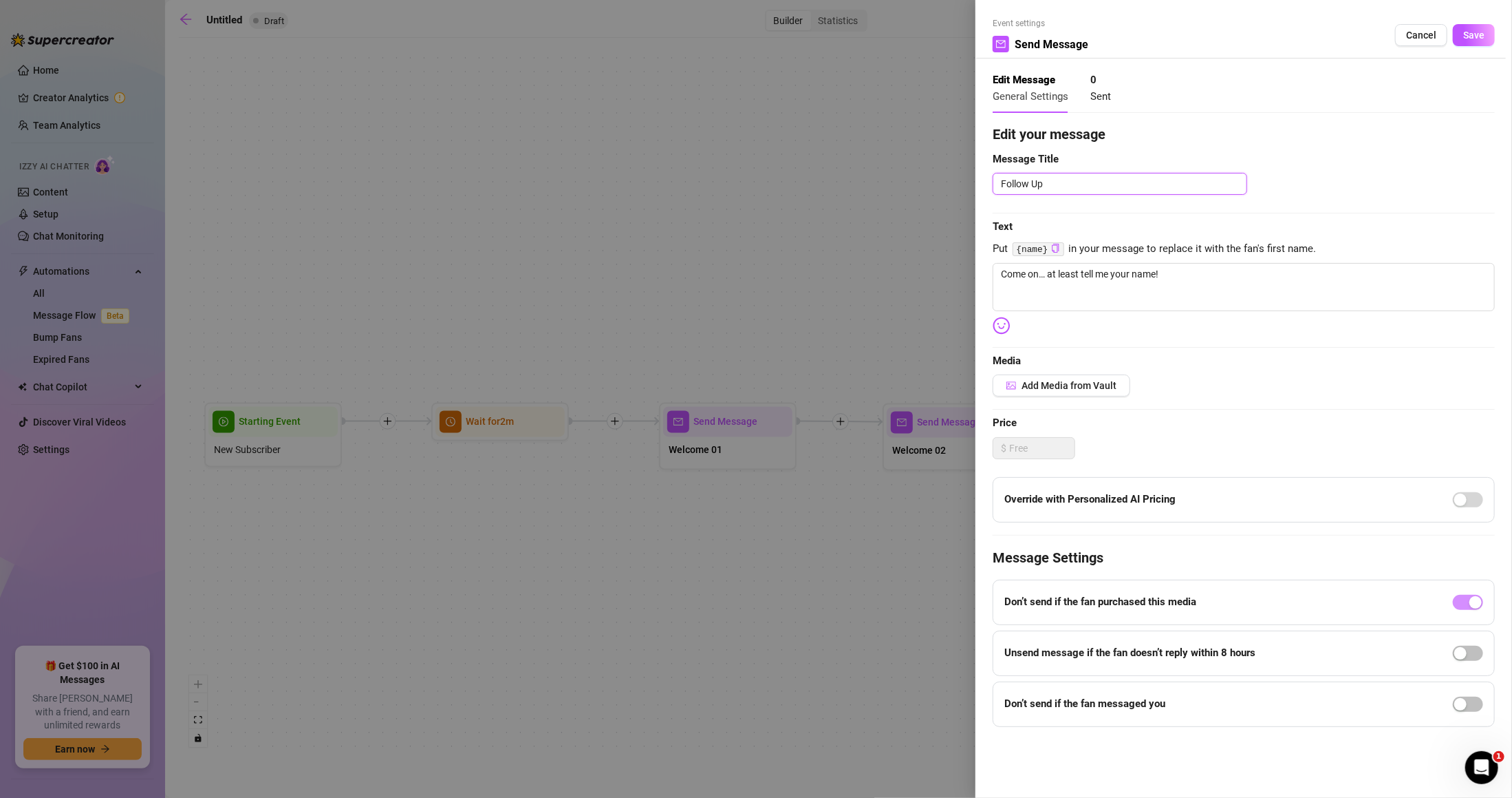
type textarea "Follow Up"
click at [1468, 23] on div "Event settings Send Message Cancel Save" at bounding box center [1243, 38] width 502 height 41
click at [1471, 42] on button "Save" at bounding box center [1474, 35] width 42 height 22
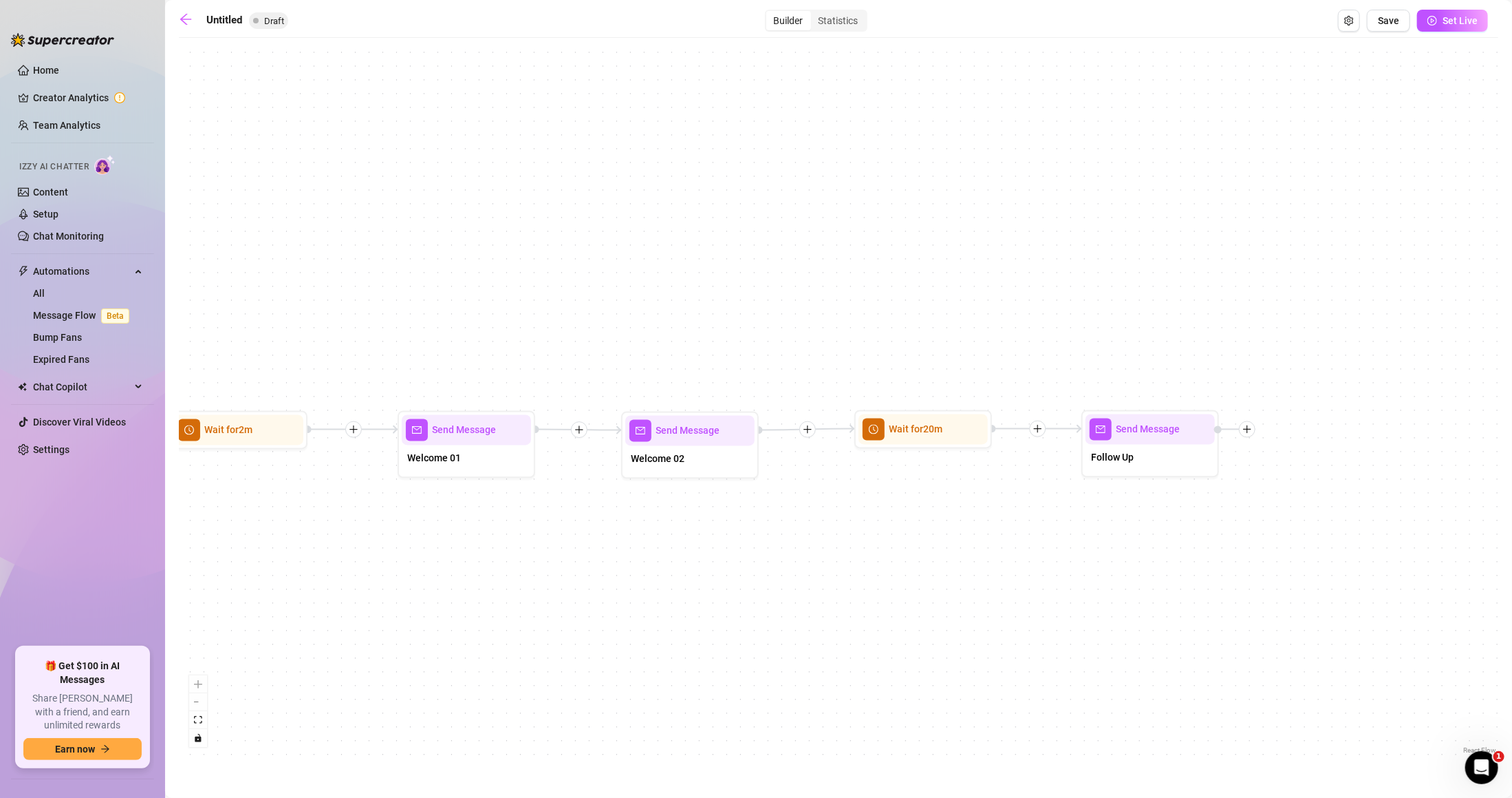
drag, startPoint x: 1324, startPoint y: 575, endPoint x: 1063, endPoint y: 584, distance: 261.2
click at [1063, 584] on div "Send Message Follow Up Wait for 20m Send Message Welcome 02 Send Message Welcom…" at bounding box center [839, 401] width 1320 height 713
drag, startPoint x: 1178, startPoint y: 452, endPoint x: 1204, endPoint y: 448, distance: 26.3
click at [1204, 448] on div "Follow Up" at bounding box center [1174, 459] width 129 height 29
click at [1223, 508] on div "Send Message Follow Up Wait for 20m Send Message Welcome 02 Send Message Welcom…" at bounding box center [839, 401] width 1320 height 713
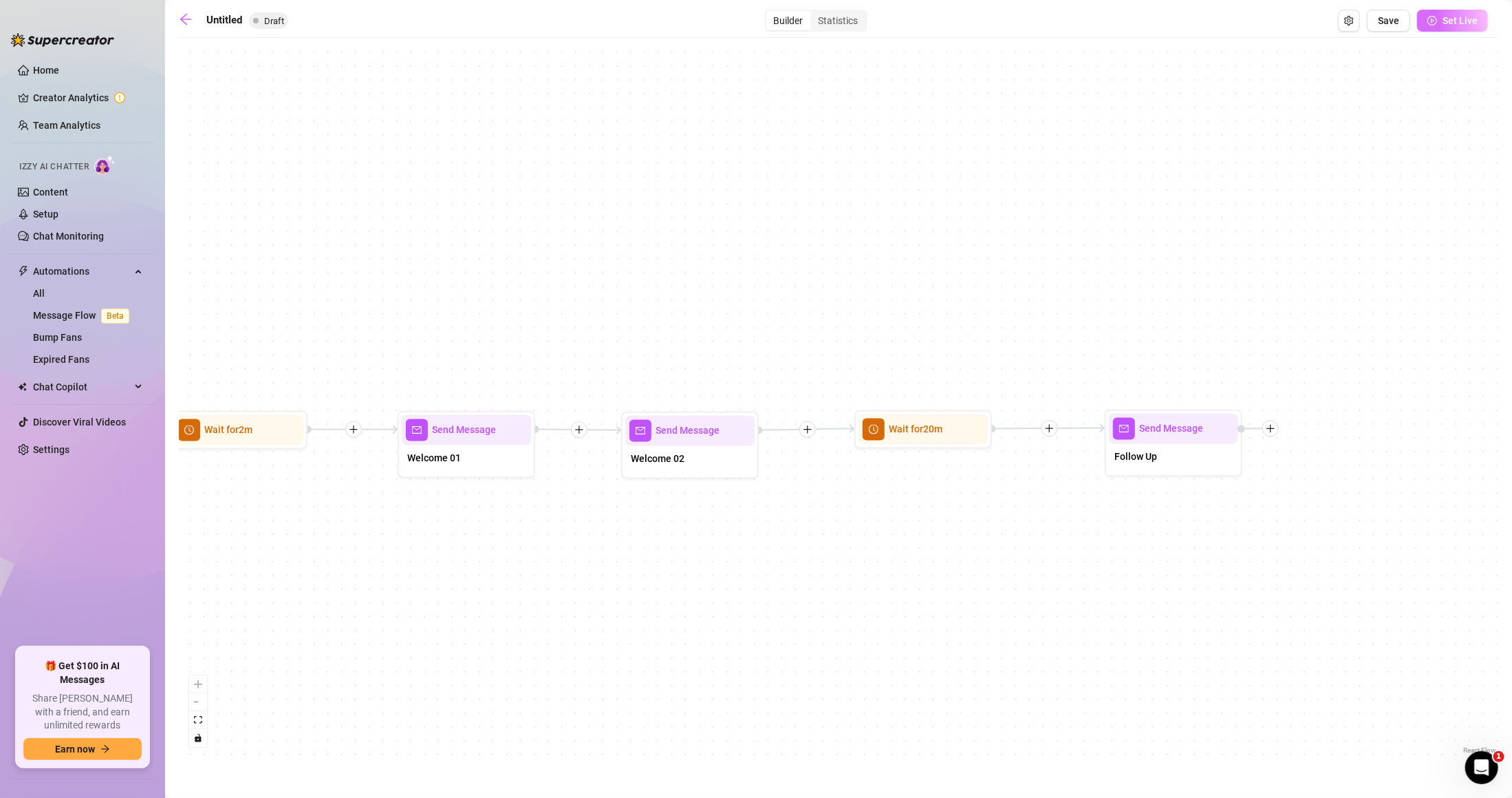
click at [1446, 18] on span "Set Live" at bounding box center [1460, 21] width 35 height 11
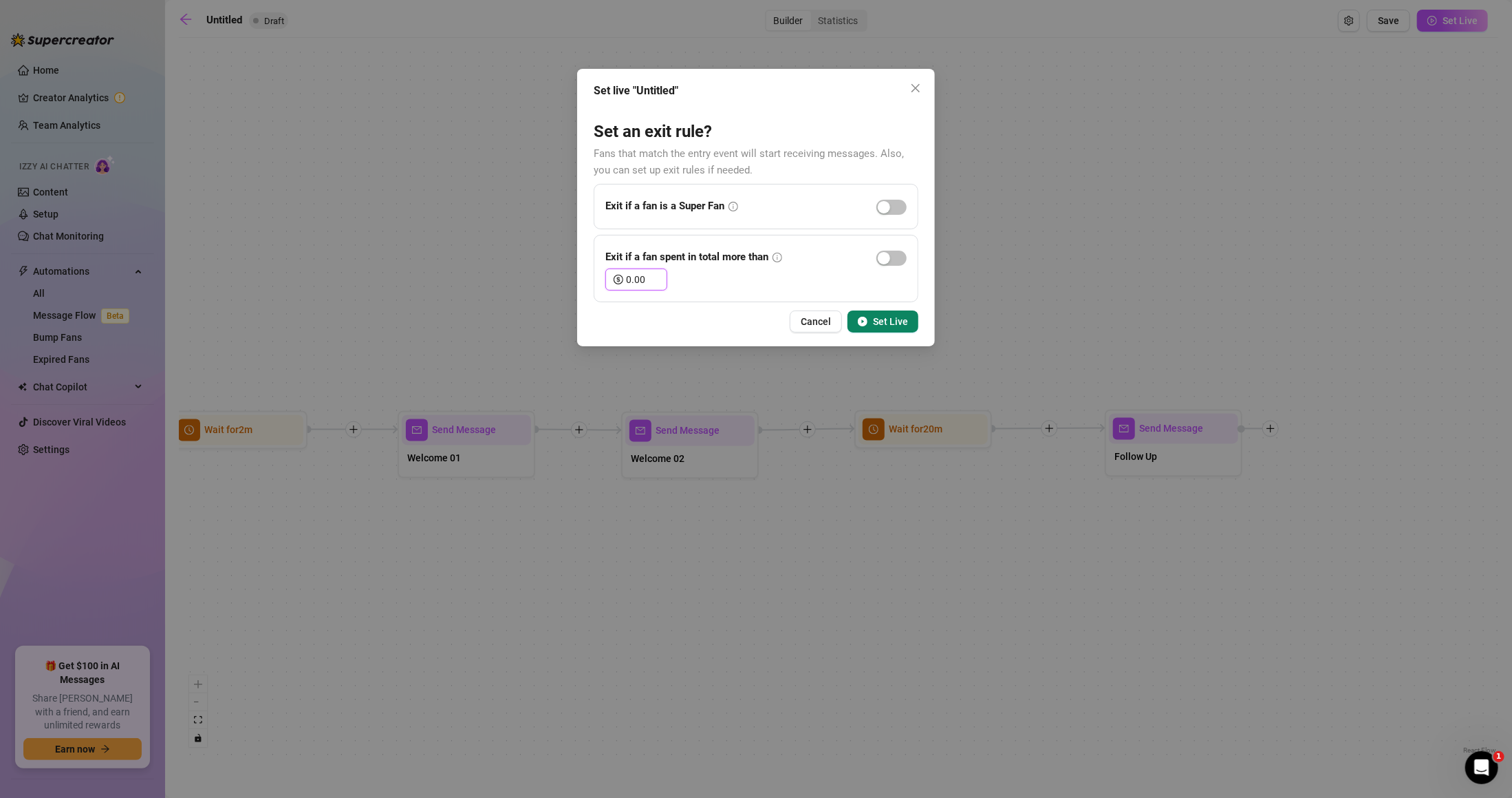
drag, startPoint x: 635, startPoint y: 274, endPoint x: 596, endPoint y: 285, distance: 40.5
click at [596, 285] on div "Exit if a fan spent in total more than 0.00" at bounding box center [756, 268] width 324 height 68
type input "10.00"
click at [877, 324] on span "Set Live" at bounding box center [890, 322] width 35 height 11
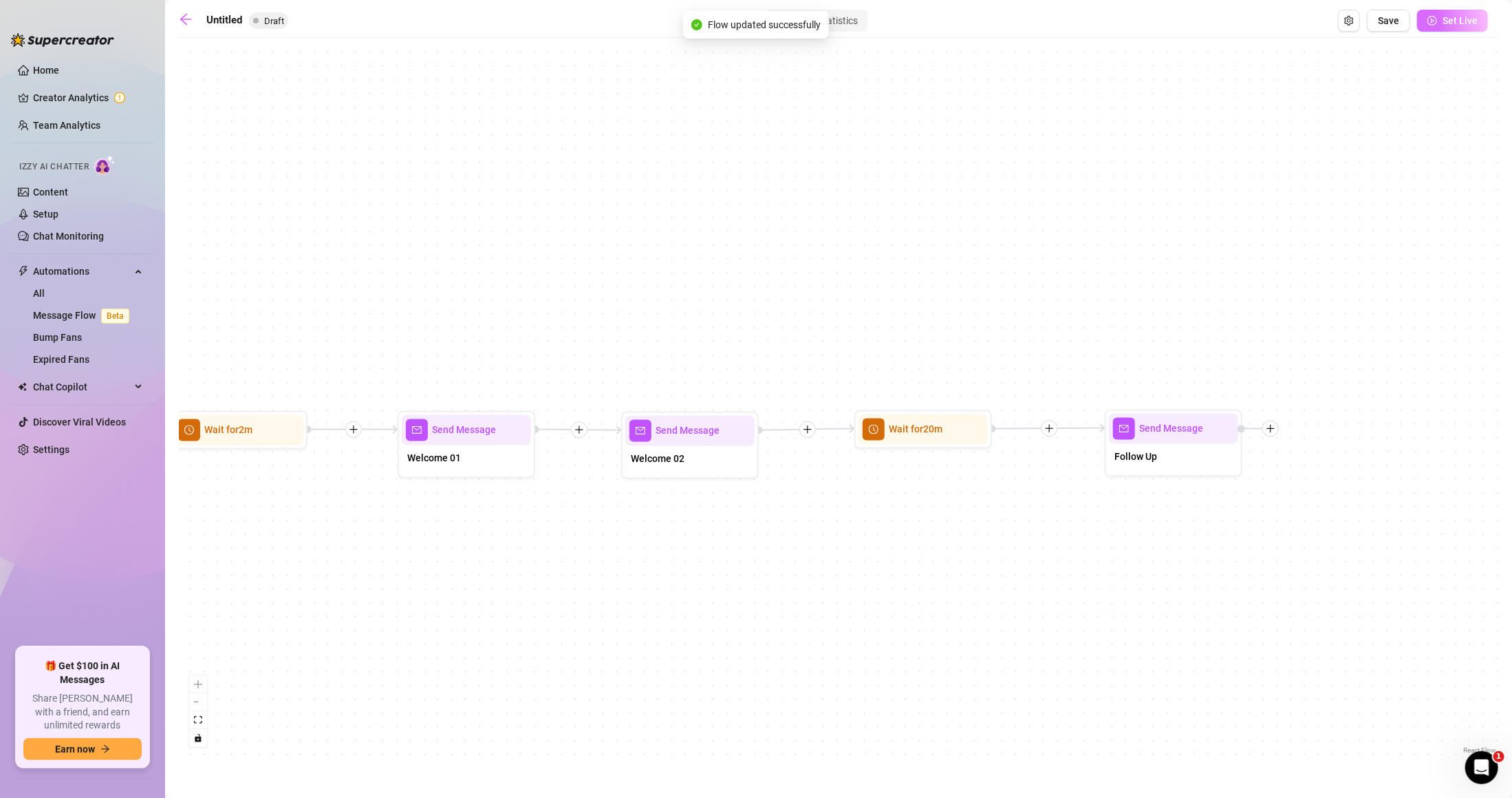
click at [1456, 15] on span "Set Live" at bounding box center [1460, 21] width 35 height 11
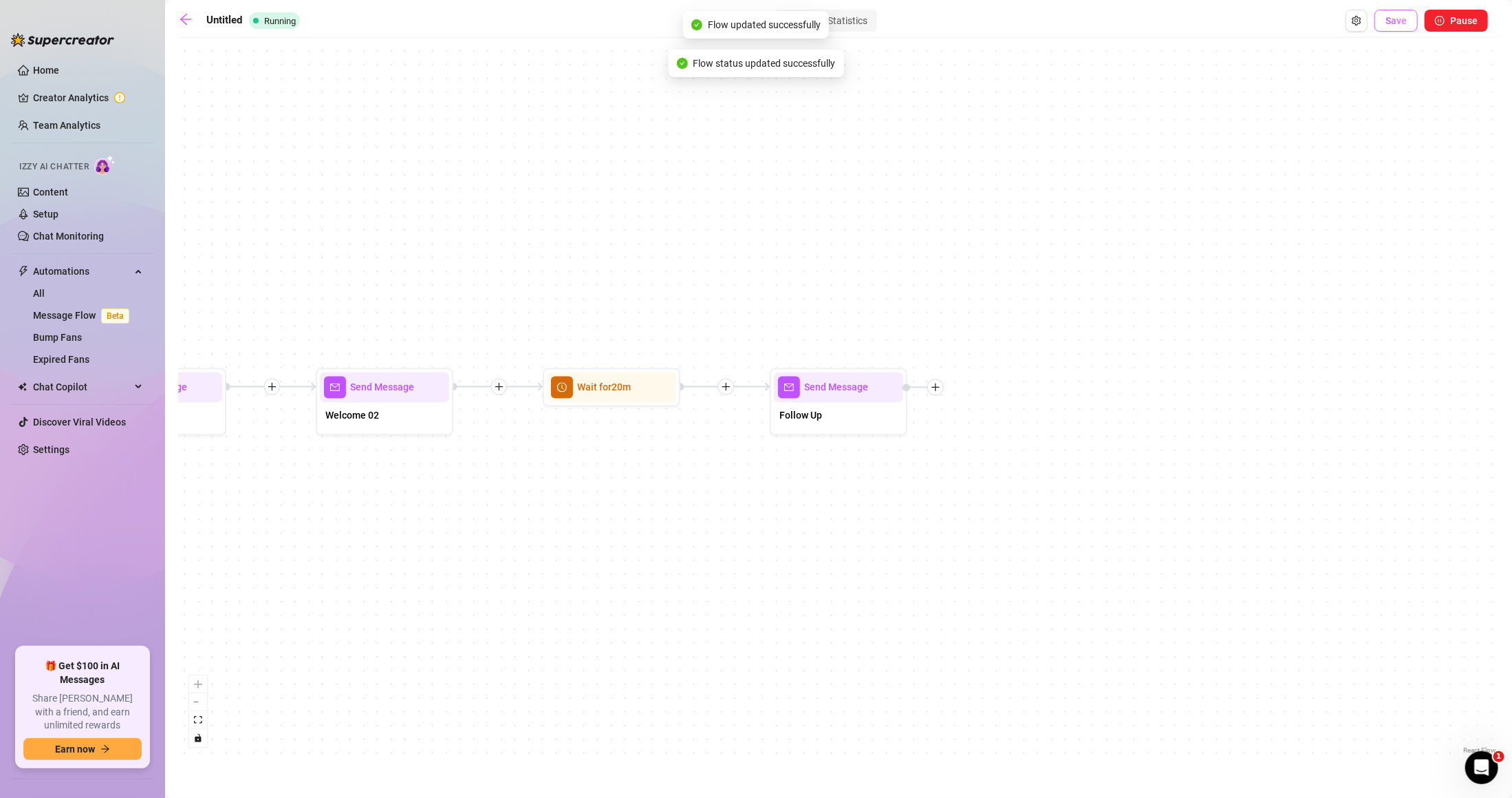
click at [1400, 24] on span "Save" at bounding box center [1396, 21] width 21 height 11
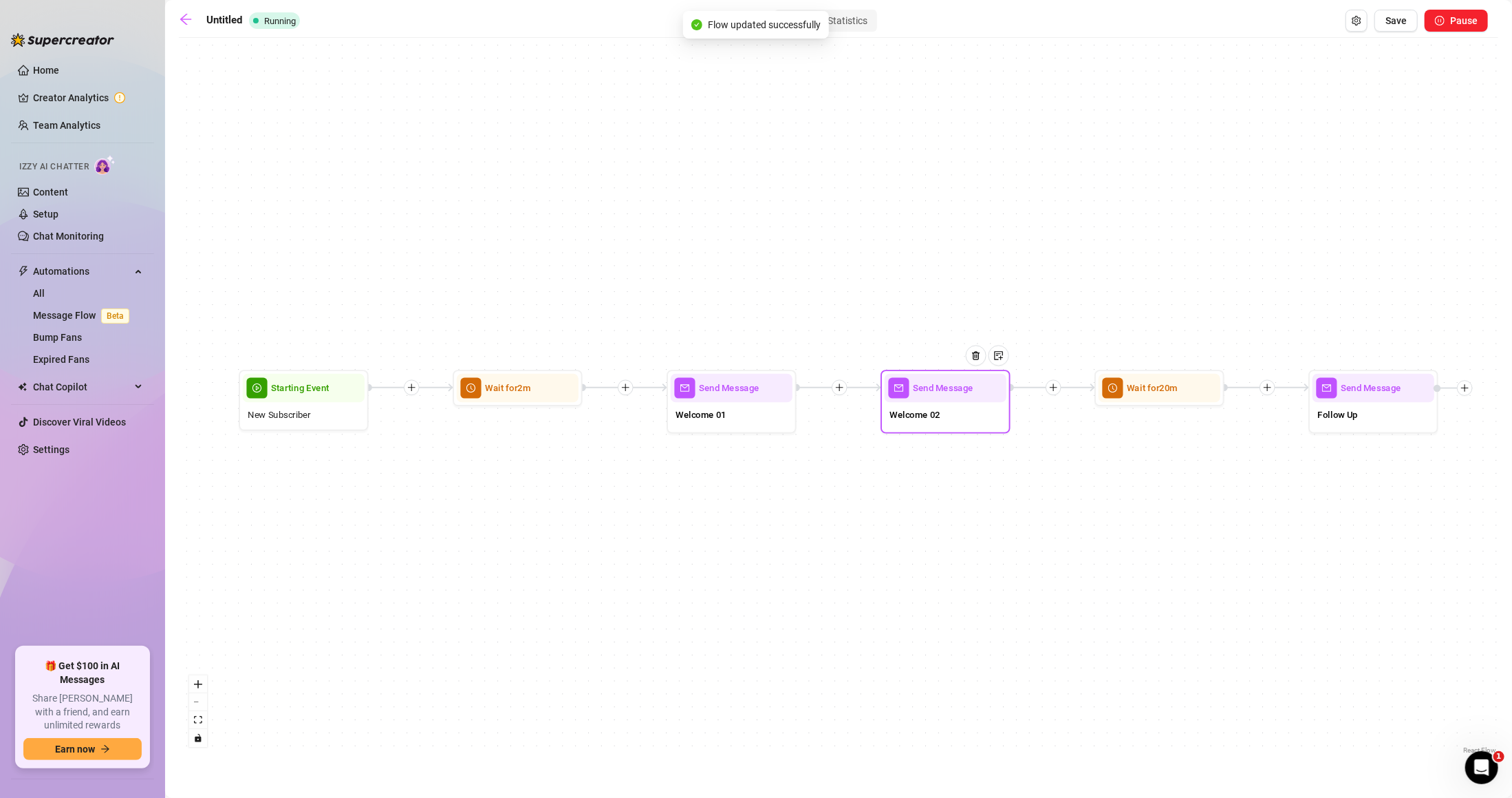
click at [935, 424] on div "Welcome 02" at bounding box center [946, 416] width 122 height 27
click at [757, 419] on div "Welcome 01" at bounding box center [732, 416] width 122 height 27
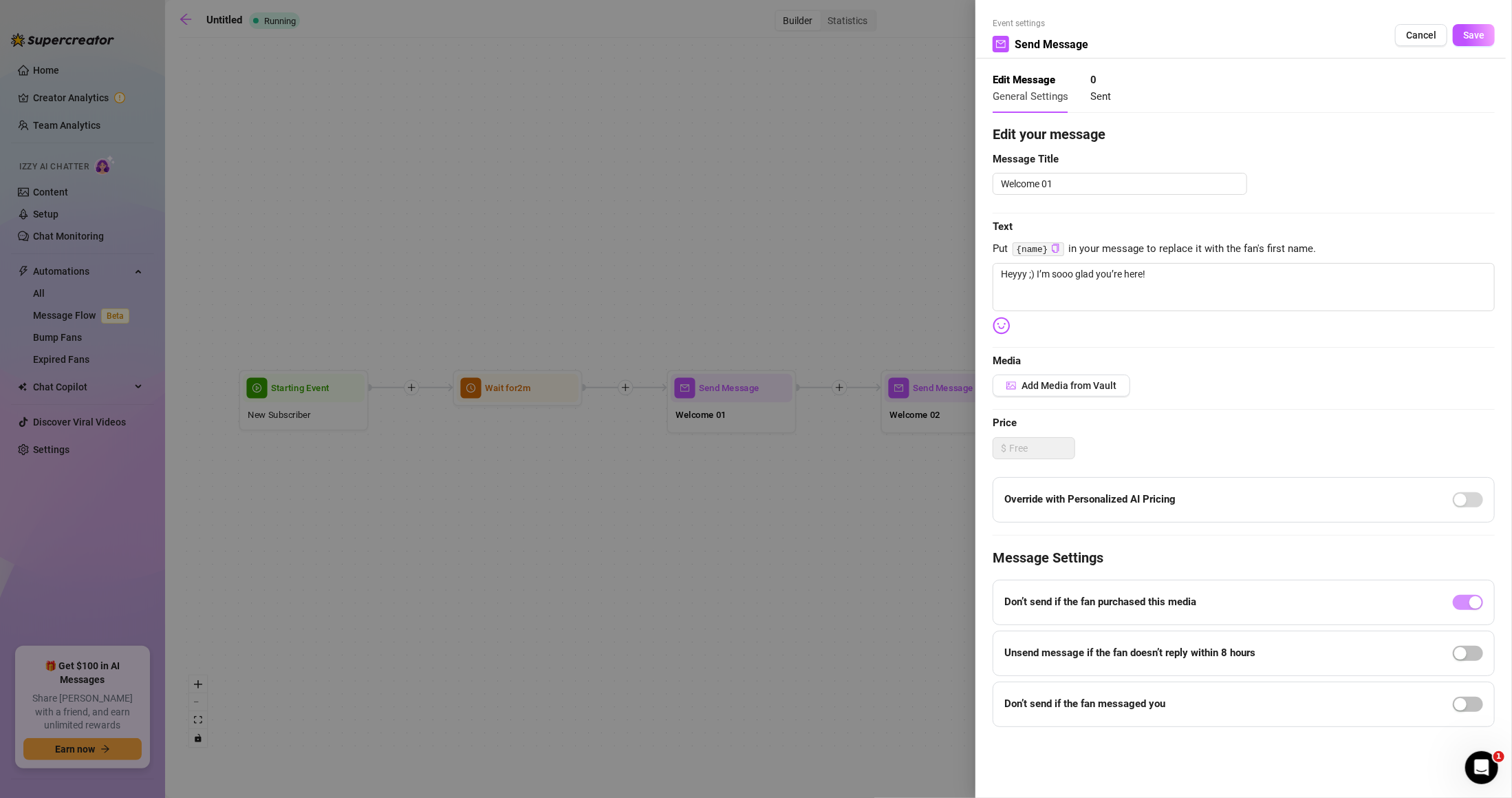
type textarea "Heyyy ;) I’m sooo glad you’re here!"
click at [859, 494] on div at bounding box center [756, 399] width 1512 height 798
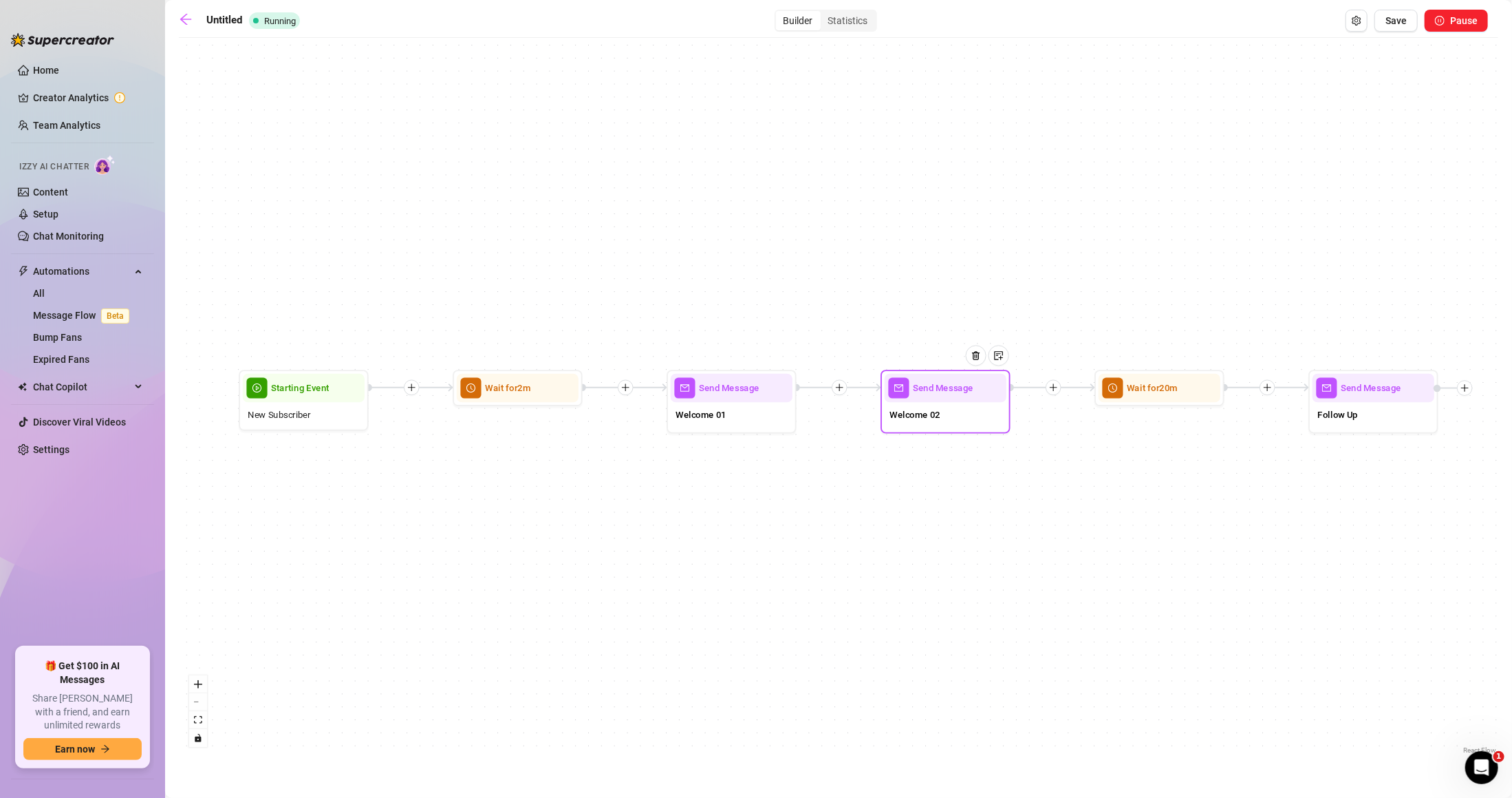
click at [950, 402] on div "Welcome 02" at bounding box center [946, 416] width 122 height 27
type textarea "How’d you find me?"
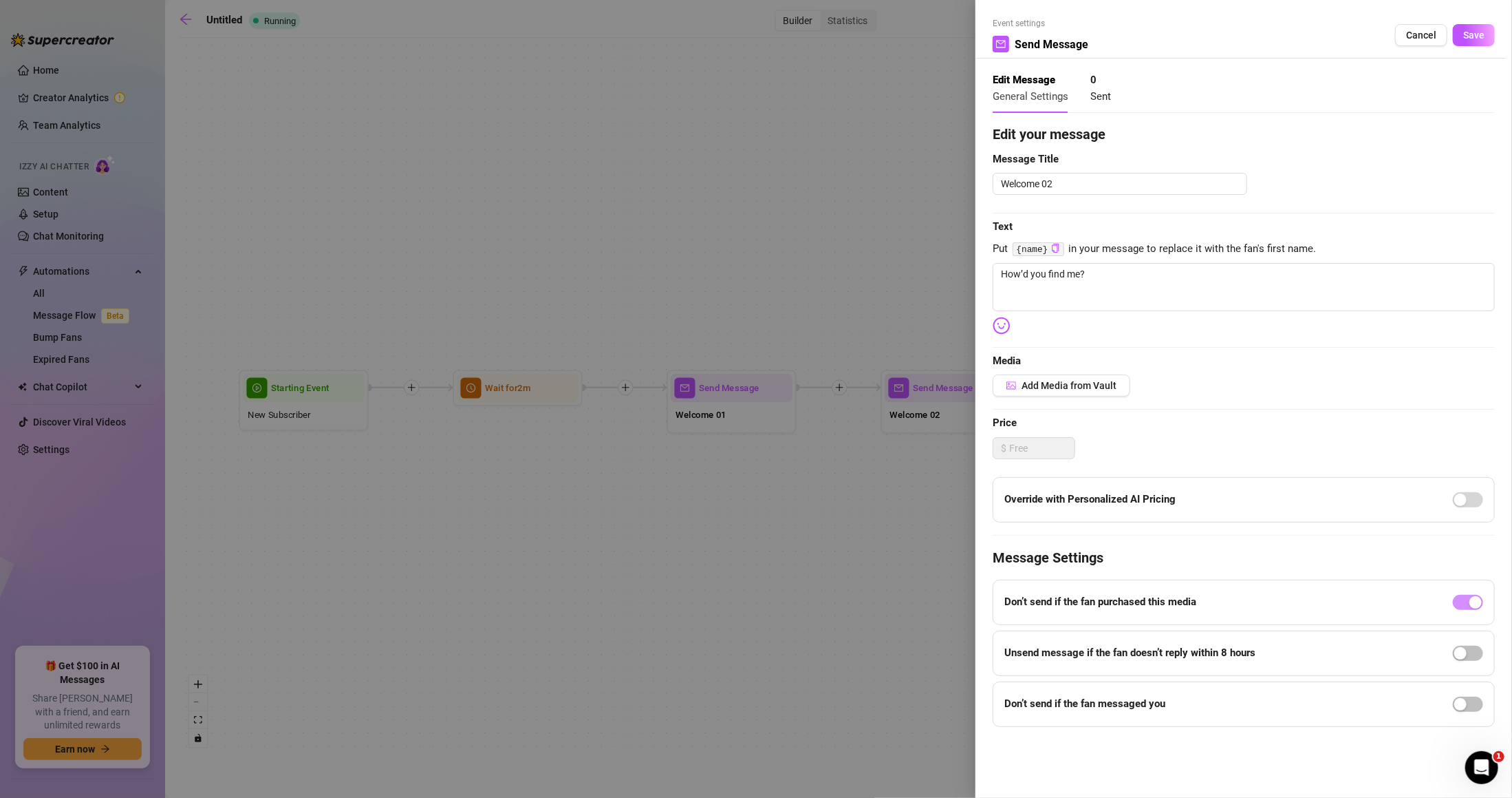
click at [834, 489] on div at bounding box center [756, 399] width 1512 height 798
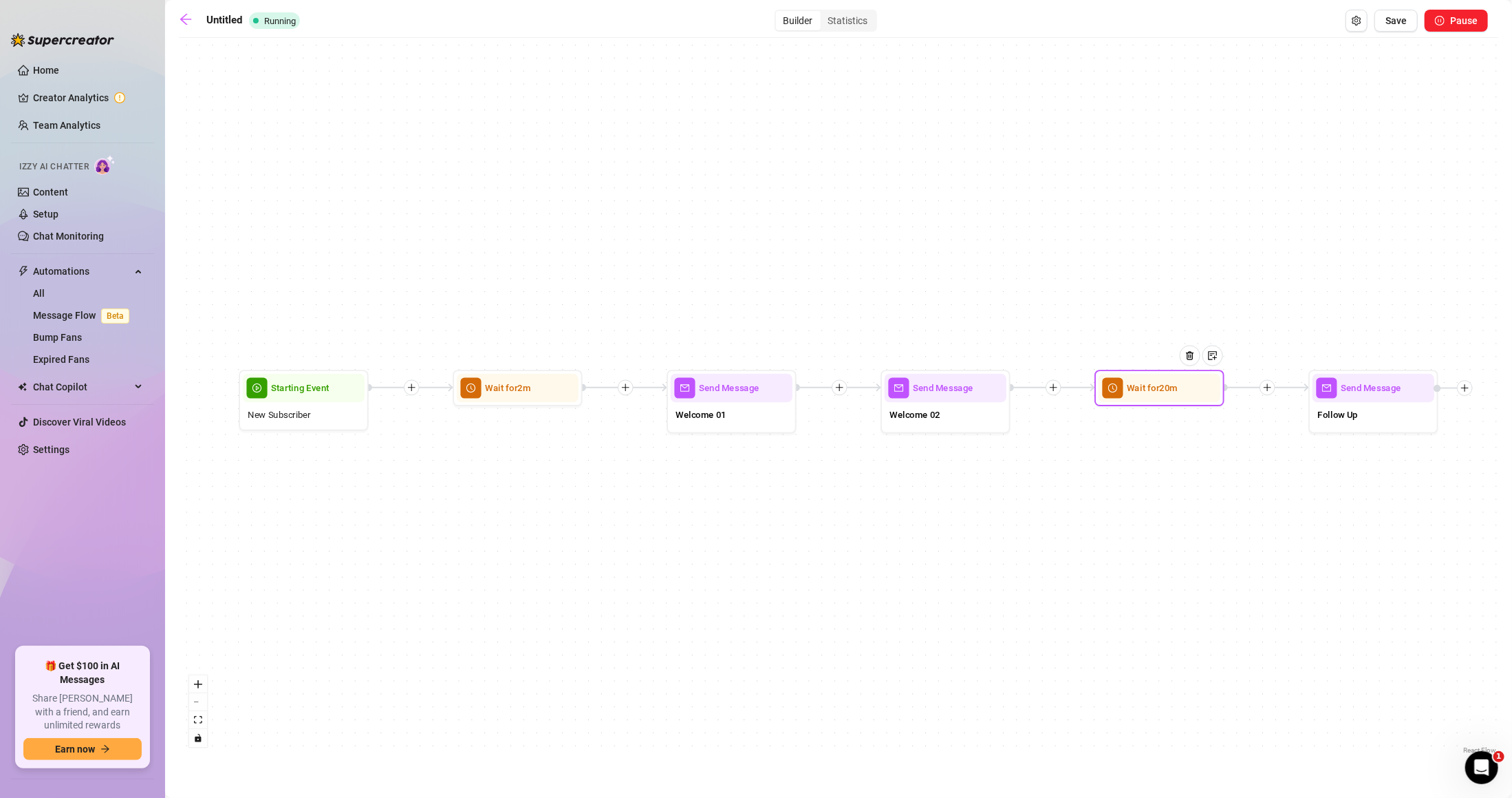
click at [1145, 383] on span "Wait for 20m" at bounding box center [1152, 388] width 51 height 14
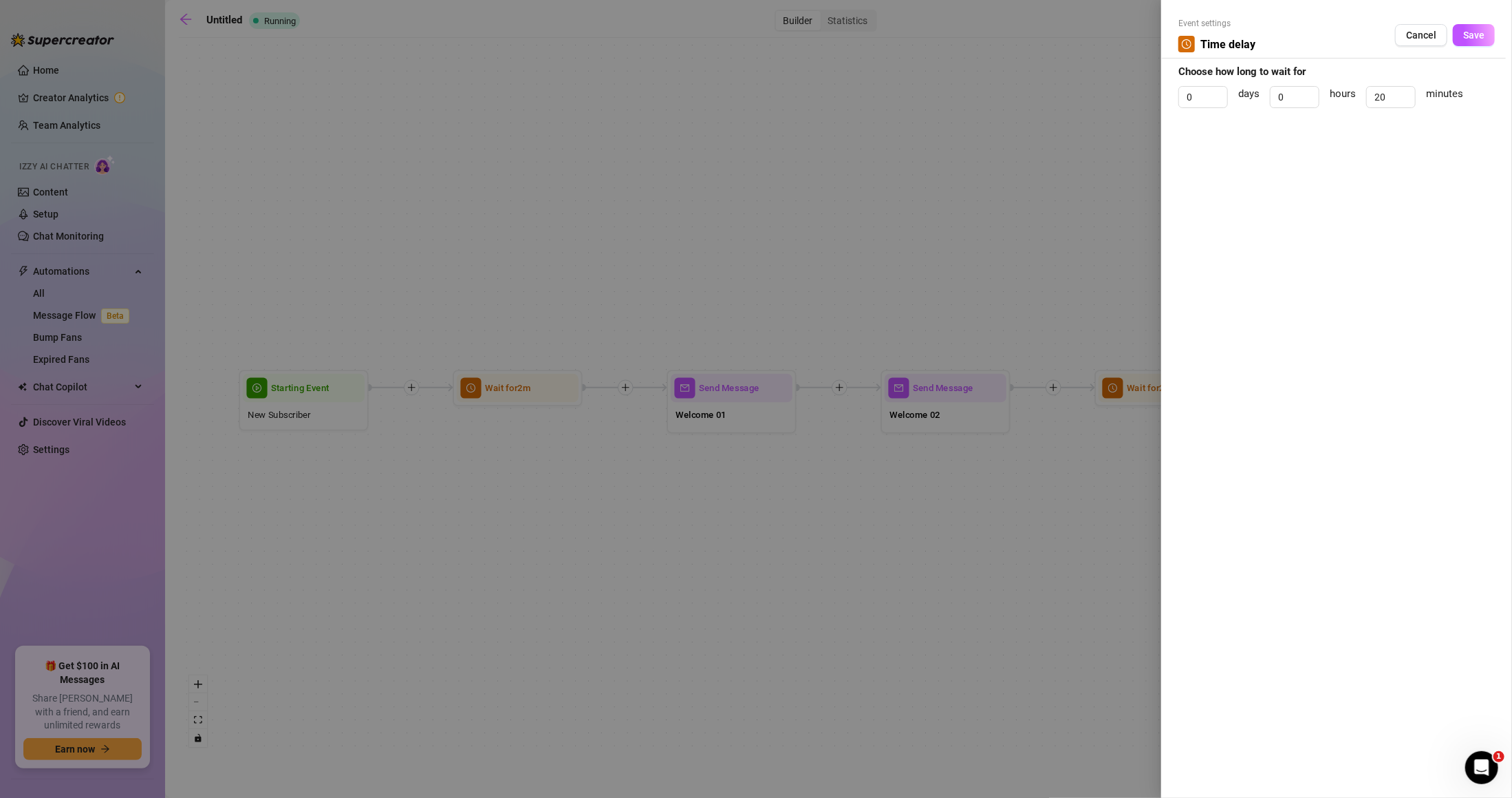
click at [1045, 470] on div at bounding box center [756, 399] width 1512 height 798
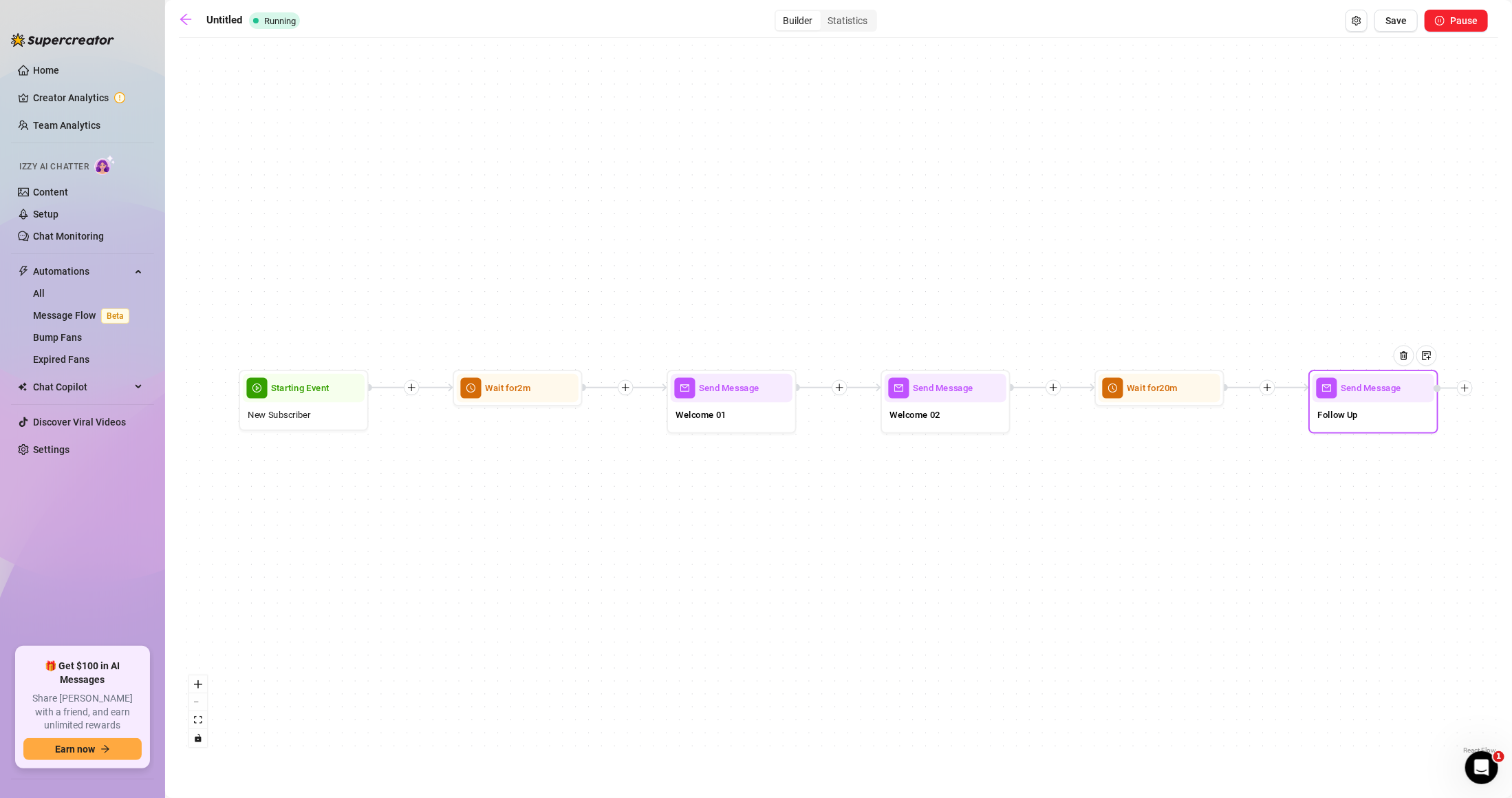
click at [1383, 401] on div "Send Message" at bounding box center [1373, 387] width 122 height 28
type textarea "Come on… at least tell me your name!"
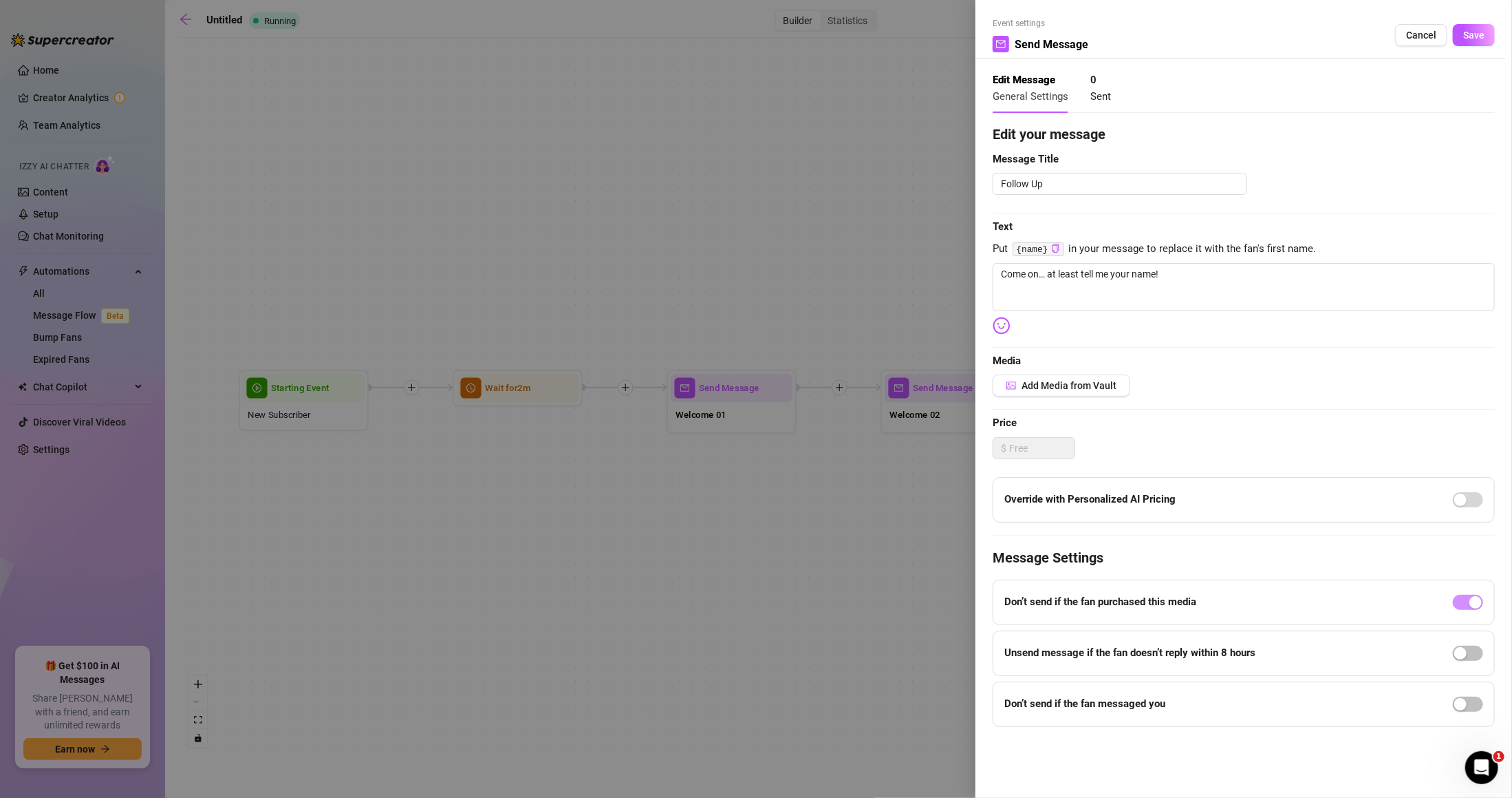
click at [737, 419] on div at bounding box center [756, 399] width 1512 height 798
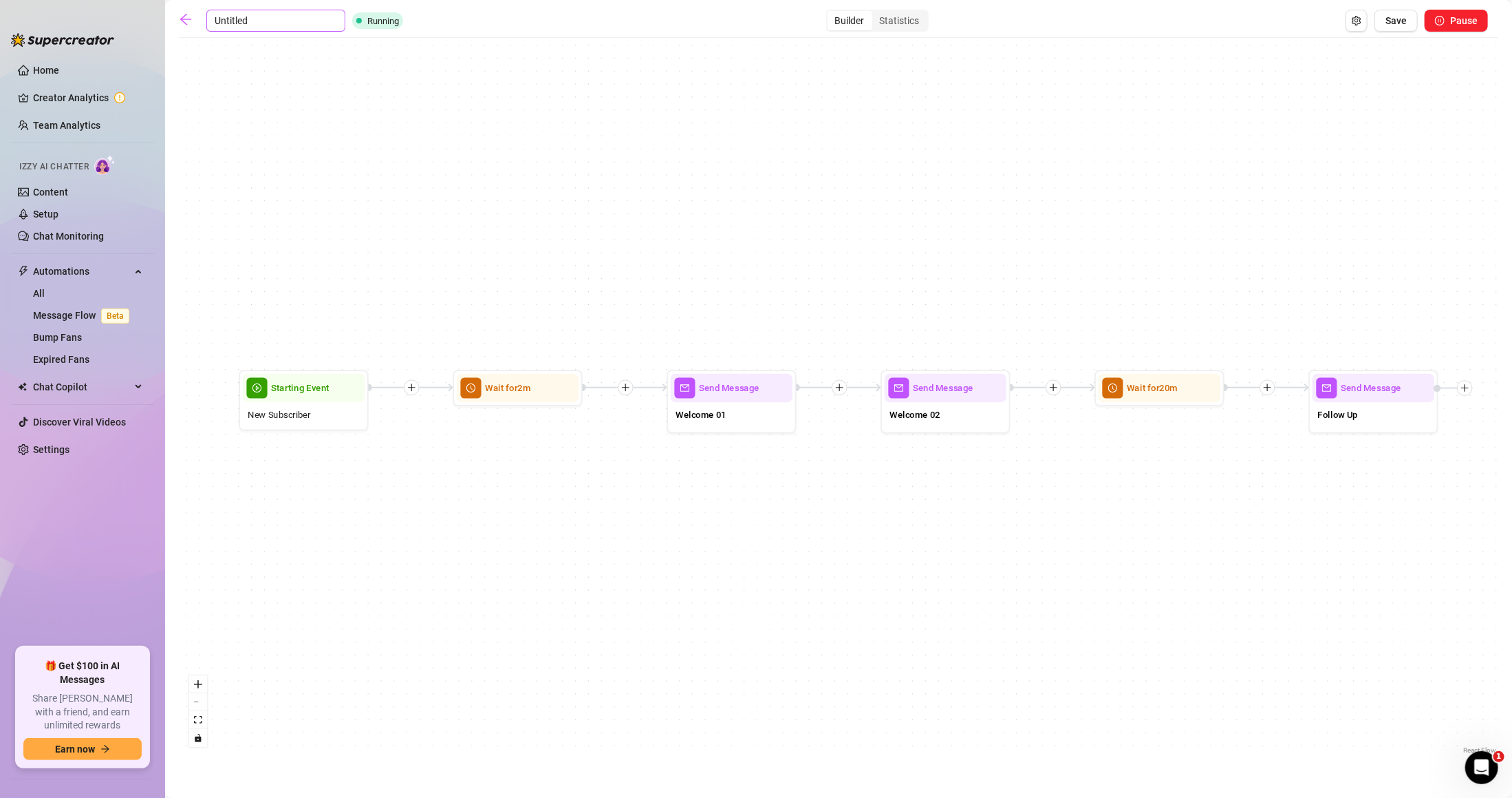
click at [224, 18] on input "Untitled" at bounding box center [276, 21] width 139 height 22
drag, startPoint x: 270, startPoint y: 26, endPoint x: 153, endPoint y: 30, distance: 117.1
click at [245, 14] on div "Untitled Running Builder Statistics Save Pause" at bounding box center [833, 21] width 1309 height 22
click at [229, 18] on input "Untitled" at bounding box center [276, 21] width 139 height 22
type input "Jaileen Free"
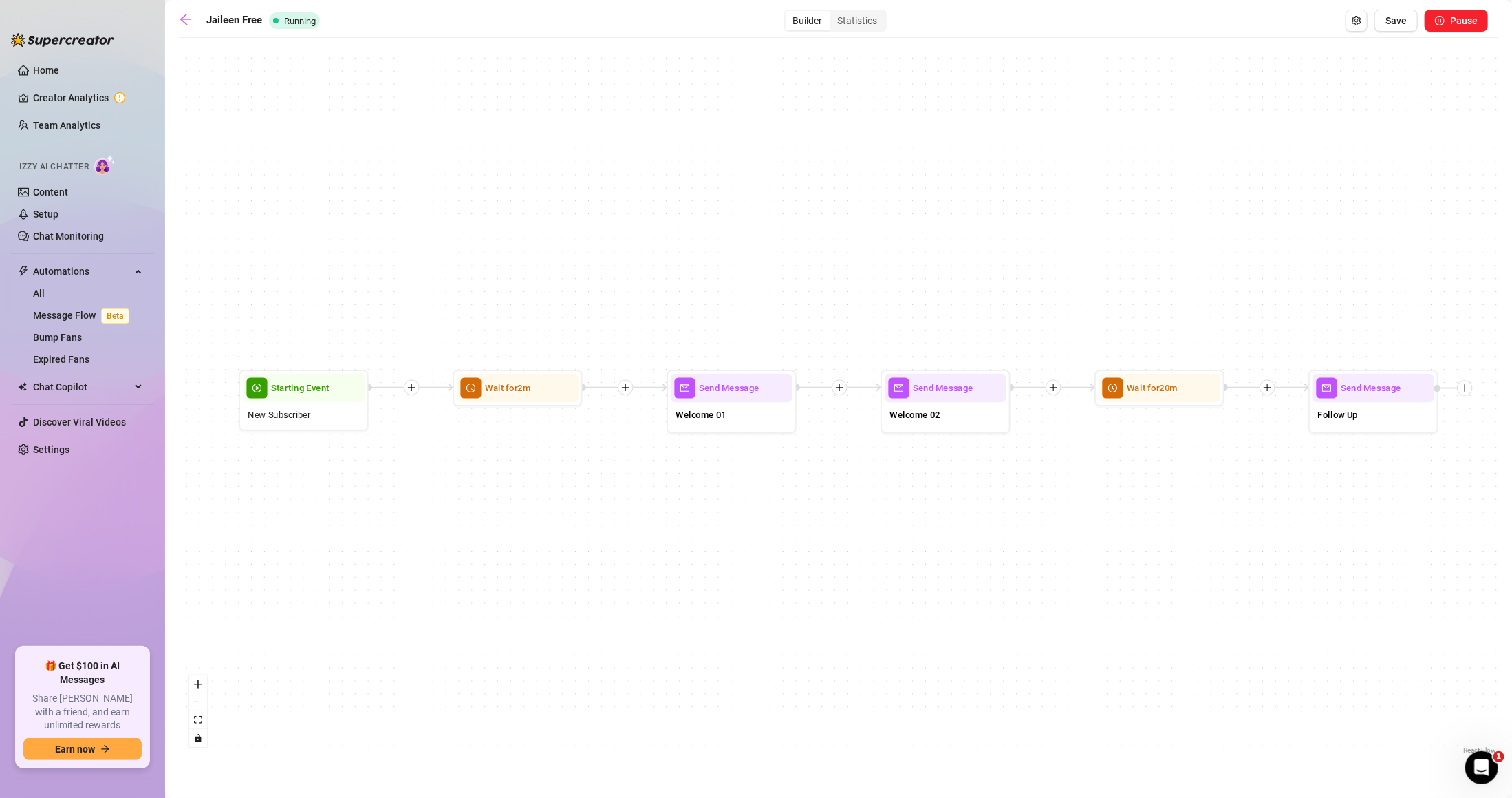
click at [572, 162] on div "Send Message Follow Up Wait for 20m Send Message Welcome 02 Send Message Welcom…" at bounding box center [839, 401] width 1320 height 713
click at [1394, 25] on span "Save" at bounding box center [1396, 21] width 21 height 11
click at [184, 14] on icon "arrow-left" at bounding box center [186, 19] width 14 height 14
